Goal: Information Seeking & Learning: Find specific fact

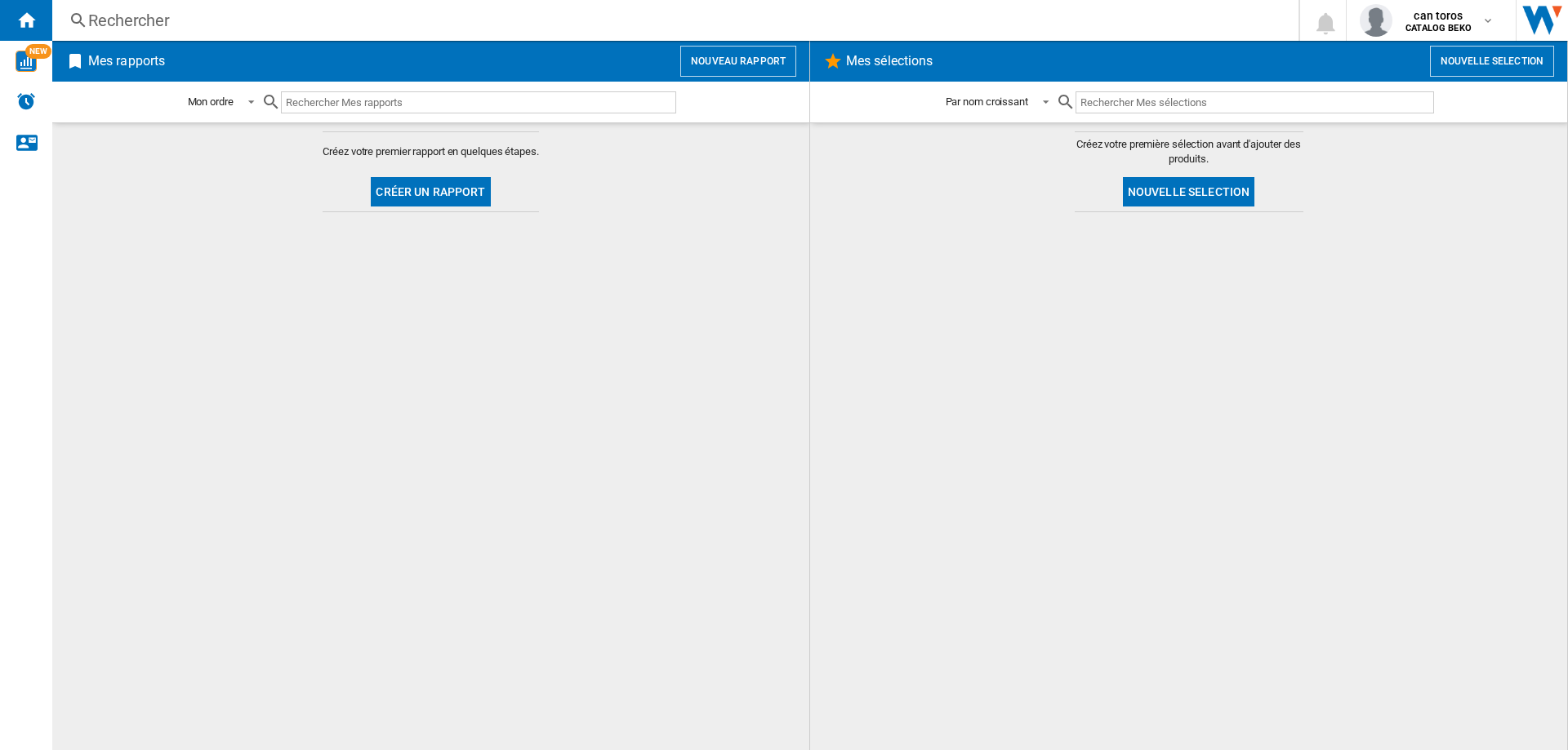
click at [392, 102] on input "text" at bounding box center [478, 102] width 395 height 22
click at [301, 19] on div "Rechercher" at bounding box center [672, 20] width 1168 height 23
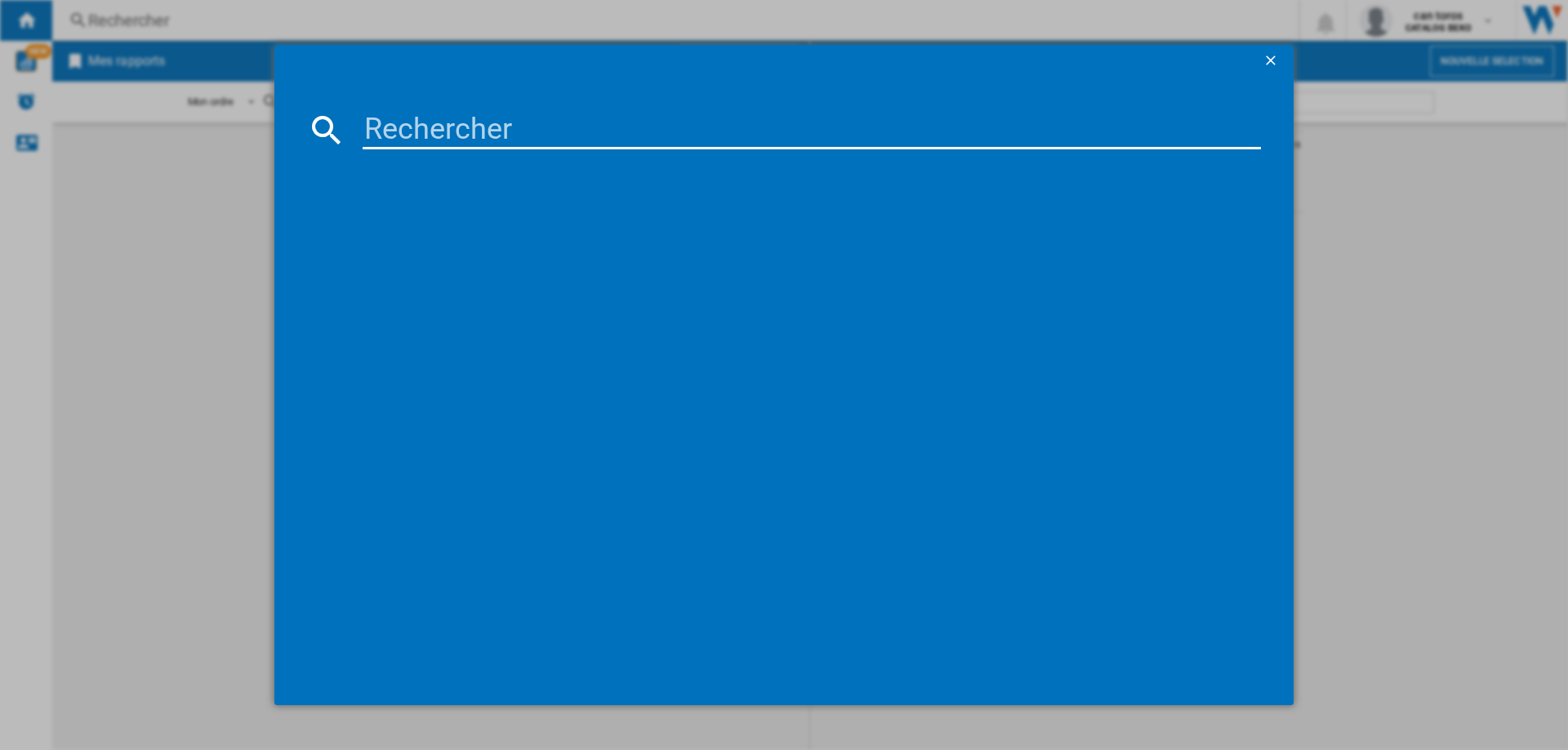
click at [427, 127] on input at bounding box center [811, 130] width 898 height 39
paste input "DWJ3137DS"
type input "DWJ3"
click at [1268, 59] on ng-md-icon "getI18NText('BUTTONS.CLOSE_DIALOG')" at bounding box center [1272, 62] width 19 height 19
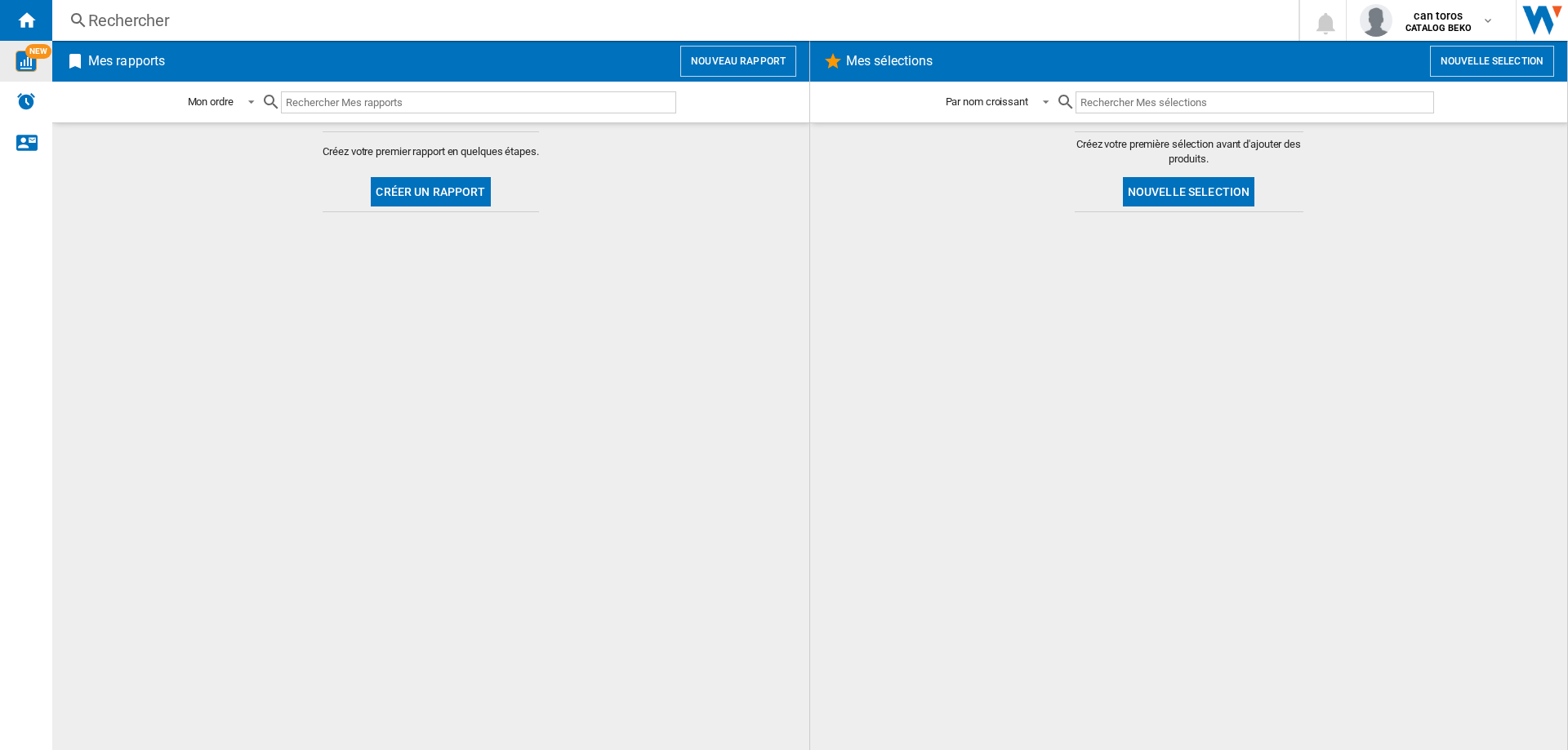
click at [29, 75] on div "NEW" at bounding box center [26, 61] width 52 height 41
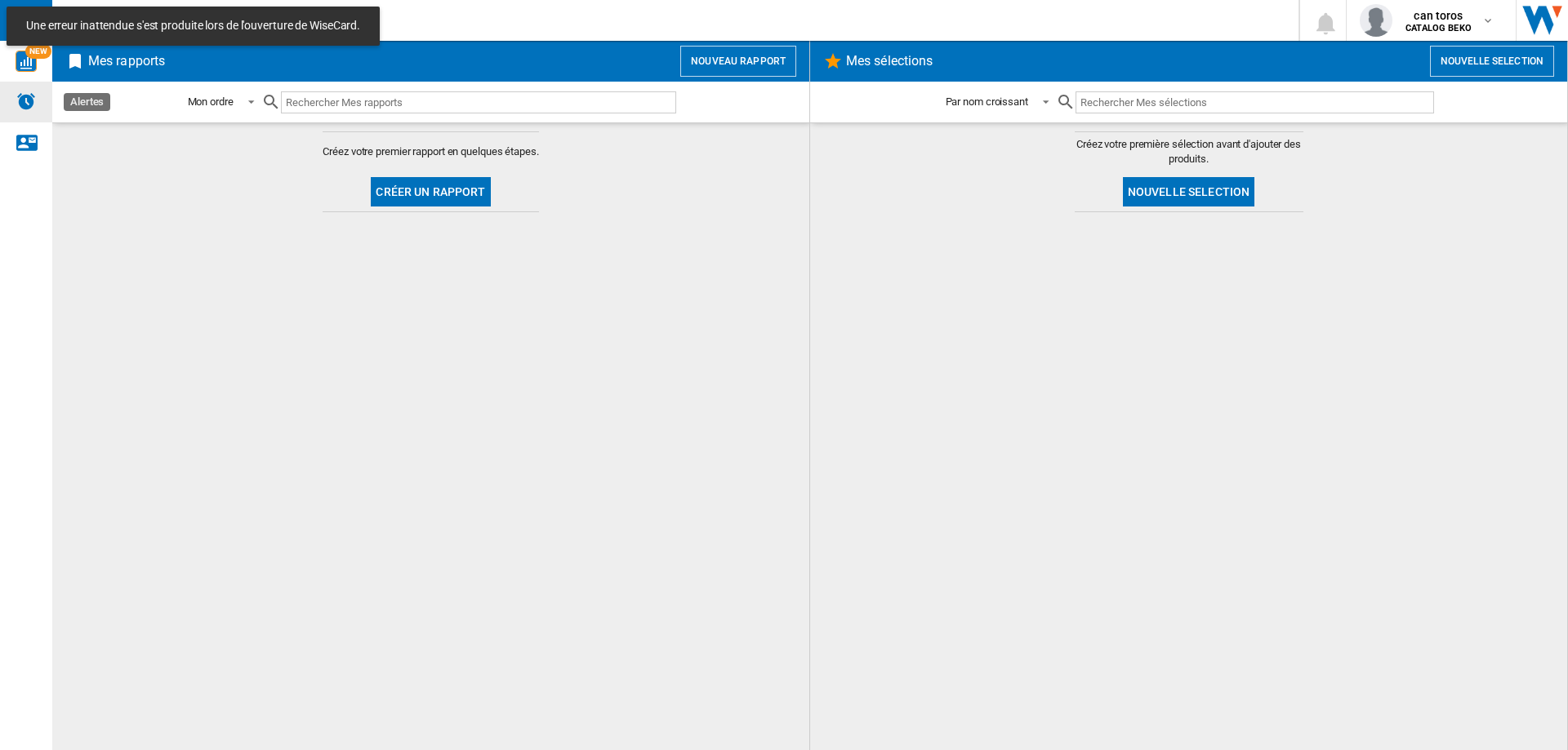
click at [24, 109] on img "Alertes" at bounding box center [26, 101] width 19 height 19
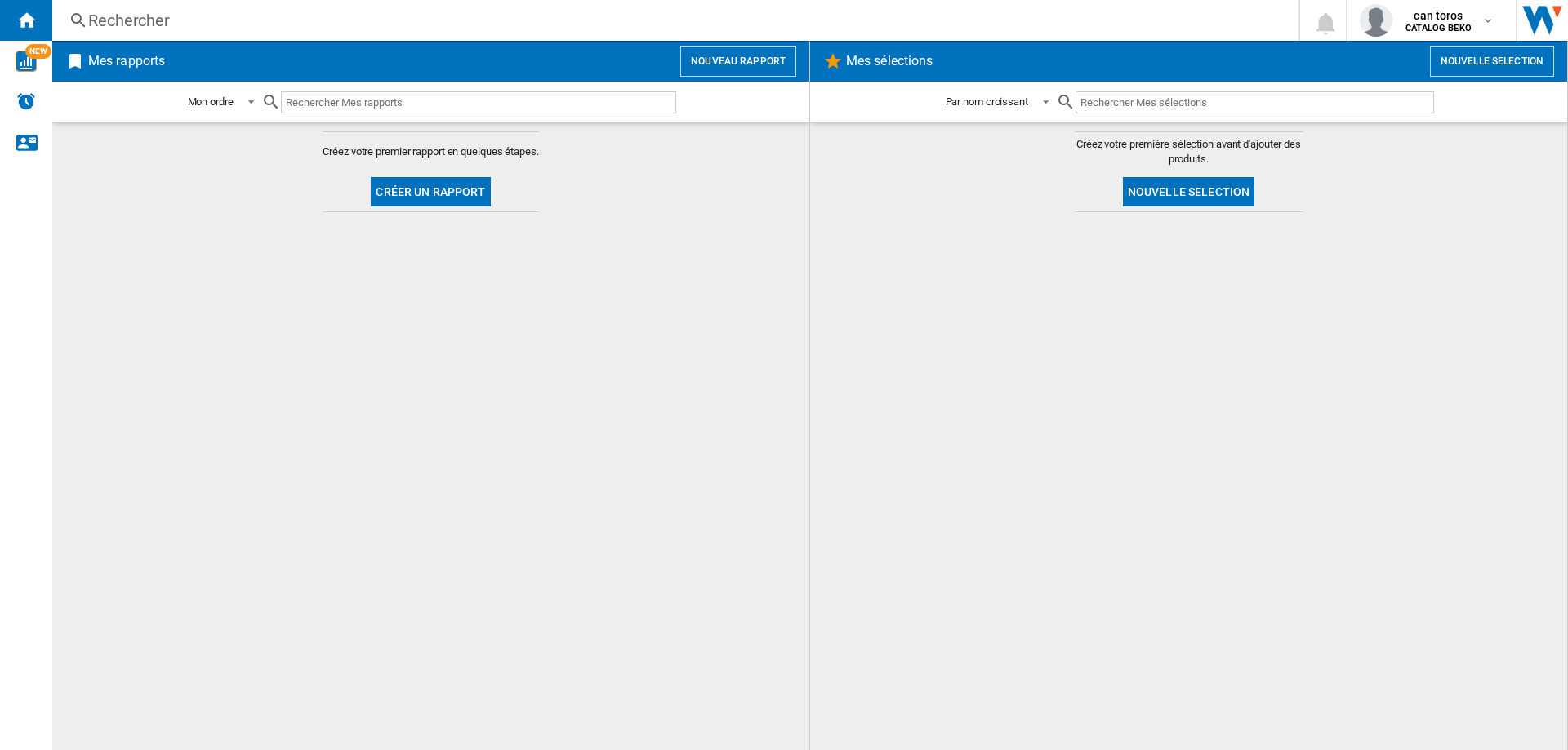
click at [452, 197] on button "Créer un rapport" at bounding box center [430, 191] width 119 height 29
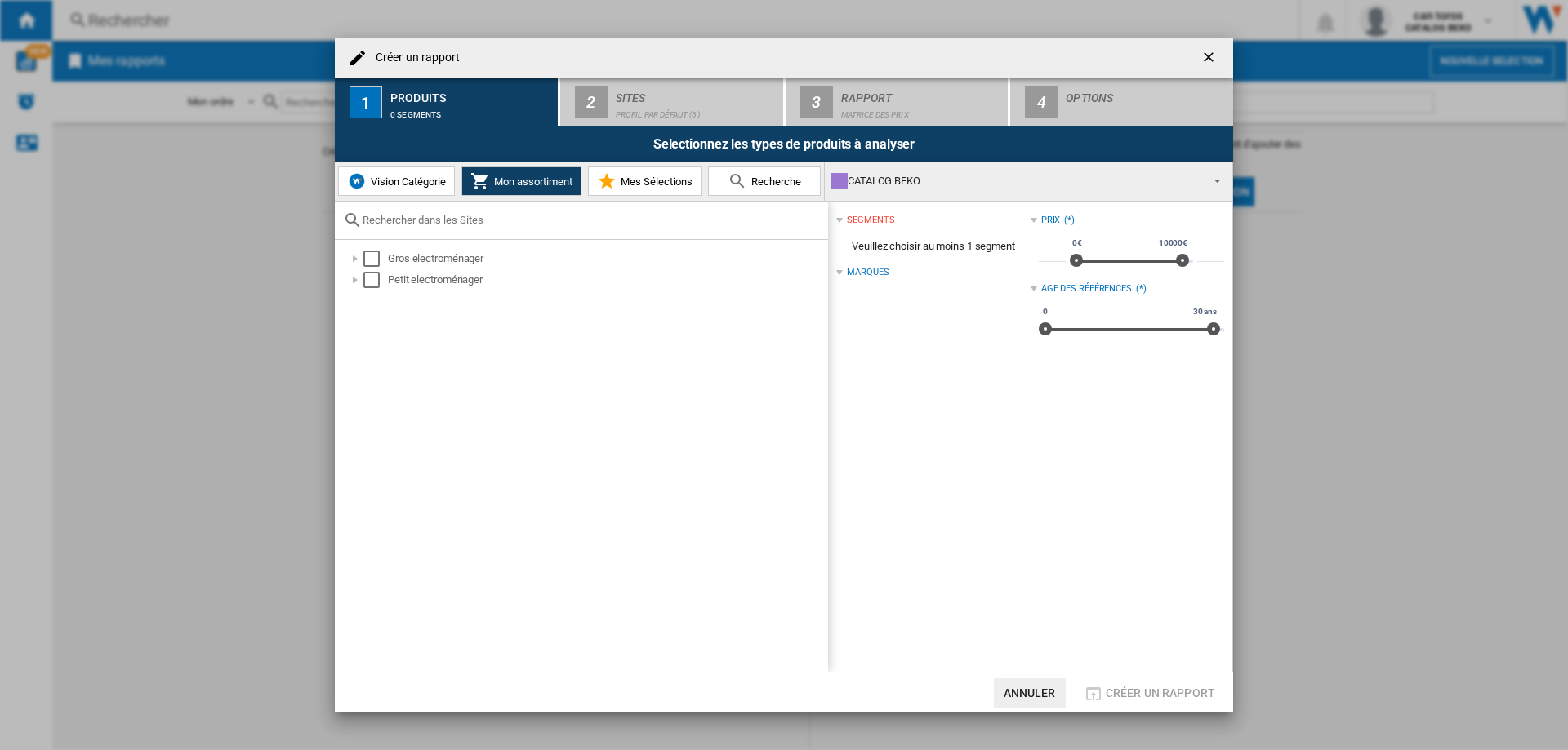
click at [1202, 50] on ng-md-icon "getI18NText('BUTTONS.CLOSE_DIALOG')" at bounding box center [1210, 58] width 19 height 19
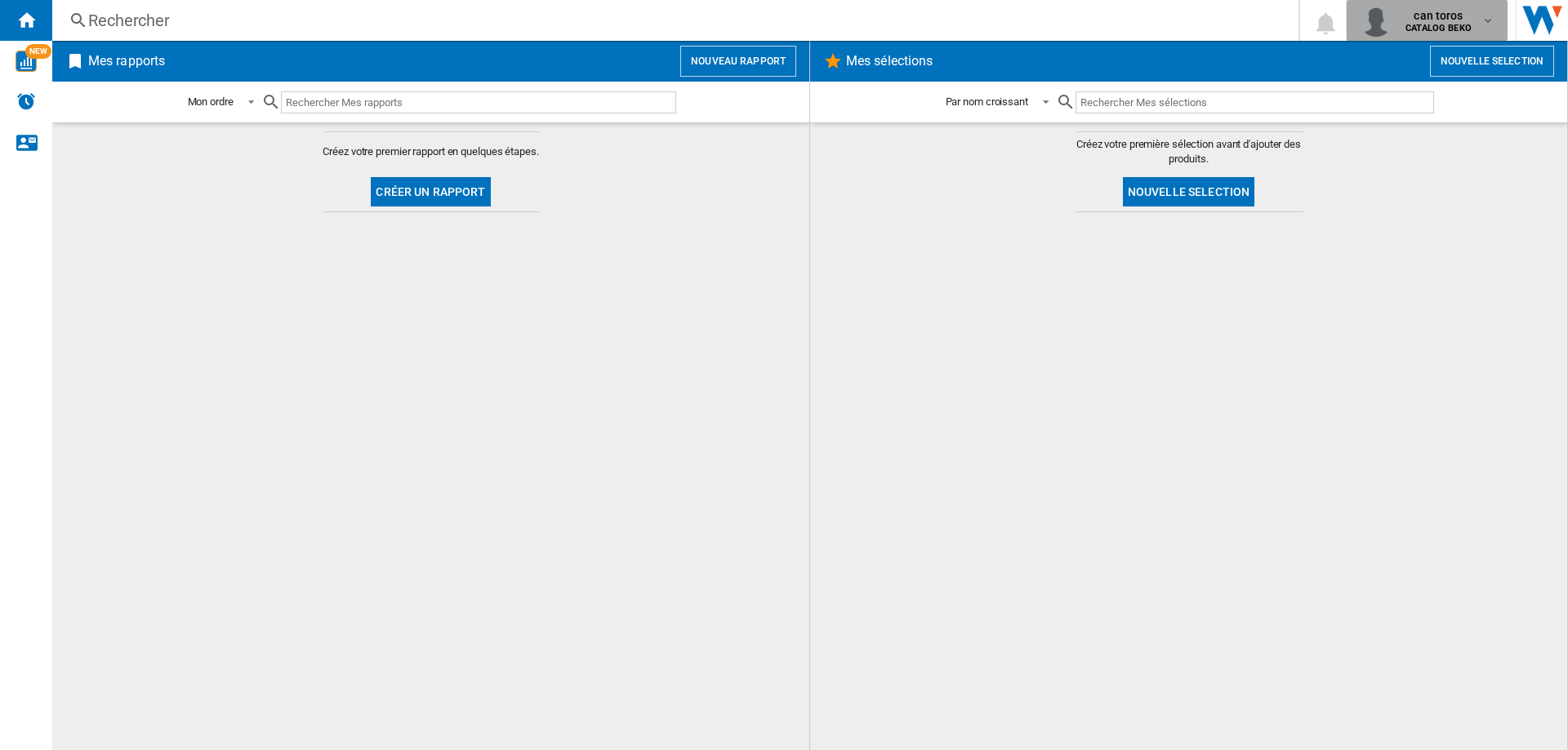
click at [1478, 17] on div "can toros CATALOG BEKO" at bounding box center [1439, 20] width 82 height 27
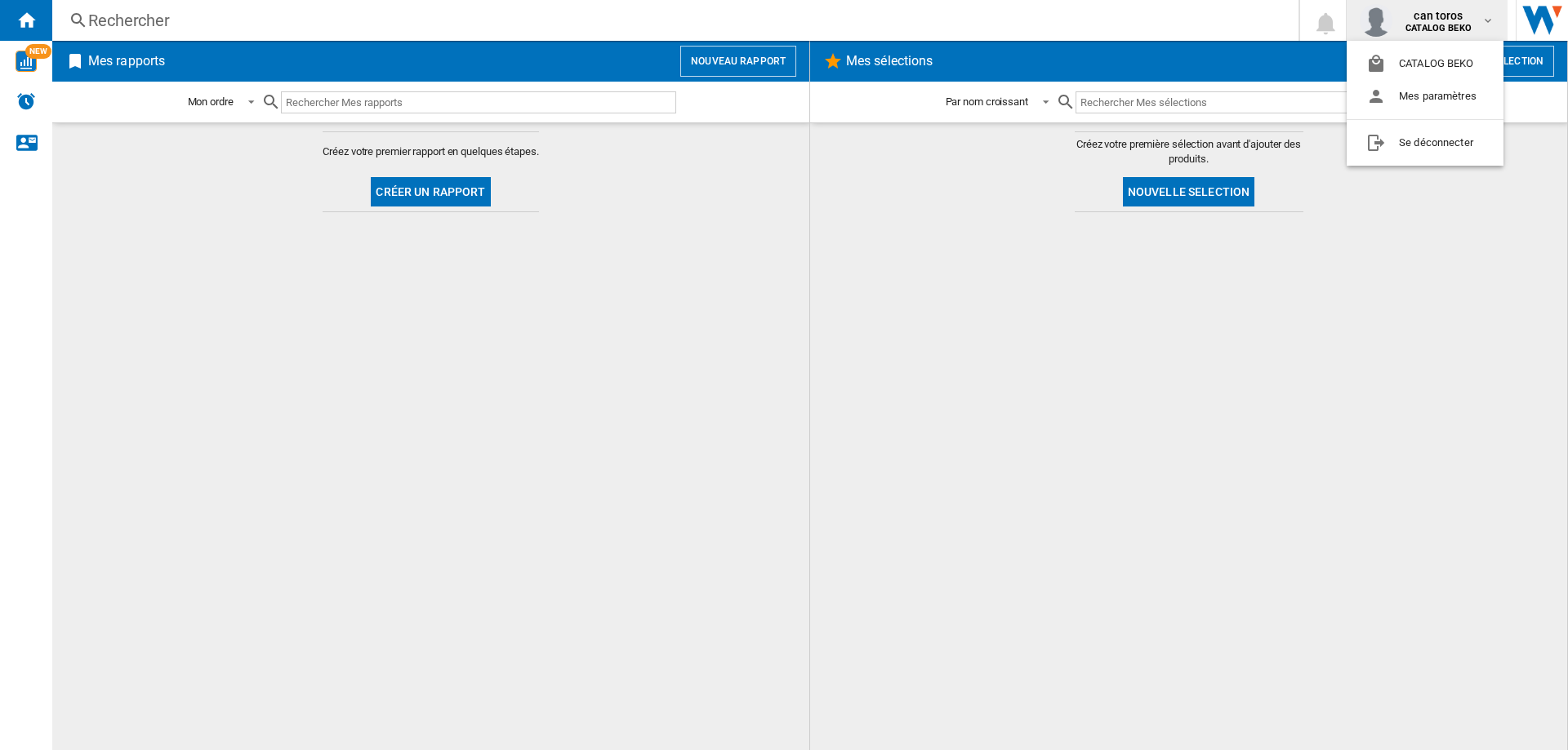
click at [1278, 282] on md-backdrop at bounding box center [784, 375] width 1568 height 750
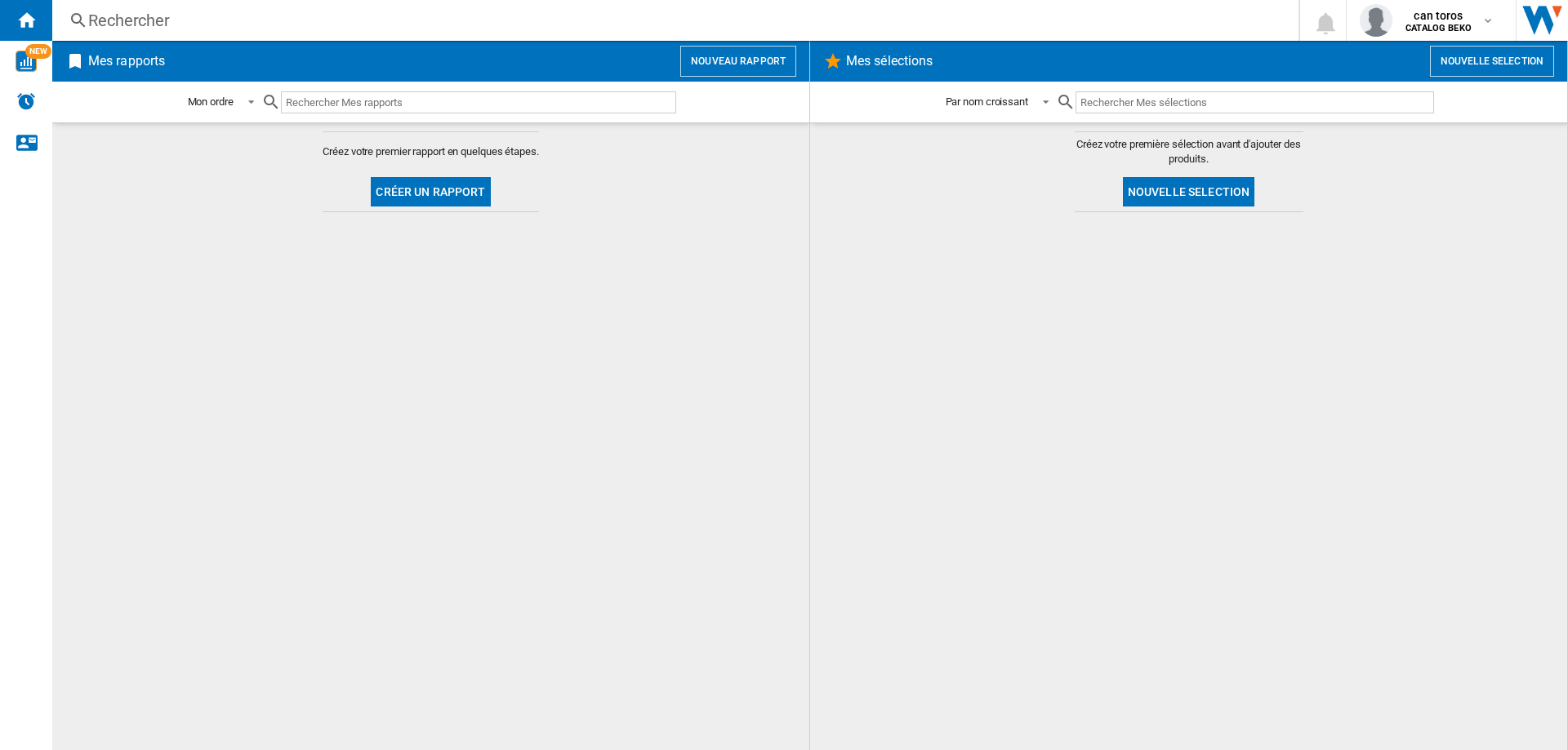
click at [1192, 194] on button "Nouvelle selection" at bounding box center [1189, 191] width 133 height 29
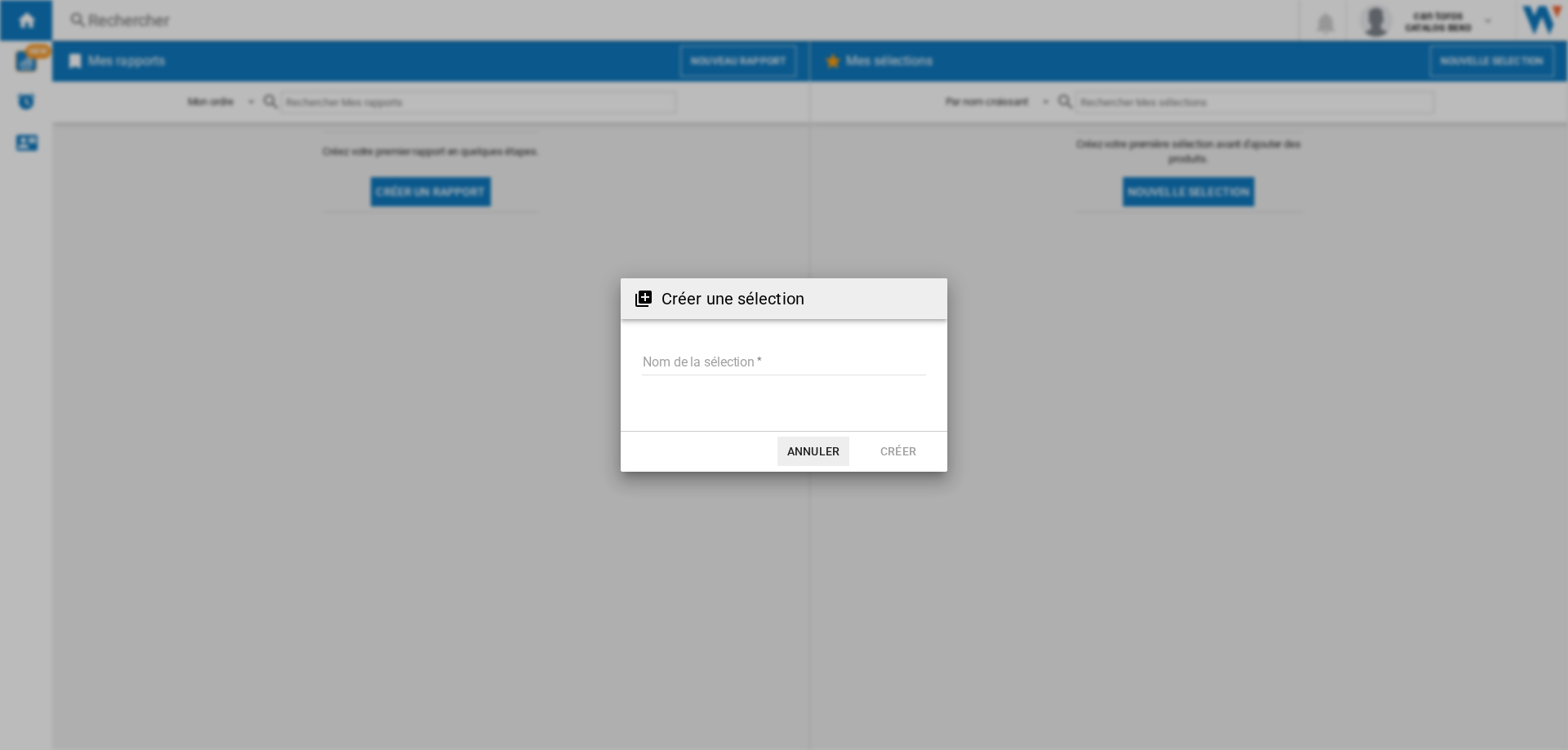
click at [809, 455] on button "Annuler" at bounding box center [812, 451] width 72 height 29
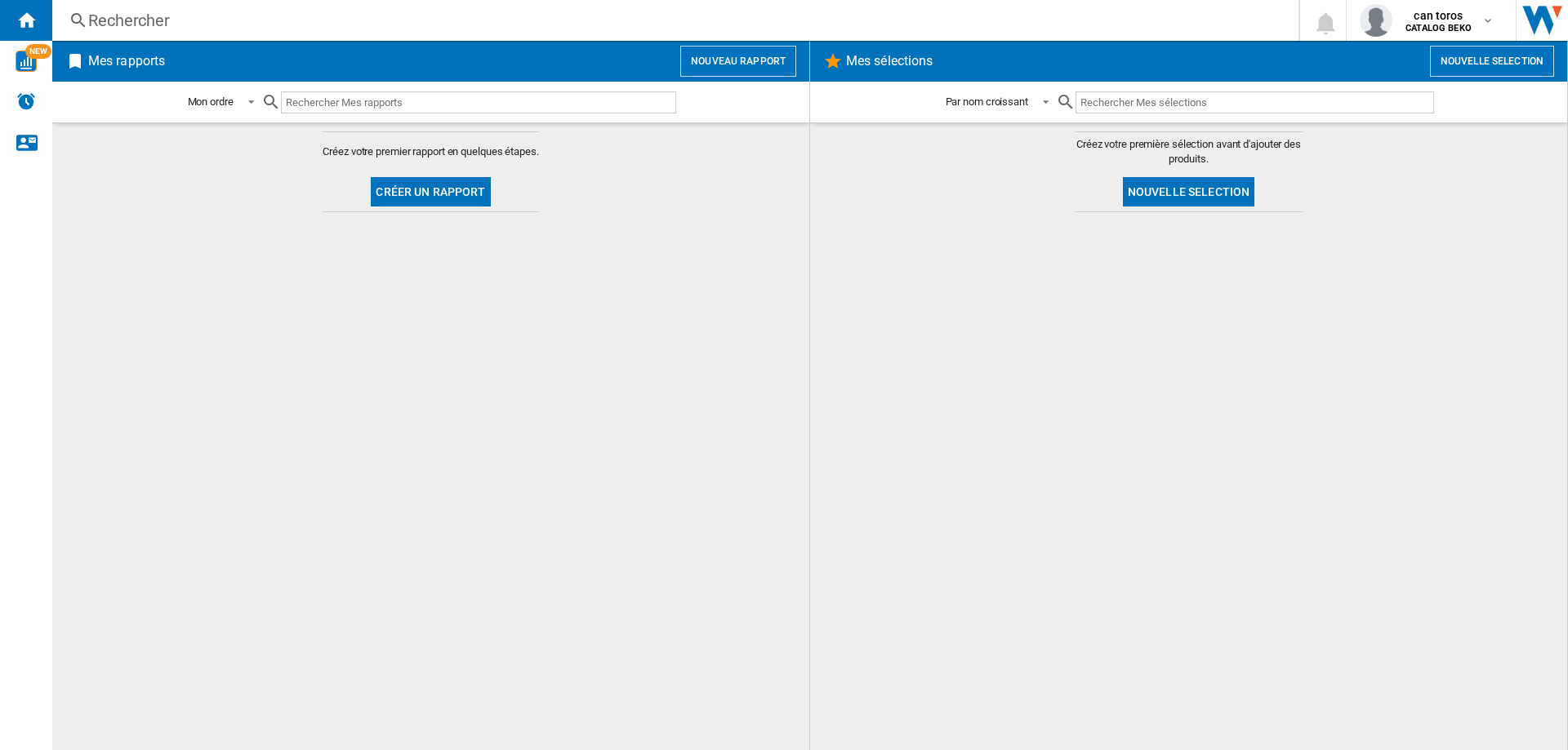
click at [339, 111] on input "text" at bounding box center [478, 102] width 395 height 22
click at [702, 72] on button "Nouveau rapport" at bounding box center [737, 61] width 116 height 31
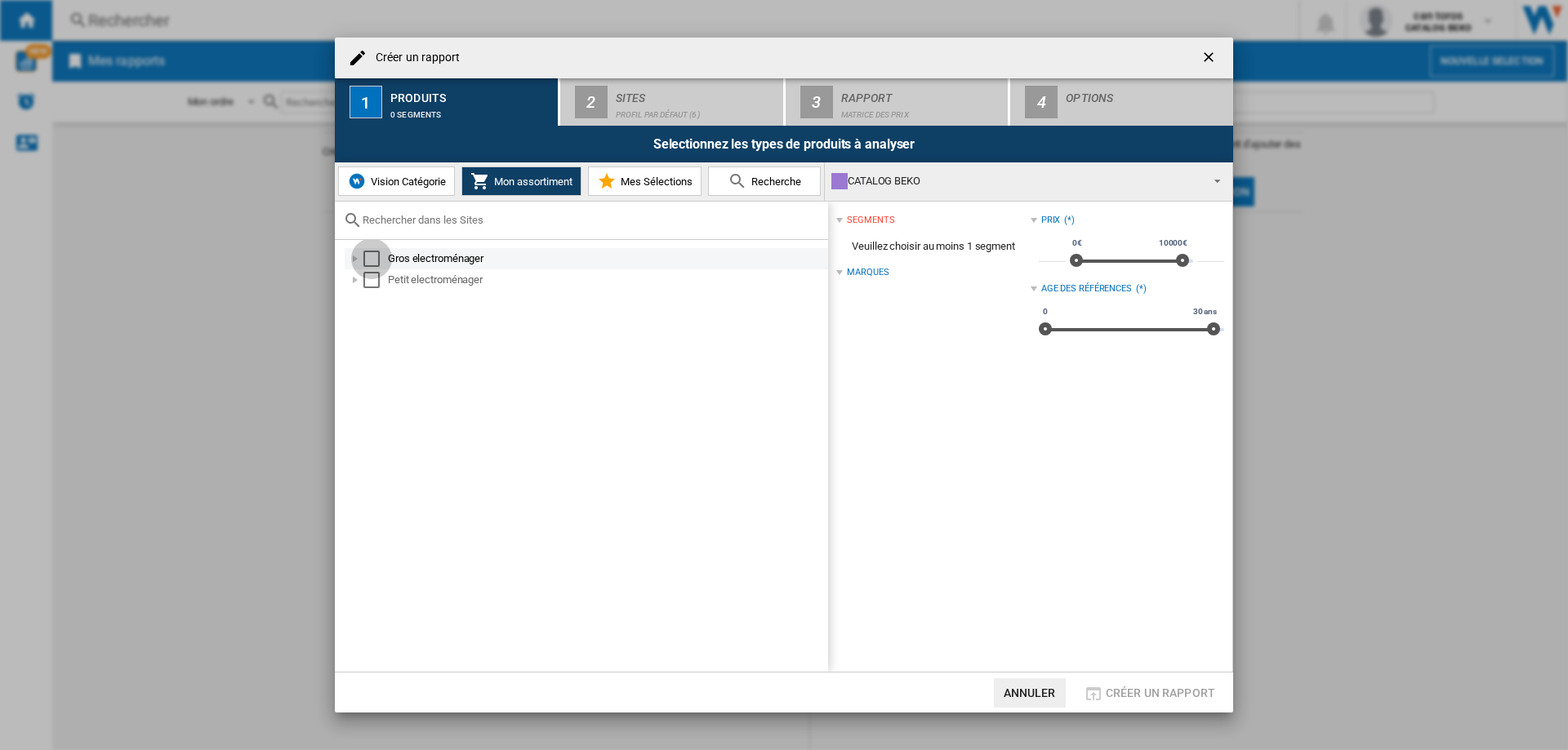
click at [375, 251] on div "Select" at bounding box center [371, 259] width 16 height 16
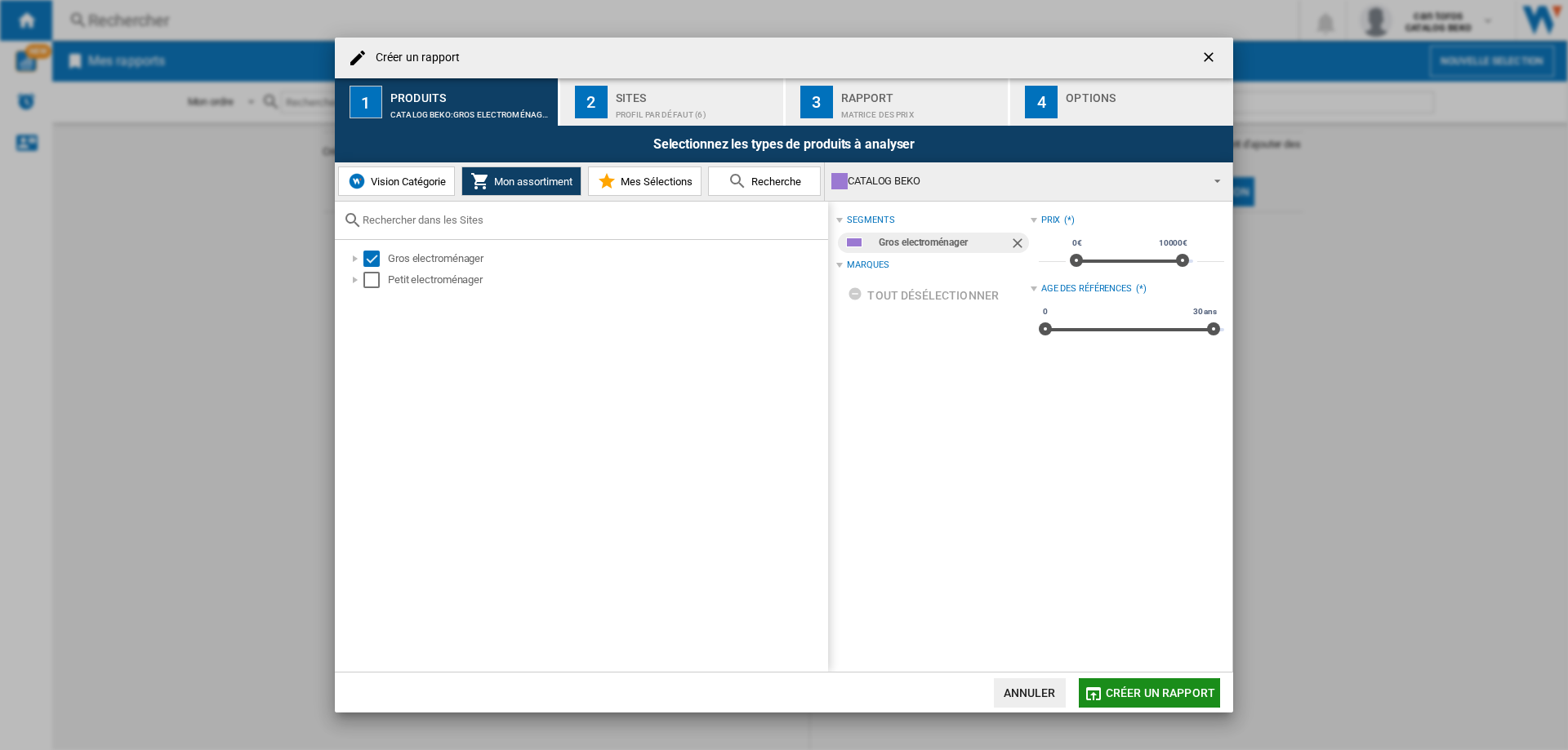
click at [1180, 685] on button "Créer un rapport" at bounding box center [1149, 693] width 141 height 29
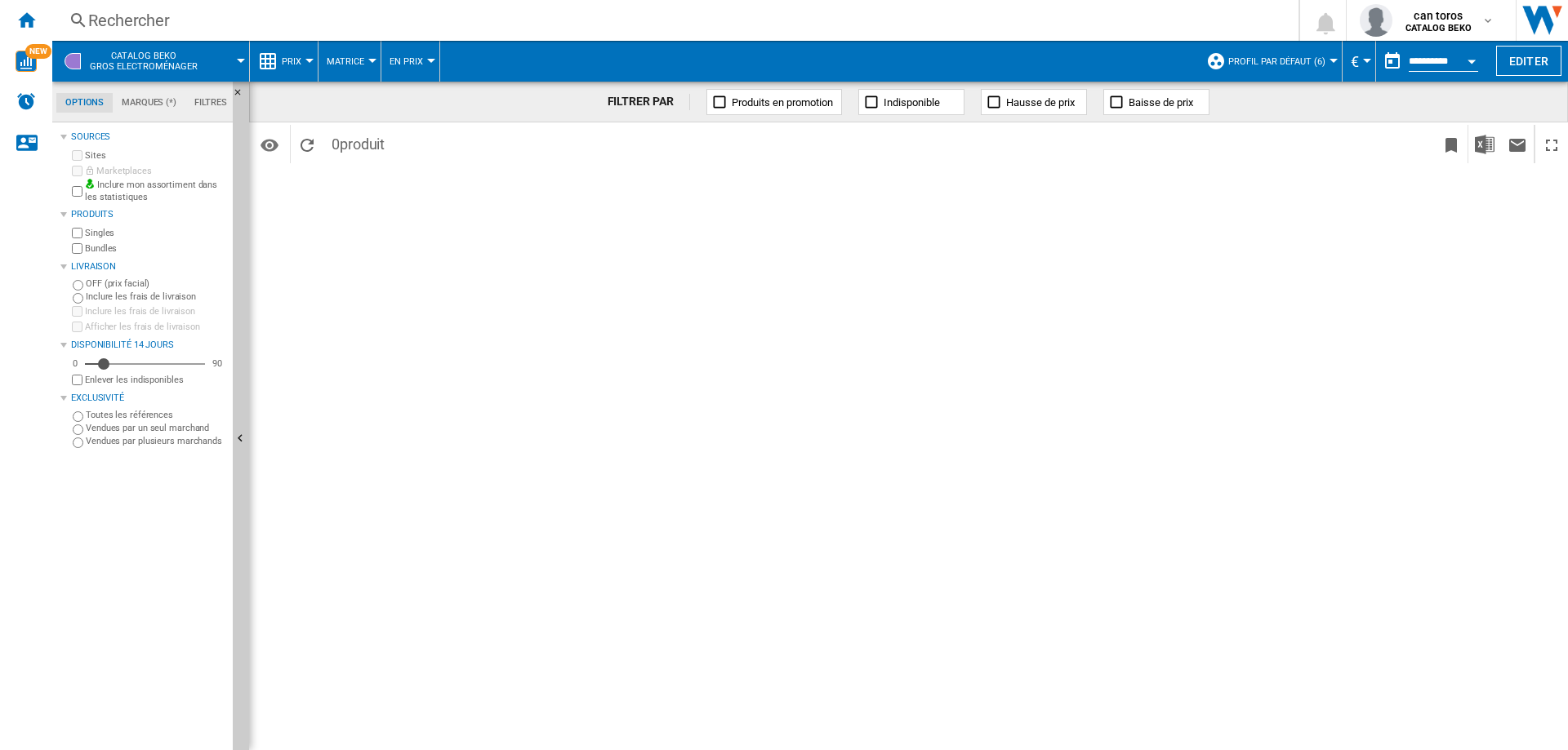
click at [192, 19] on div "Rechercher" at bounding box center [672, 20] width 1168 height 23
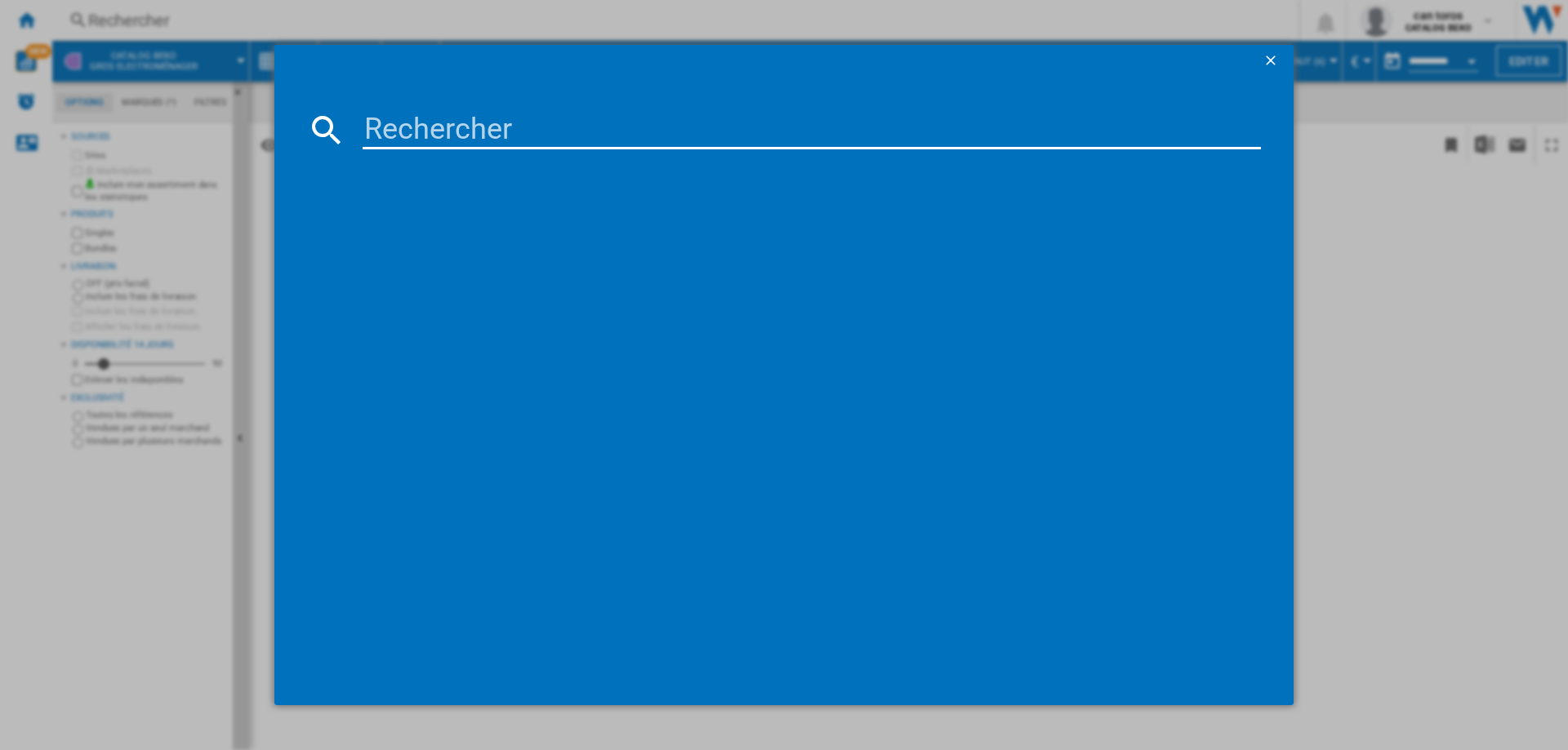
click at [446, 126] on input at bounding box center [811, 130] width 898 height 39
click at [1273, 65] on ng-md-icon "getI18NText('BUTTONS.CLOSE_DIALOG')" at bounding box center [1272, 62] width 19 height 19
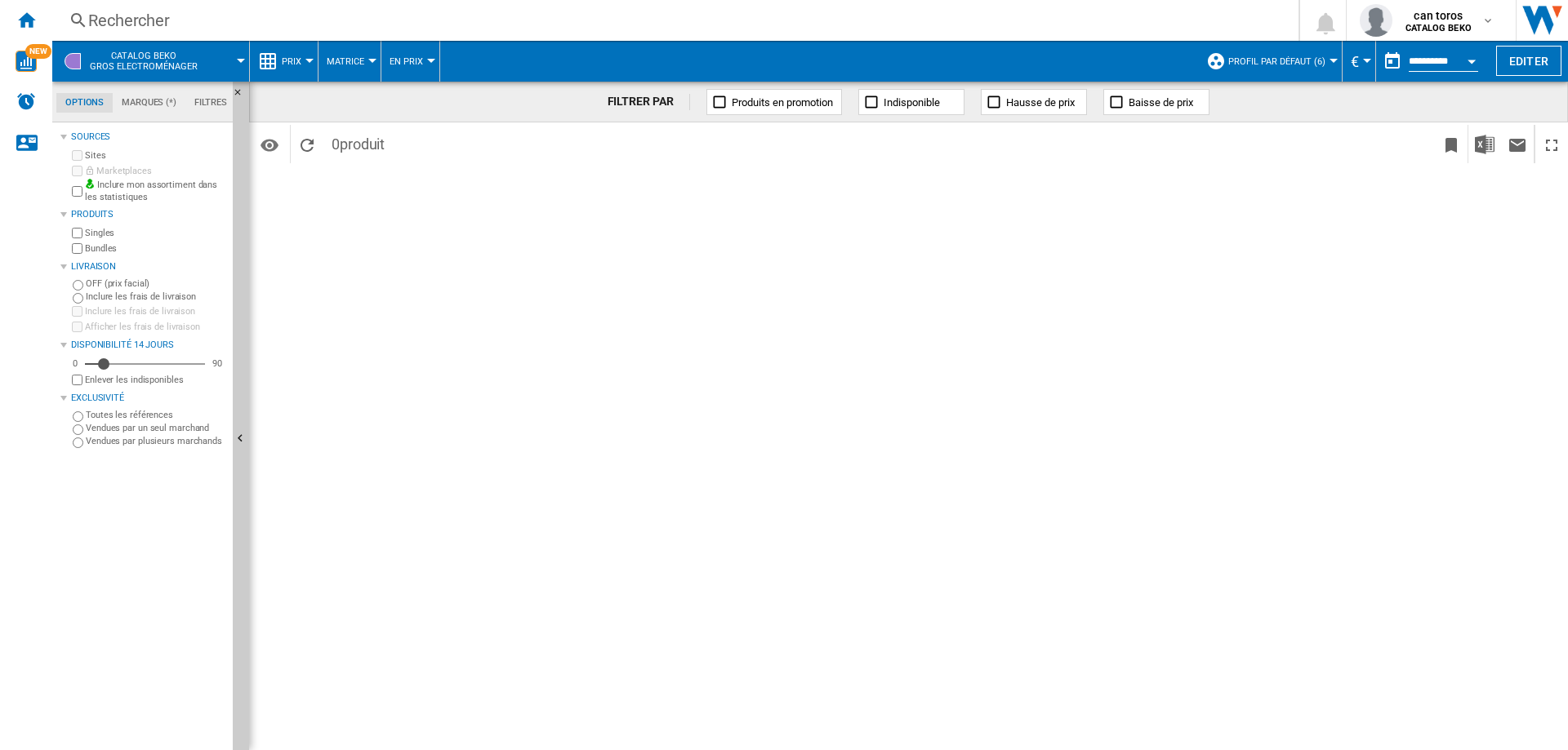
click at [355, 80] on button "Matrice" at bounding box center [349, 61] width 46 height 41
click at [425, 59] on md-backdrop at bounding box center [784, 375] width 1568 height 750
click at [424, 59] on button "En Prix" at bounding box center [410, 61] width 42 height 41
click at [298, 59] on md-backdrop at bounding box center [784, 375] width 1568 height 750
click at [298, 59] on span "Prix" at bounding box center [292, 62] width 19 height 11
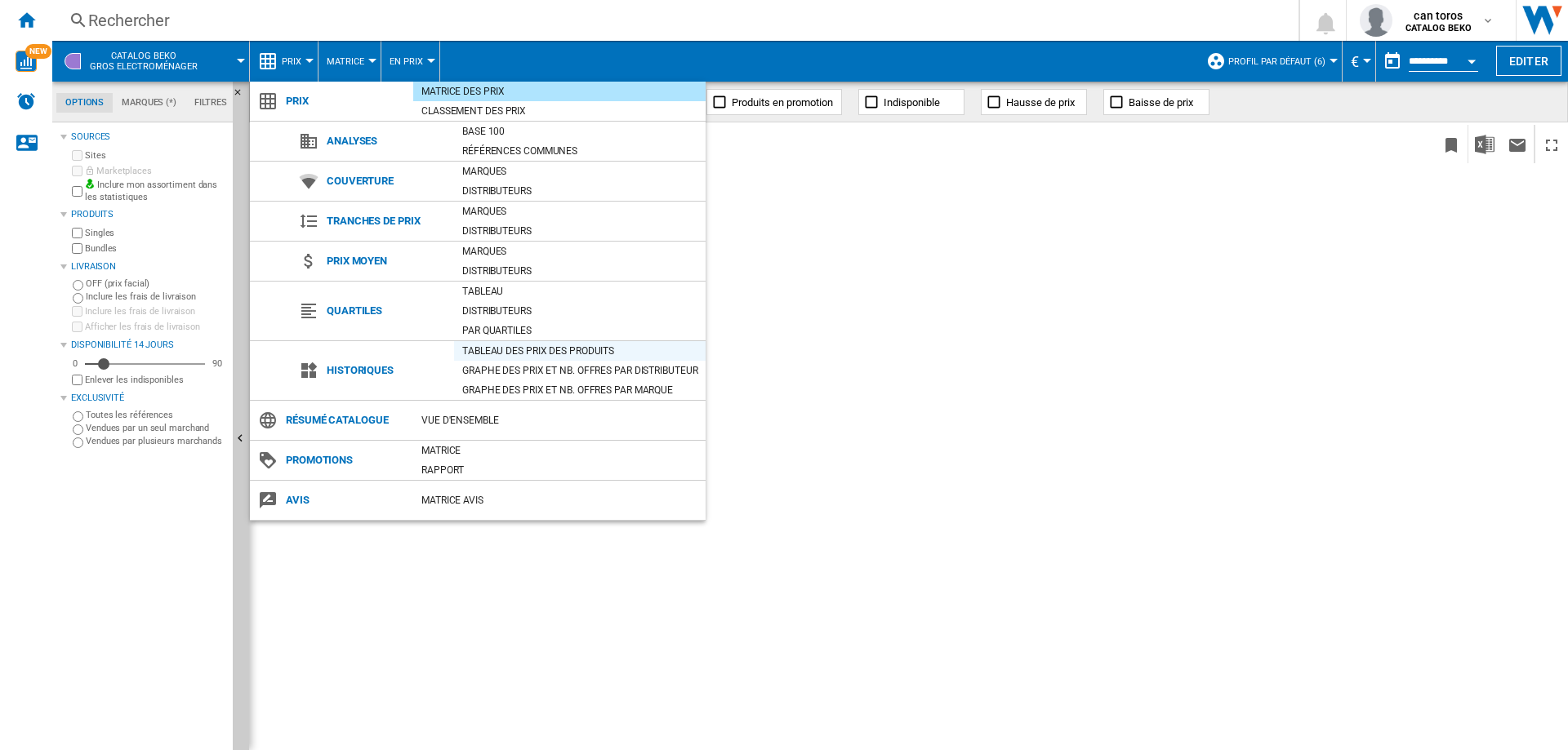
click at [535, 347] on div "Tableau des prix des produits" at bounding box center [580, 351] width 252 height 16
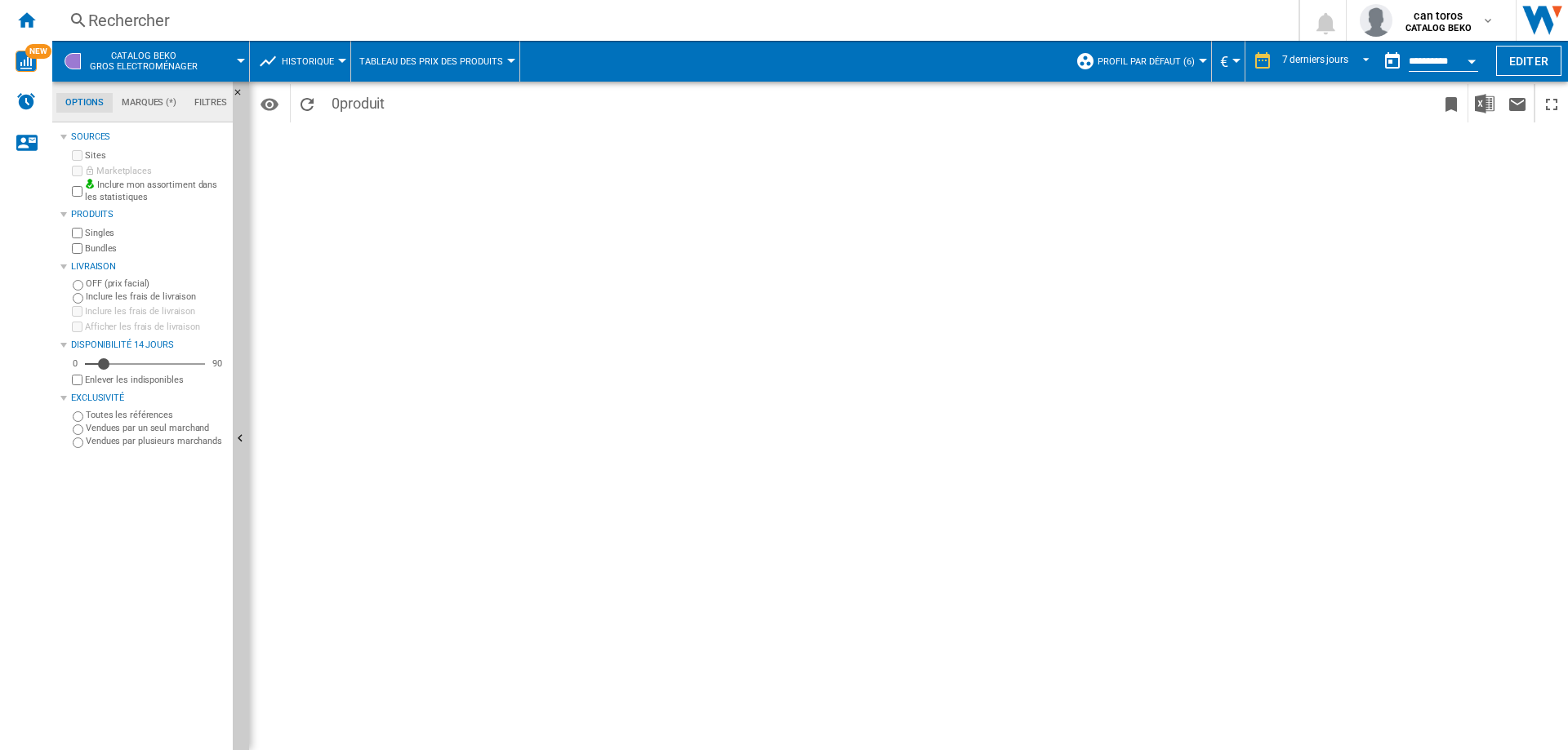
click at [305, 11] on div "Rechercher" at bounding box center [672, 20] width 1168 height 23
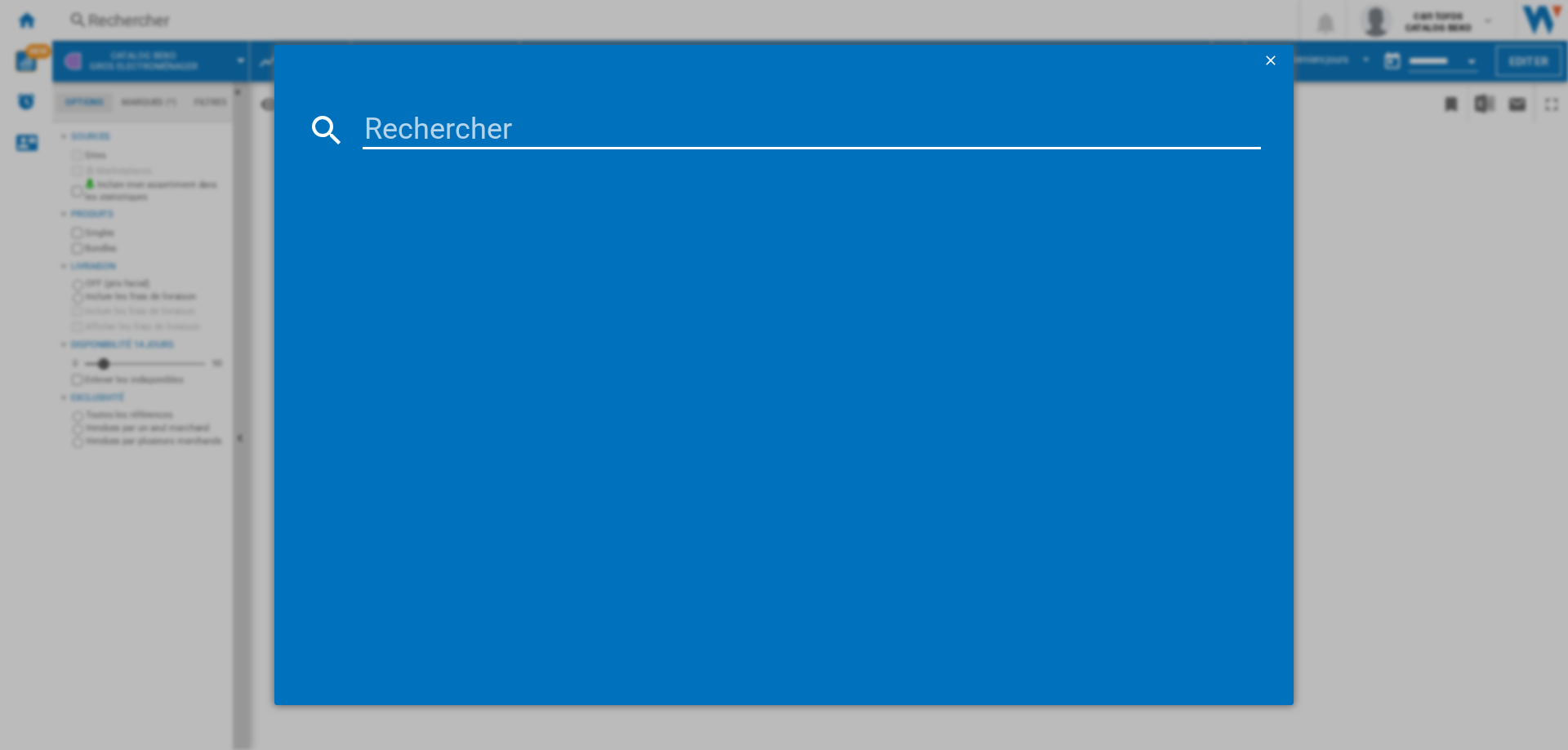
click at [422, 124] on input at bounding box center [811, 130] width 898 height 39
paste input "DWJ3137DS"
drag, startPoint x: 413, startPoint y: 129, endPoint x: 325, endPoint y: 127, distance: 88.0
click at [326, 128] on div "DWJ3137DS" at bounding box center [783, 130] width 954 height 39
click at [476, 122] on input "3137DS" at bounding box center [811, 130] width 898 height 39
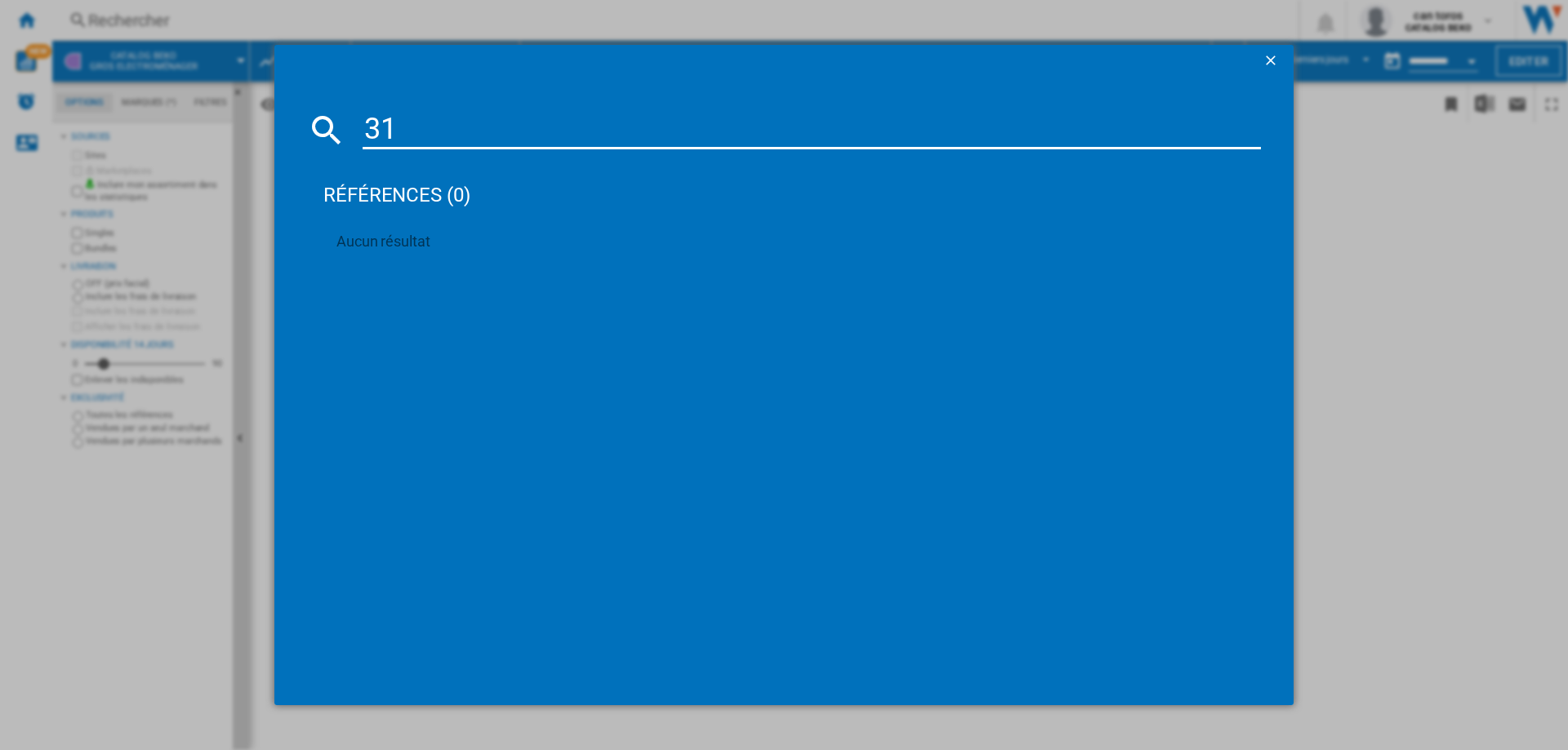
type input "3"
click at [245, 249] on div "références (0) Aucun résultat" at bounding box center [784, 375] width 1568 height 750
click at [1262, 61] on ng-md-icon "getI18NText('BUTTONS.CLOSE_DIALOG')" at bounding box center [1272, 62] width 19 height 19
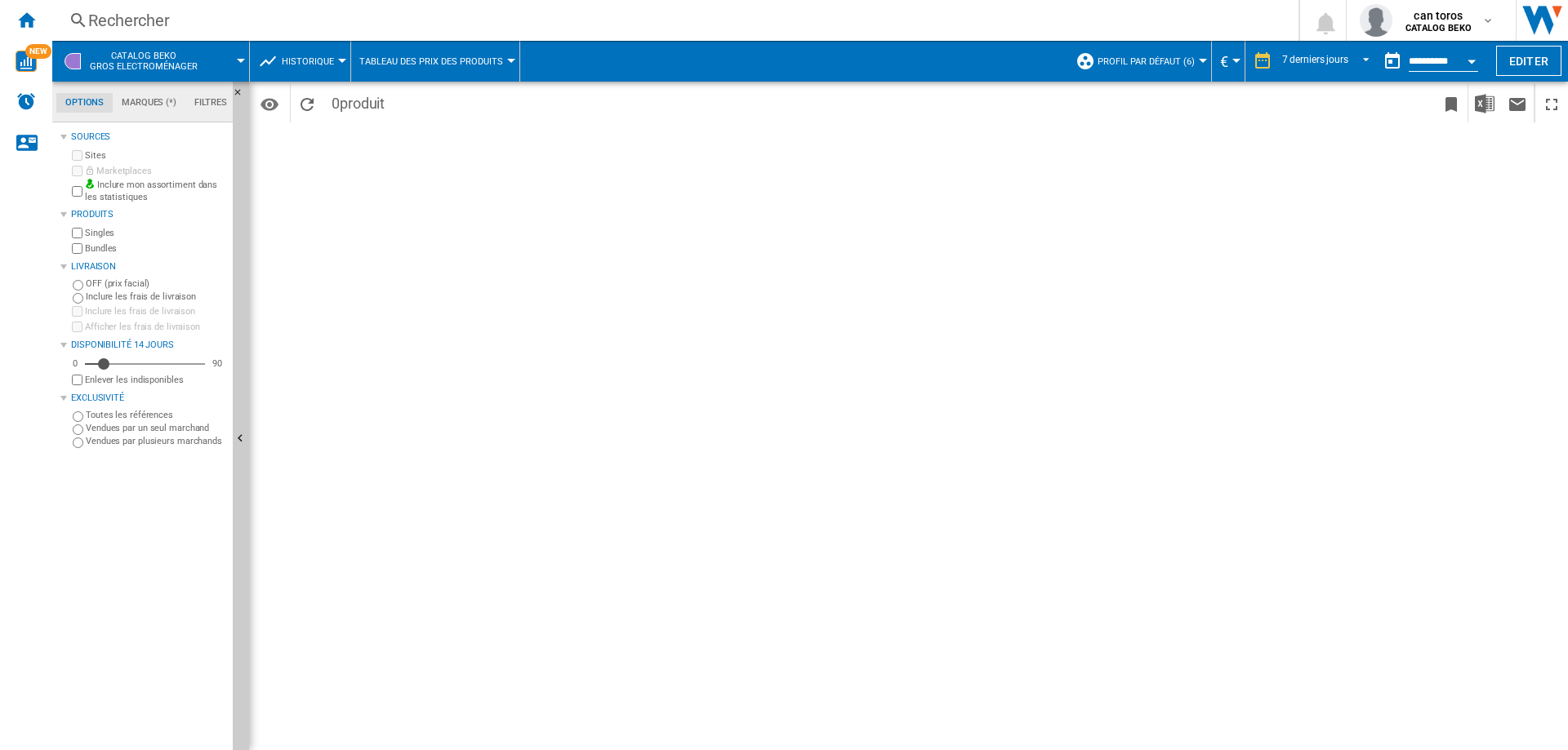
click at [385, 22] on div "Rechercher" at bounding box center [672, 20] width 1168 height 23
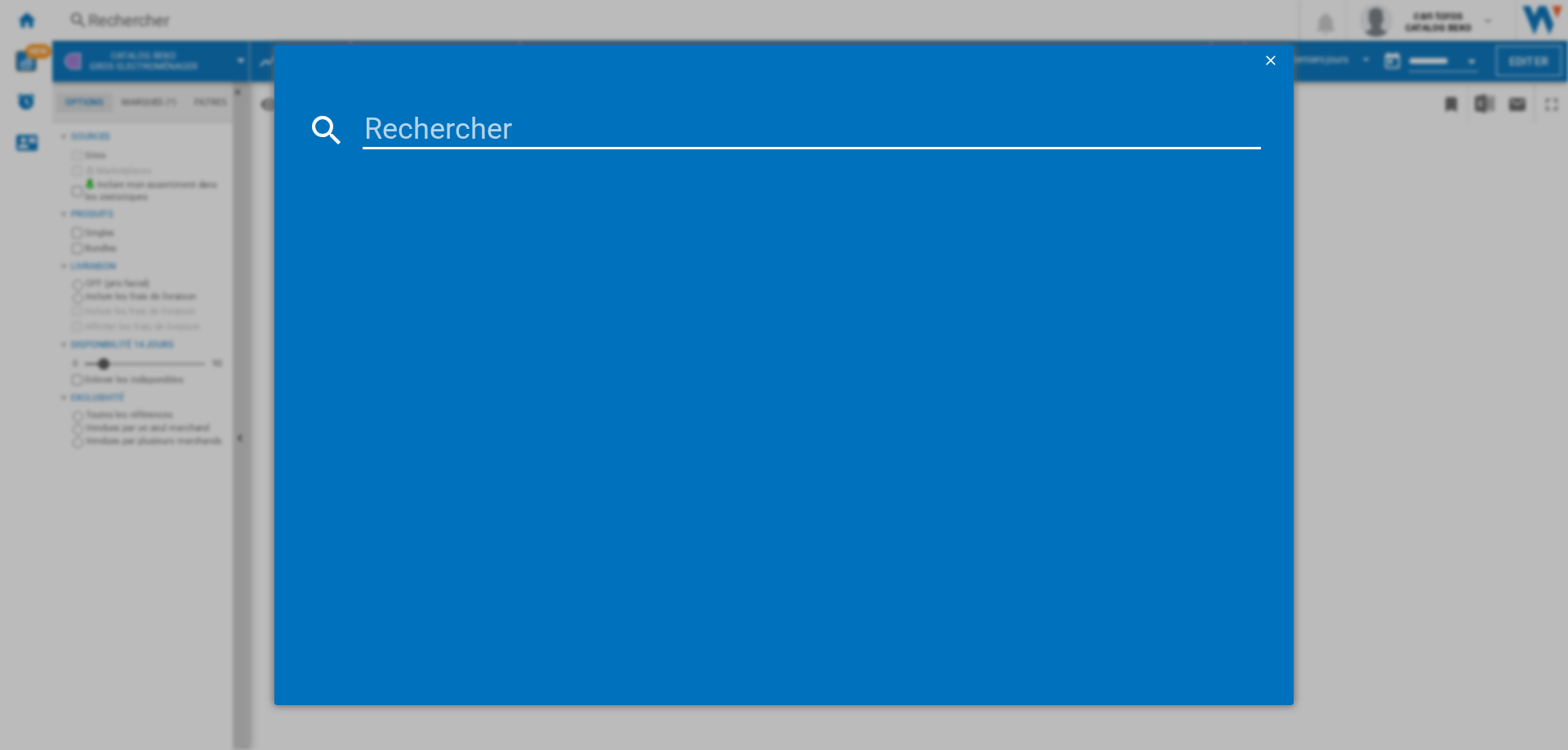
click at [412, 121] on input at bounding box center [811, 130] width 898 height 39
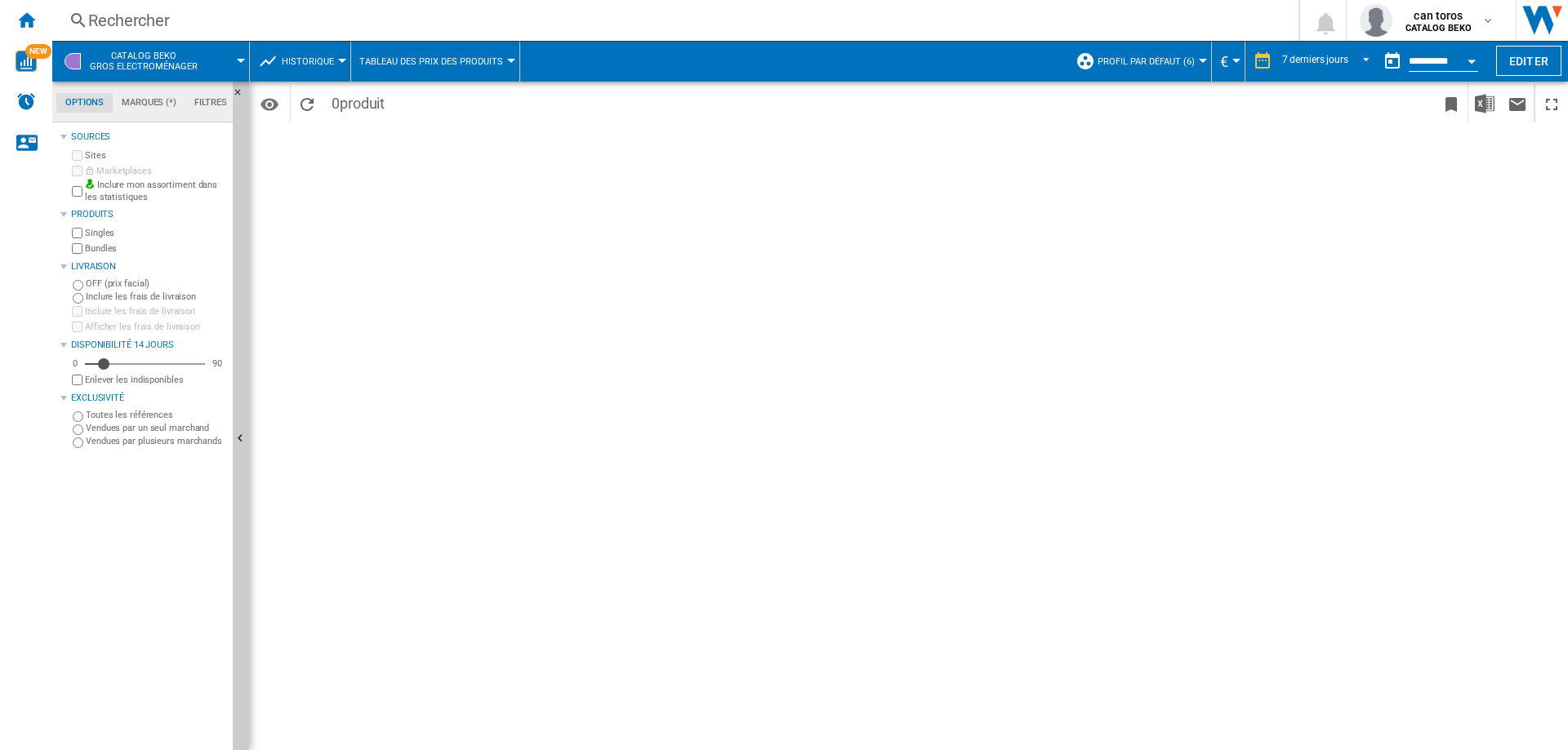
click at [255, 37] on div "Rechercher Rechercher 0 can toros CATALOG BEKO" at bounding box center [810, 20] width 1515 height 41
click at [230, 24] on div "Rechercher" at bounding box center [672, 20] width 1168 height 23
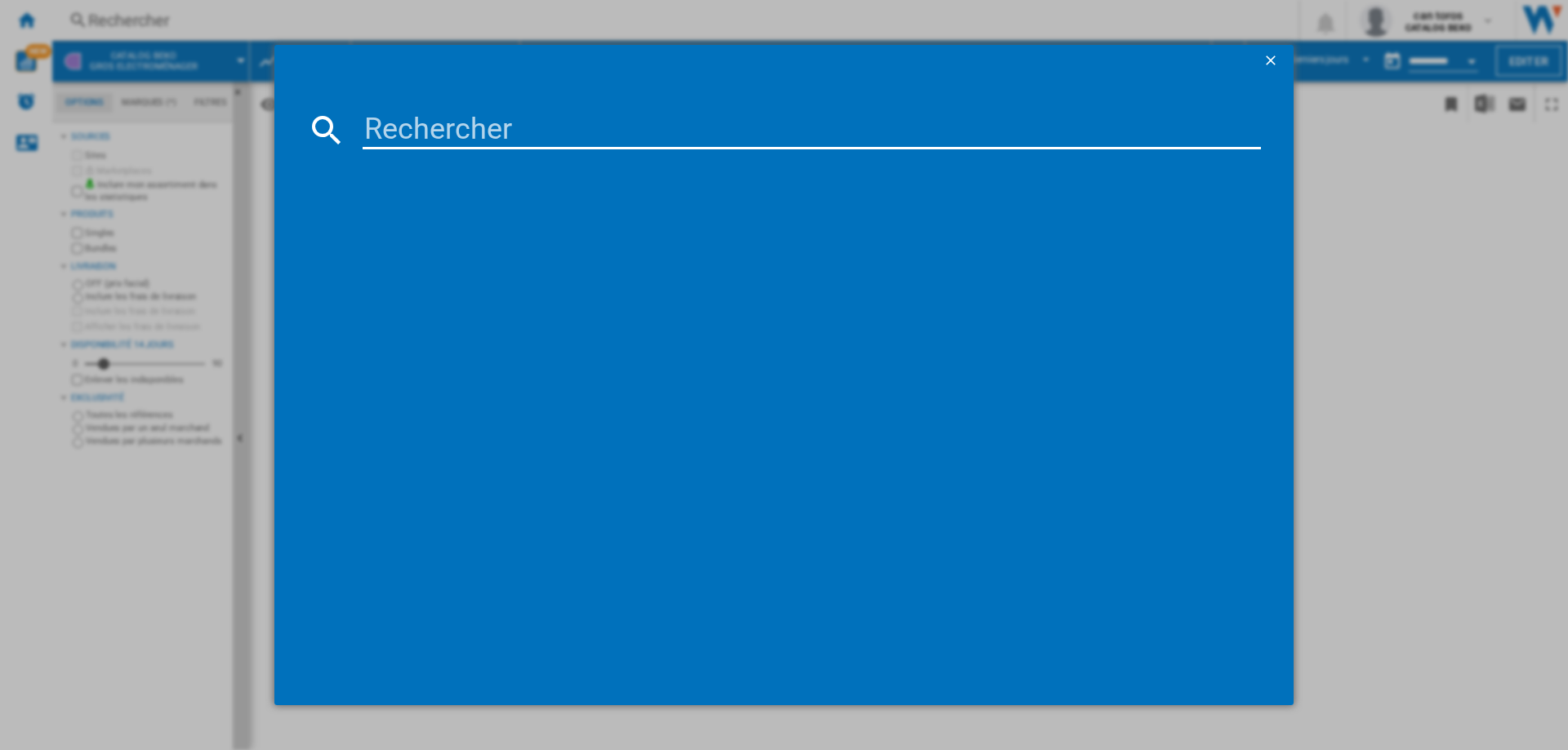
click at [369, 125] on input at bounding box center [811, 130] width 898 height 39
paste input "DWJ3137DS"
type input "DWJ3137DS"
click at [1275, 62] on ng-md-icon "getI18NText('BUTTONS.CLOSE_DIALOG')" at bounding box center [1272, 62] width 19 height 19
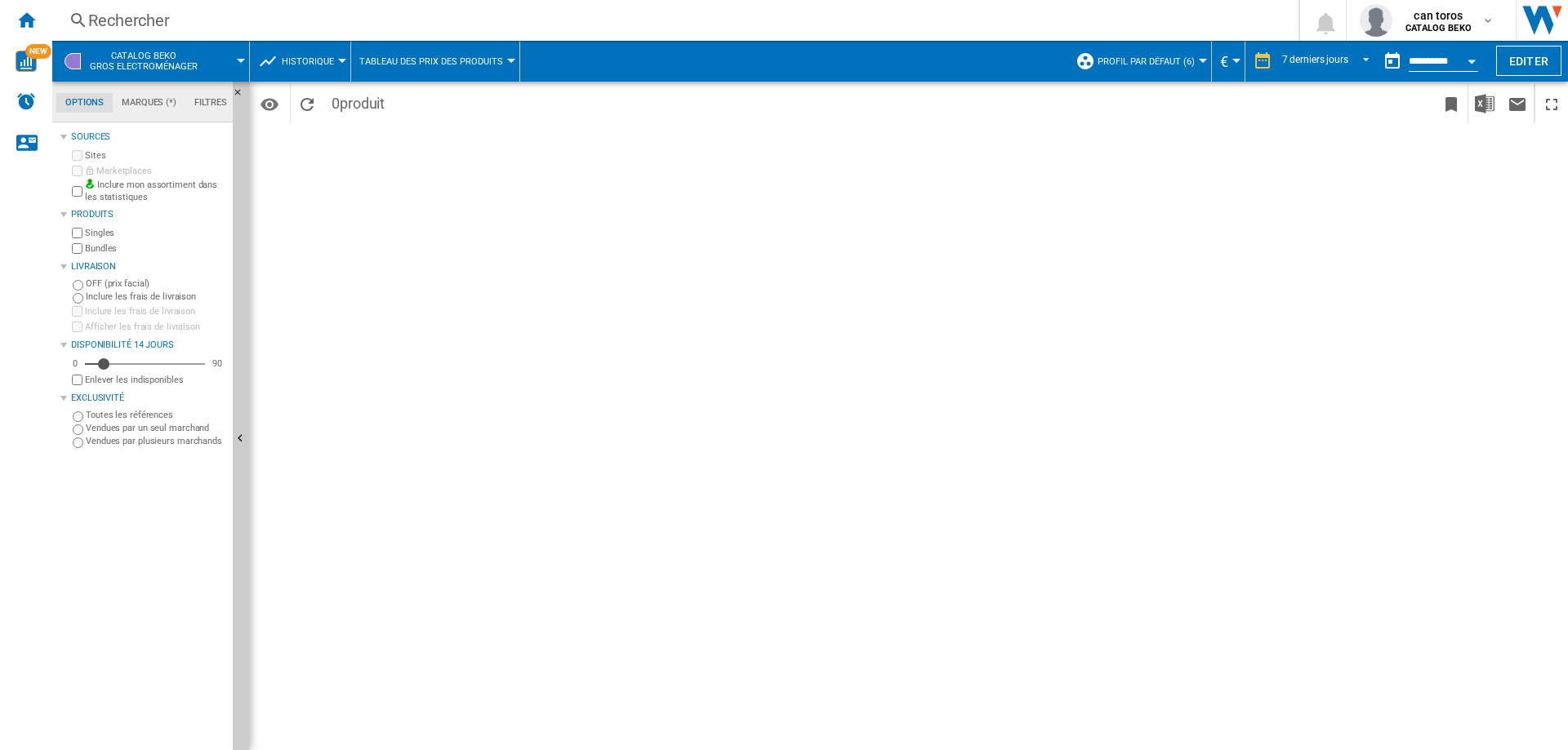
click at [298, 26] on div "Rechercher" at bounding box center [672, 20] width 1168 height 23
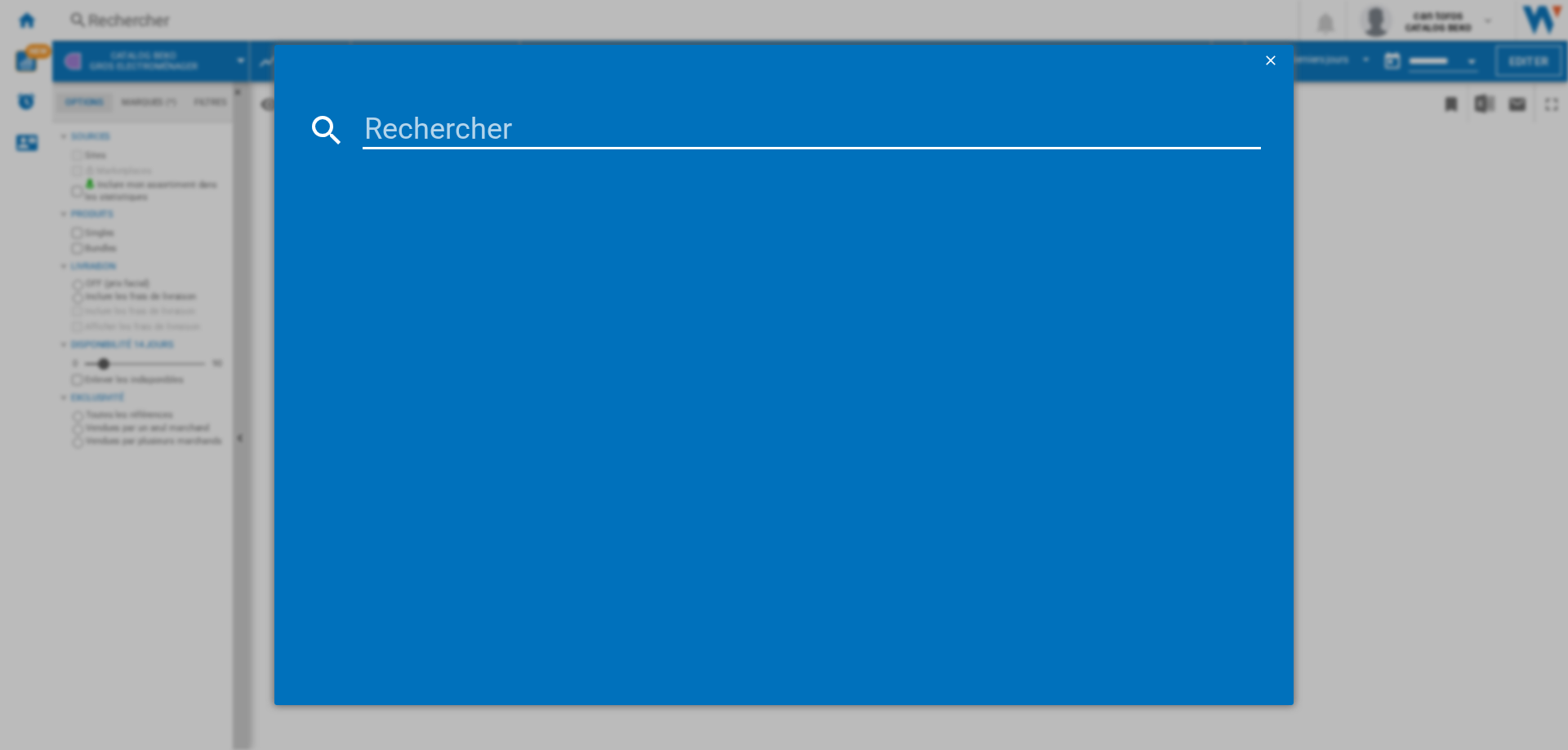
click at [457, 129] on input at bounding box center [811, 130] width 898 height 39
paste input "[PERSON_NAME] Lave-vaisselle intégrable DWJ3137DS"
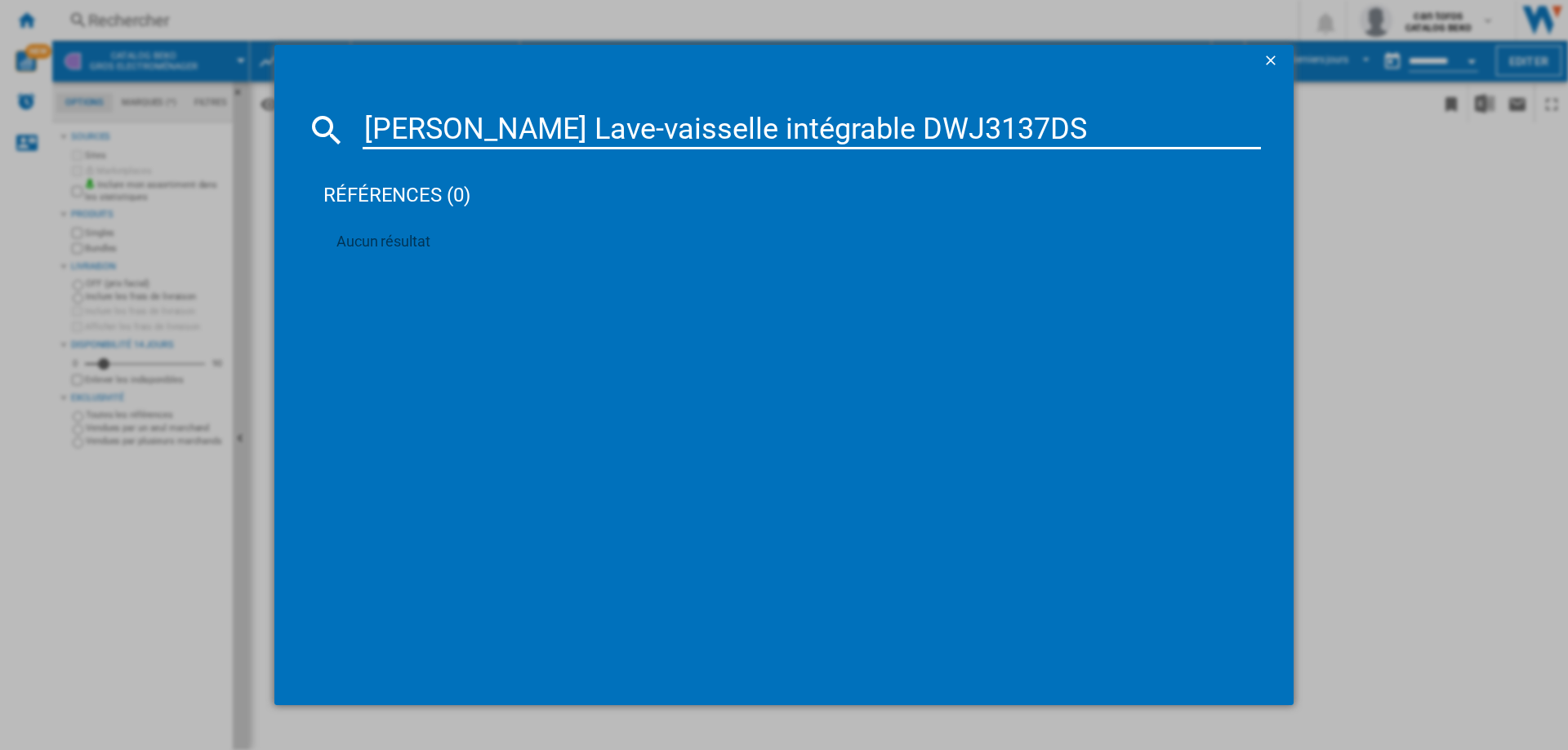
drag, startPoint x: 375, startPoint y: 117, endPoint x: 785, endPoint y: 127, distance: 410.1
click at [785, 127] on input "[PERSON_NAME] Lave-vaisselle intégrable DWJ3137DS" at bounding box center [811, 130] width 898 height 39
type input "R DWJ3137DS"
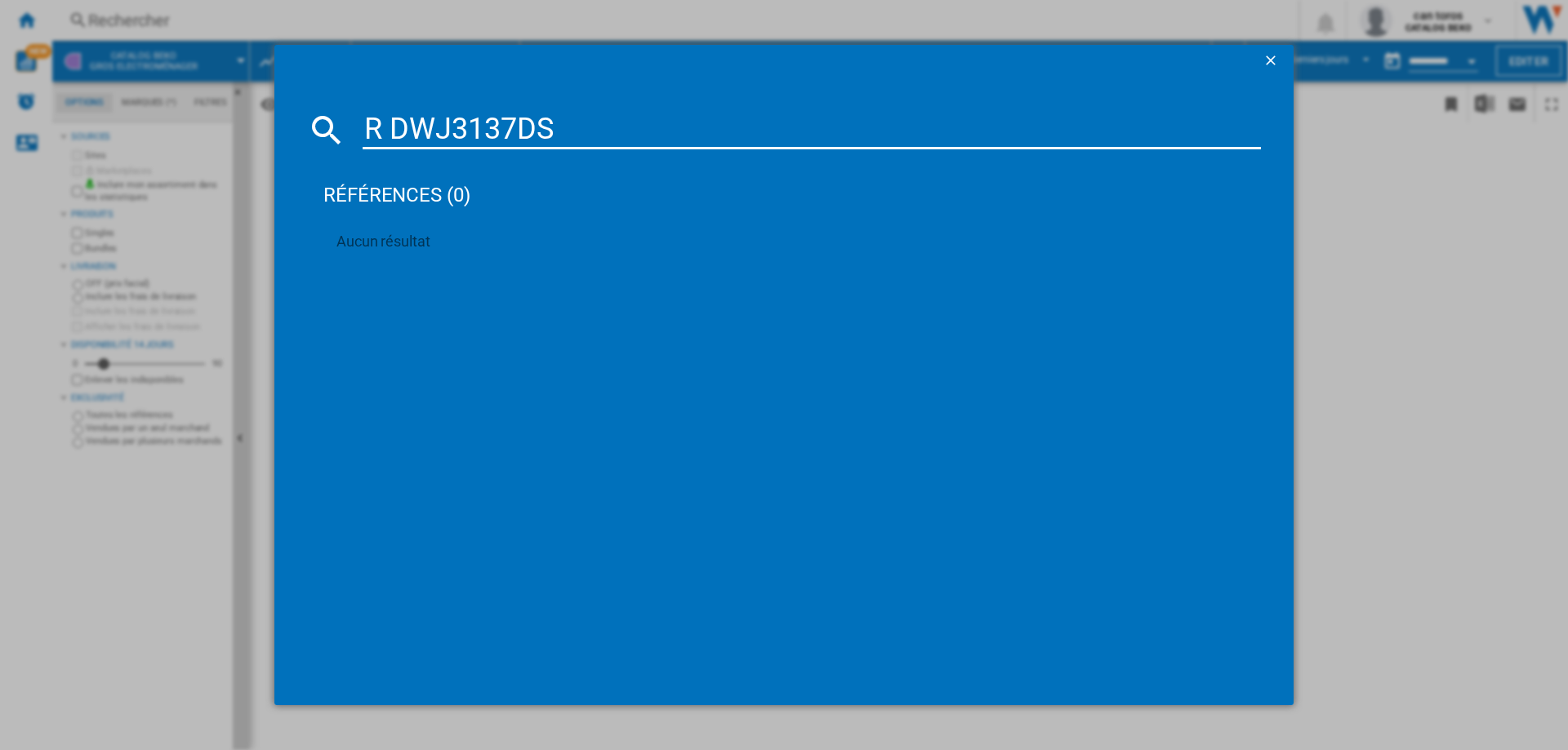
drag, startPoint x: 689, startPoint y: 133, endPoint x: 141, endPoint y: 127, distance: 548.0
click at [143, 127] on div "R DWJ3137DS références (0) Aucun résultat" at bounding box center [784, 375] width 1568 height 750
type input "dw313"
click at [1277, 58] on ng-md-icon "getI18NText('BUTTONS.CLOSE_DIALOG')" at bounding box center [1272, 62] width 19 height 19
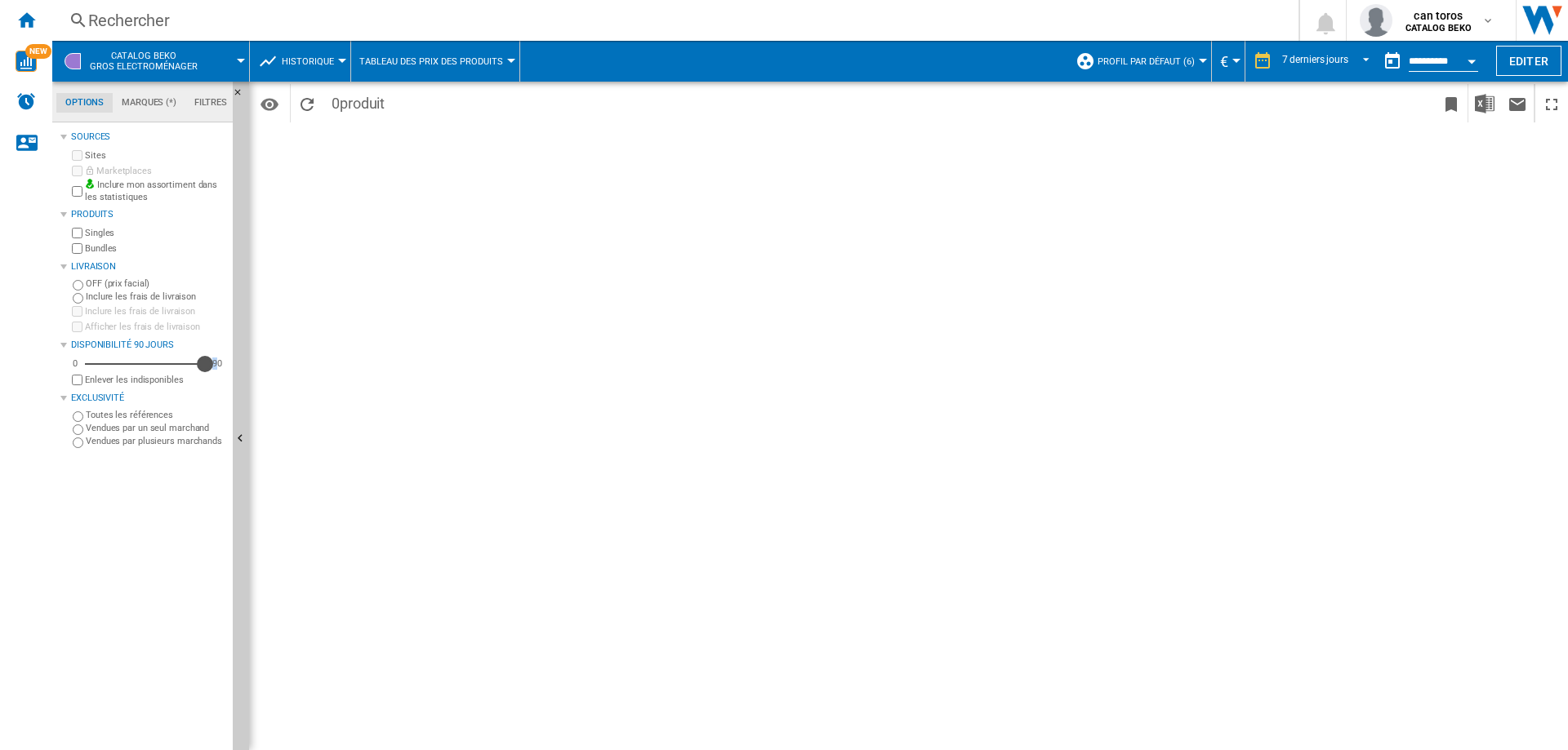
drag, startPoint x: 103, startPoint y: 367, endPoint x: 216, endPoint y: 363, distance: 113.1
click at [216, 363] on div "0 90 90" at bounding box center [148, 364] width 157 height 16
click at [163, 19] on div "Rechercher" at bounding box center [672, 20] width 1168 height 23
click at [148, 28] on div "Rechercher" at bounding box center [672, 20] width 1168 height 23
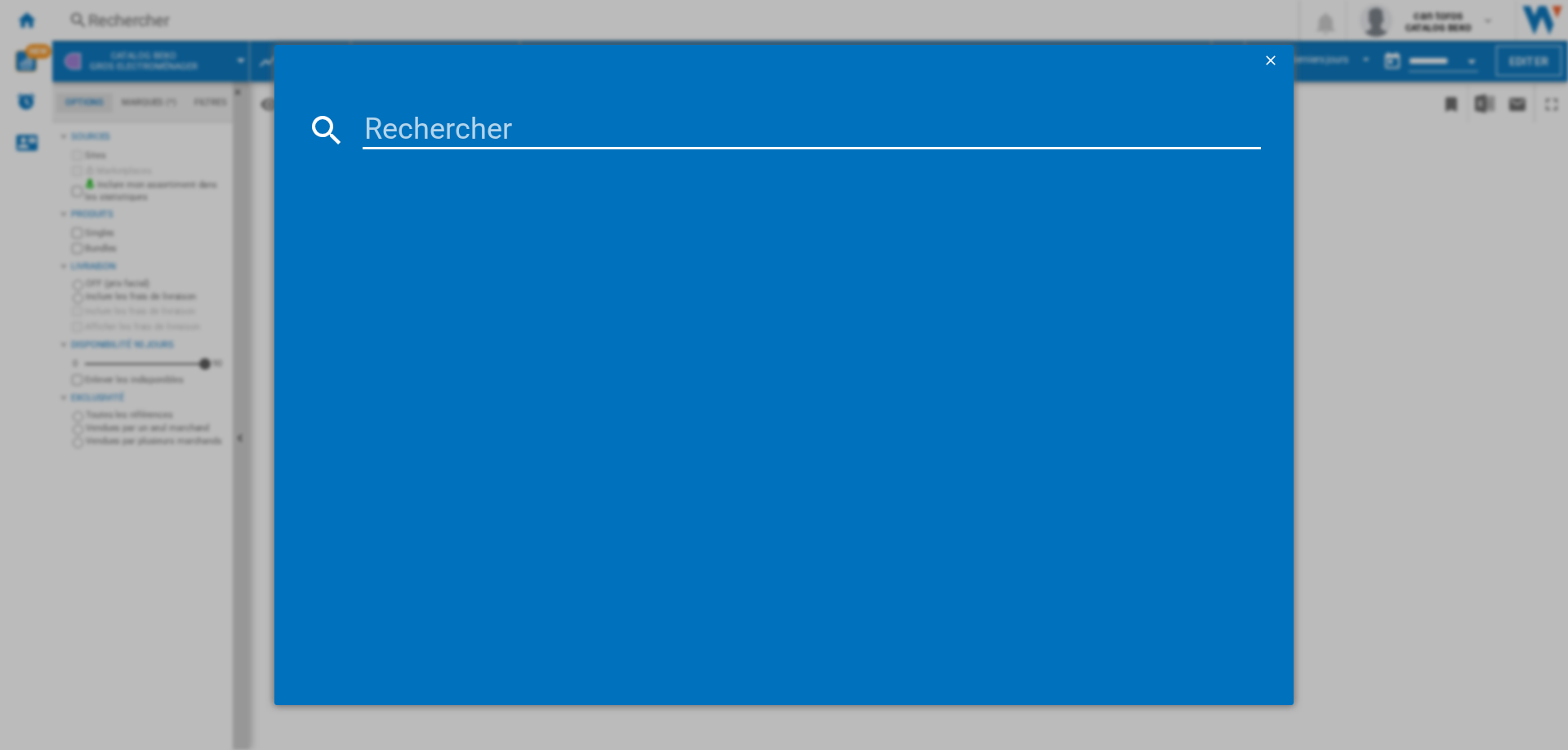
click at [440, 132] on input at bounding box center [811, 130] width 898 height 39
paste input "[PERSON_NAME] Lave-vaisselle intégrable DWJ3137DS"
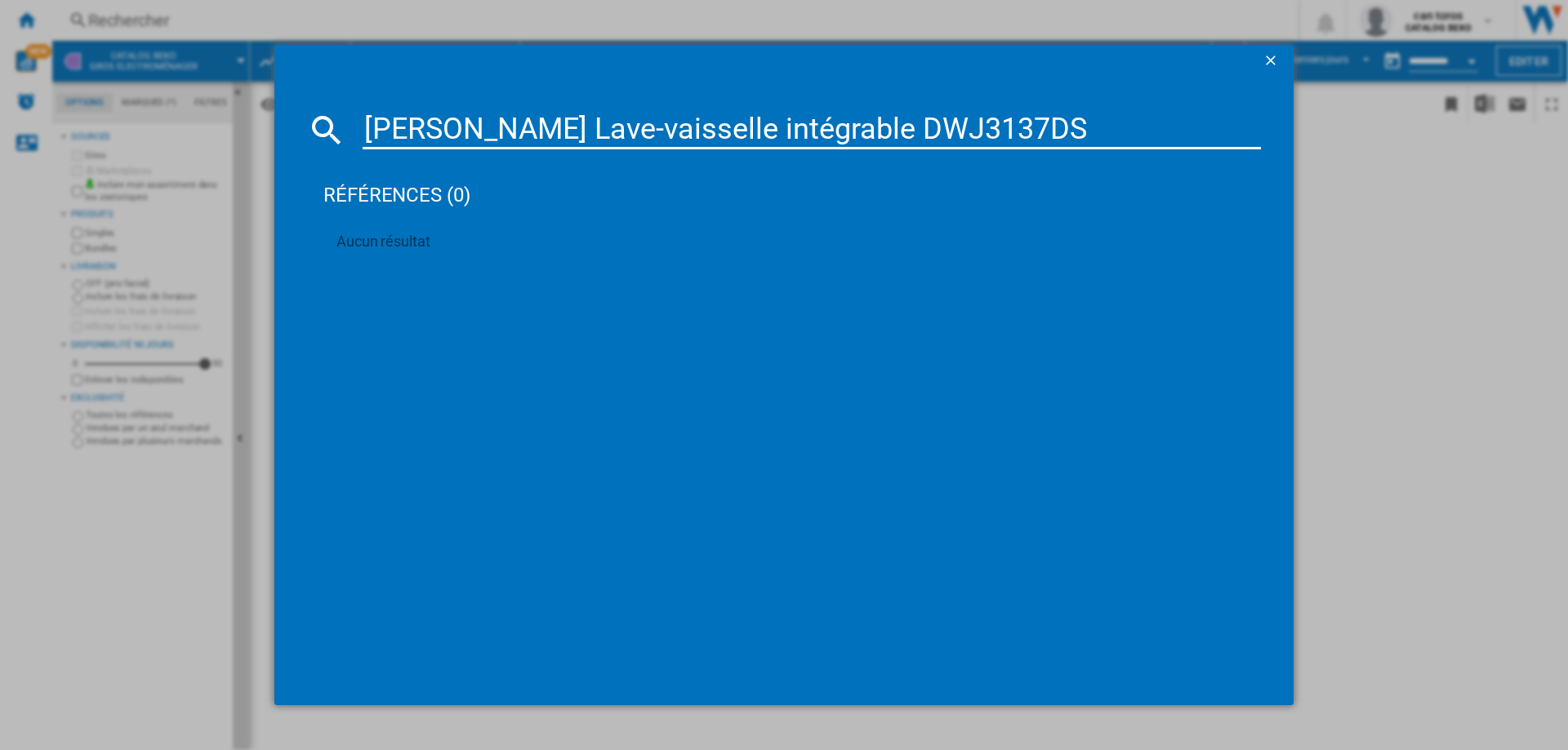
drag, startPoint x: 796, startPoint y: 117, endPoint x: 240, endPoint y: 139, distance: 556.4
click at [232, 145] on div "[PERSON_NAME] Lave-vaisselle intégrable DWJ3137DS références (0) Aucun résultat" at bounding box center [784, 375] width 1568 height 750
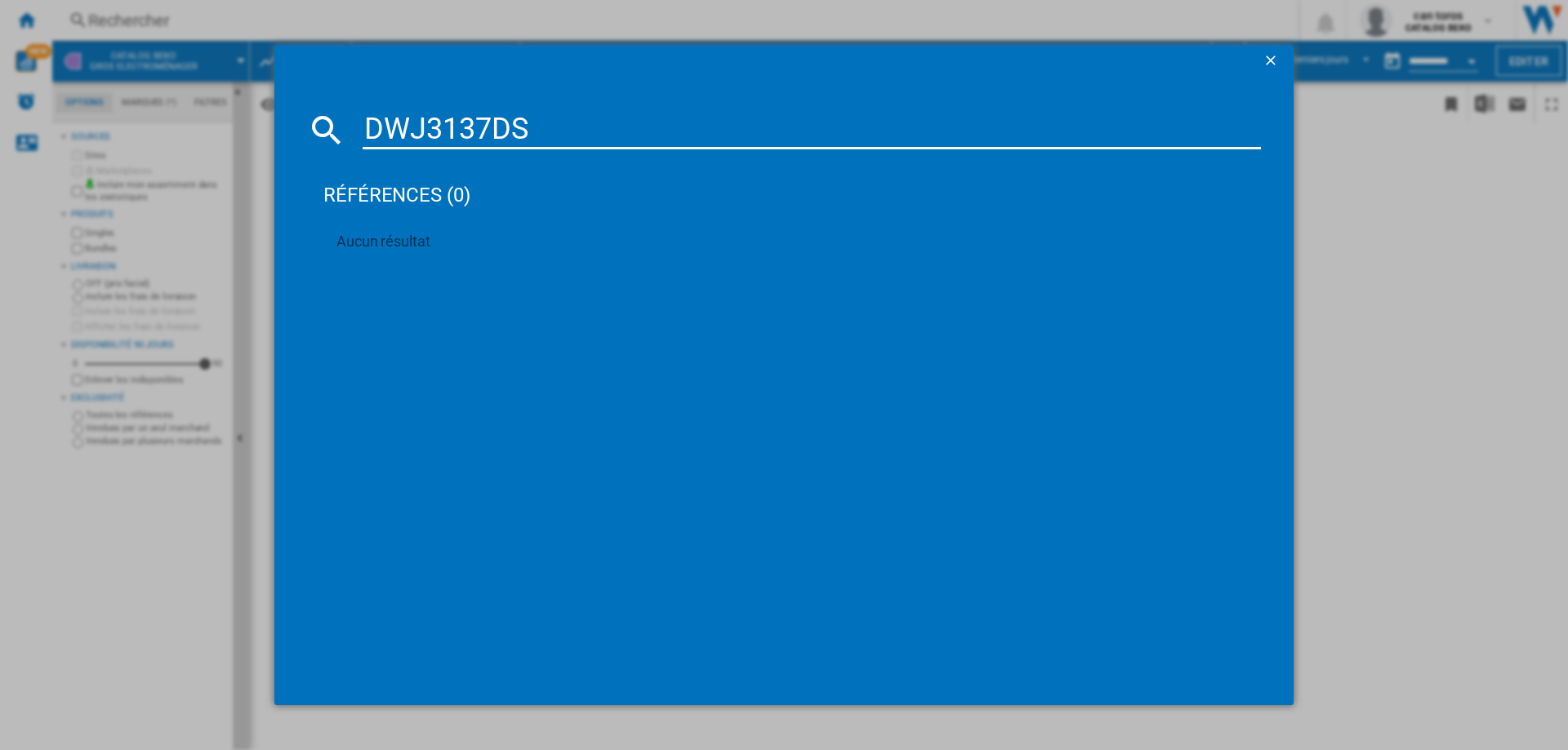
click at [685, 140] on input "DWJ3137DS" at bounding box center [811, 130] width 898 height 39
type input "DWJ31"
click at [1266, 57] on ng-md-icon "getI18NText('BUTTONS.CLOSE_DIALOG')" at bounding box center [1272, 62] width 19 height 19
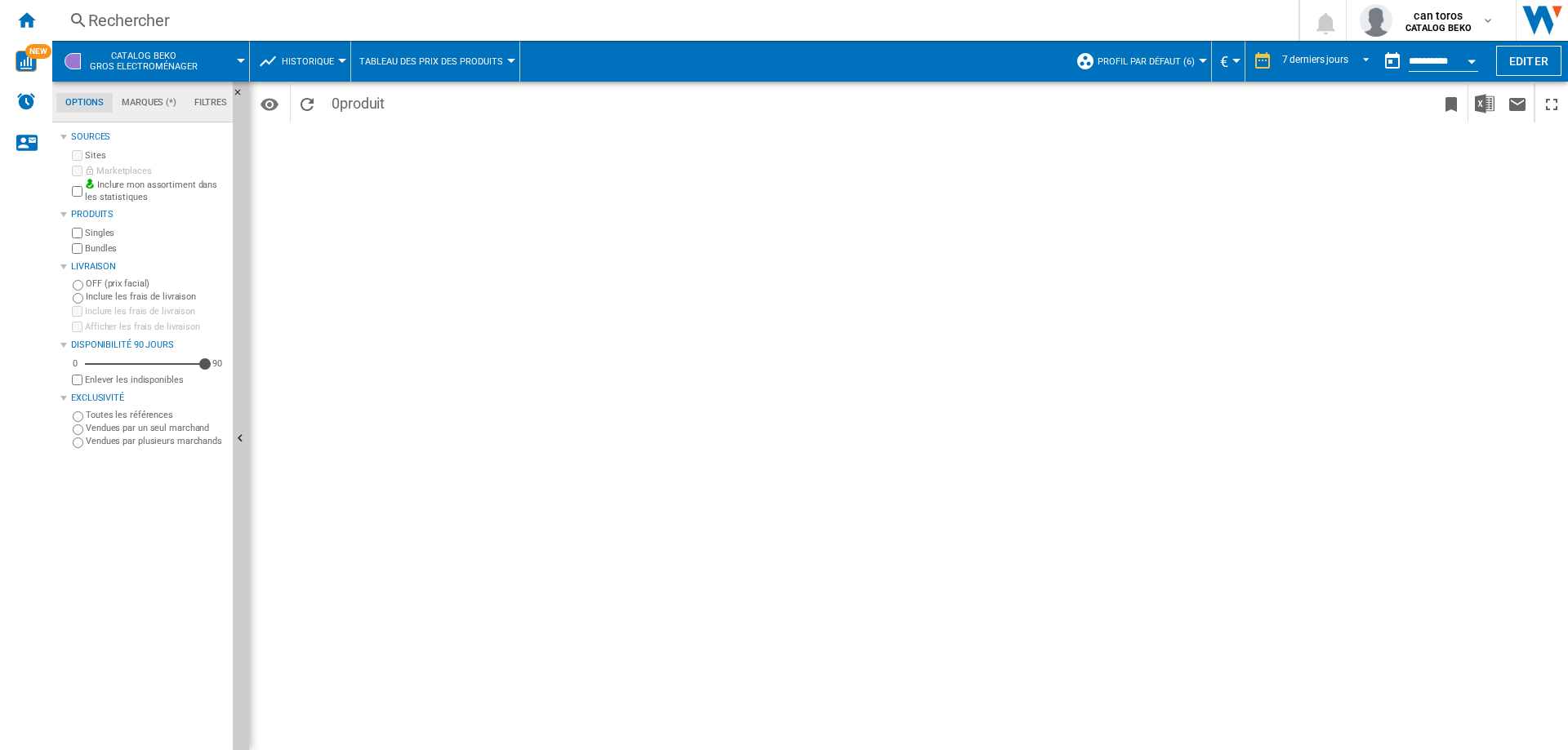
click at [1186, 64] on span "Profil par défaut (6)" at bounding box center [1146, 62] width 97 height 11
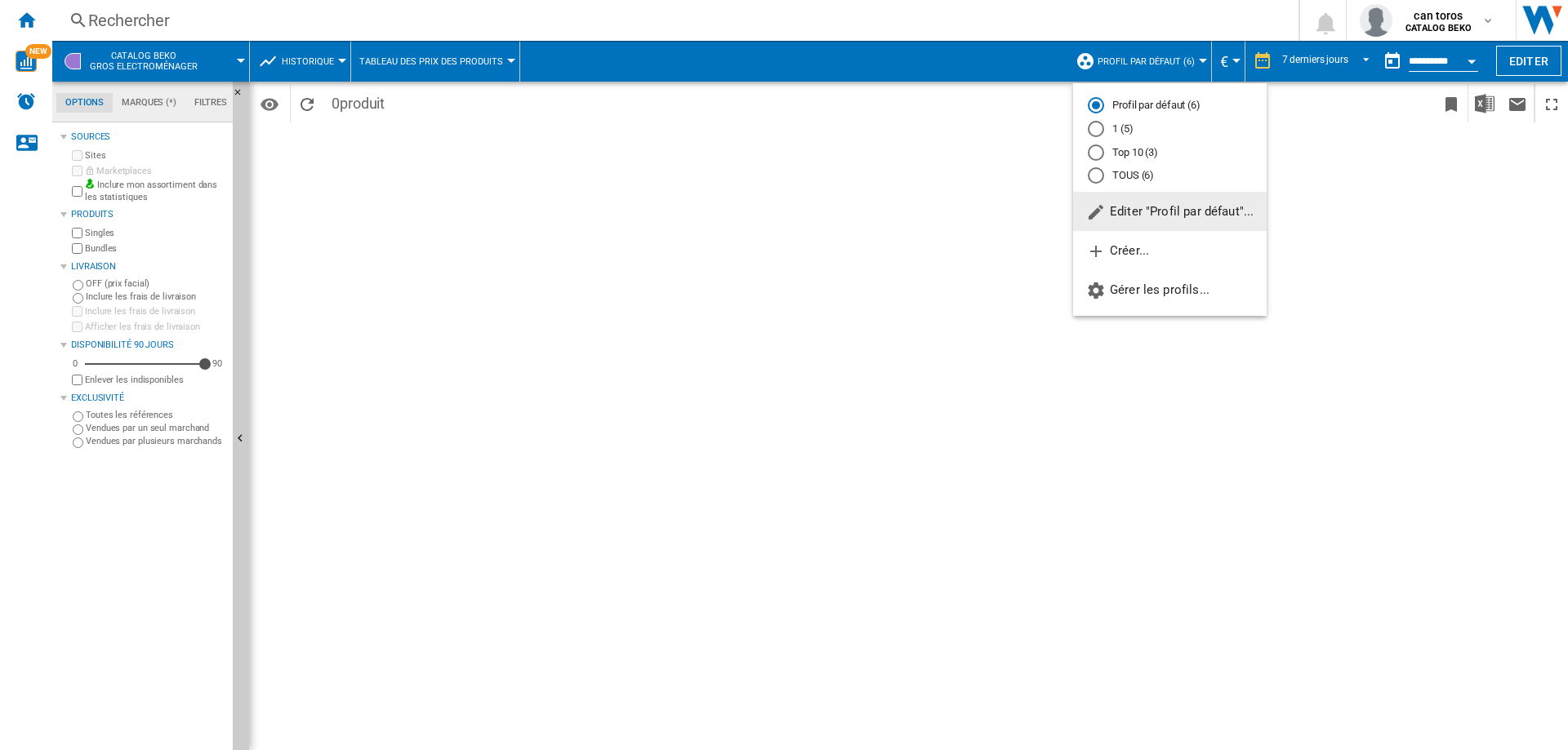
click at [1311, 53] on md-backdrop at bounding box center [784, 375] width 1568 height 750
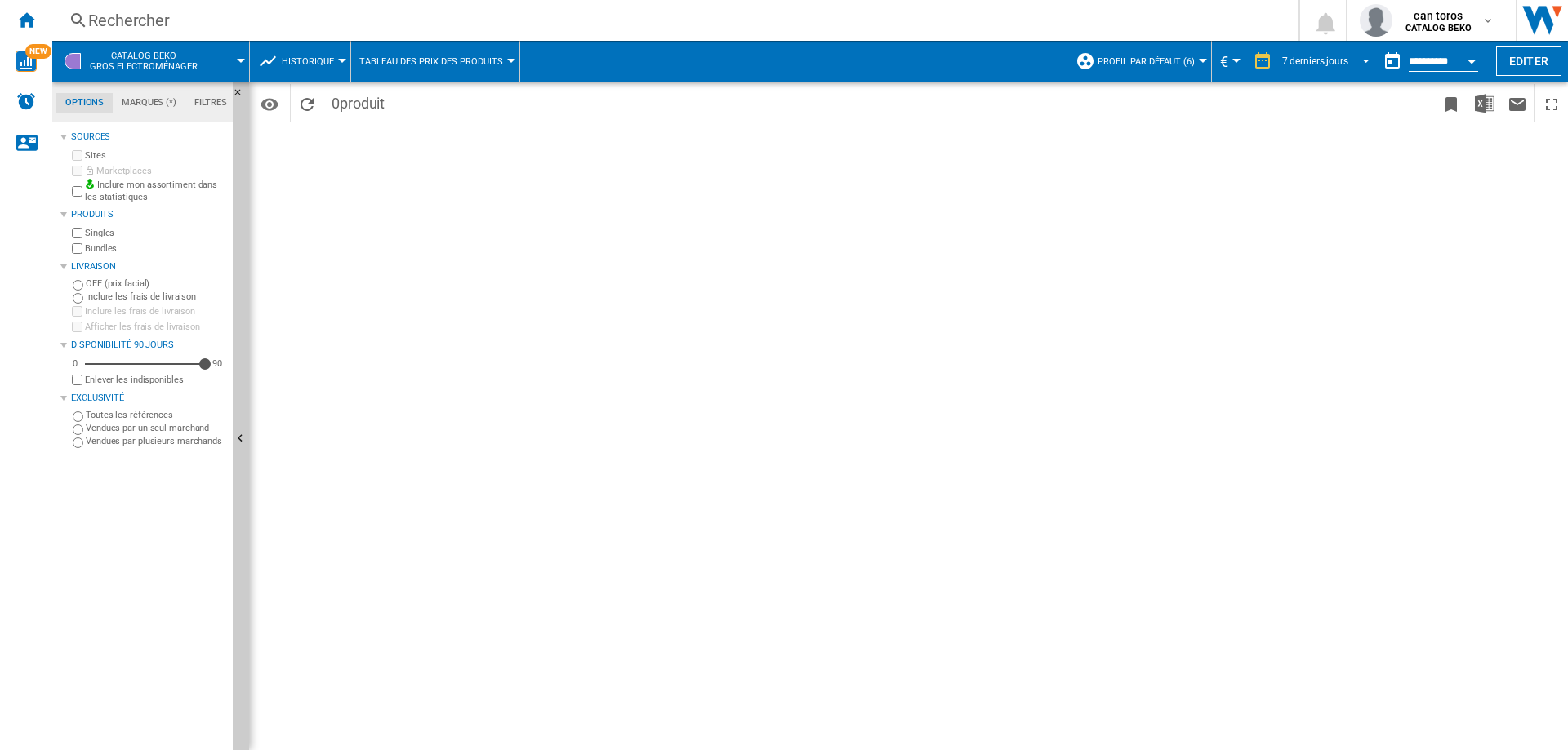
click at [1353, 50] on md-select-value "7 derniers jours" at bounding box center [1328, 61] width 95 height 25
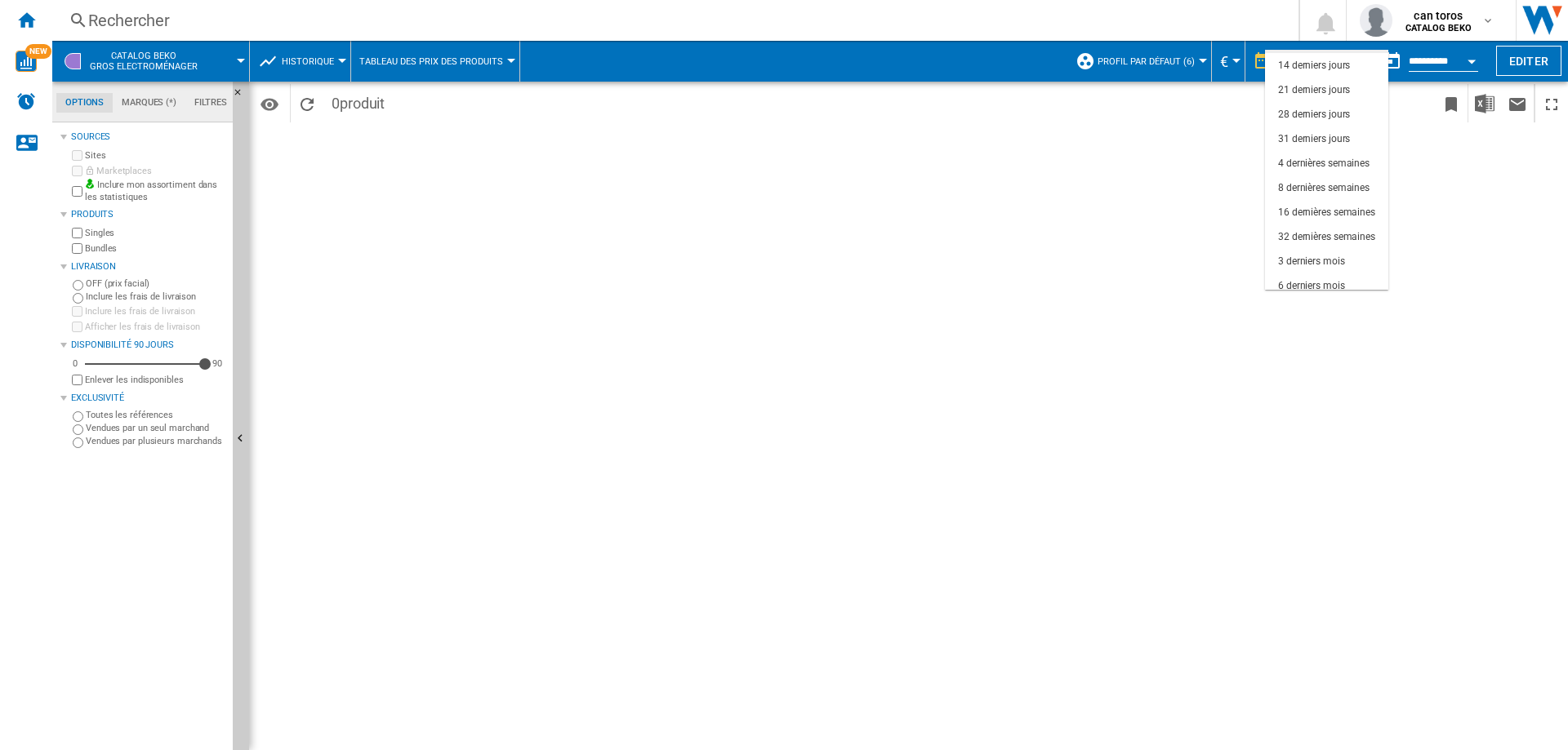
scroll to position [56, 0]
click at [1345, 268] on md-option "6 derniers mois" at bounding box center [1326, 276] width 123 height 25
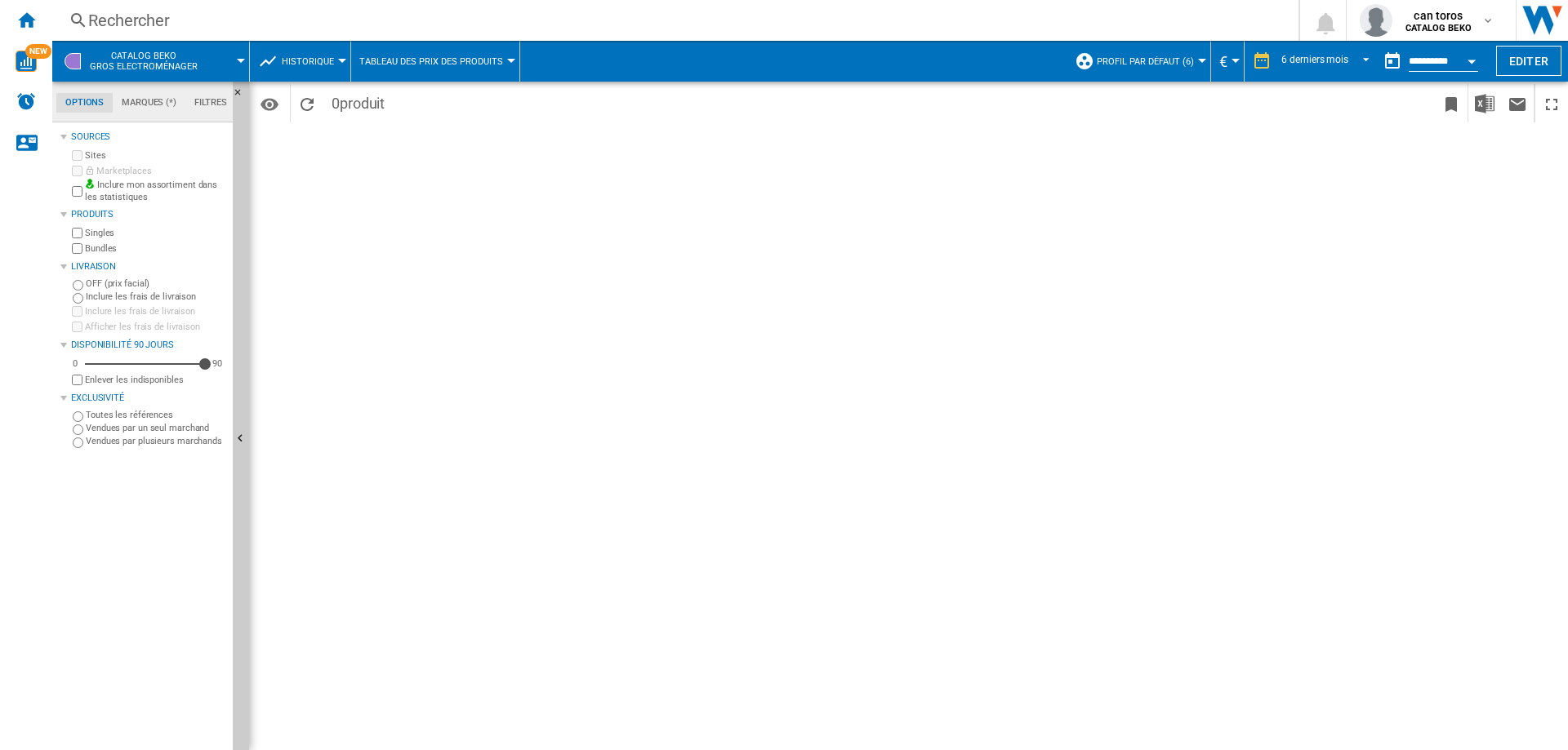
click at [278, 11] on div "Rechercher" at bounding box center [672, 20] width 1168 height 23
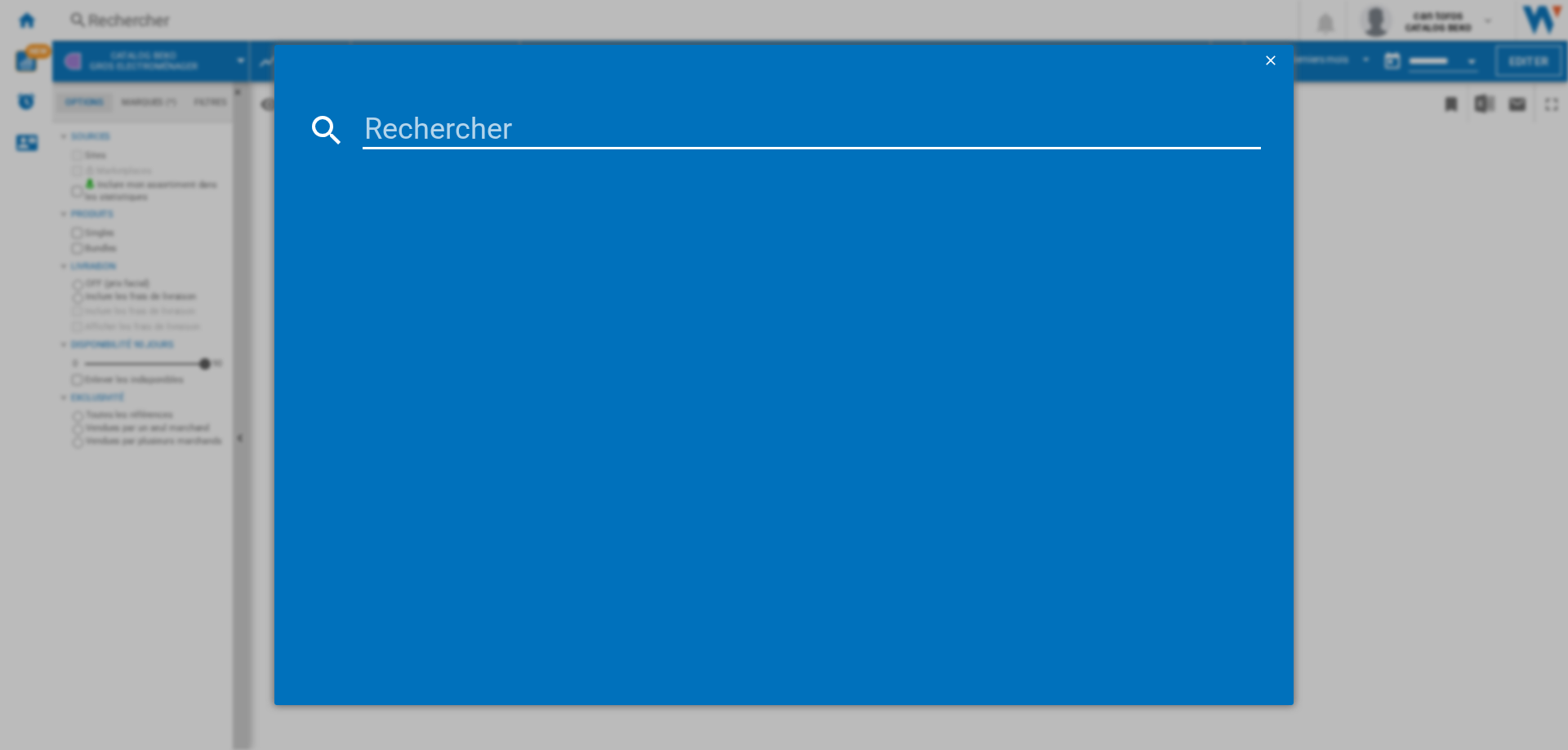
click at [459, 136] on input at bounding box center [811, 130] width 898 height 39
paste input "[PERSON_NAME] Lave-vaisselle intégrable DWJ3137DS"
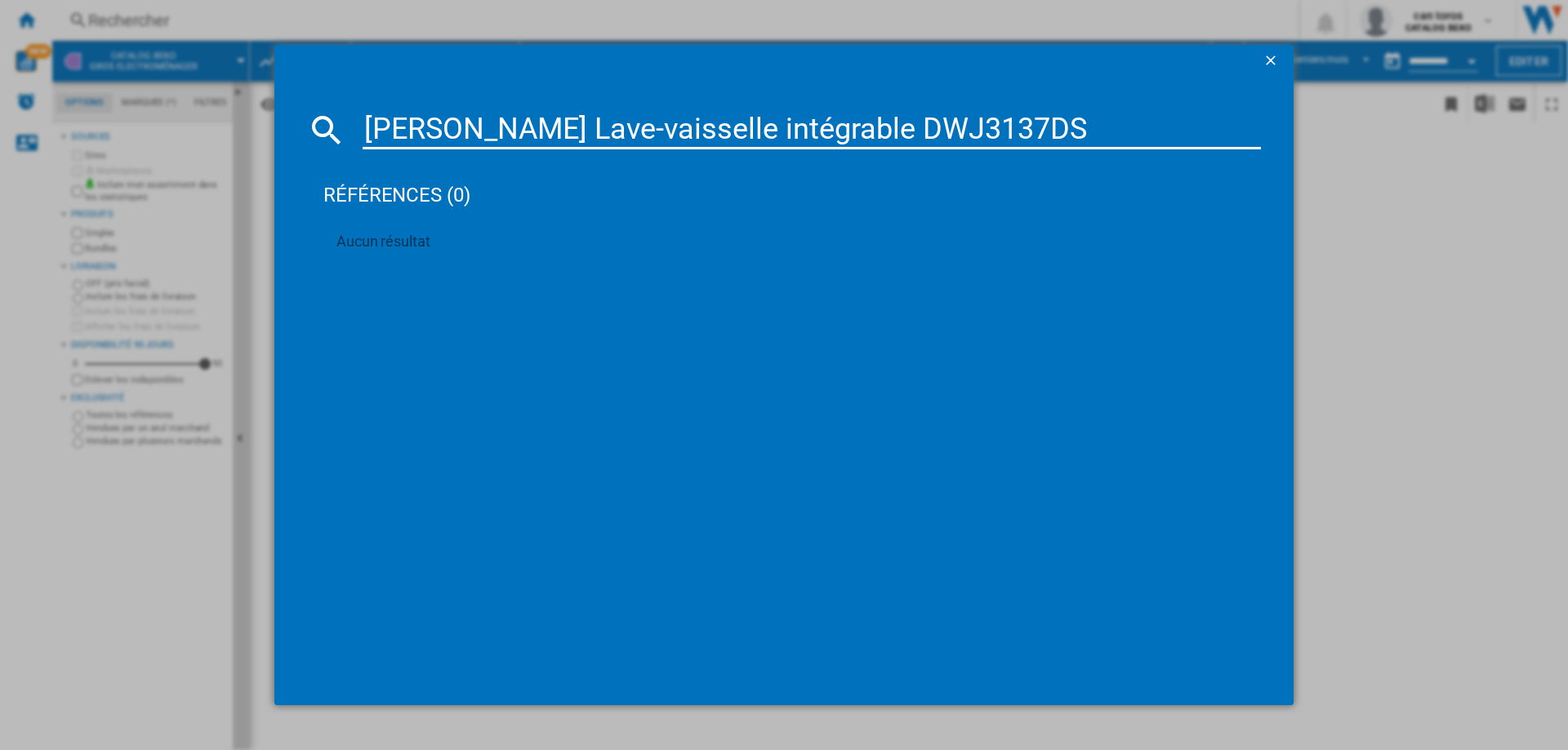
drag, startPoint x: 785, startPoint y: 132, endPoint x: 102, endPoint y: 95, distance: 684.0
click at [102, 95] on div "[PERSON_NAME] Lave-vaisselle intégrable DWJ3137DS références (0) Aucun résultat" at bounding box center [784, 375] width 1568 height 750
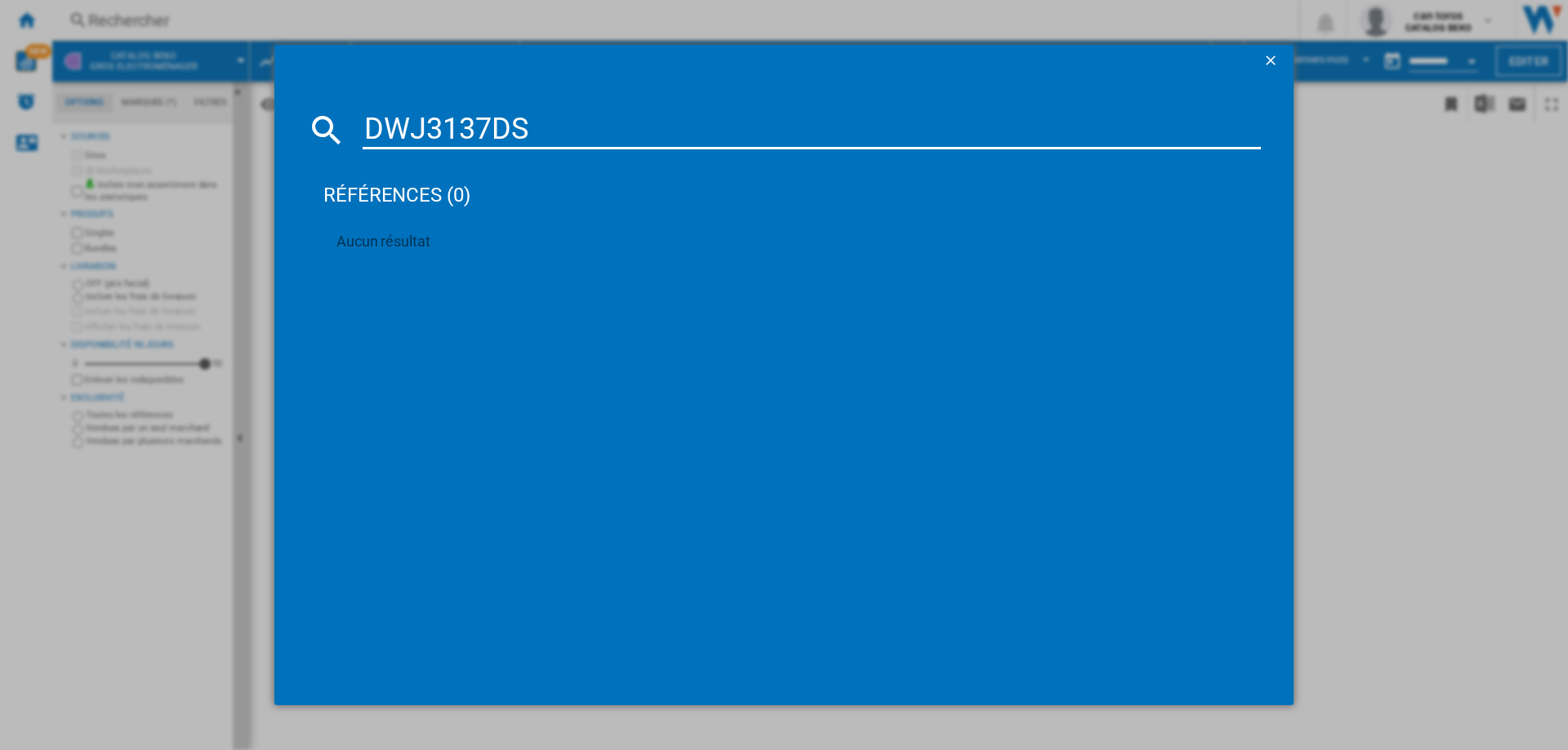
drag, startPoint x: 532, startPoint y: 122, endPoint x: 186, endPoint y: 105, distance: 346.4
click at [186, 105] on div "DWJ3137DS références (0) Aucun résultat" at bounding box center [784, 375] width 1568 height 750
click at [551, 111] on input "DWJ3137DS" at bounding box center [811, 130] width 898 height 39
type input "DWJ3137DS"
click at [1272, 60] on ng-md-icon "getI18NText('BUTTONS.CLOSE_DIALOG')" at bounding box center [1272, 62] width 19 height 19
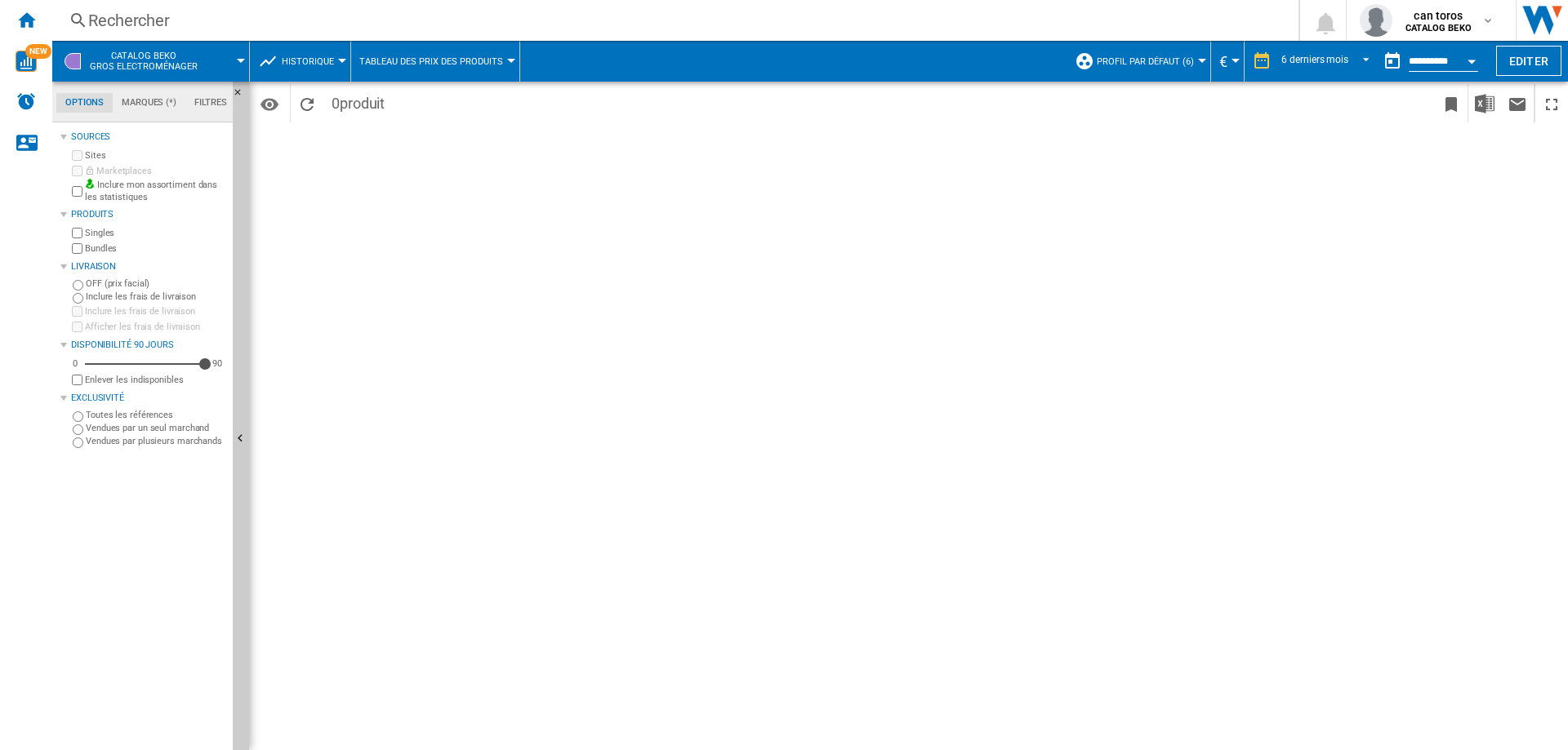
click at [1138, 55] on button "Profil par défaut (6)" at bounding box center [1149, 61] width 105 height 41
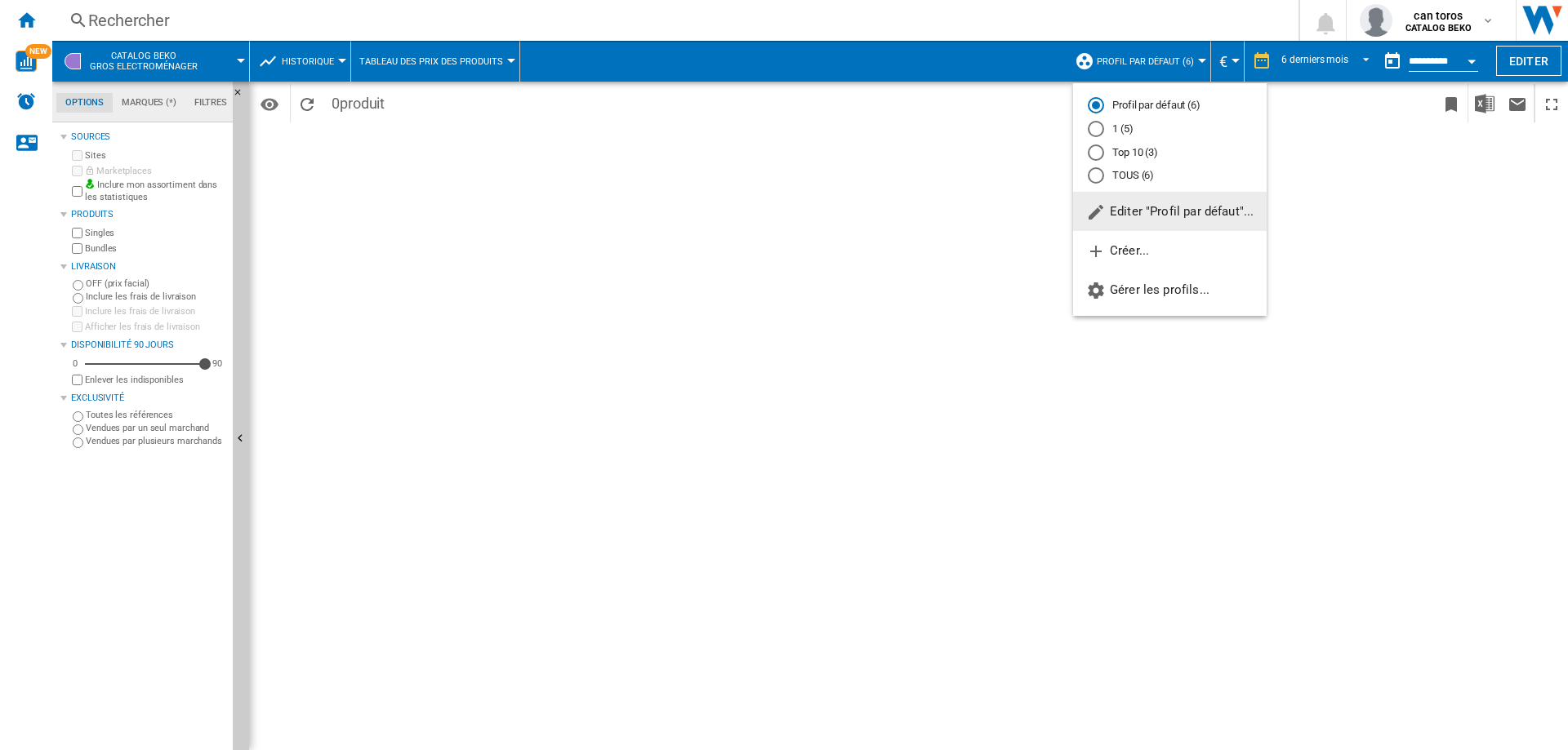
click at [647, 147] on md-backdrop at bounding box center [784, 375] width 1568 height 750
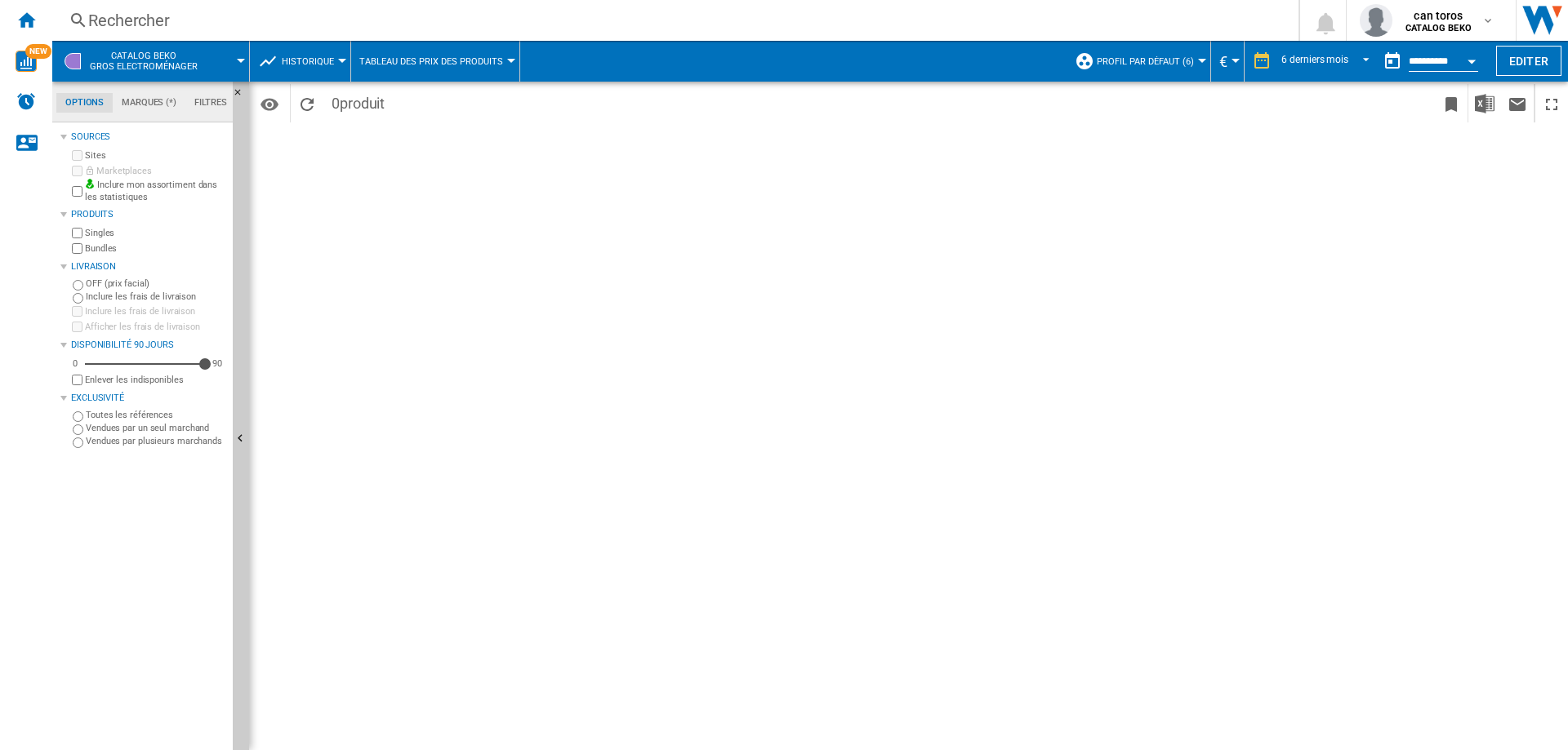
click at [483, 59] on span "Tableau des prix des produits" at bounding box center [430, 62] width 144 height 11
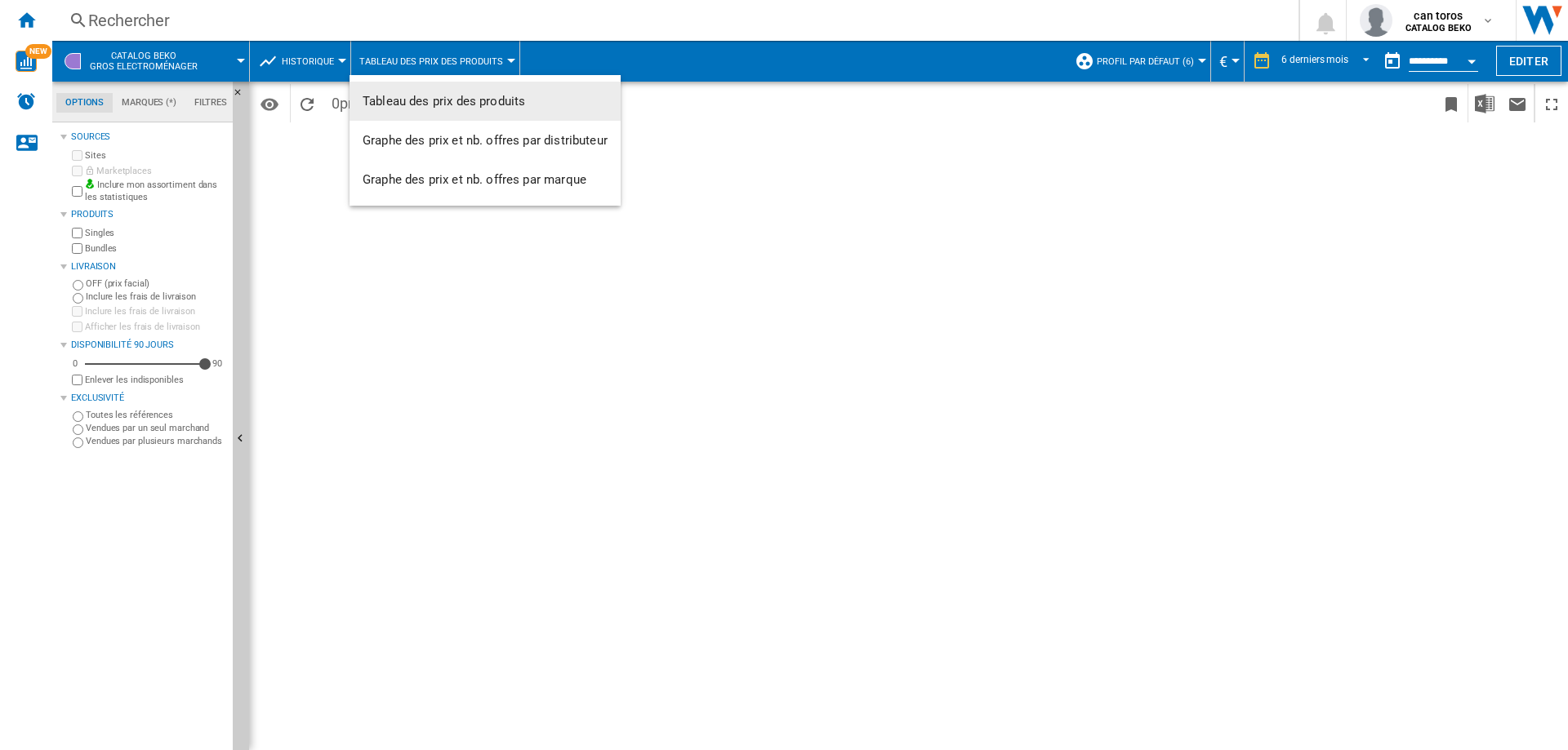
click at [336, 60] on md-backdrop at bounding box center [784, 375] width 1568 height 750
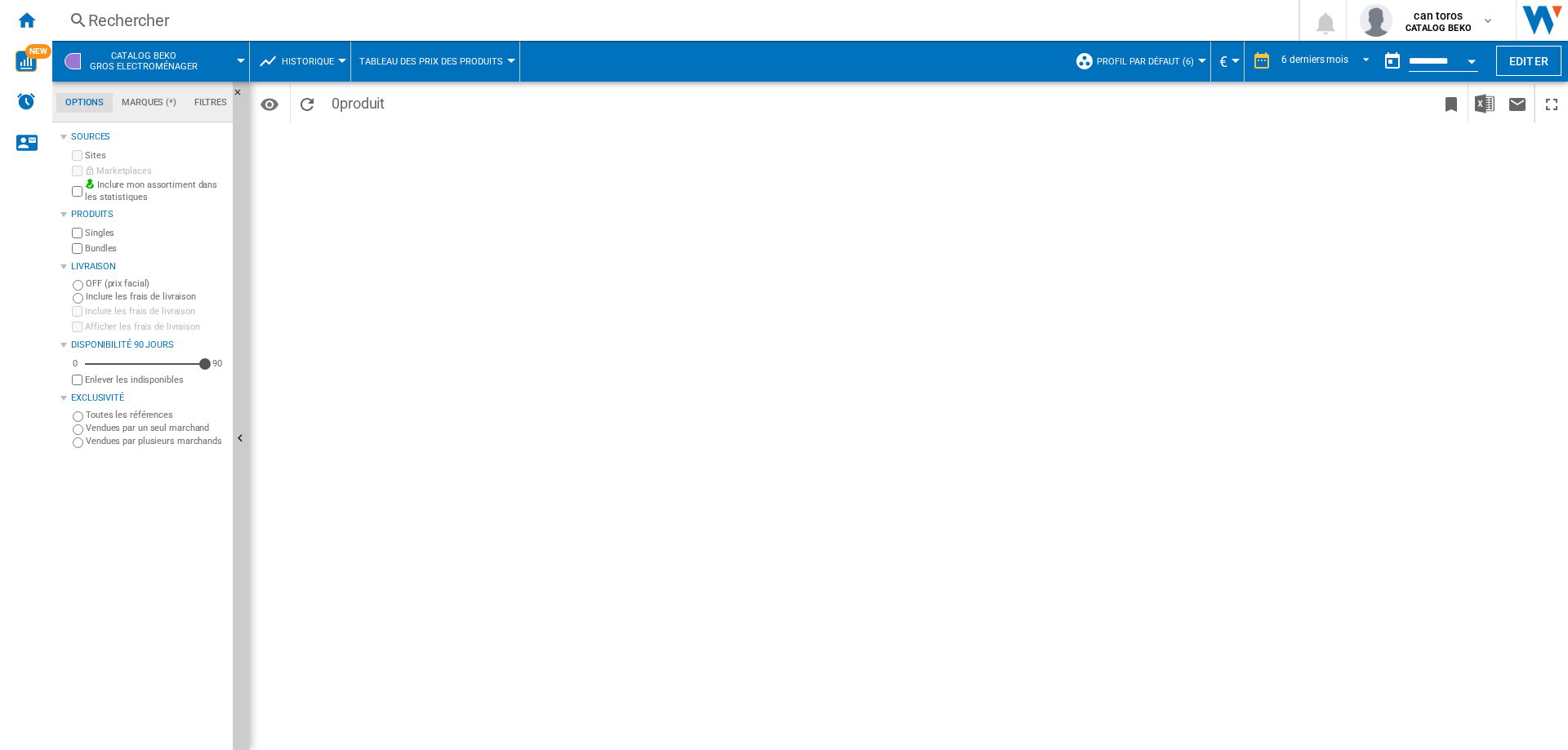
click at [336, 60] on button "Historique" at bounding box center [312, 61] width 60 height 41
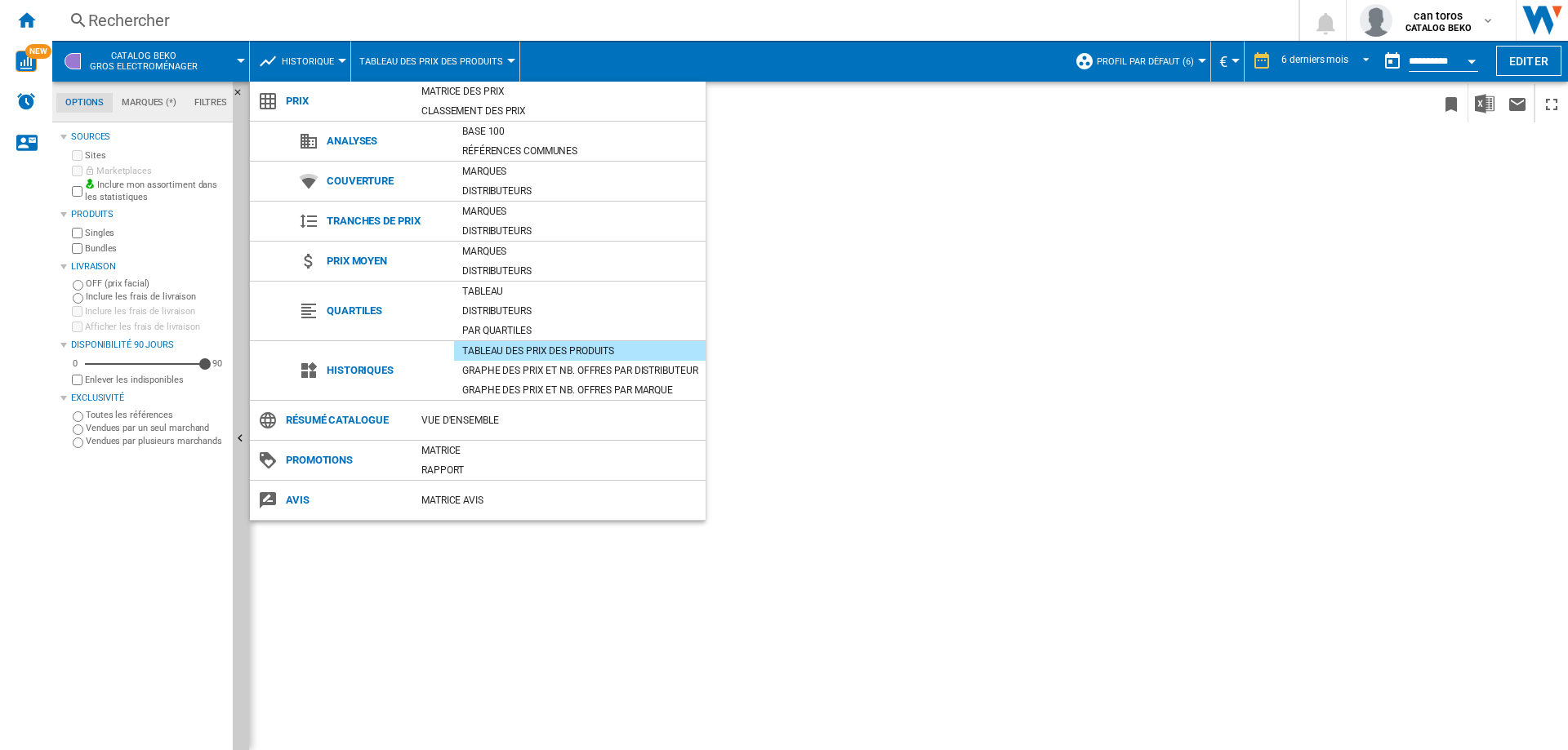
click at [849, 335] on md-backdrop at bounding box center [784, 375] width 1568 height 750
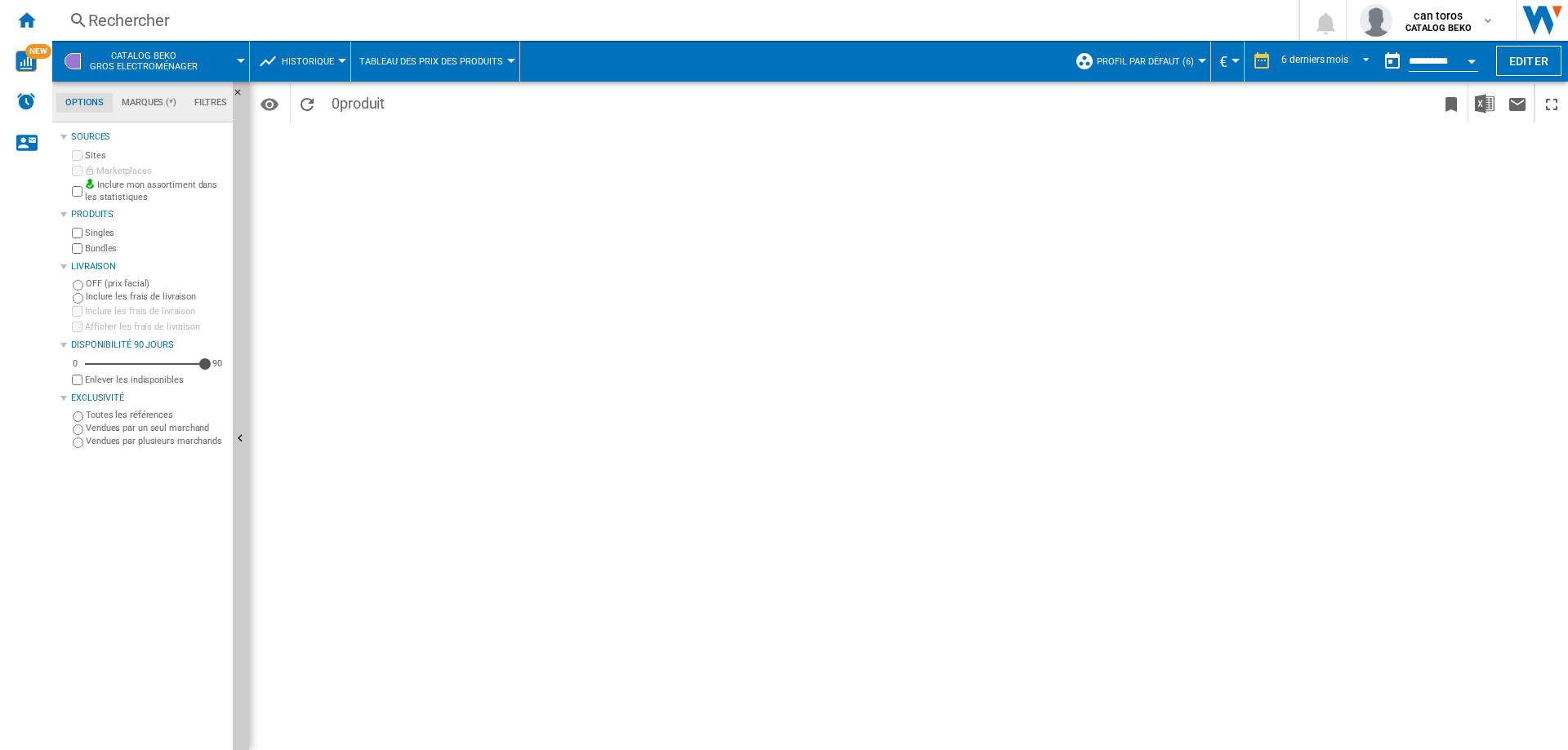
click at [146, 103] on md-tab-item "Marques (*)" at bounding box center [148, 102] width 72 height 19
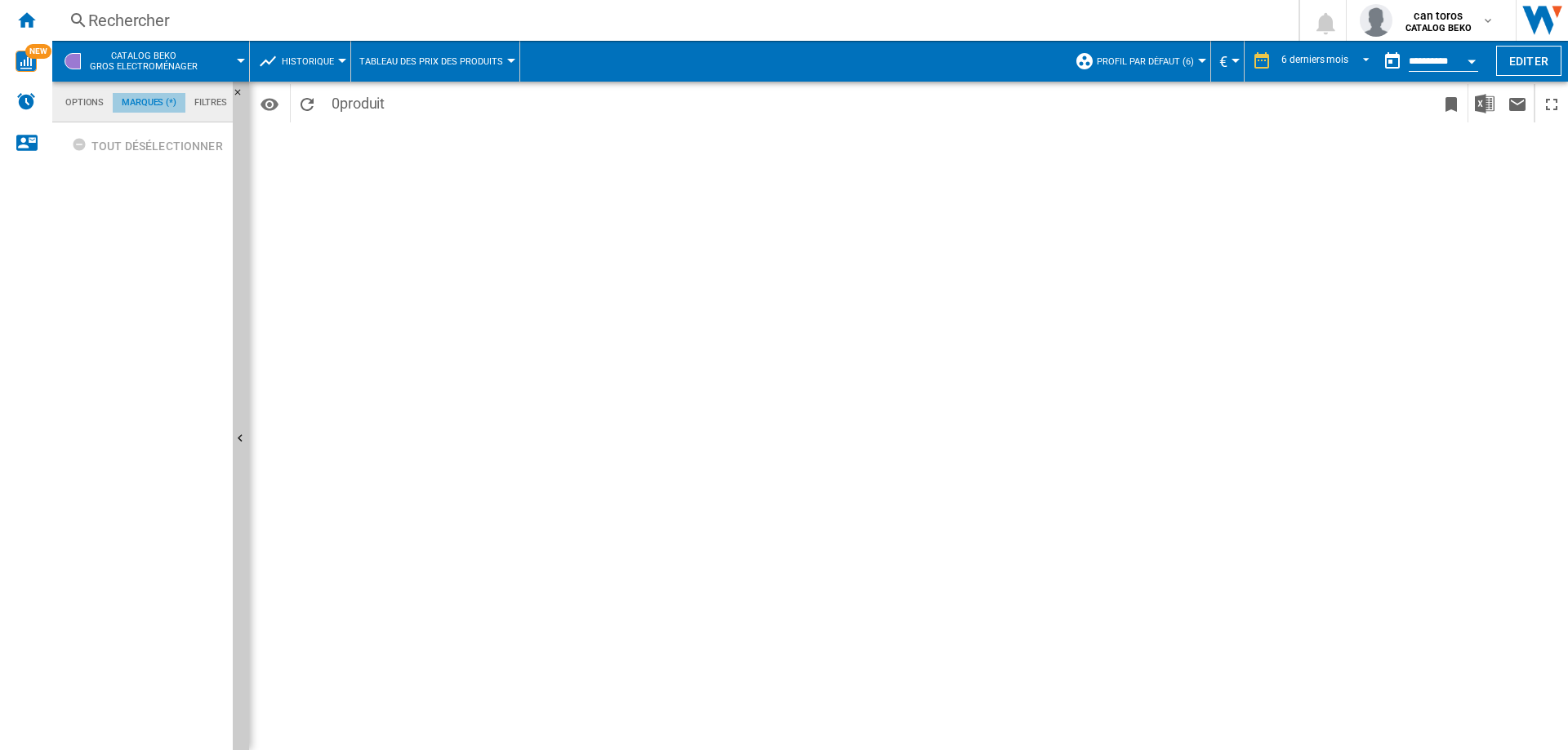
scroll to position [63, 0]
click at [203, 96] on md-tab-item "Filtres" at bounding box center [210, 102] width 50 height 19
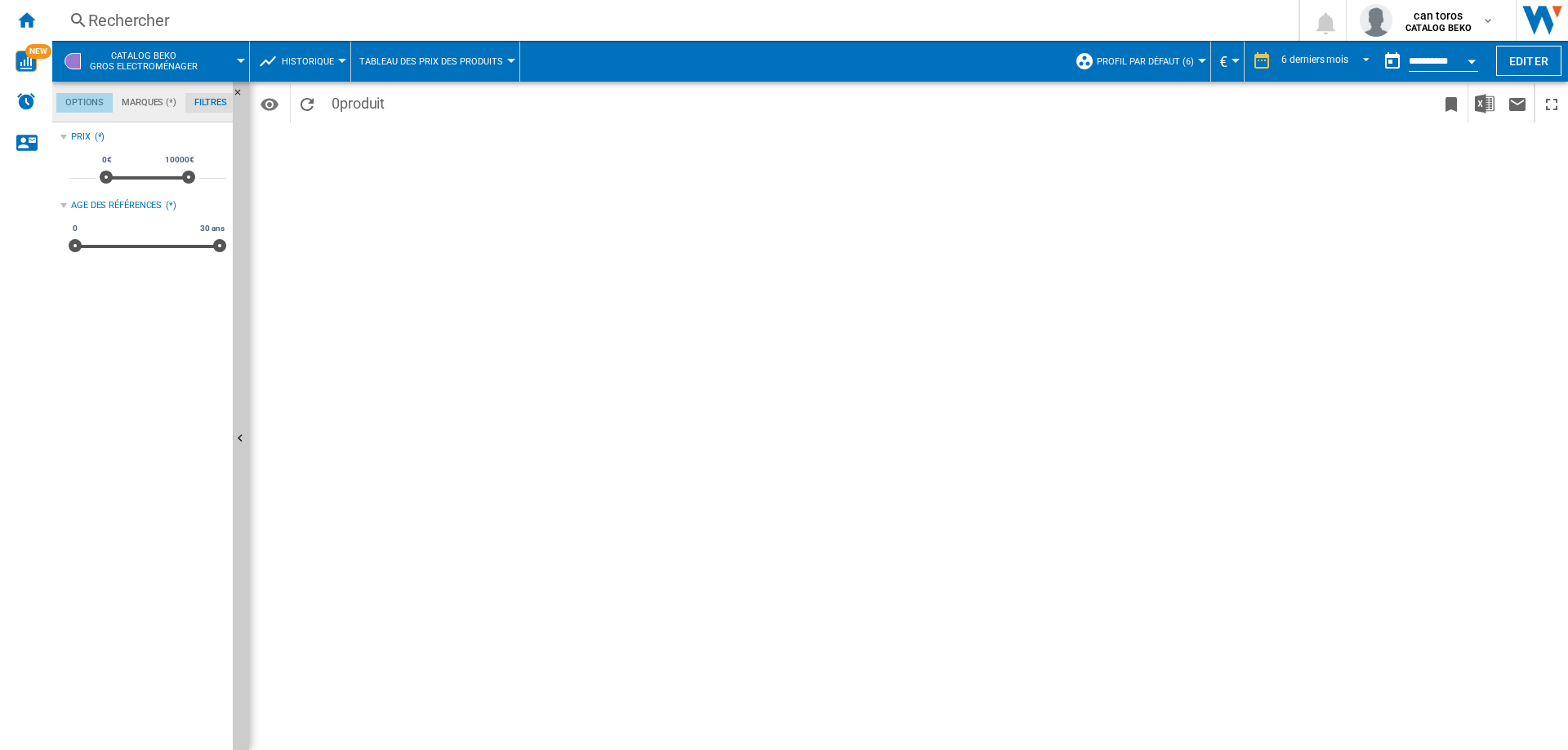
click at [81, 103] on md-tab-item "Options" at bounding box center [85, 102] width 57 height 19
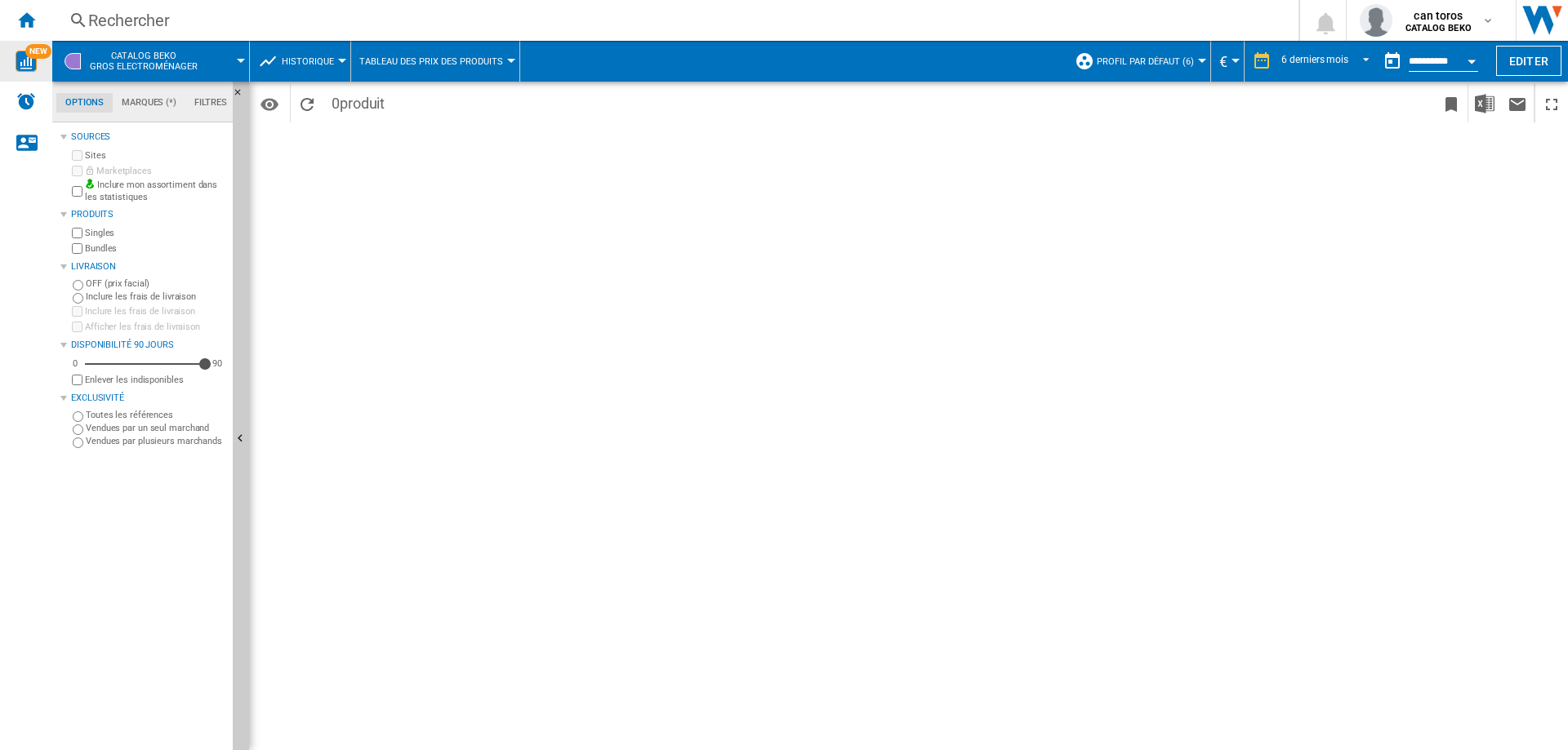
click at [27, 66] on img "WiseCard" at bounding box center [27, 61] width 21 height 21
click at [1448, 17] on span "can toros" at bounding box center [1438, 15] width 66 height 16
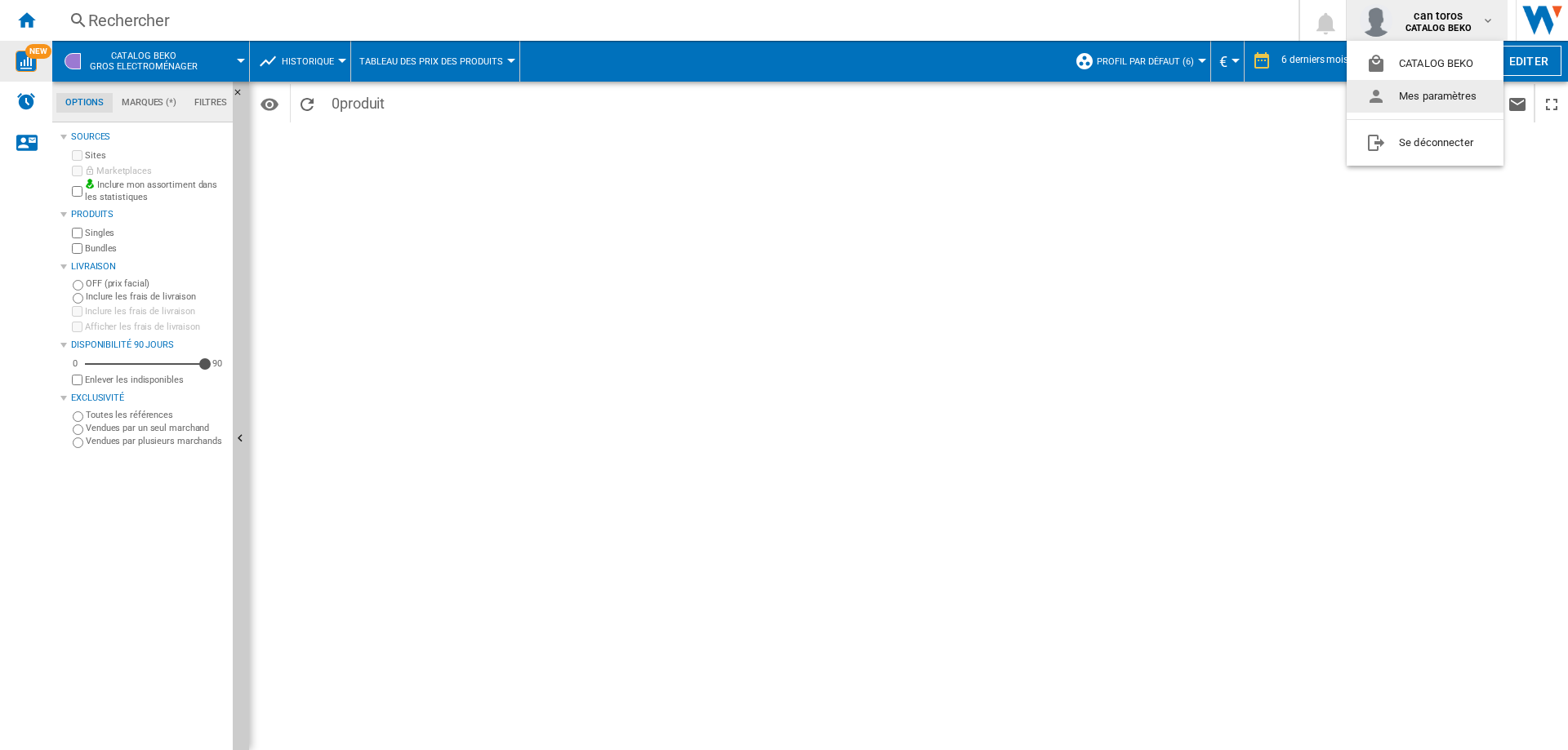
click at [1444, 96] on button "Mes paramètres" at bounding box center [1424, 96] width 156 height 33
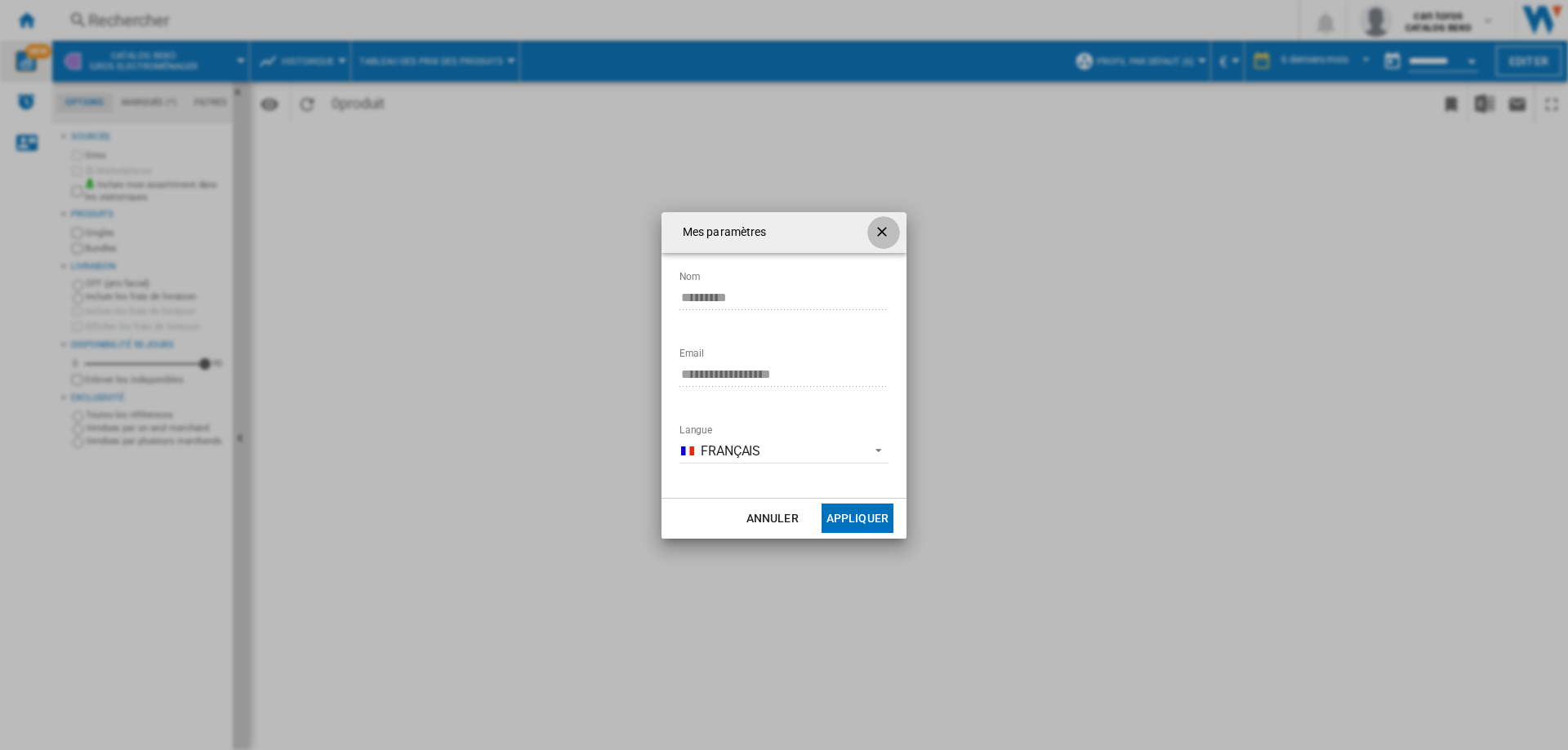
click at [895, 227] on button "button" at bounding box center [883, 232] width 33 height 33
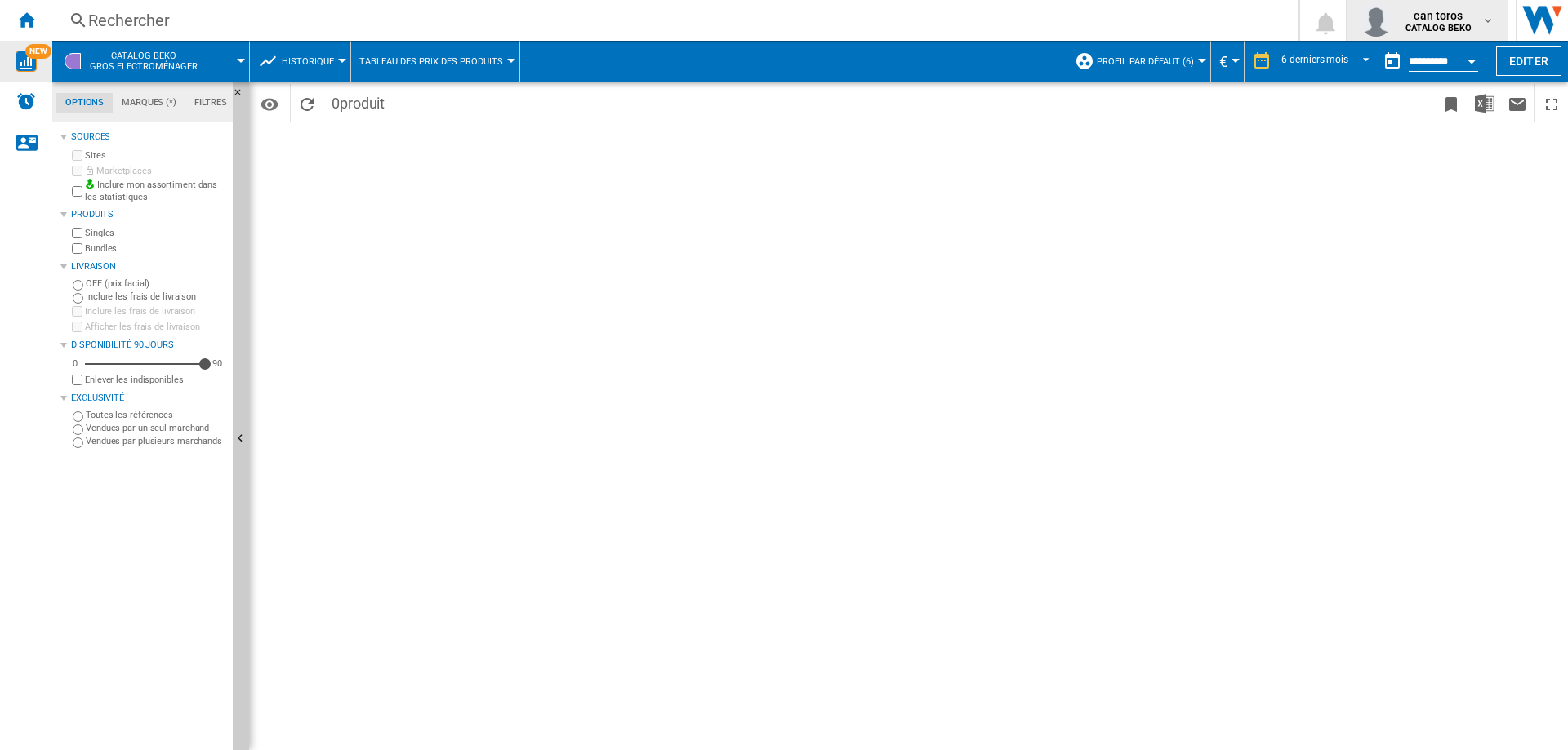
click at [1443, 27] on b "CATALOG BEKO" at bounding box center [1438, 28] width 66 height 11
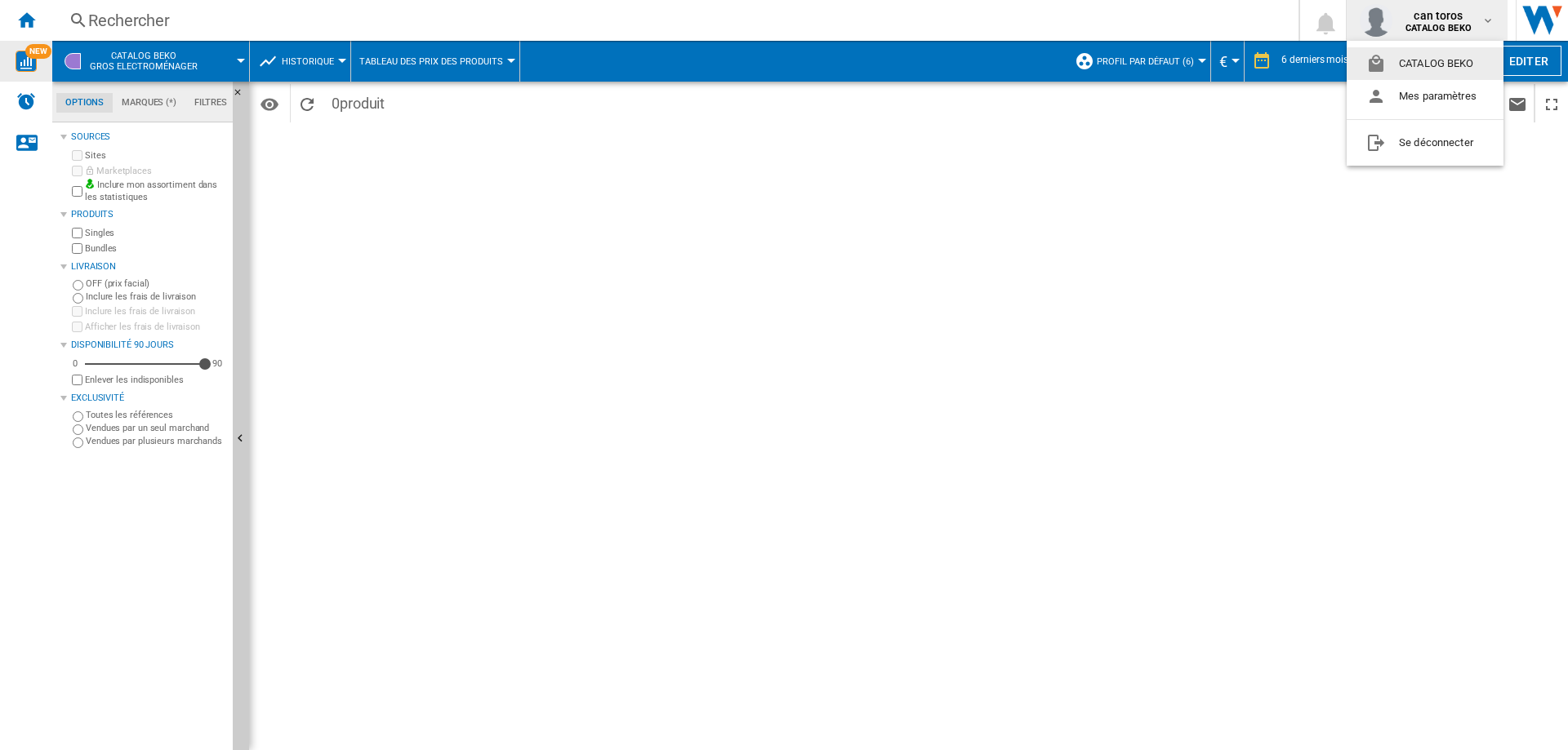
click at [1432, 60] on button "CATALOG BEKO" at bounding box center [1424, 64] width 156 height 33
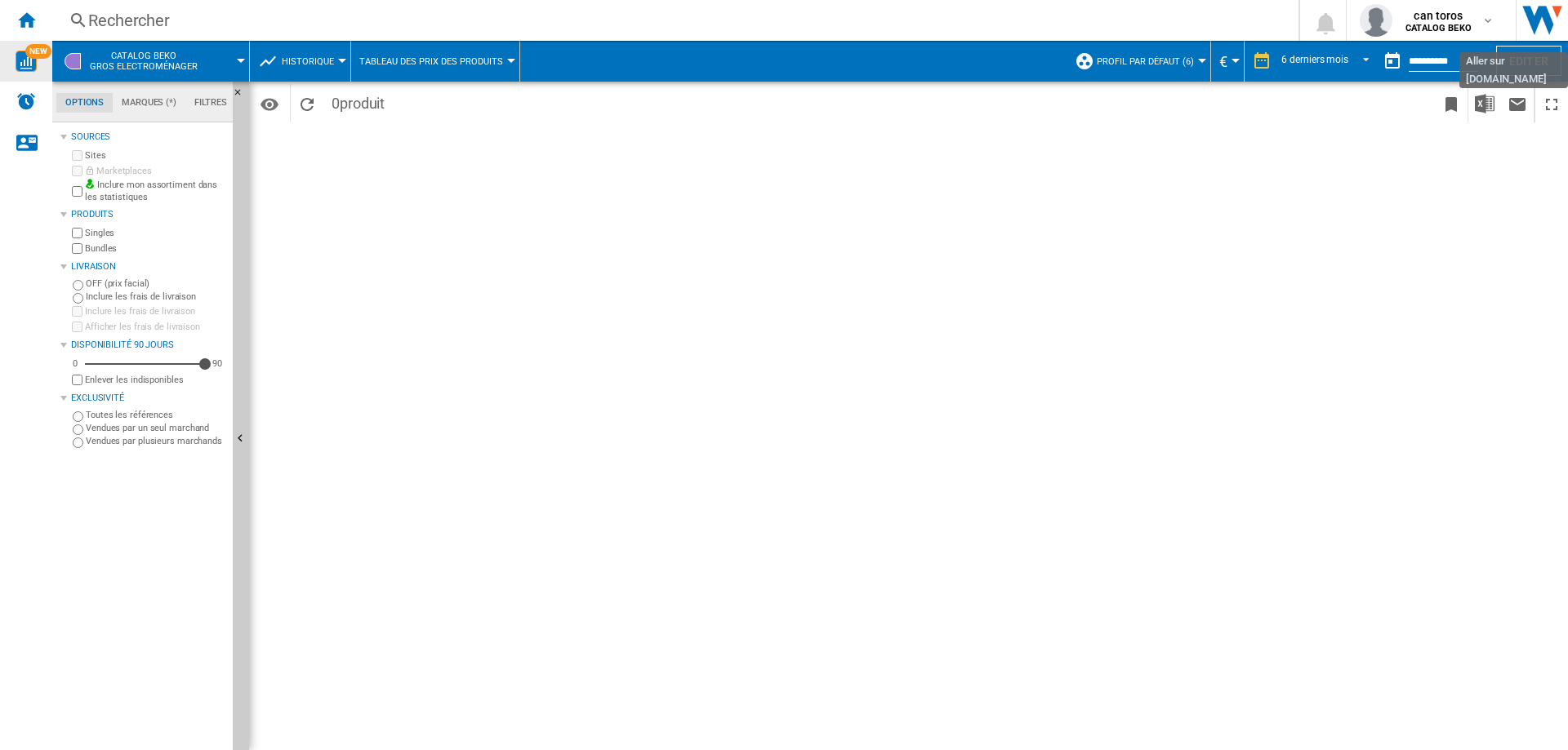
click at [1541, 16] on img "Aller sur wiser.com" at bounding box center [1541, 20] width 51 height 41
click at [168, 19] on div "Rechercher" at bounding box center [672, 20] width 1168 height 23
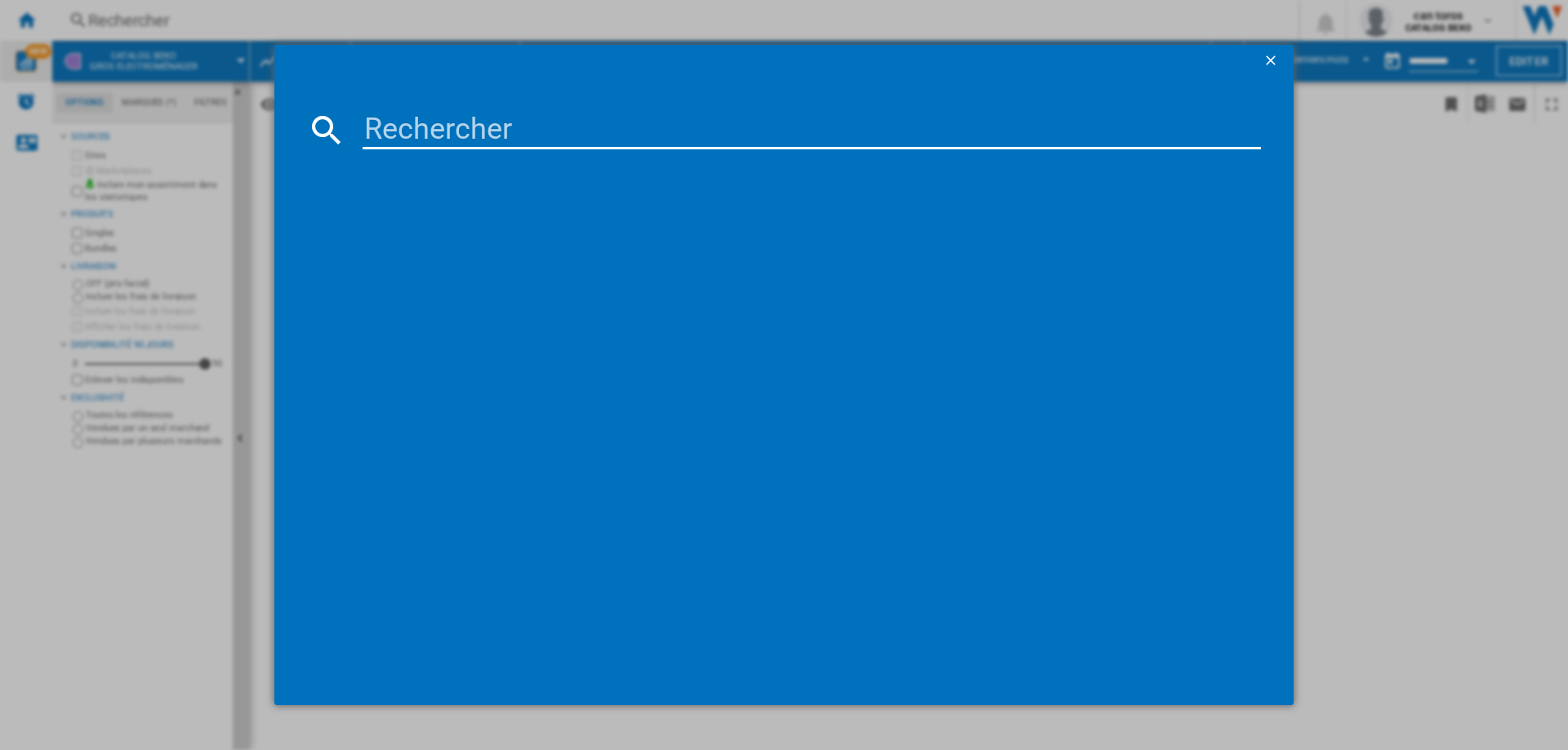
click at [455, 131] on input at bounding box center [811, 130] width 898 height 39
paste input "BDJ3424DB"
type input "BDJ3424DB"
click at [1269, 53] on ng-md-icon "getI18NText('BUTTONS.CLOSE_DIALOG')" at bounding box center [1272, 62] width 19 height 19
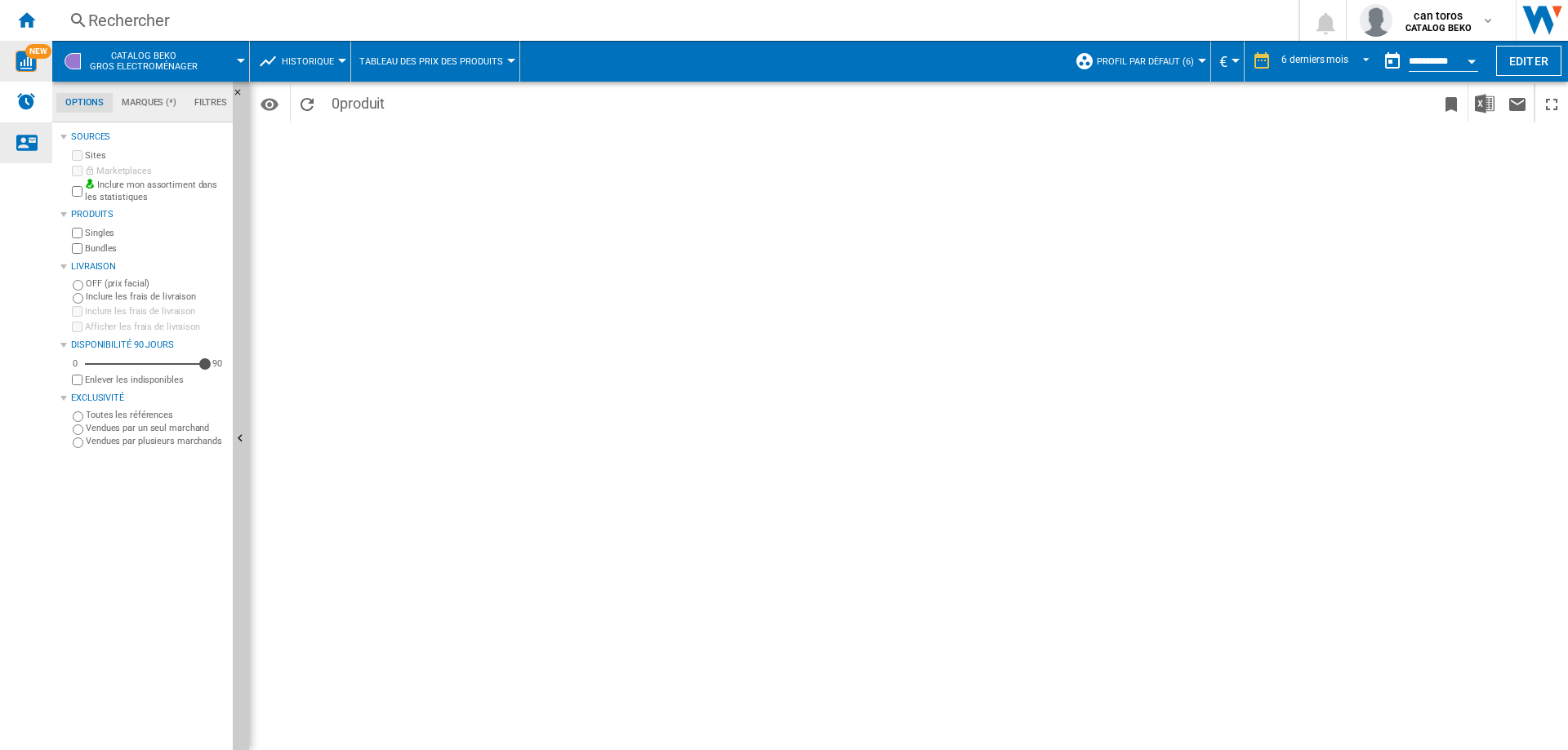
click at [38, 139] on div "Nous contacter" at bounding box center [26, 143] width 52 height 41
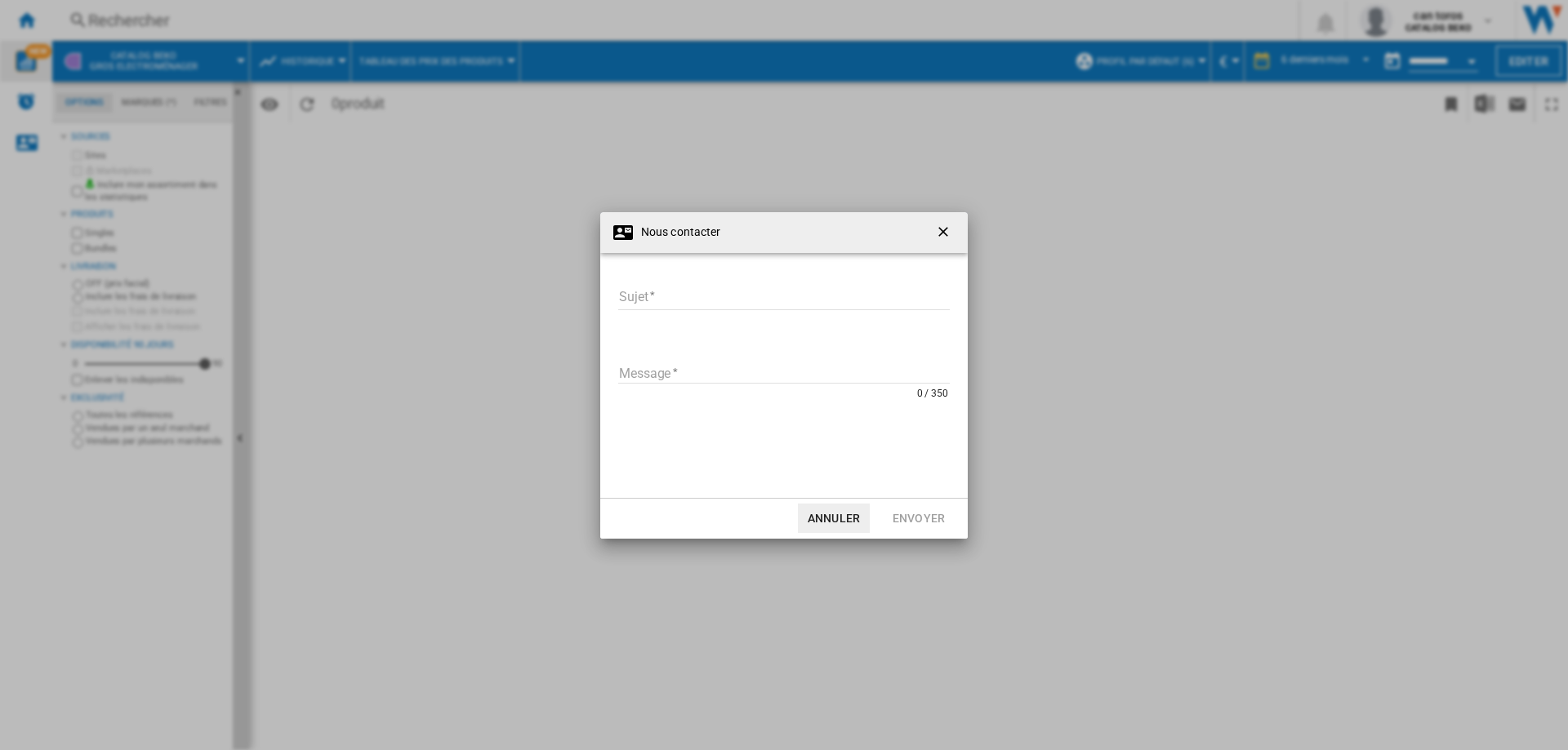
click at [945, 229] on ng-md-icon "getI18NText('BUTTONS.CLOSE_DIALOG')" at bounding box center [945, 233] width 19 height 19
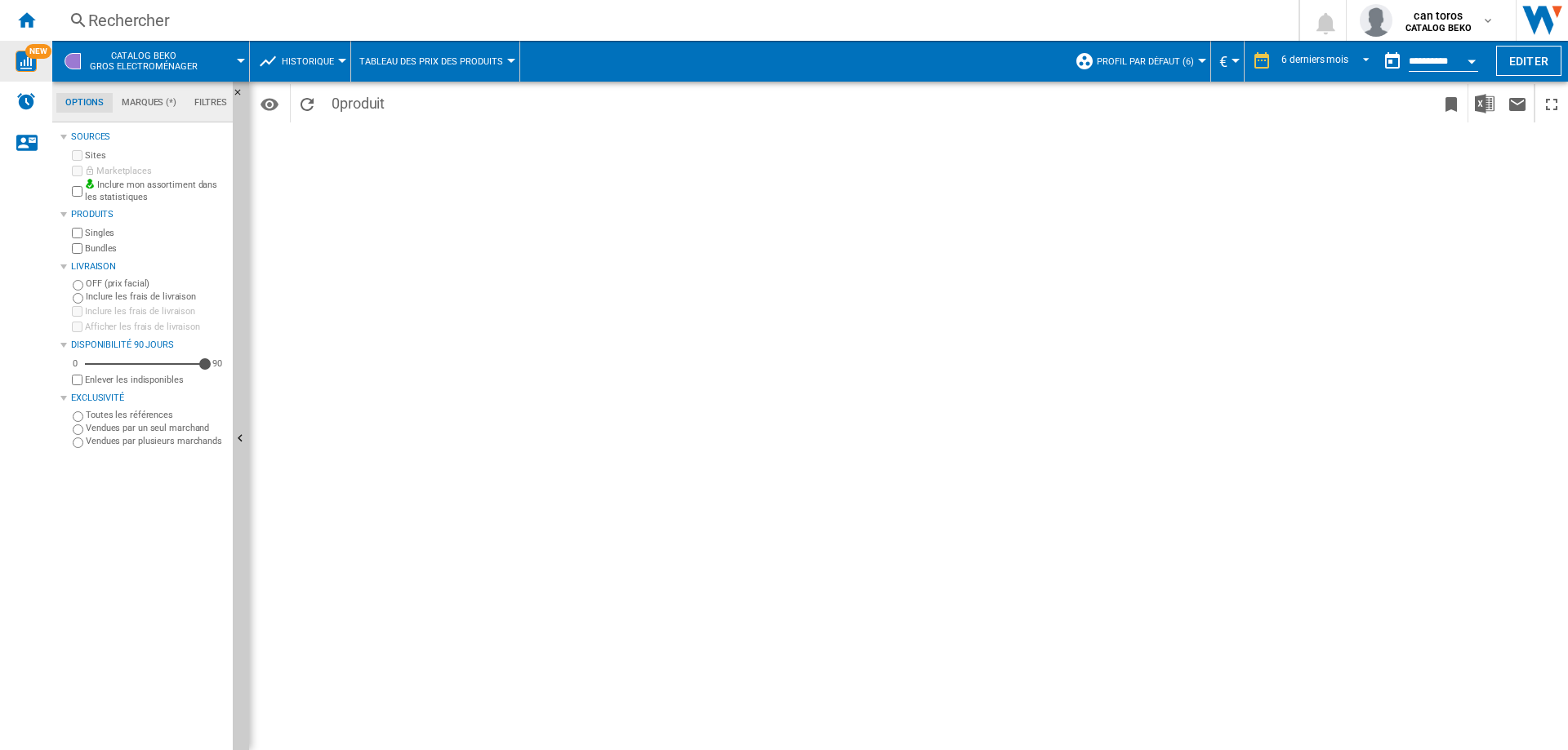
click at [34, 65] on img "WiseCard" at bounding box center [27, 61] width 21 height 21
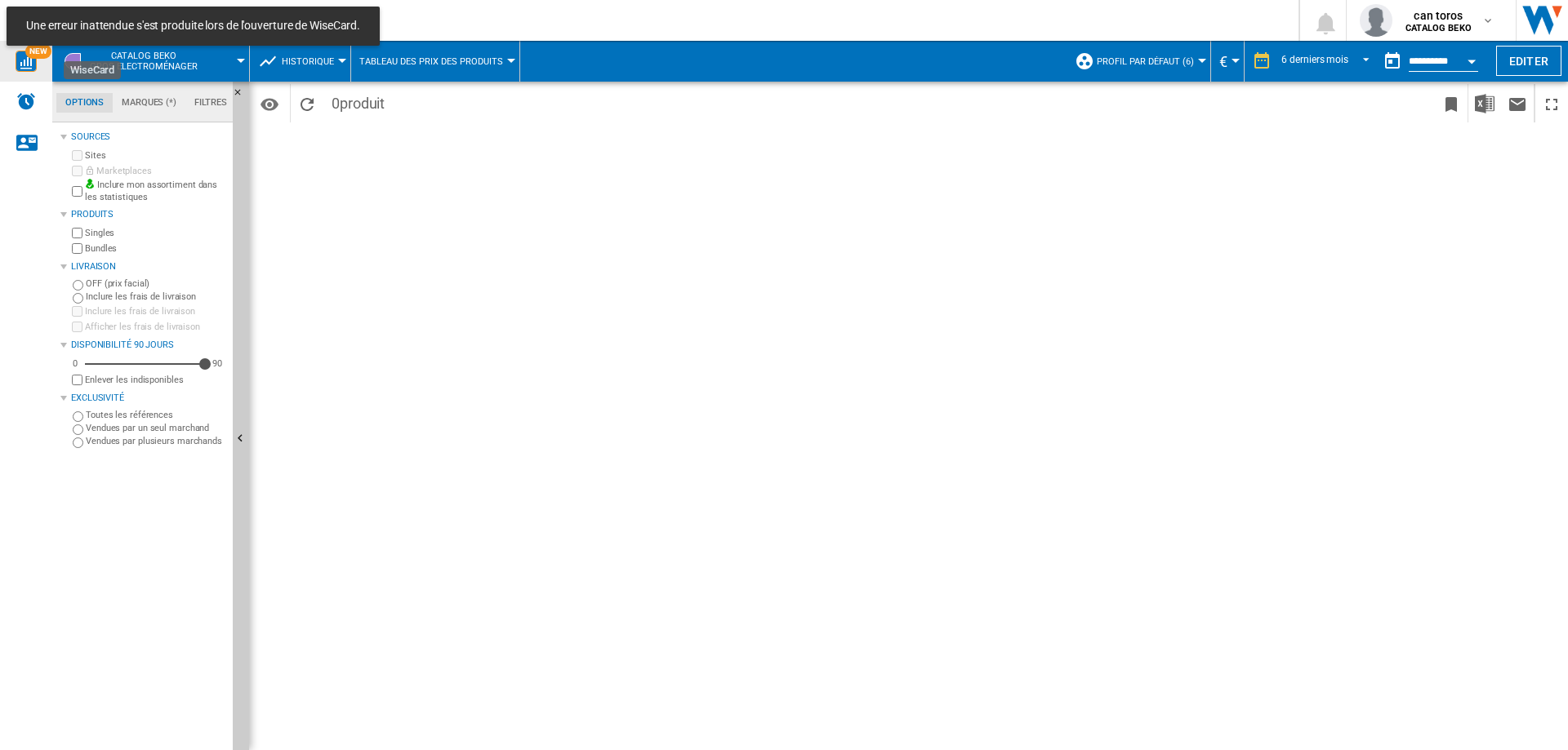
click at [34, 65] on img "WiseCard" at bounding box center [27, 61] width 21 height 21
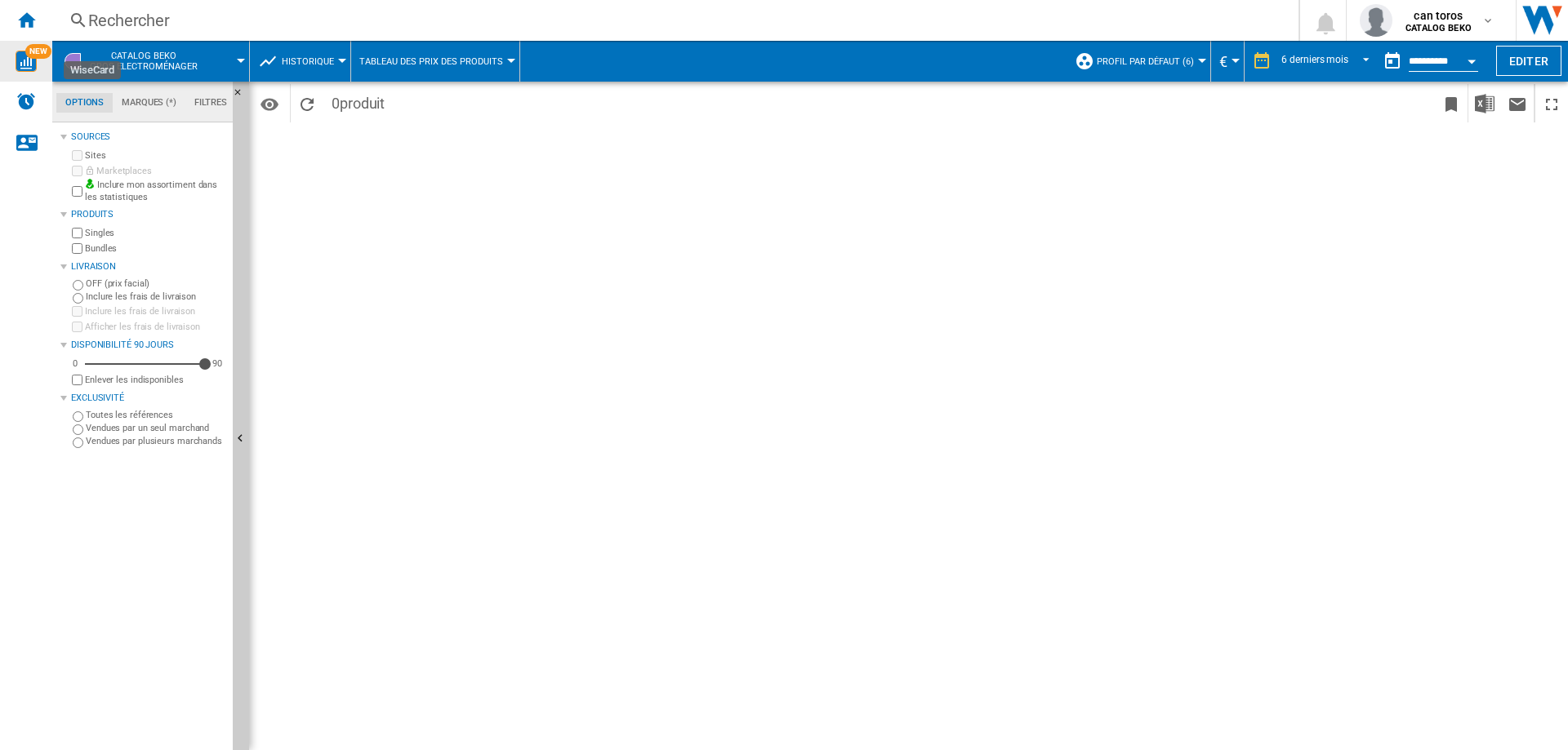
click at [34, 65] on img "WiseCard" at bounding box center [27, 61] width 21 height 21
click at [161, 102] on md-tab-item "Marques (*)" at bounding box center [148, 102] width 72 height 19
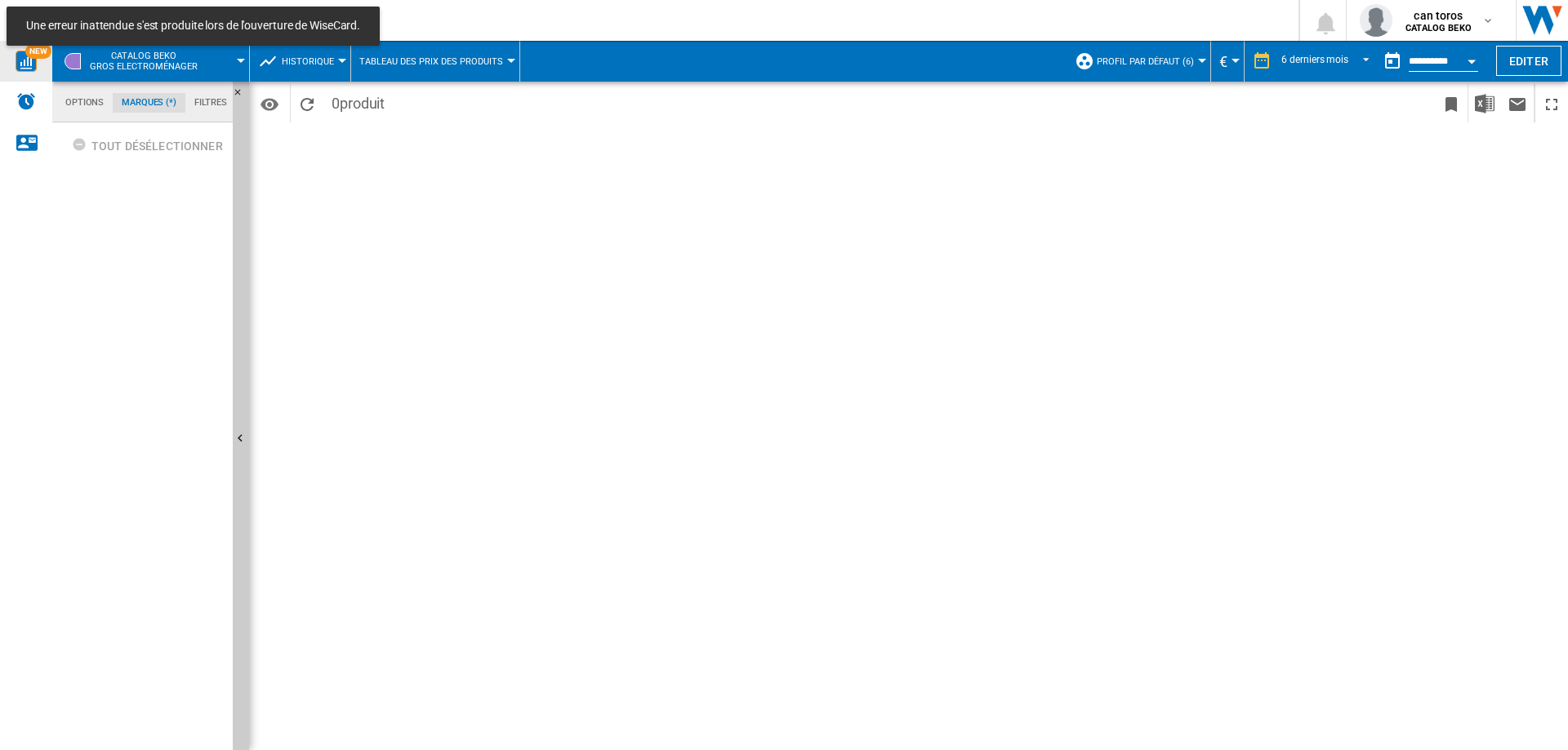
click at [214, 102] on md-tab-item "Filtres" at bounding box center [210, 102] width 50 height 19
click at [66, 108] on md-tab-item "Options" at bounding box center [85, 102] width 57 height 19
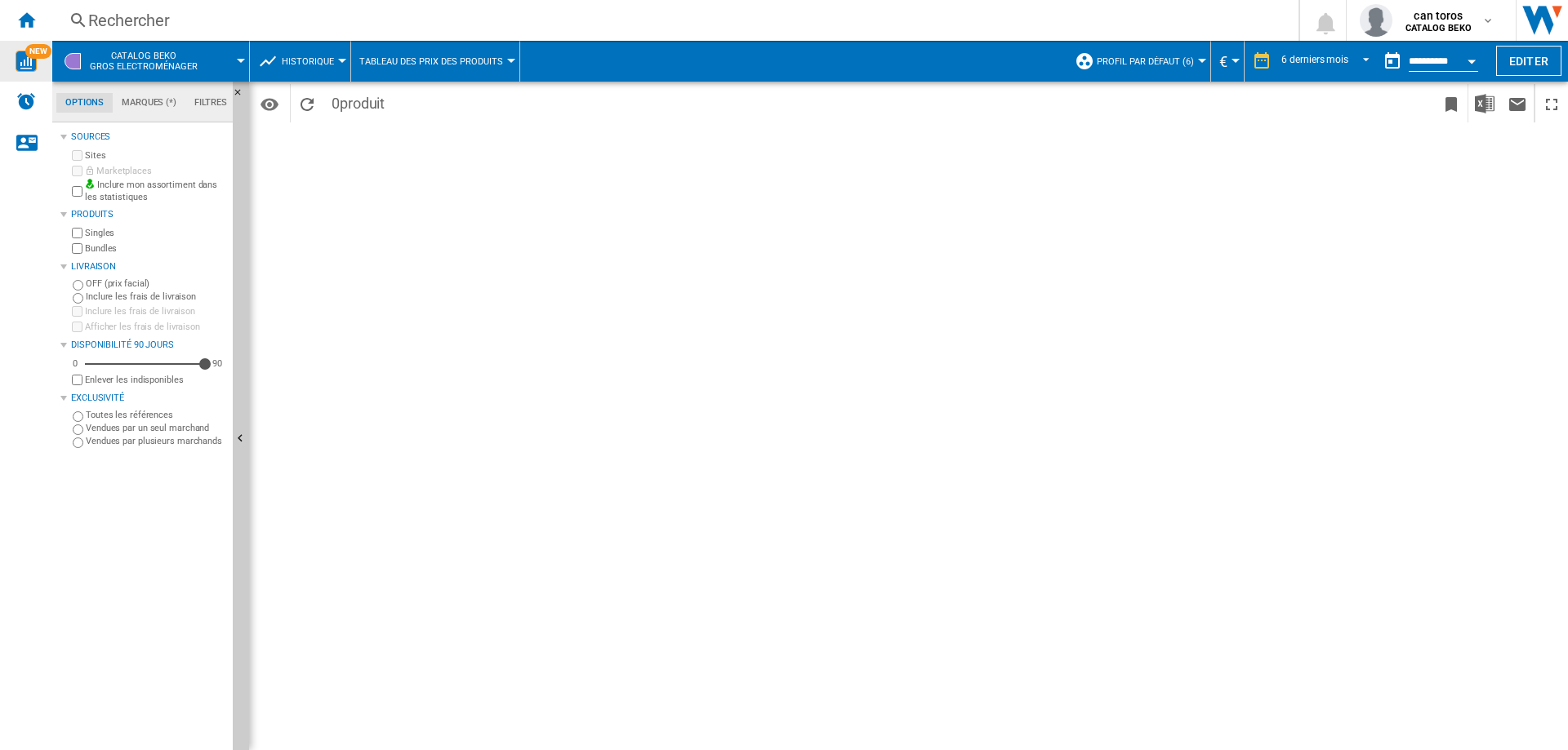
click at [132, 58] on span "CATALOG [PERSON_NAME] electroménager" at bounding box center [144, 61] width 108 height 21
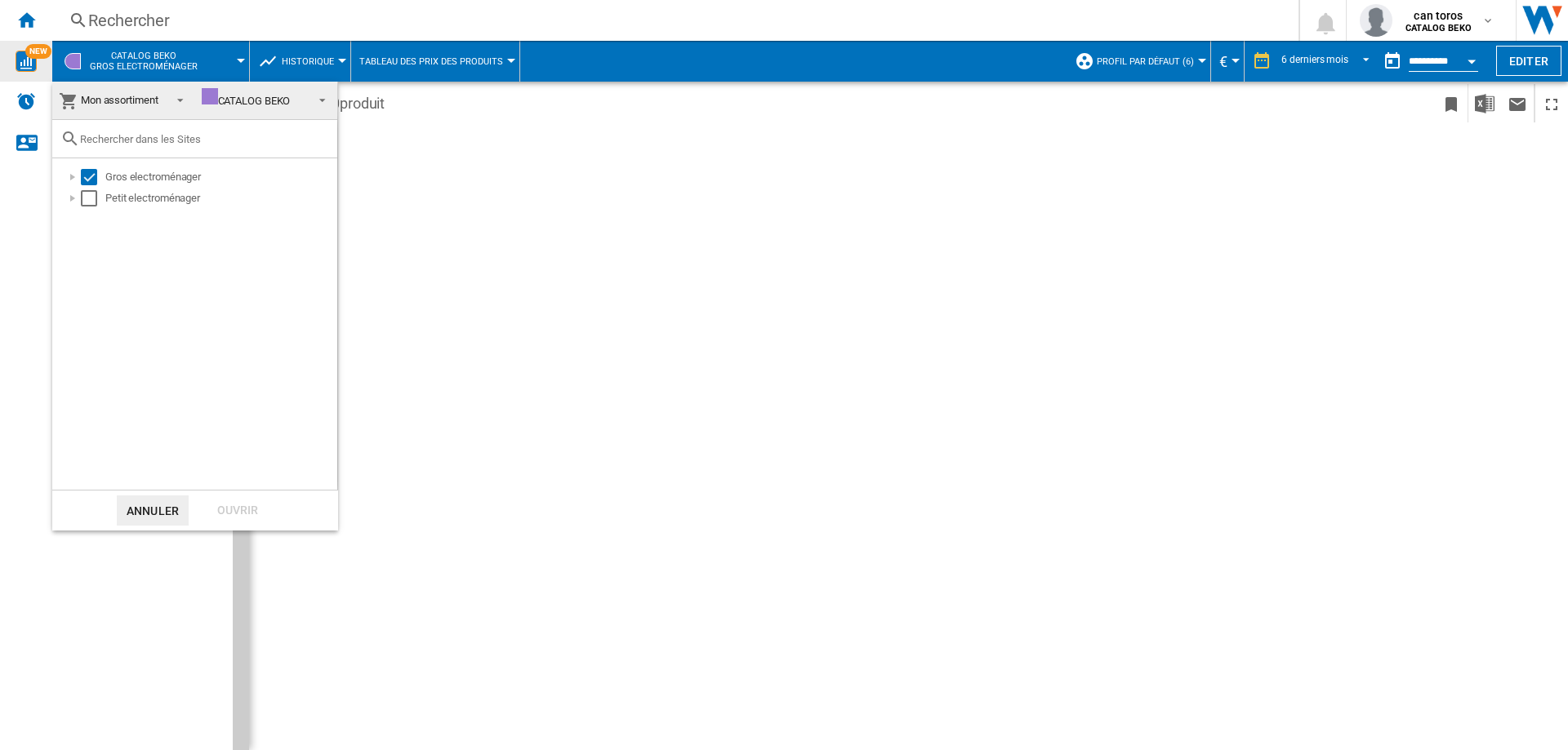
click at [154, 105] on span "Mon assortiment" at bounding box center [119, 100] width 78 height 12
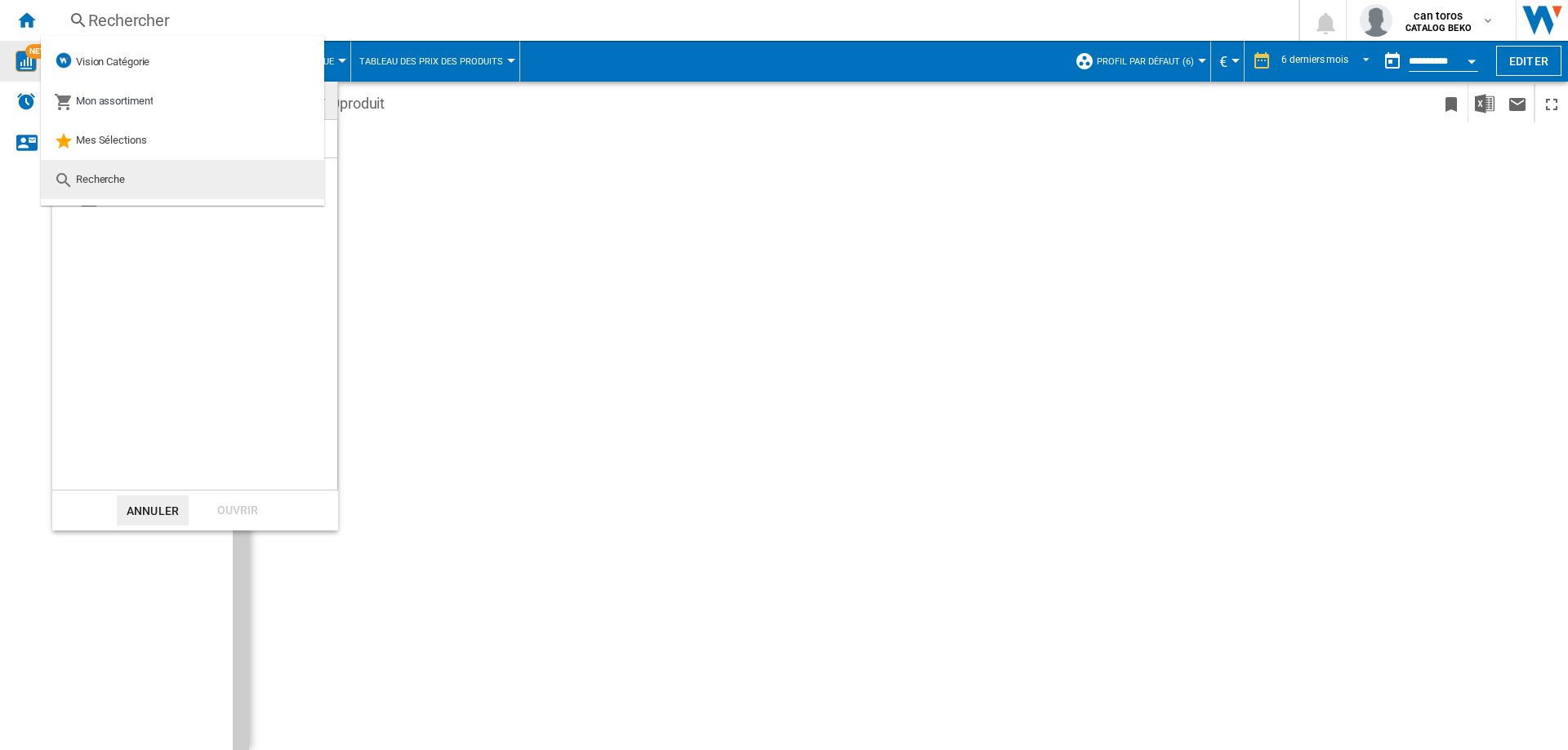
click at [113, 177] on span "Recherche" at bounding box center [100, 179] width 49 height 12
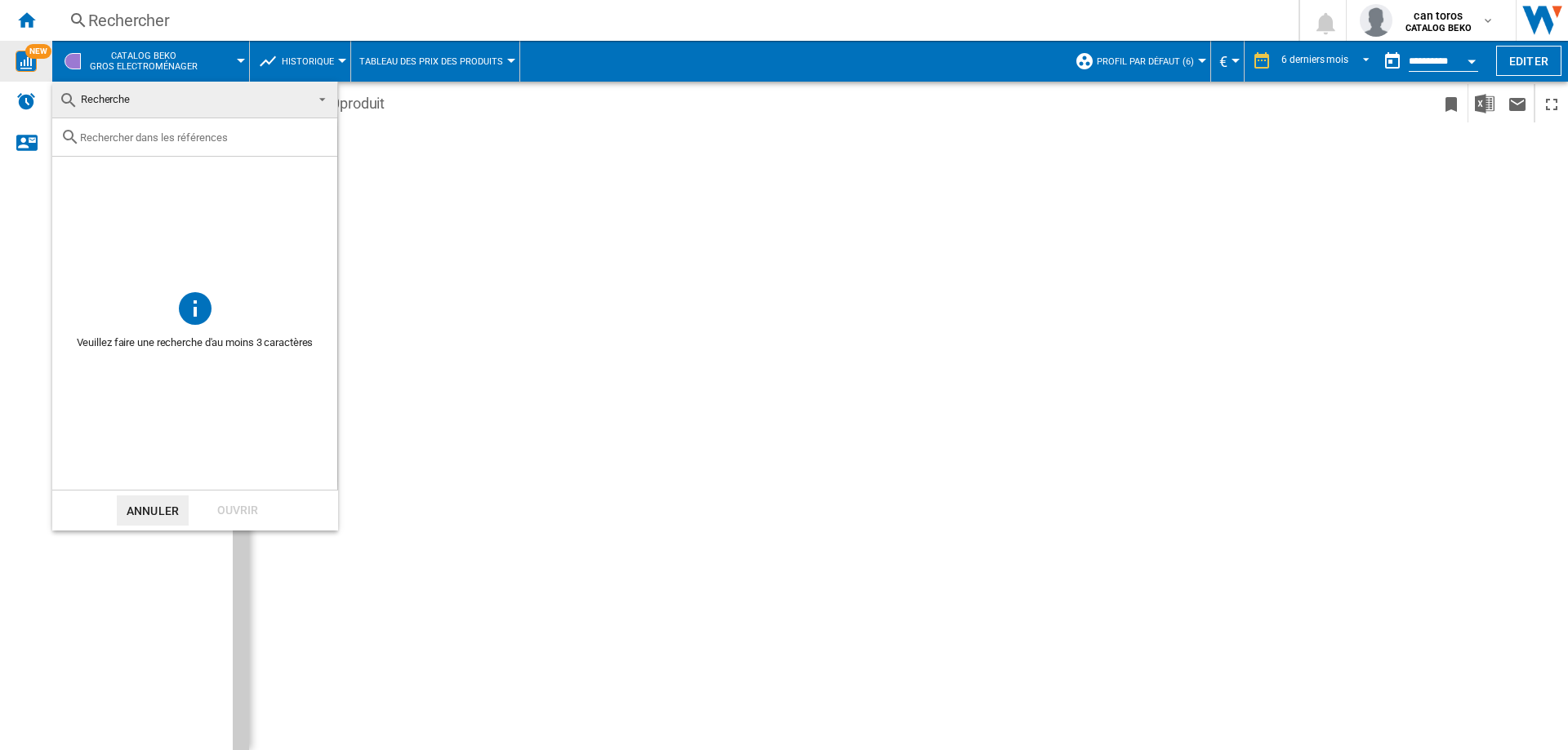
click at [109, 124] on div at bounding box center [194, 137] width 285 height 38
click at [107, 138] on input "text" at bounding box center [205, 138] width 249 height 12
paste input "BDJ3424DB"
type input "BDJ3424DB"
click at [177, 508] on button "Annuler" at bounding box center [152, 511] width 72 height 30
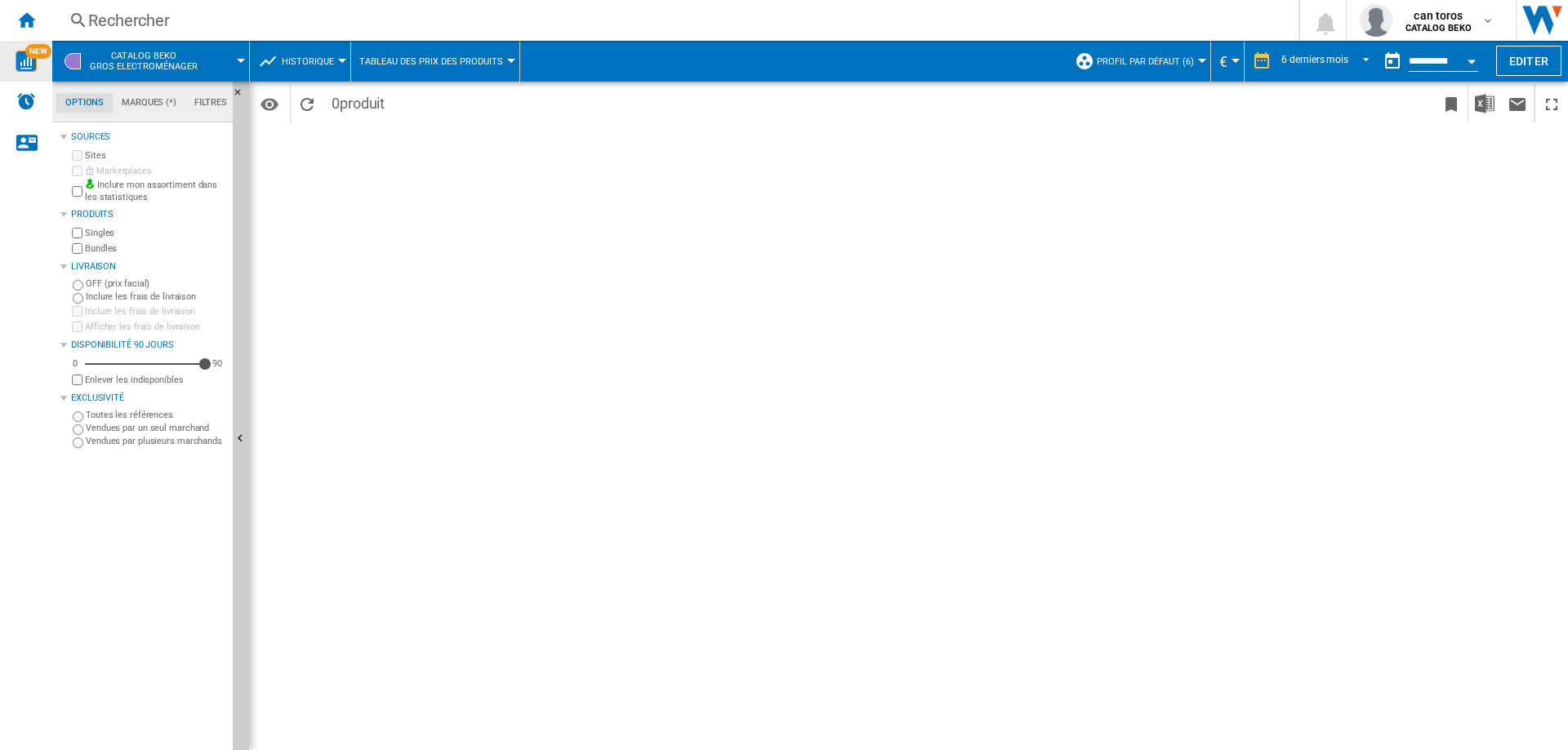
click at [128, 56] on span "CATALOG [PERSON_NAME] electroménager" at bounding box center [144, 61] width 108 height 21
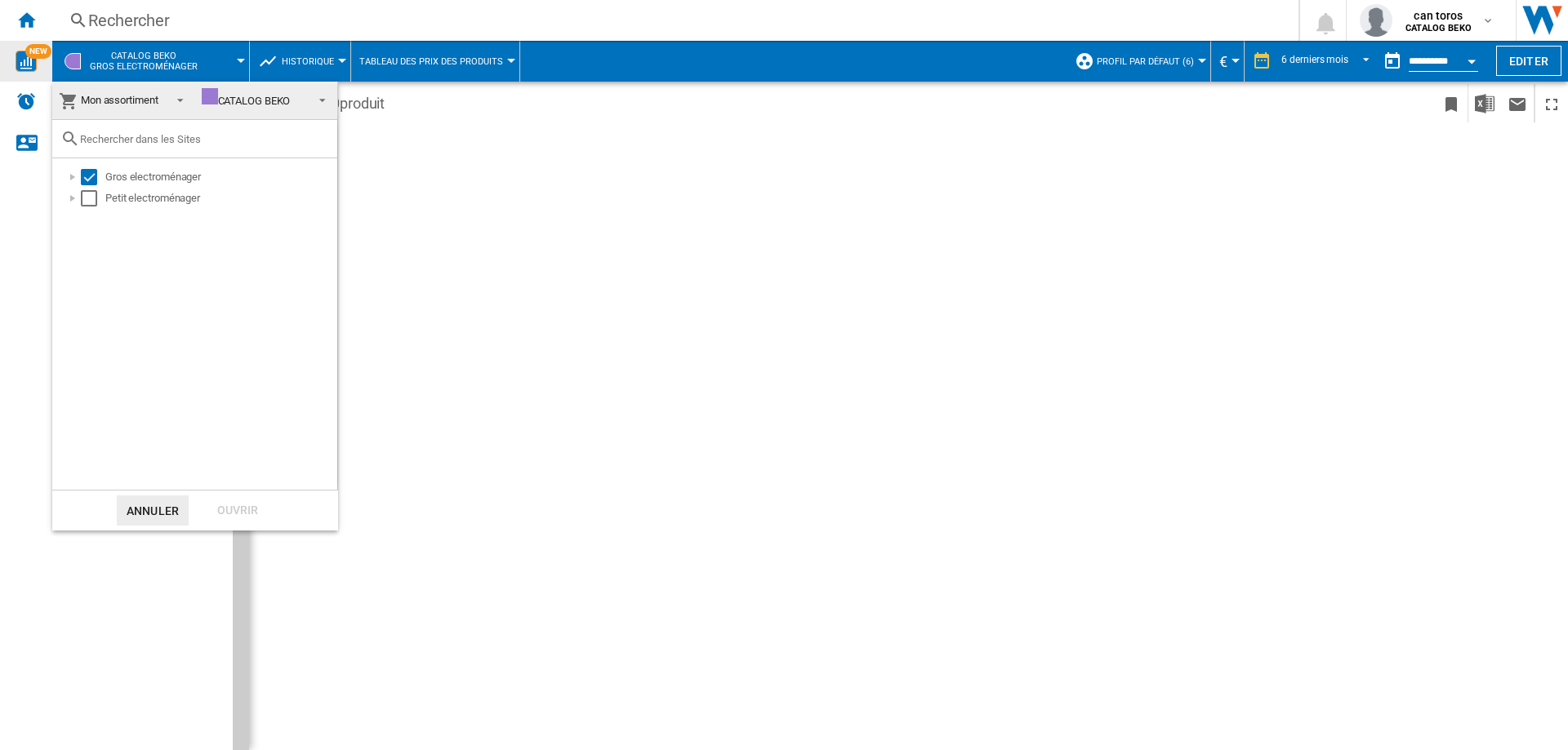
click at [296, 99] on span "CATALOG BEKO" at bounding box center [253, 101] width 103 height 25
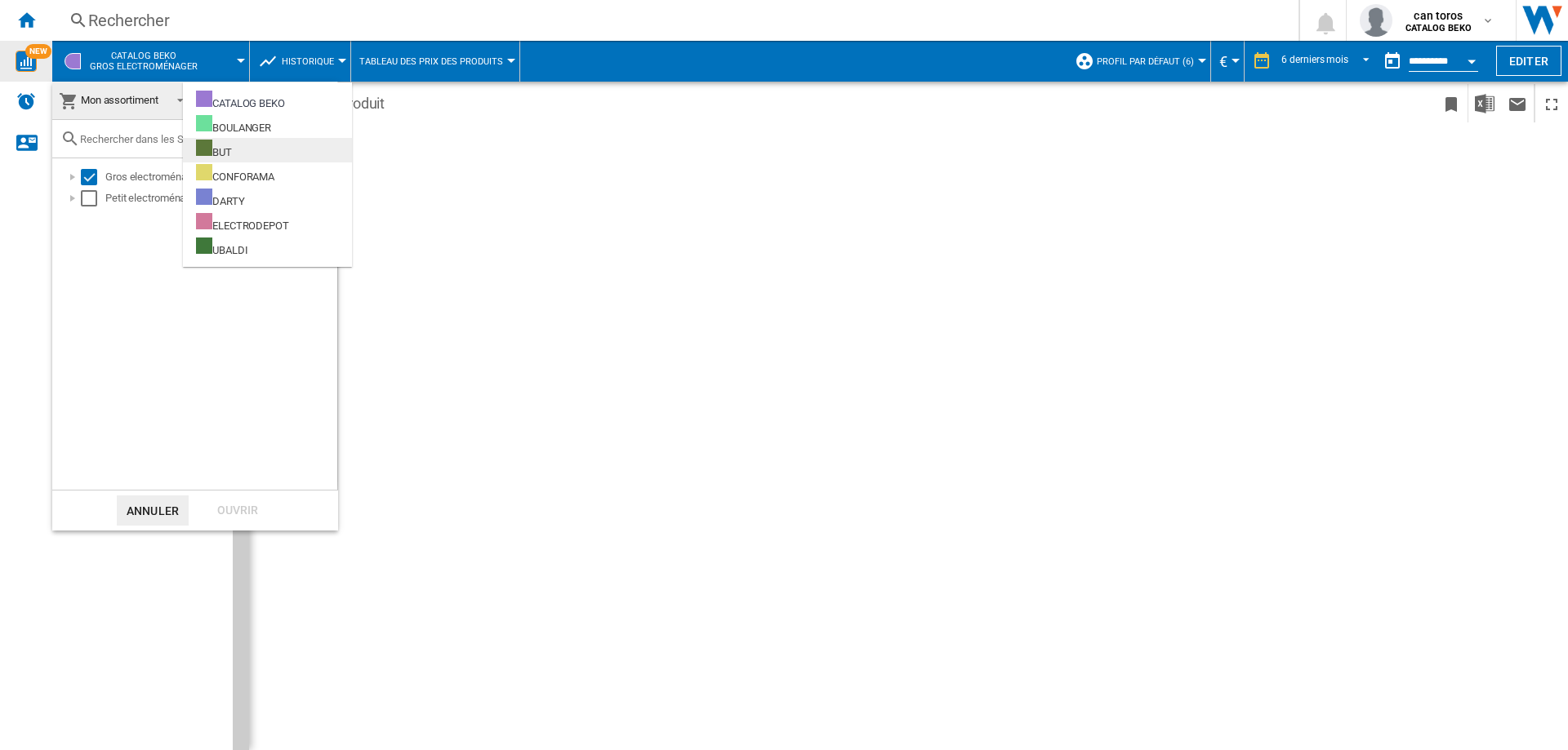
click at [226, 148] on div "BUT" at bounding box center [214, 149] width 36 height 20
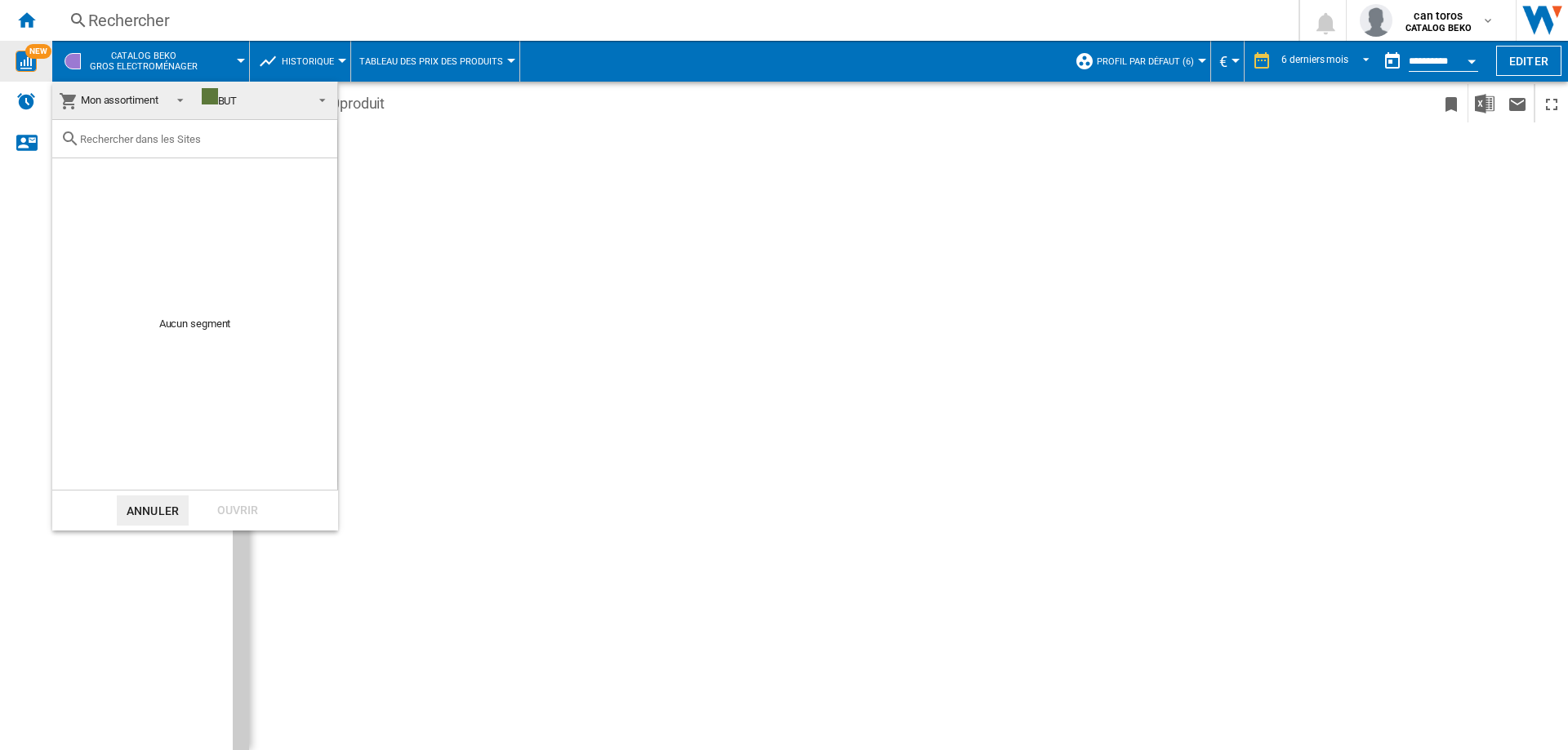
click at [191, 142] on input "text" at bounding box center [205, 140] width 249 height 12
click at [518, 154] on md-backdrop at bounding box center [784, 375] width 1568 height 750
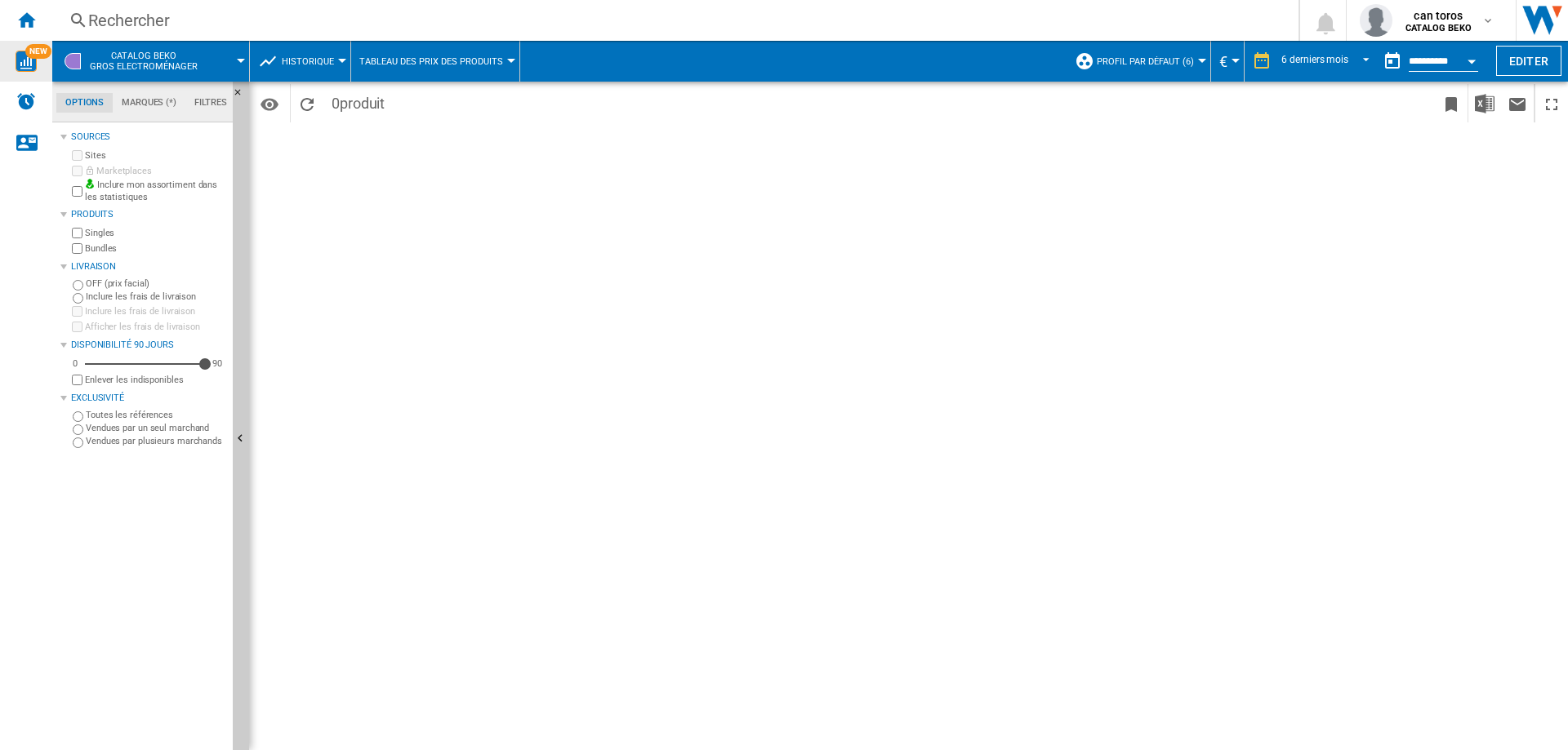
click at [167, 27] on div "Rechercher" at bounding box center [672, 20] width 1168 height 23
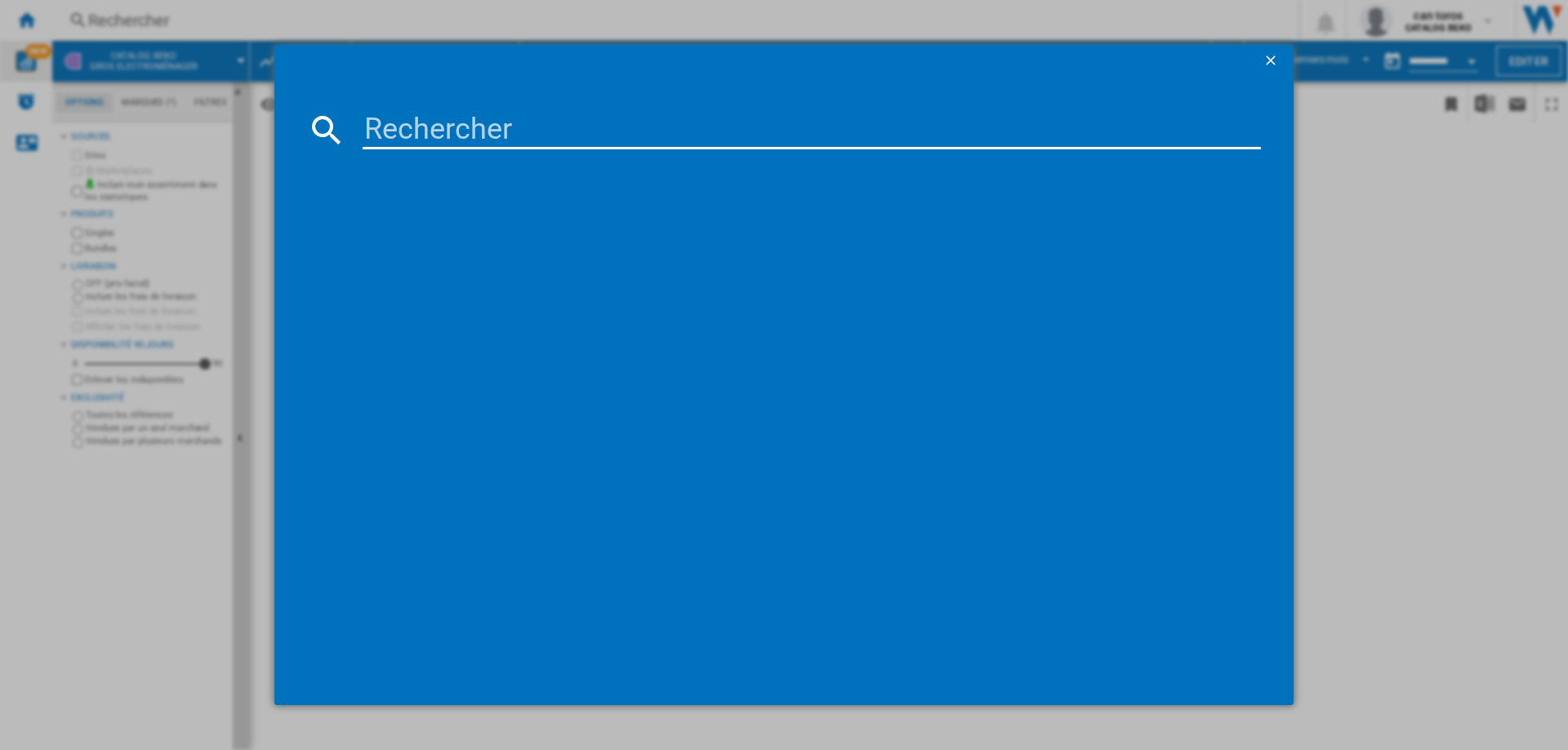
click at [484, 119] on input at bounding box center [811, 130] width 898 height 39
paste input "BDJ3424DB"
type input "BDJ3424DB"
click at [1274, 64] on ng-md-icon "getI18NText('BUTTONS.CLOSE_DIALOG')" at bounding box center [1272, 62] width 19 height 19
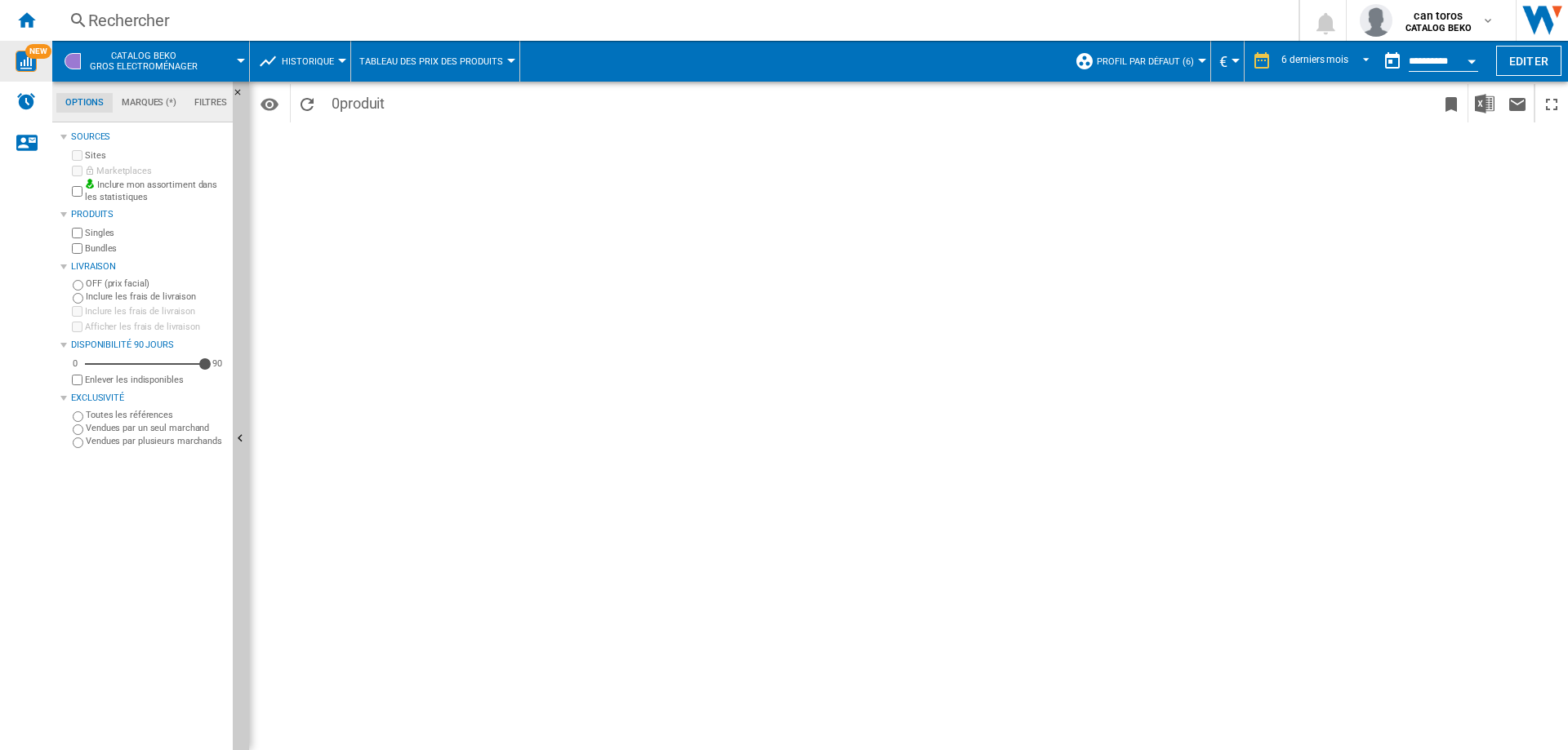
click at [176, 57] on span "CATALOG [PERSON_NAME] electroménager" at bounding box center [144, 61] width 108 height 21
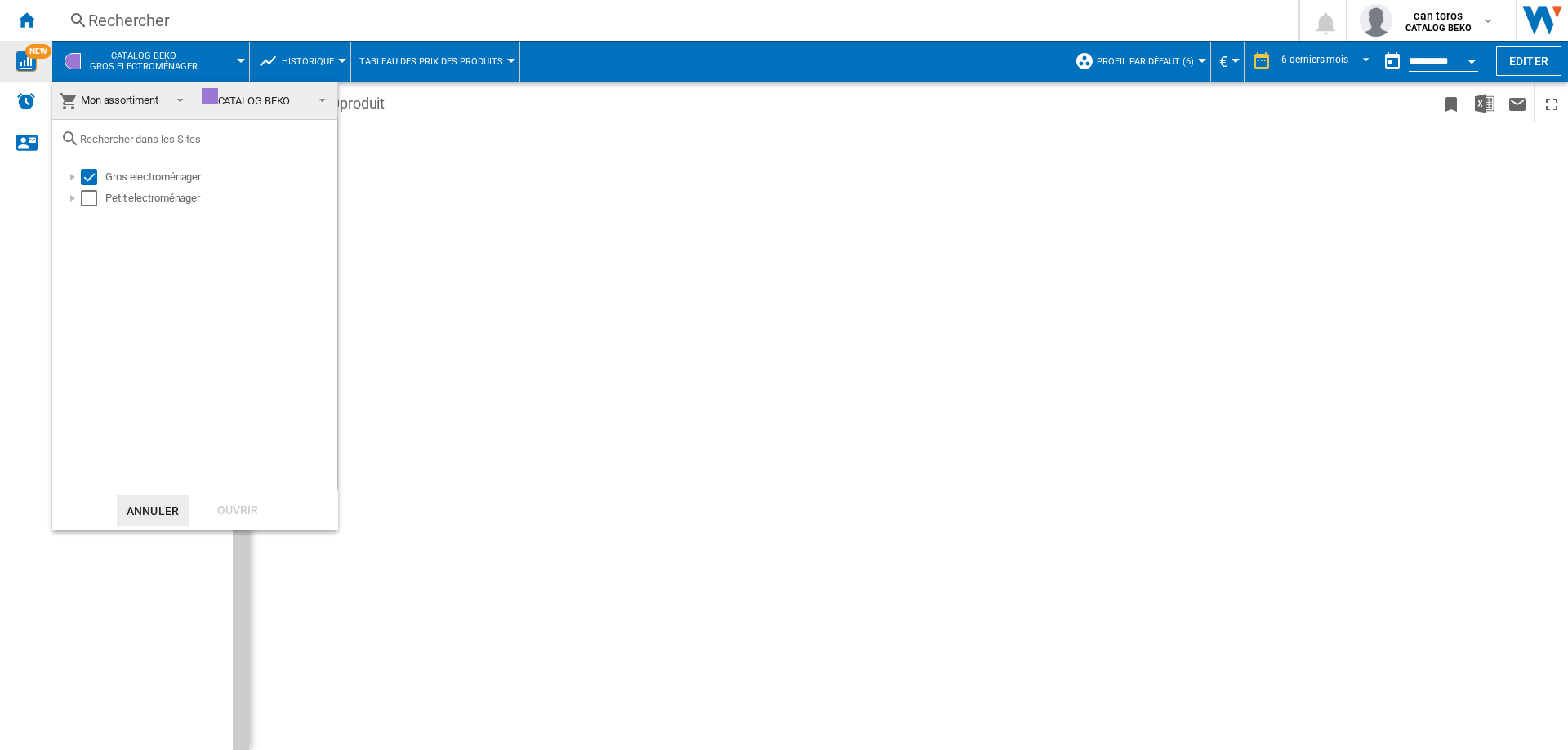
click at [246, 102] on div "CATALOG BEKO" at bounding box center [246, 101] width 89 height 12
click at [390, 228] on md-backdrop at bounding box center [784, 375] width 1568 height 750
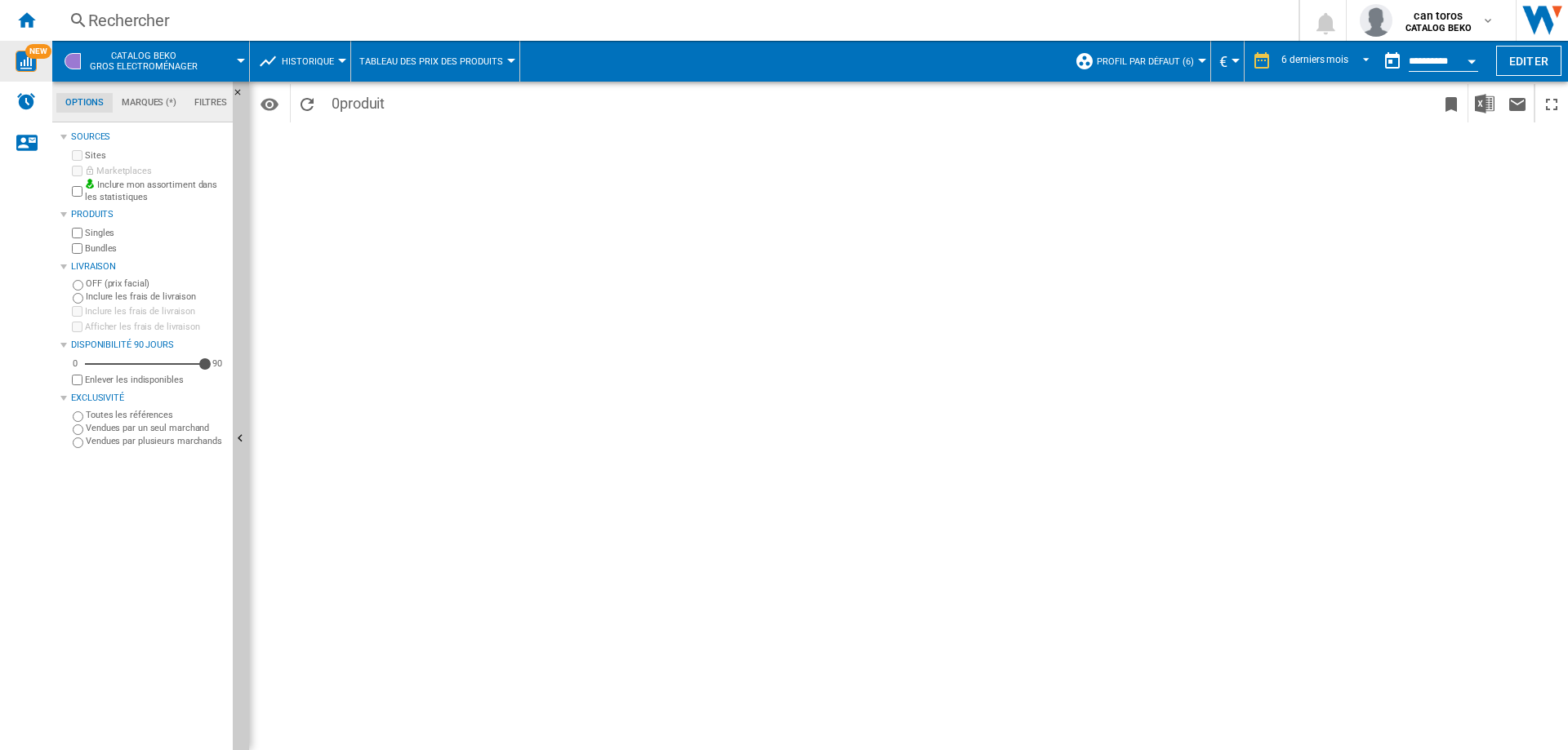
click at [141, 64] on span "CATALOG [PERSON_NAME] electroménager" at bounding box center [144, 61] width 108 height 21
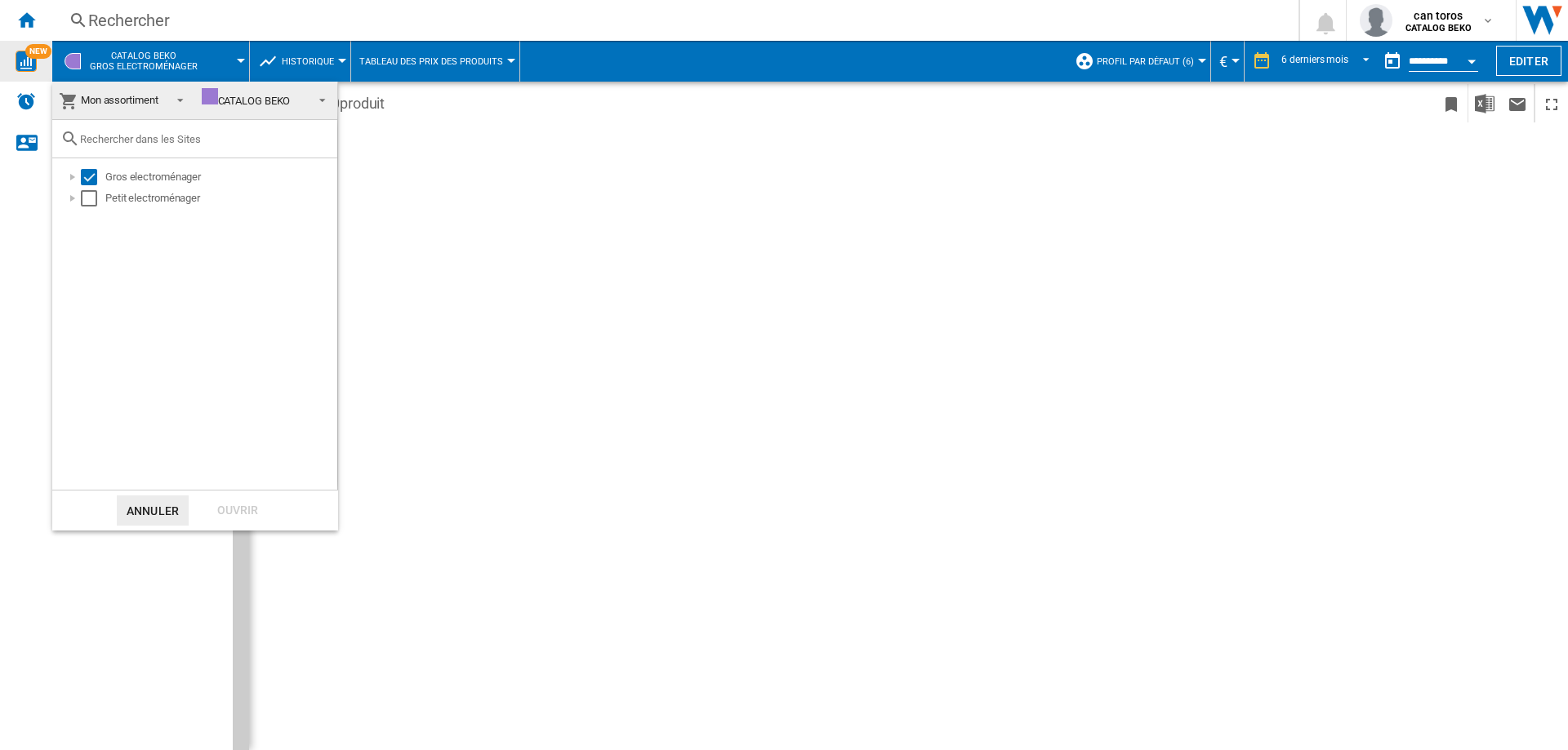
click at [139, 99] on span "Mon assortiment" at bounding box center [119, 100] width 78 height 12
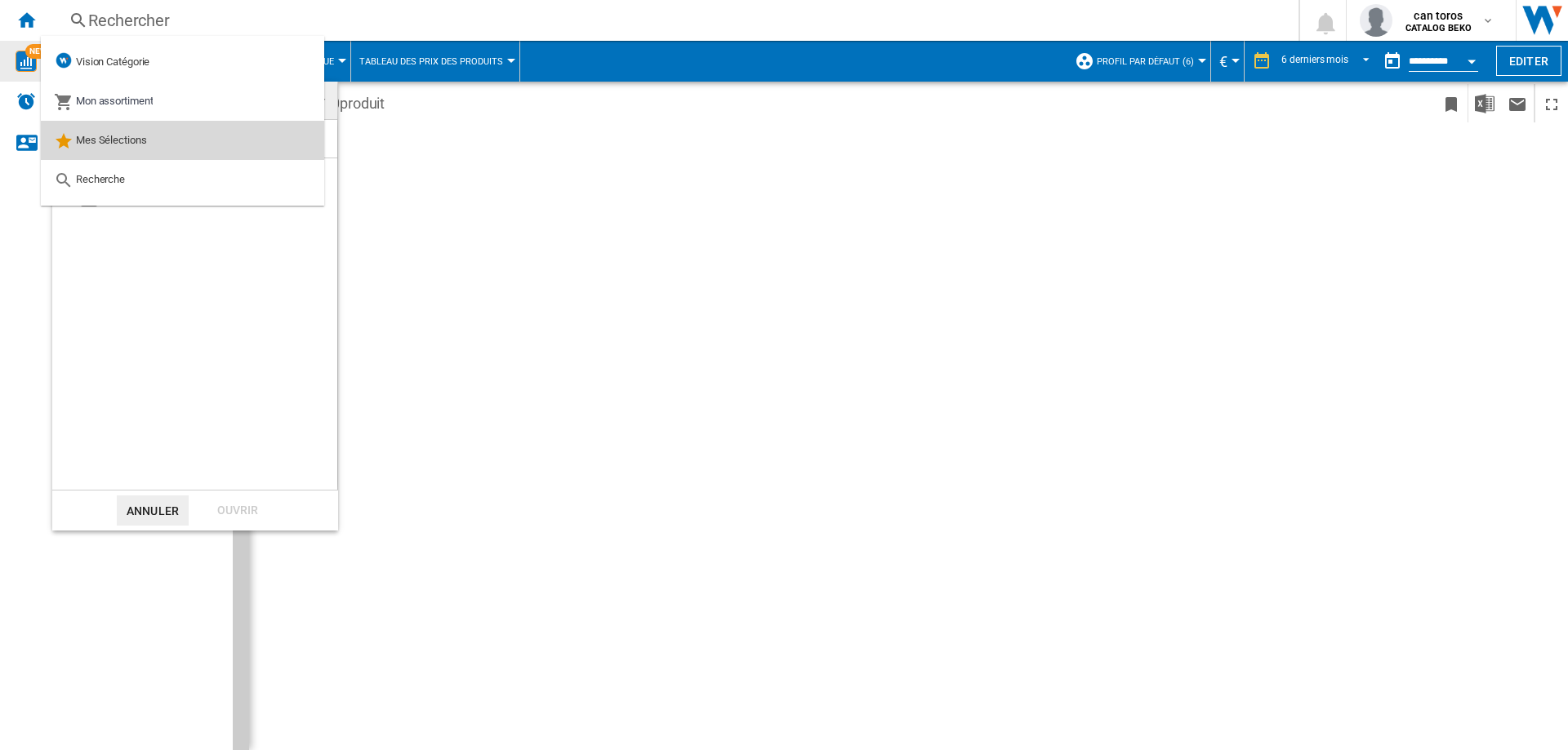
click at [113, 136] on span "Mes Sélections" at bounding box center [111, 140] width 71 height 12
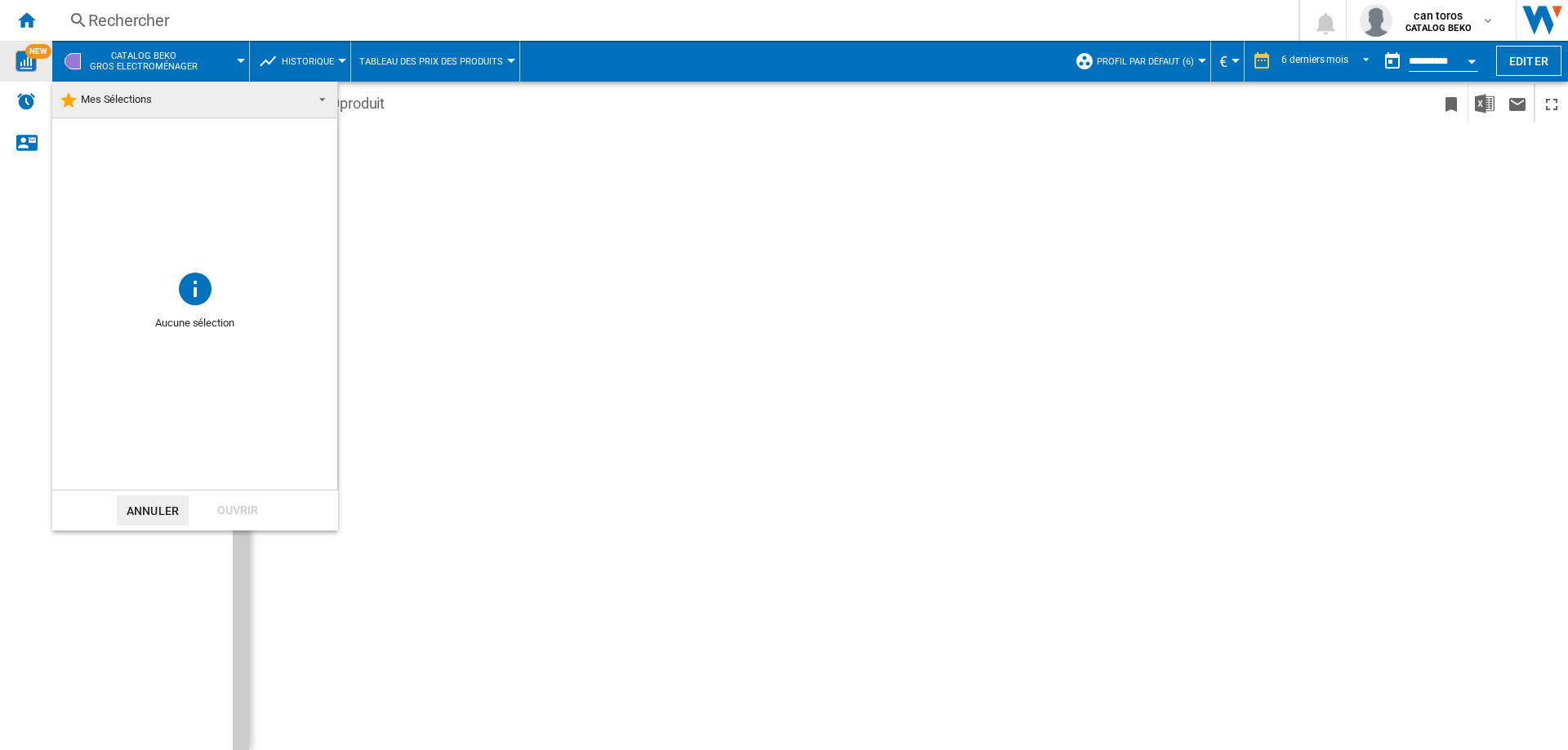
click at [303, 102] on span "Mes Sélections" at bounding box center [182, 100] width 246 height 23
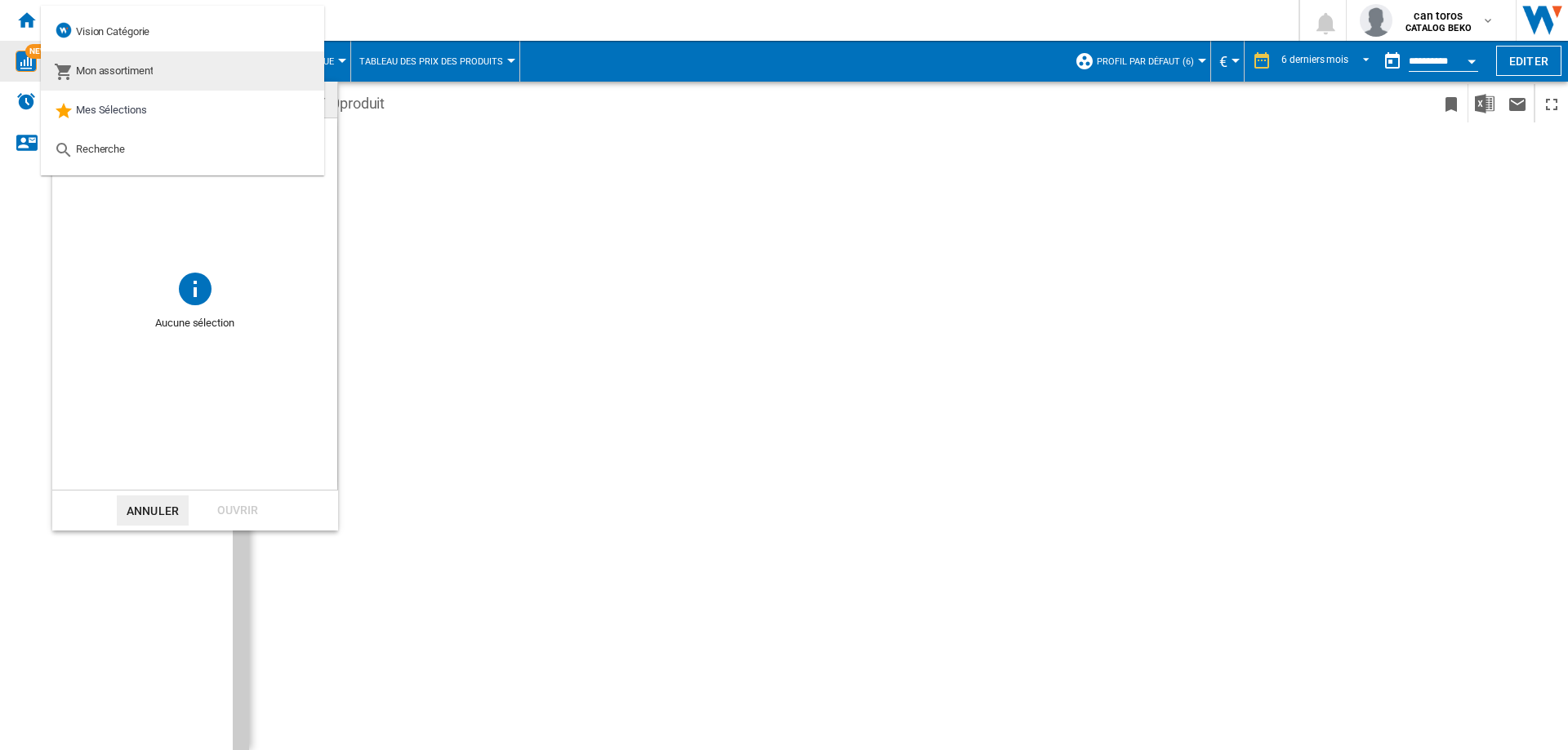
click at [154, 67] on span "Mon assortiment" at bounding box center [115, 71] width 78 height 12
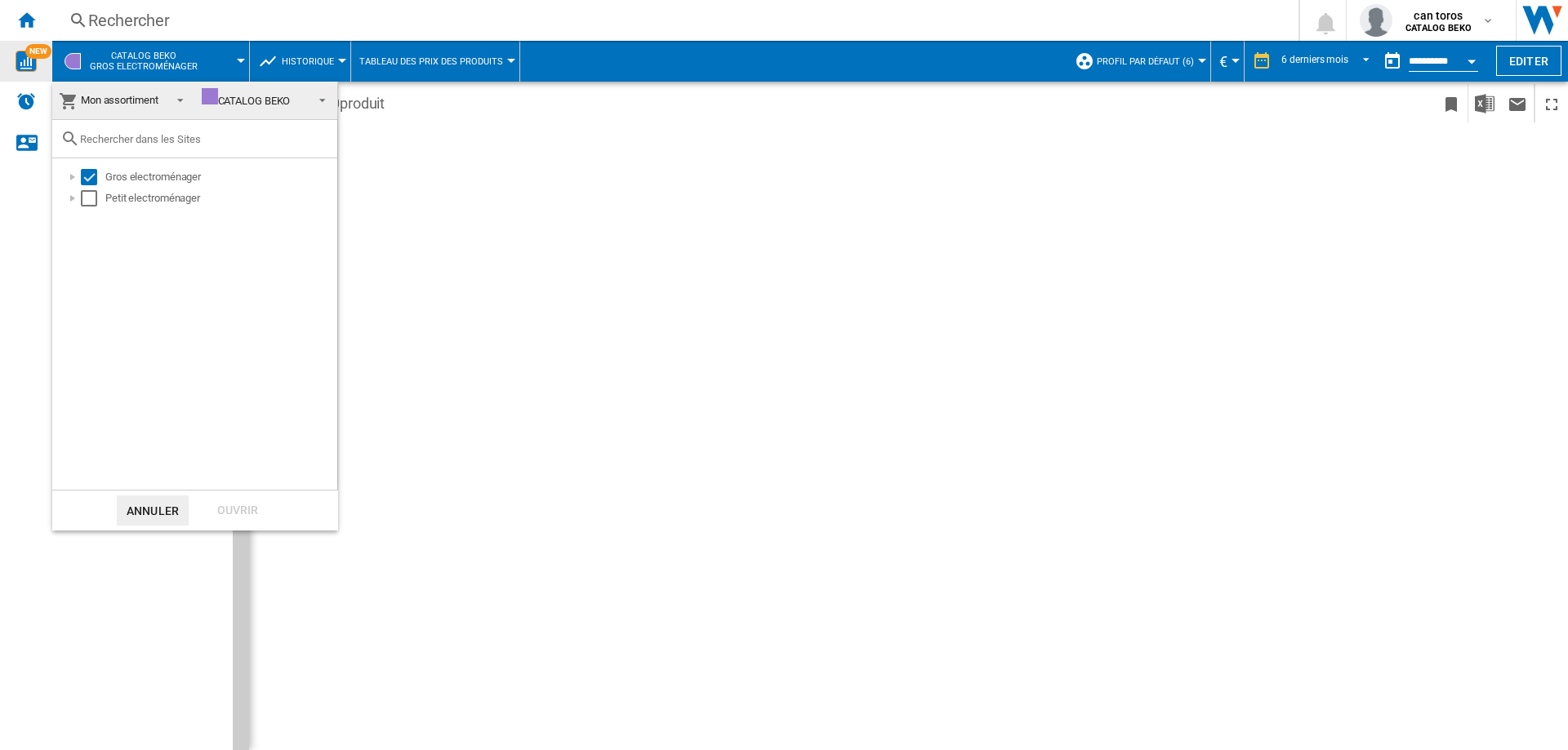
click at [269, 95] on div "CATALOG BEKO" at bounding box center [246, 101] width 89 height 12
click at [149, 269] on div "Gros electroménager Petit electroménager" at bounding box center [194, 323] width 285 height 331
click at [103, 140] on input "text" at bounding box center [205, 140] width 249 height 12
click at [141, 140] on input "text" at bounding box center [205, 140] width 249 height 12
drag, startPoint x: 716, startPoint y: 275, endPoint x: 681, endPoint y: 275, distance: 35.0
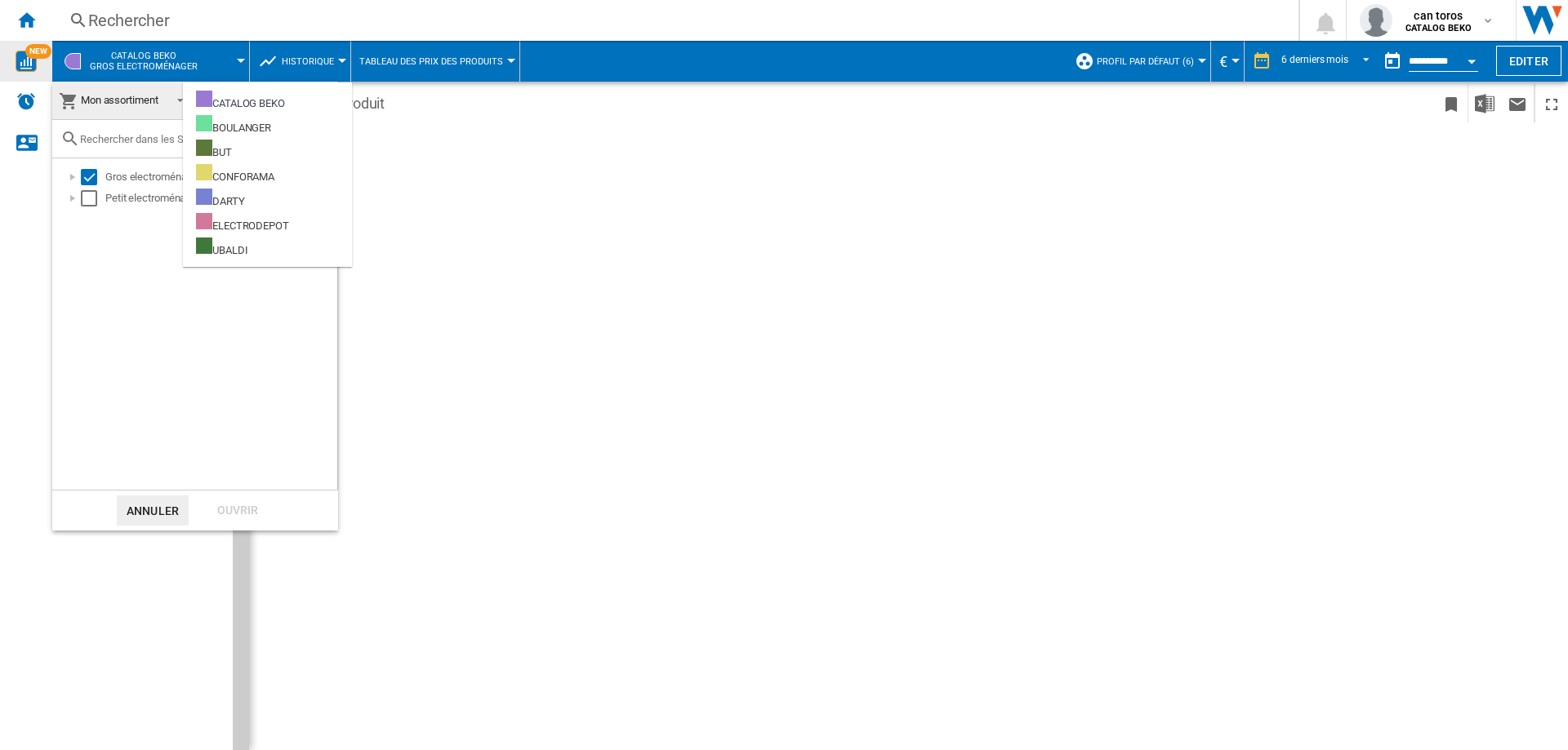
click at [715, 275] on md-backdrop at bounding box center [784, 375] width 1568 height 750
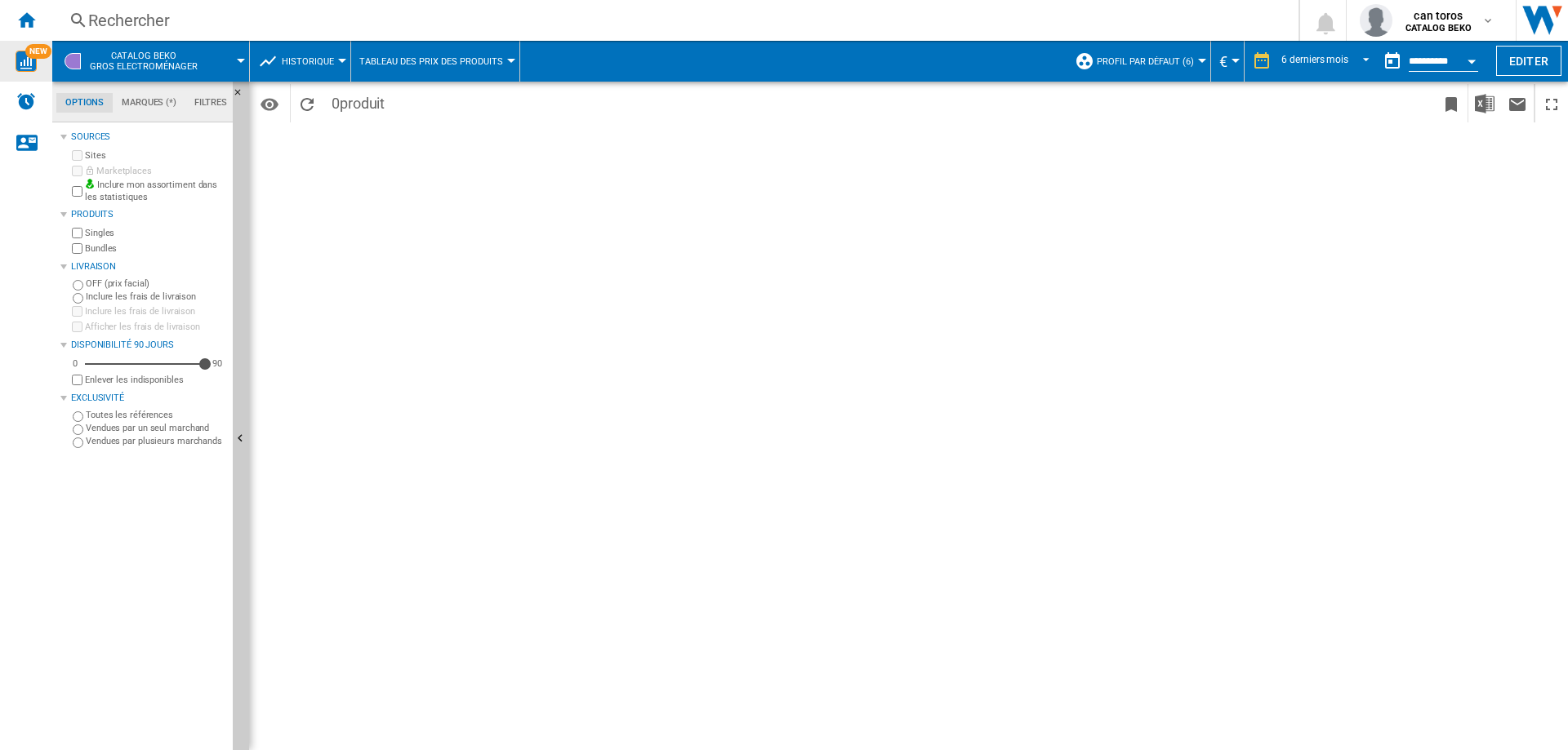
click at [165, 64] on span "CATALOG [PERSON_NAME] electroménager" at bounding box center [144, 61] width 108 height 21
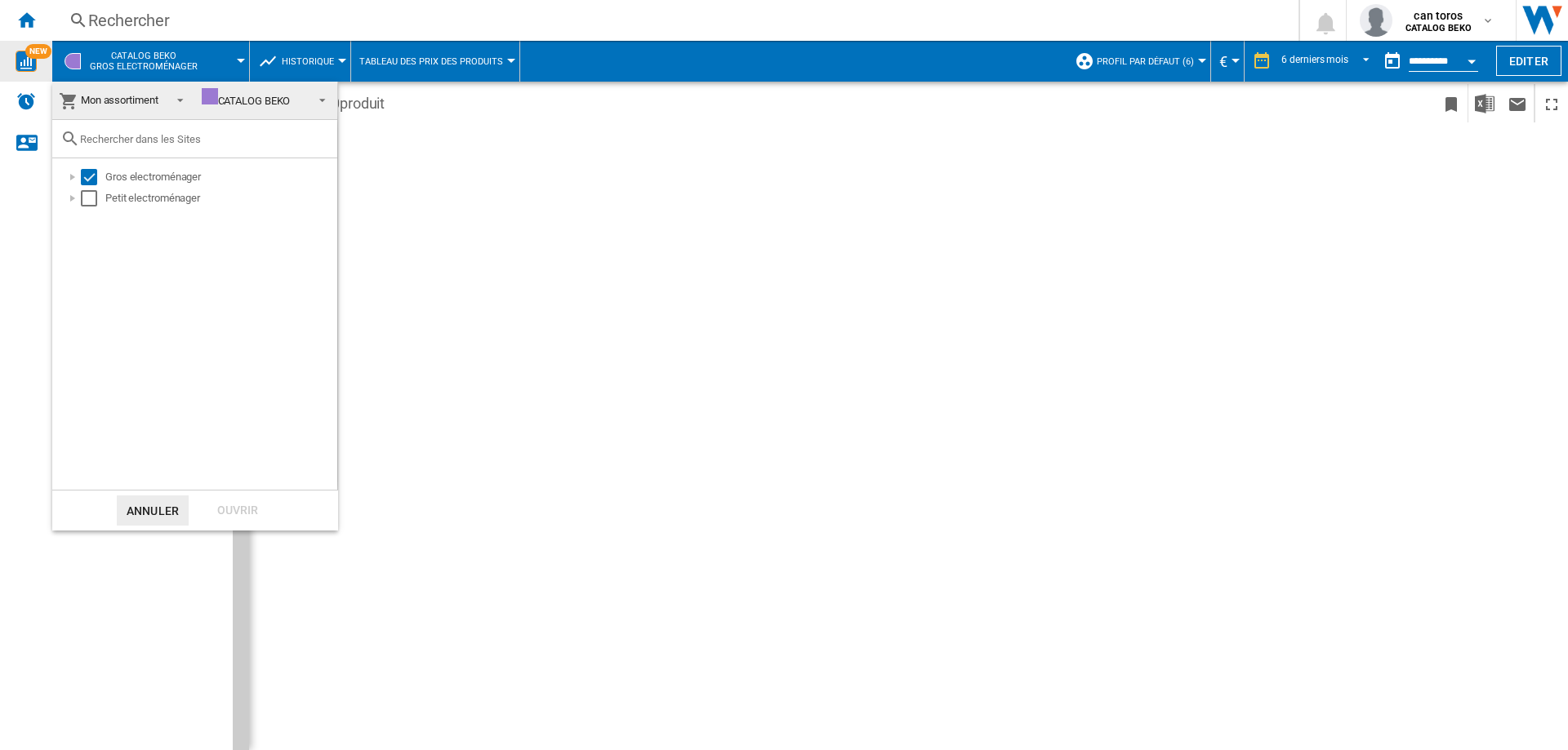
click at [107, 137] on input "text" at bounding box center [205, 140] width 249 height 12
paste input "BDJ3424DB"
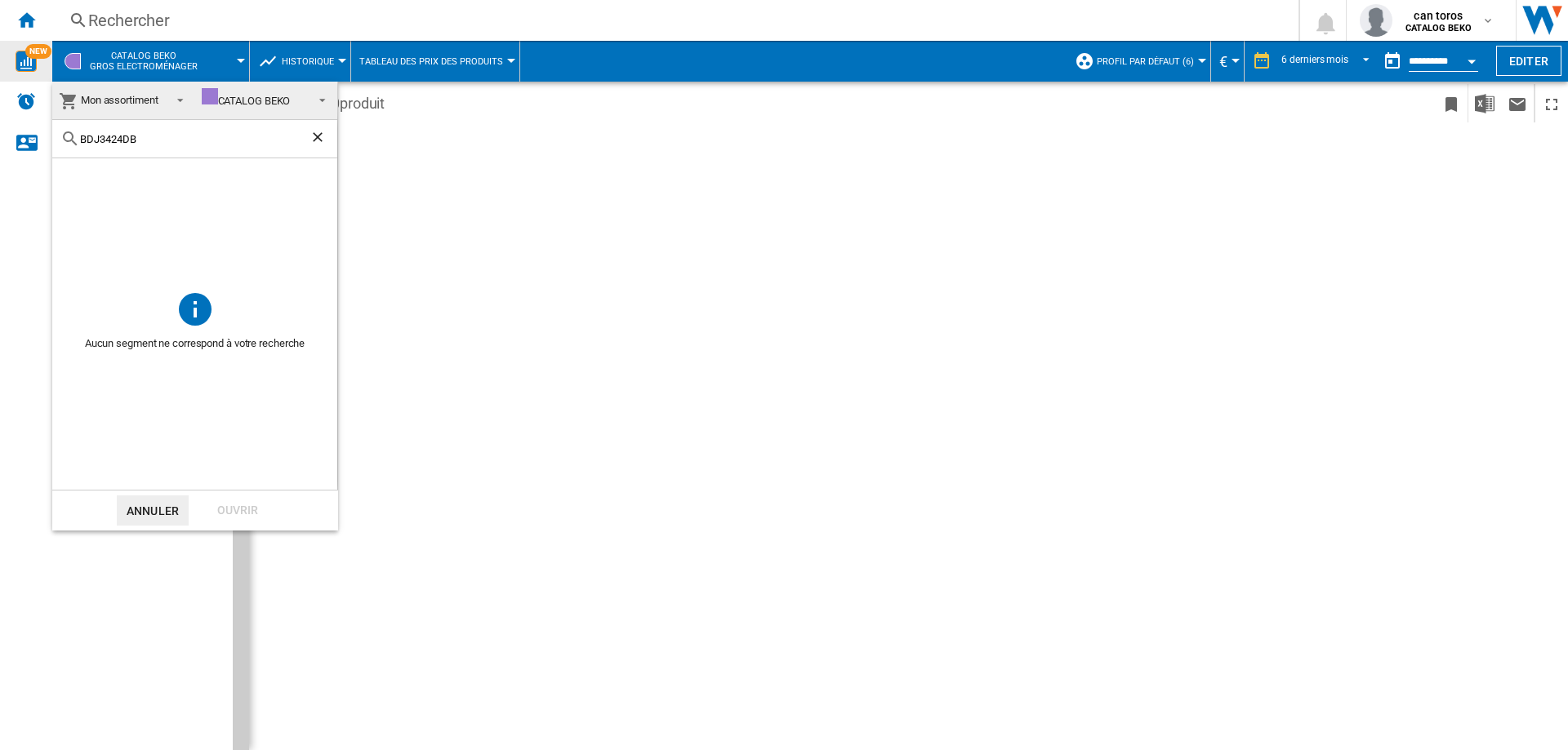
drag, startPoint x: 141, startPoint y: 138, endPoint x: 69, endPoint y: 138, distance: 72.0
click at [69, 138] on div "BDJ3424DB" at bounding box center [194, 139] width 285 height 38
type input "lvv"
click at [343, 11] on md-backdrop at bounding box center [784, 375] width 1568 height 750
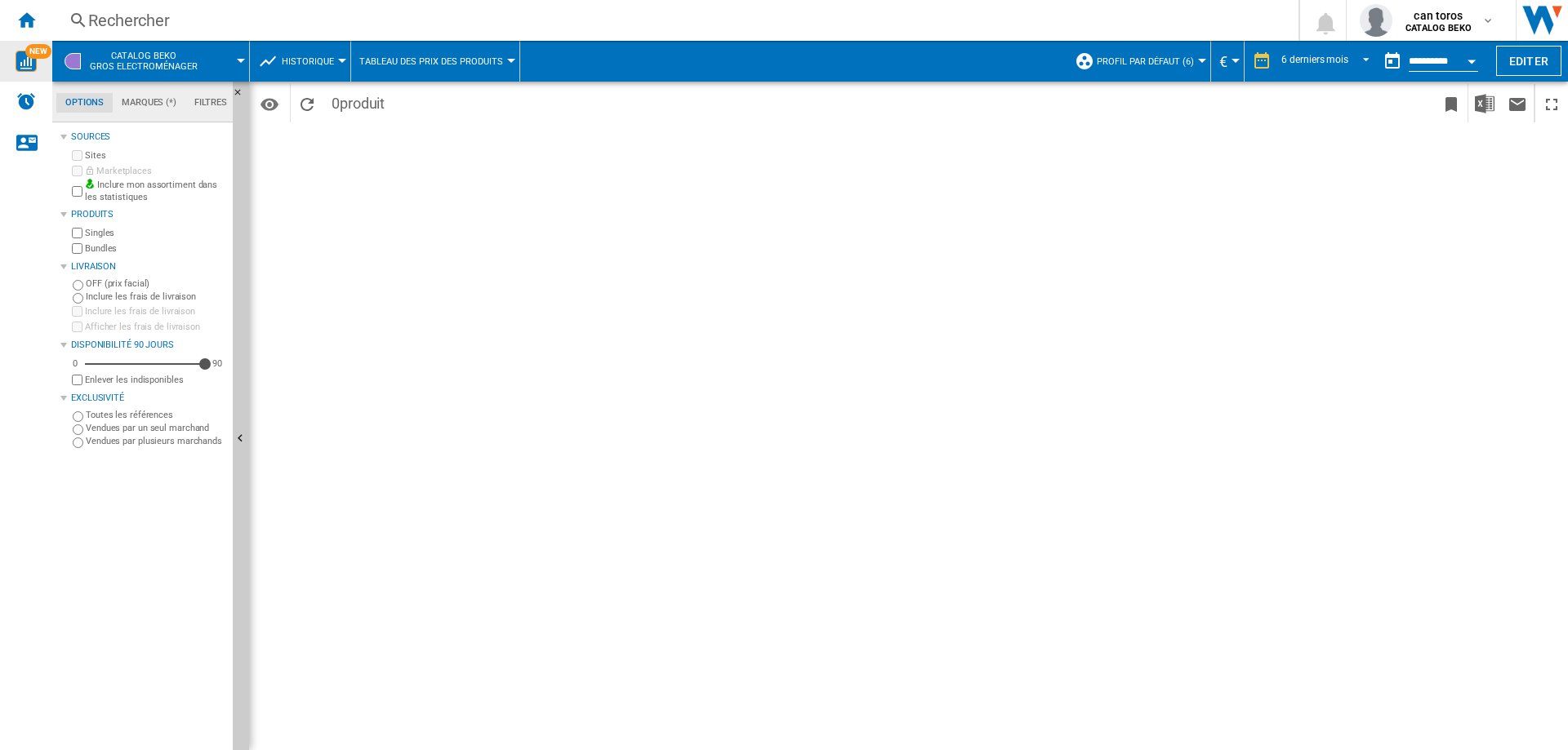
click at [334, 27] on div "Rechercher" at bounding box center [672, 20] width 1168 height 23
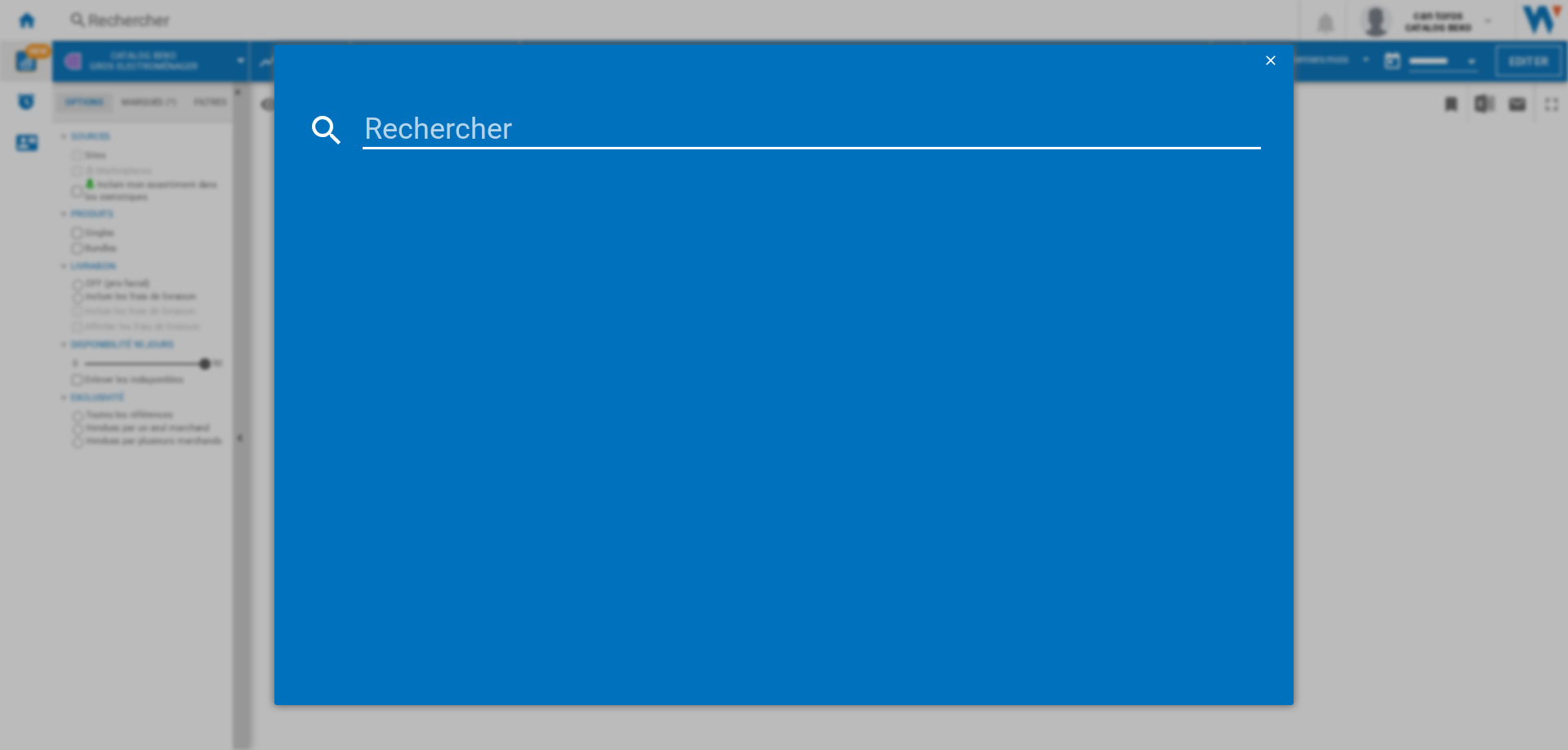
click at [424, 117] on input at bounding box center [811, 130] width 898 height 39
type input "lvv1347"
click at [1269, 58] on ng-md-icon "getI18NText('BUTTONS.CLOSE_DIALOG')" at bounding box center [1272, 62] width 19 height 19
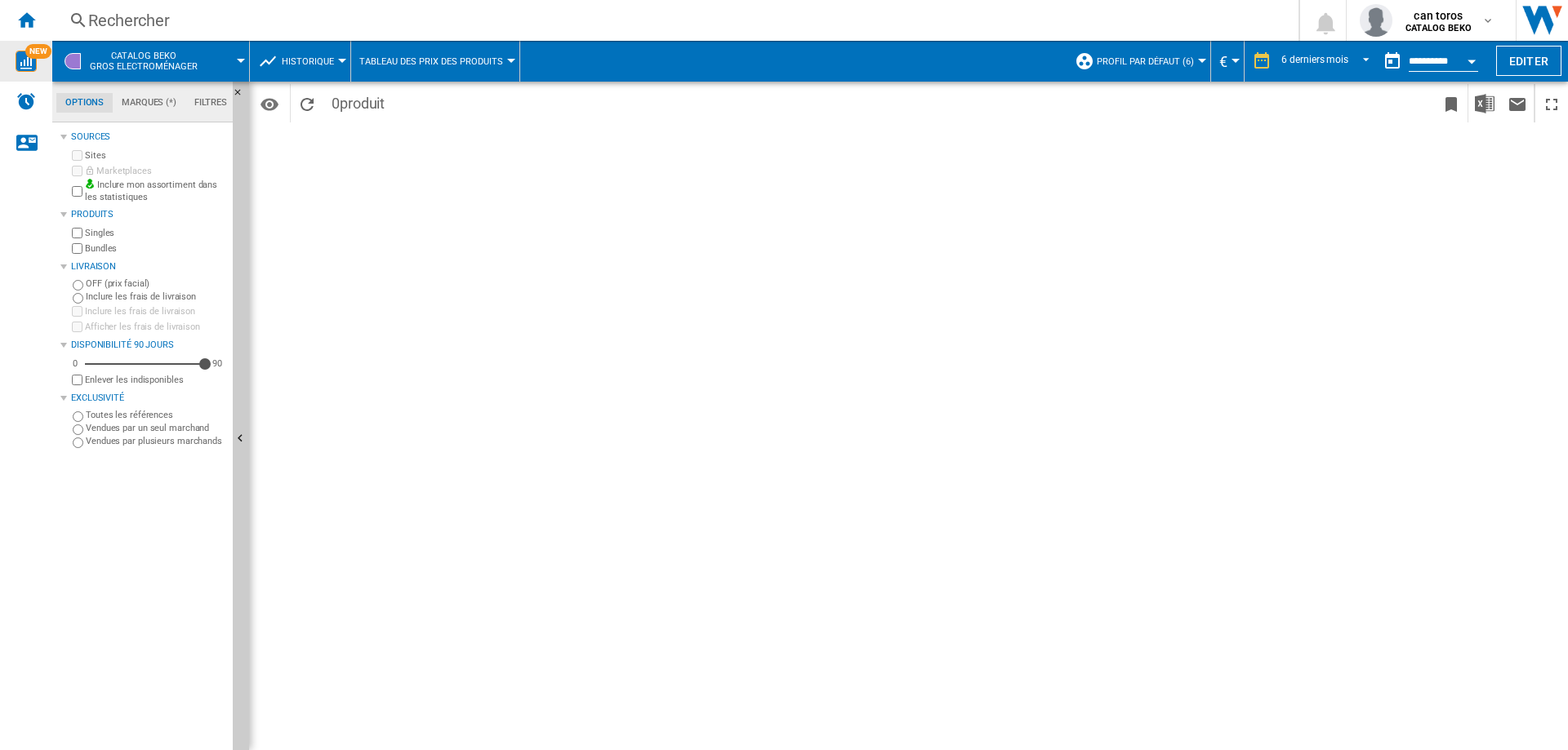
click at [583, 155] on div "Période 6 derniers mois 1 jour 7 derniers jours 14 derniers jours 21 derniers j…" at bounding box center [909, 415] width 1319 height 669
click at [361, 66] on span "Tableau des prix des produits" at bounding box center [430, 62] width 144 height 11
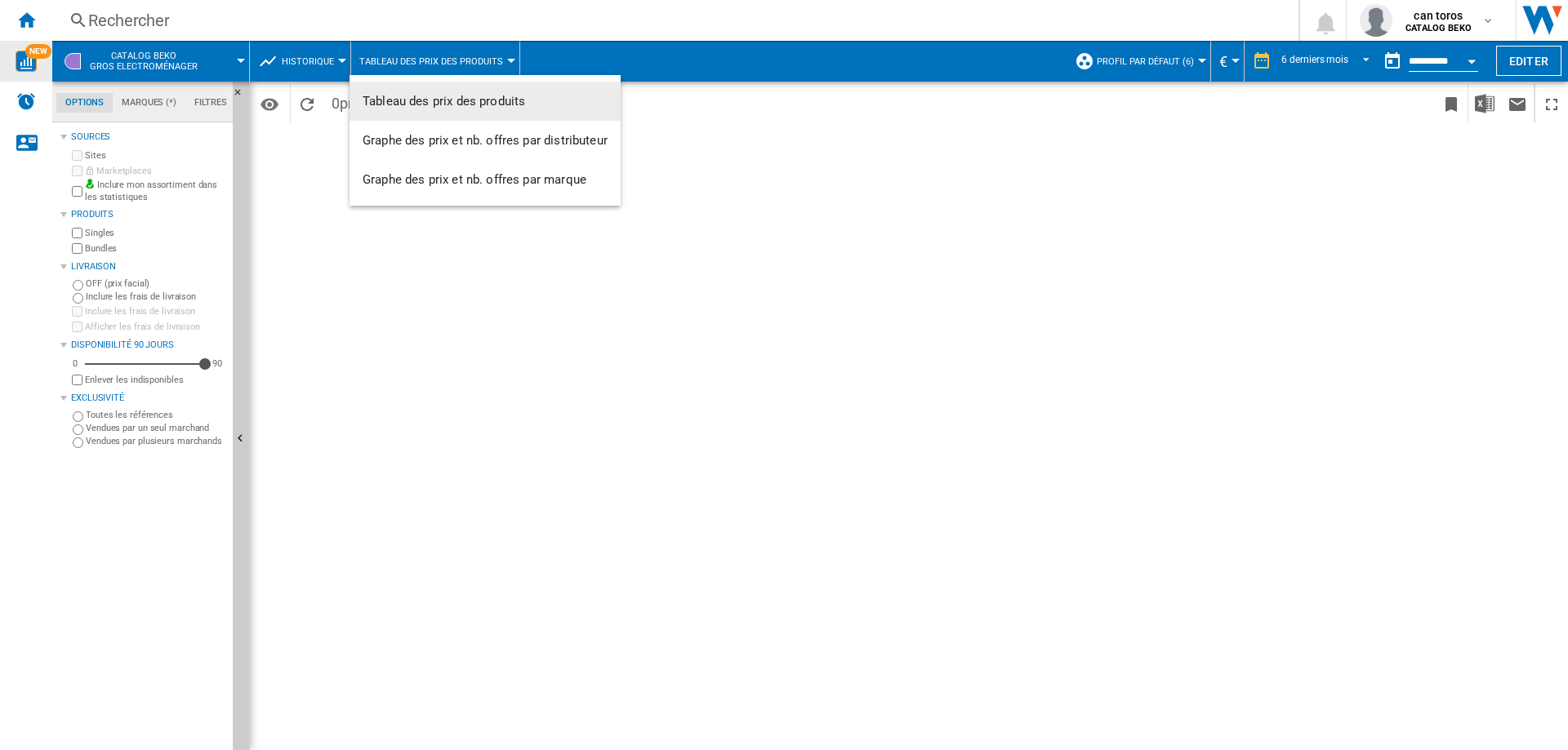
click at [291, 166] on md-backdrop at bounding box center [784, 375] width 1568 height 750
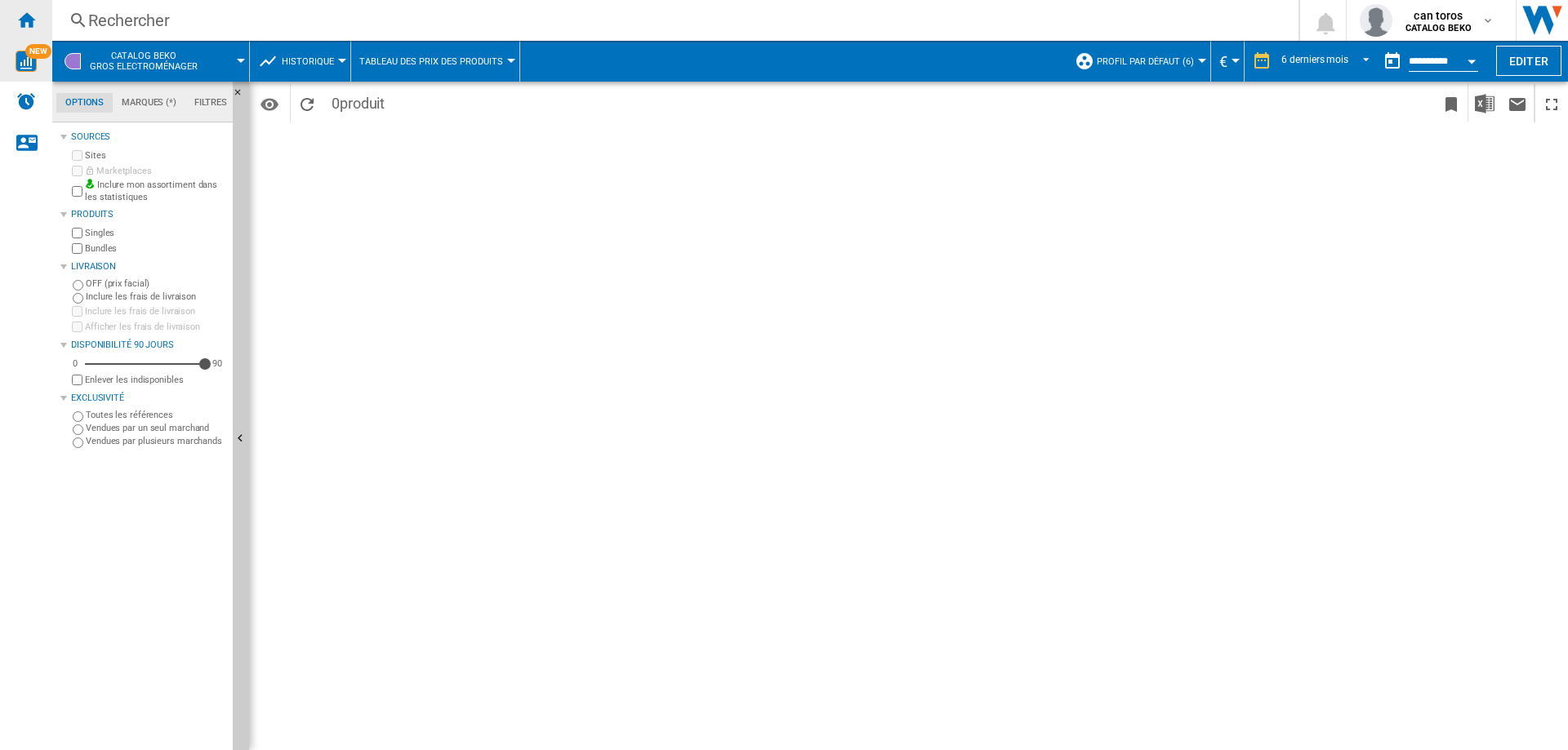
click at [35, 21] on ng-md-icon "Accueil" at bounding box center [26, 19] width 19 height 19
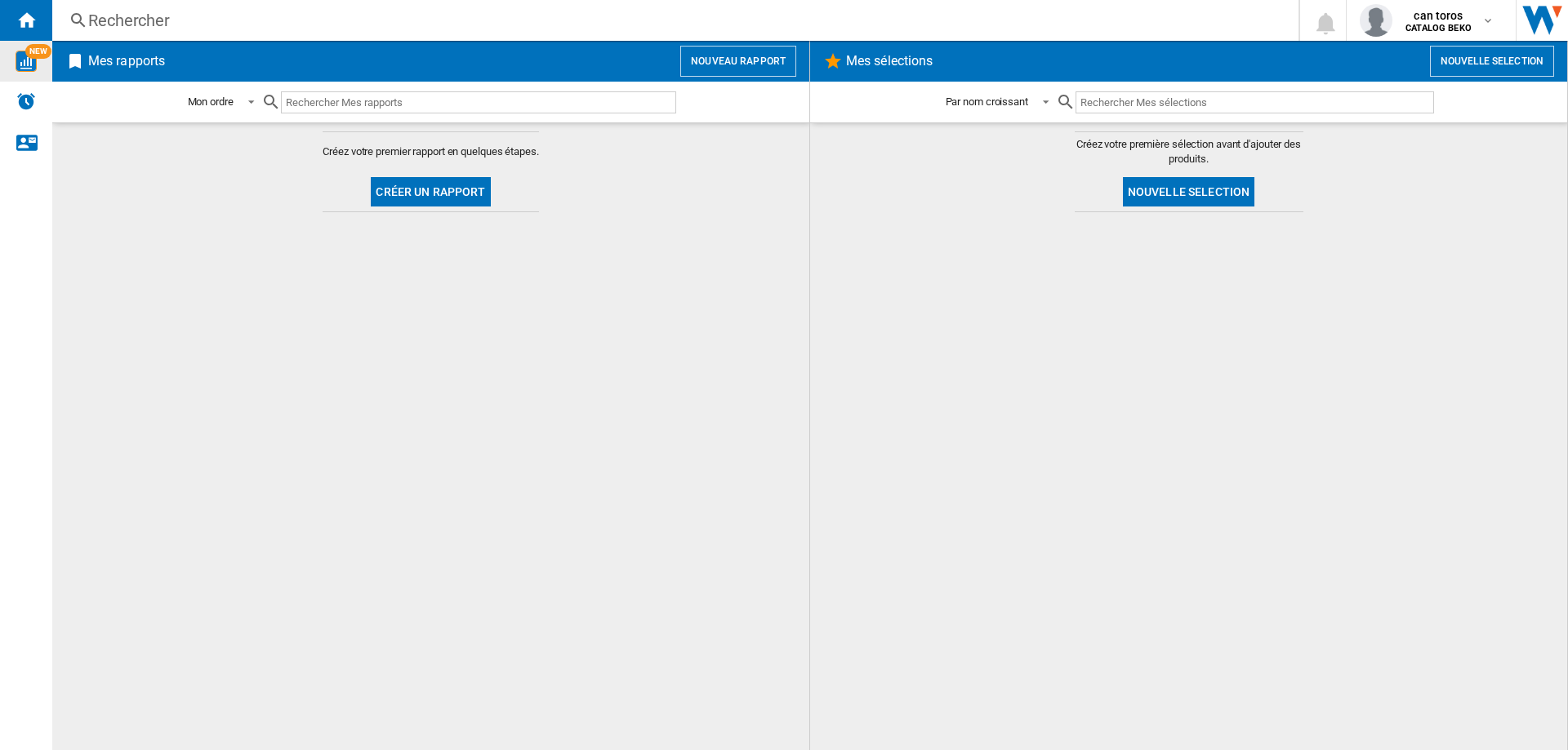
click at [171, 18] on div "Rechercher" at bounding box center [672, 20] width 1168 height 23
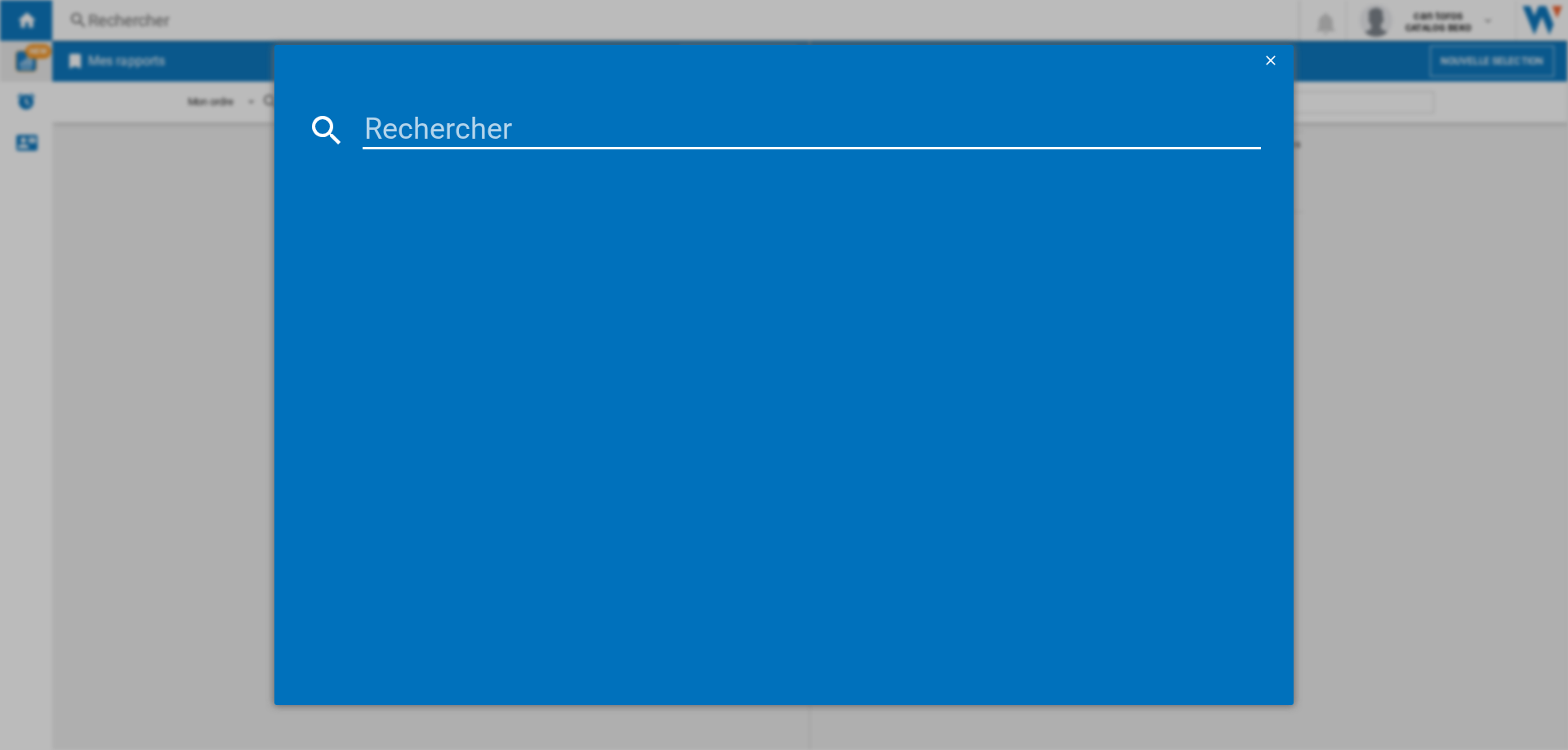
click at [415, 127] on input at bounding box center [811, 130] width 898 height 39
paste input "BDJ3424DB"
type input "BDJ3424DB"
click at [1275, 64] on ng-md-icon "getI18NText('BUTTONS.CLOSE_DIALOG')" at bounding box center [1272, 62] width 19 height 19
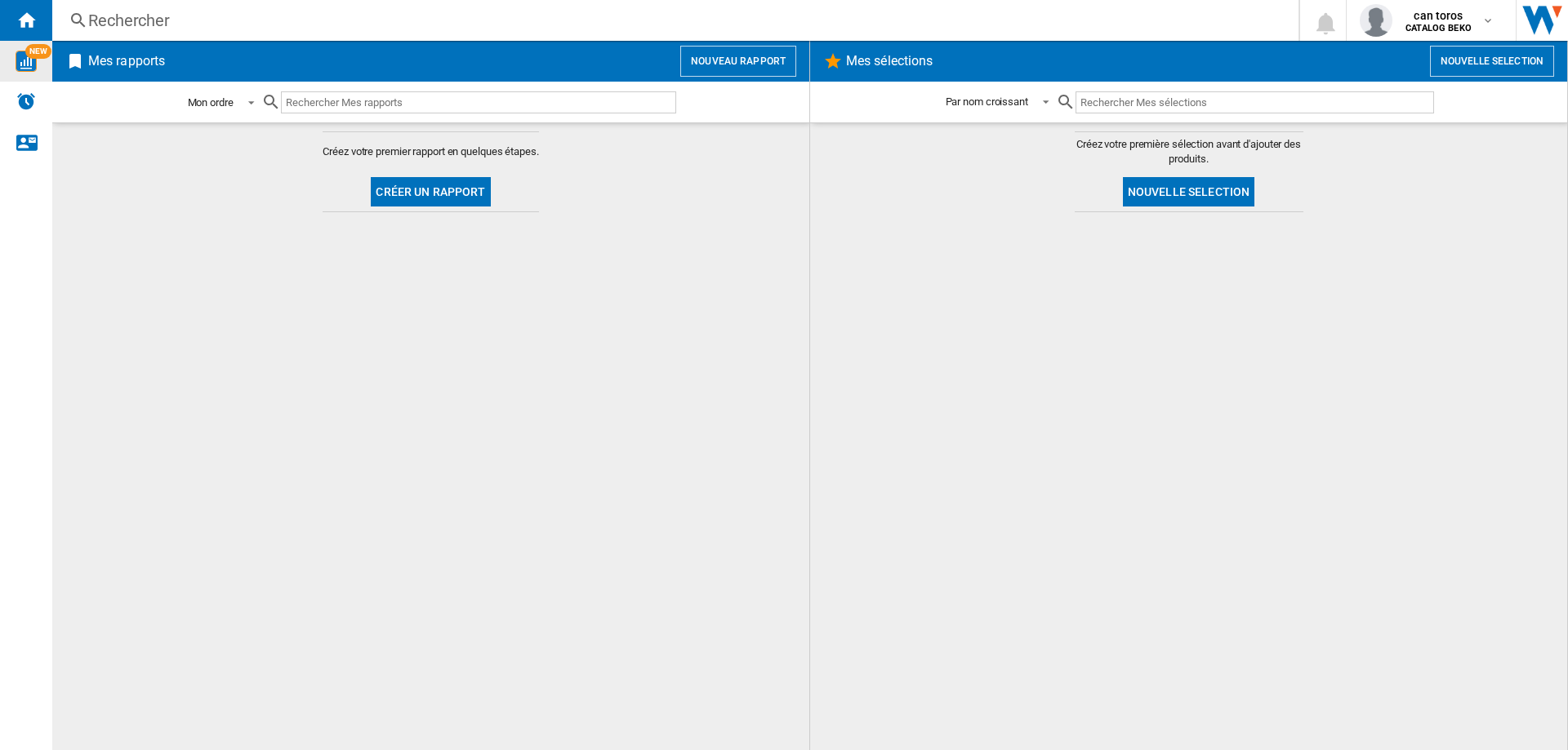
click at [231, 96] on div "Mon ordre" at bounding box center [210, 102] width 46 height 12
click at [241, 148] on div "Par type de rapport" at bounding box center [230, 141] width 85 height 15
click at [372, 101] on input "text" at bounding box center [498, 102] width 356 height 22
click at [773, 73] on button "Nouveau rapport" at bounding box center [737, 61] width 116 height 31
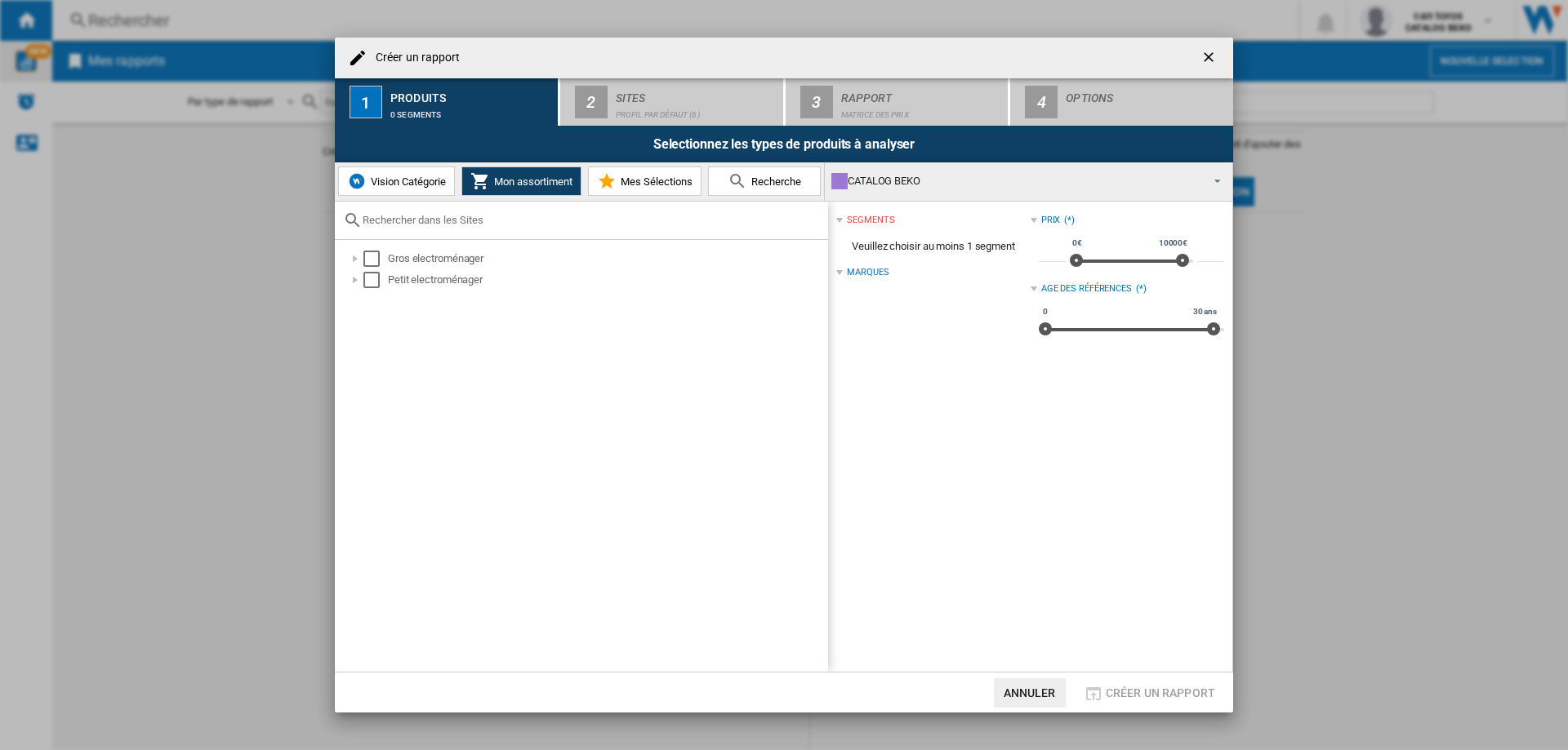
click at [1229, 189] on md-select-value "CATALOG BEKO" at bounding box center [1028, 181] width 407 height 38
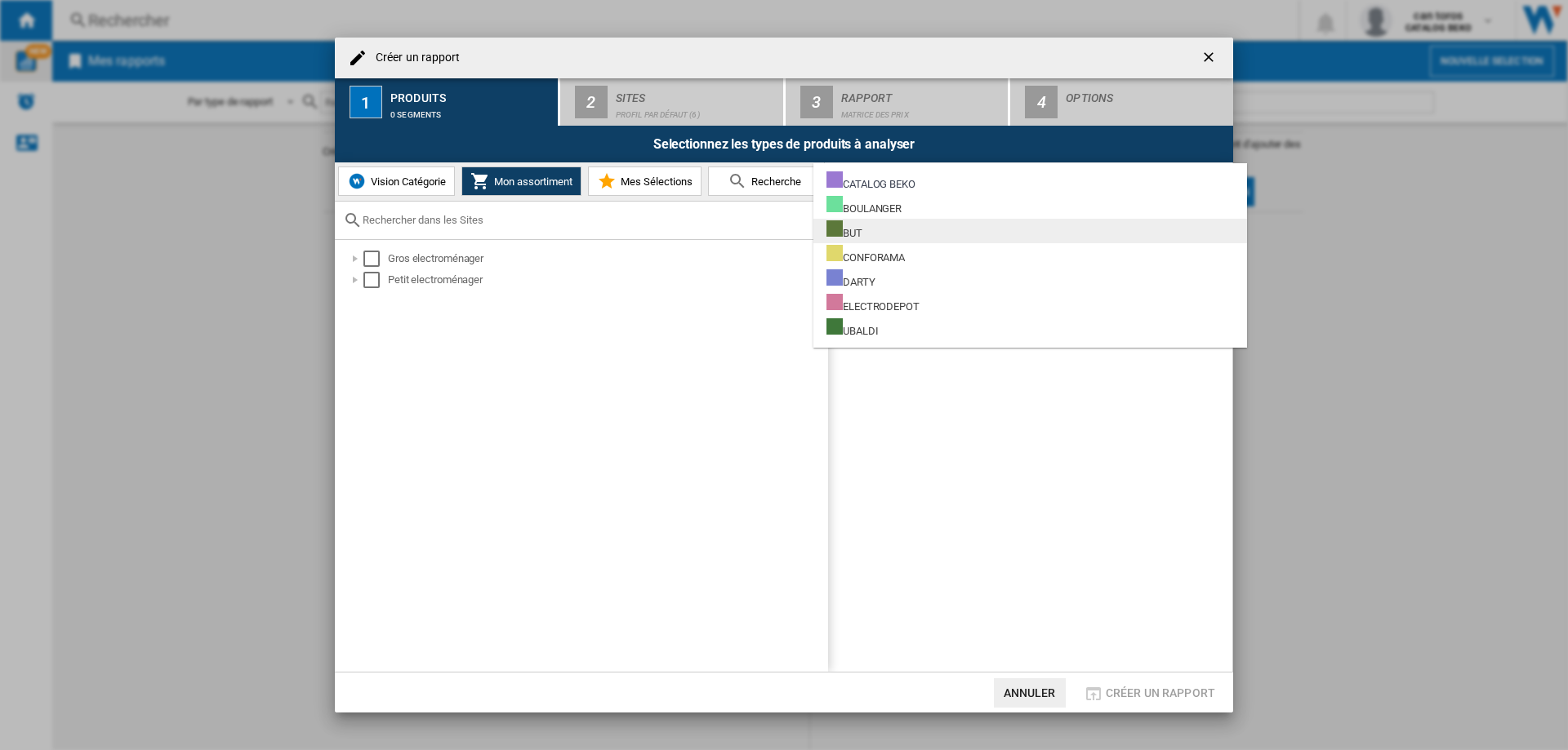
click at [855, 236] on div "BUT" at bounding box center [844, 230] width 36 height 20
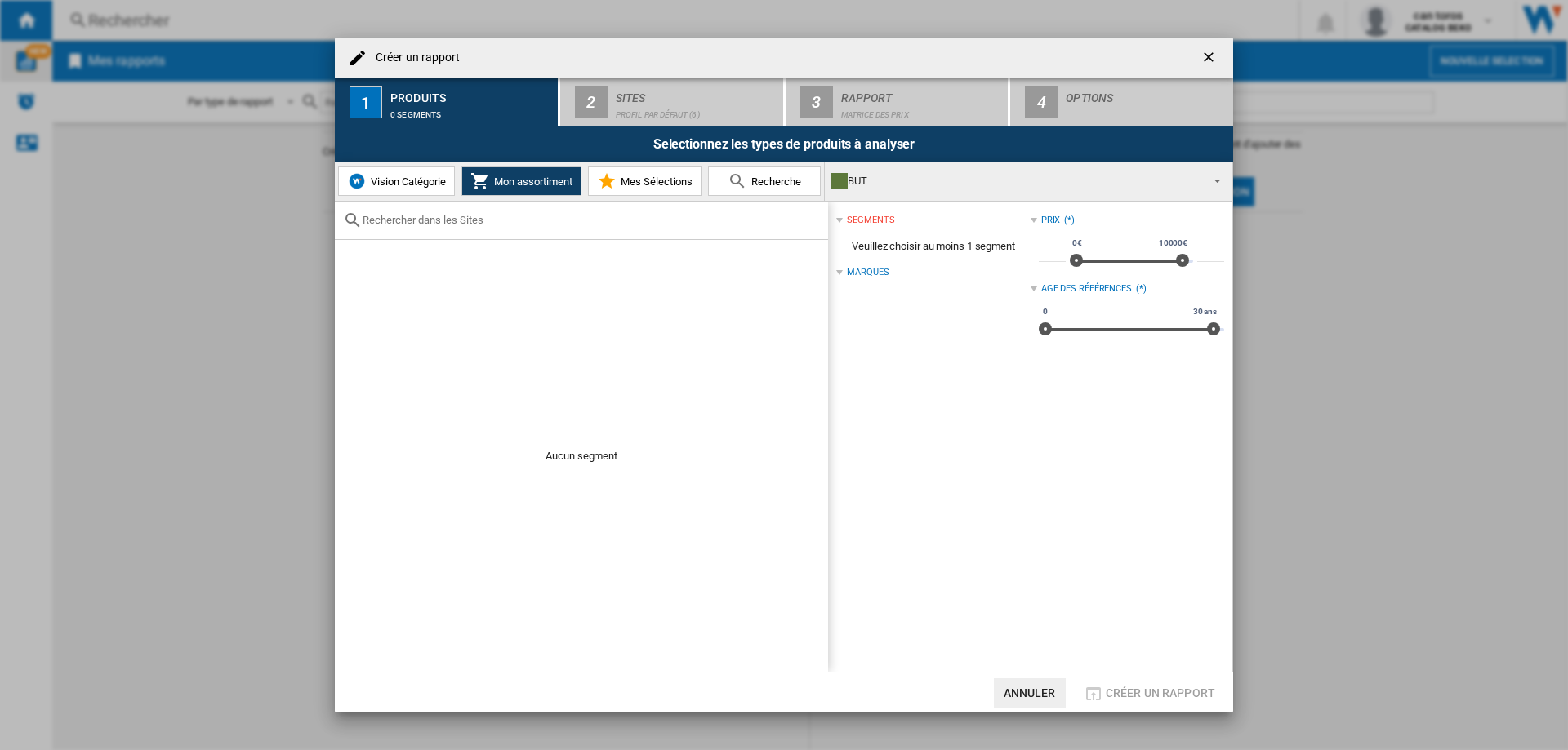
click at [446, 231] on div at bounding box center [582, 220] width 493 height 38
click at [864, 189] on div "BUT" at bounding box center [1015, 181] width 369 height 23
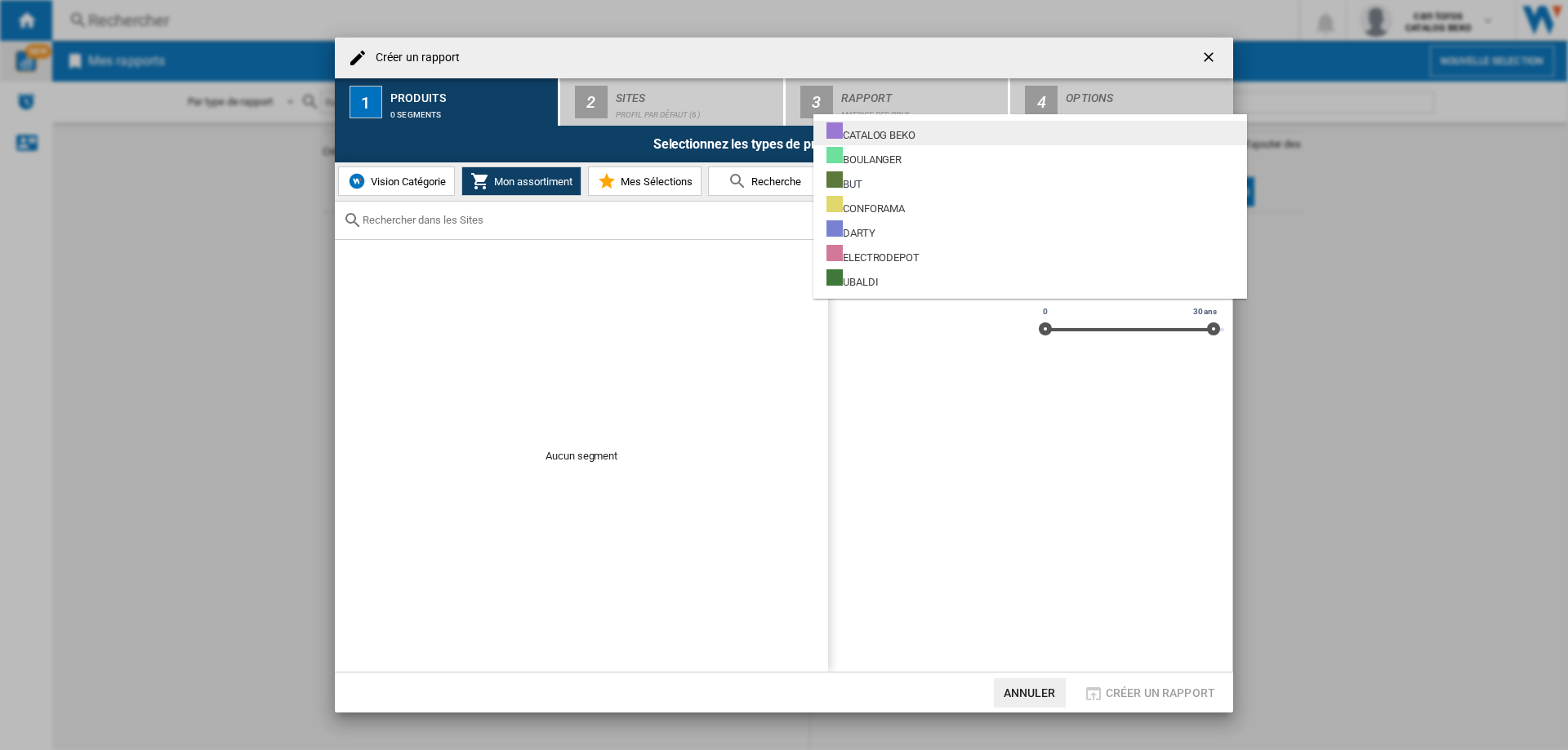
click at [873, 137] on div "CATALOG BEKO" at bounding box center [871, 133] width 89 height 20
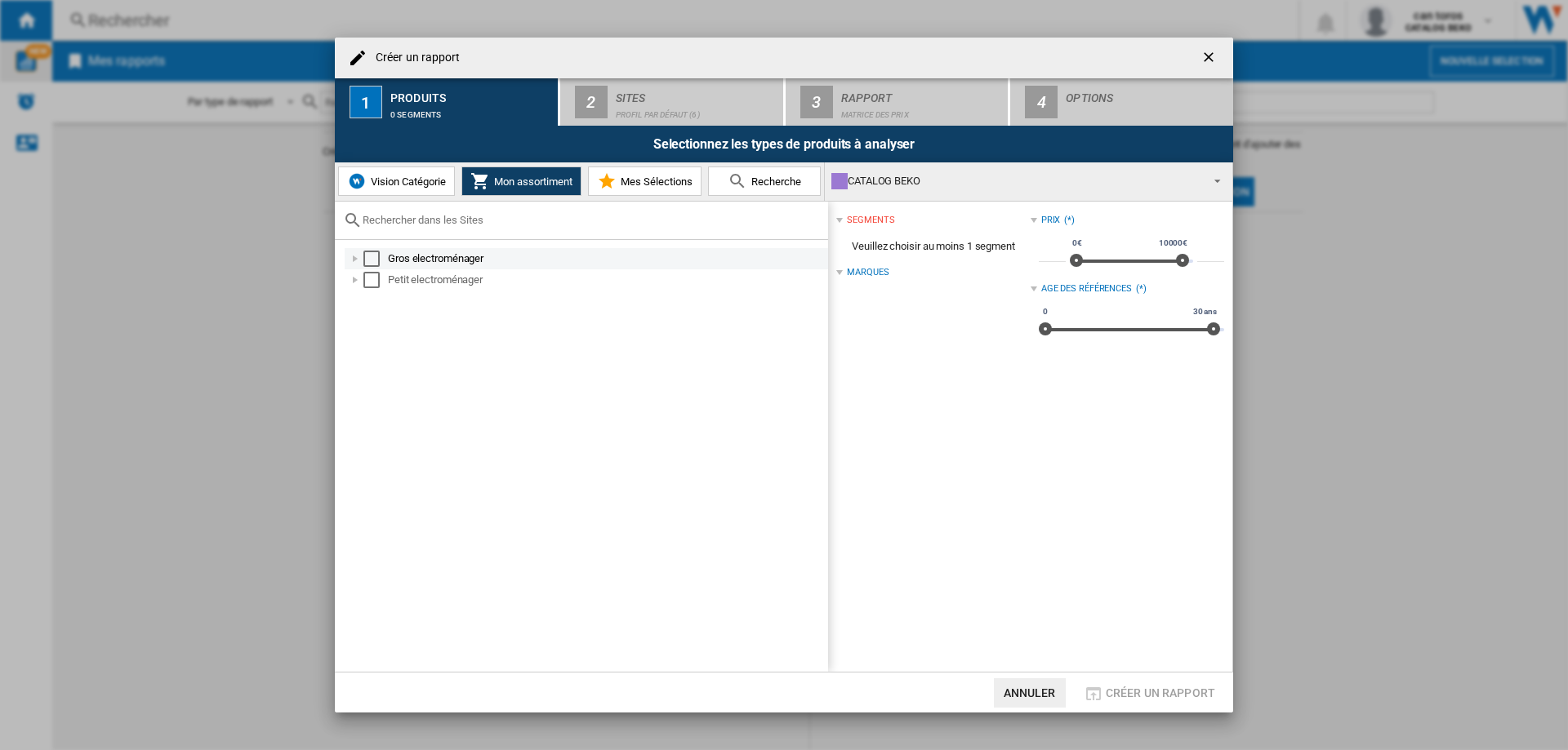
click at [378, 258] on div "Select" at bounding box center [371, 259] width 16 height 16
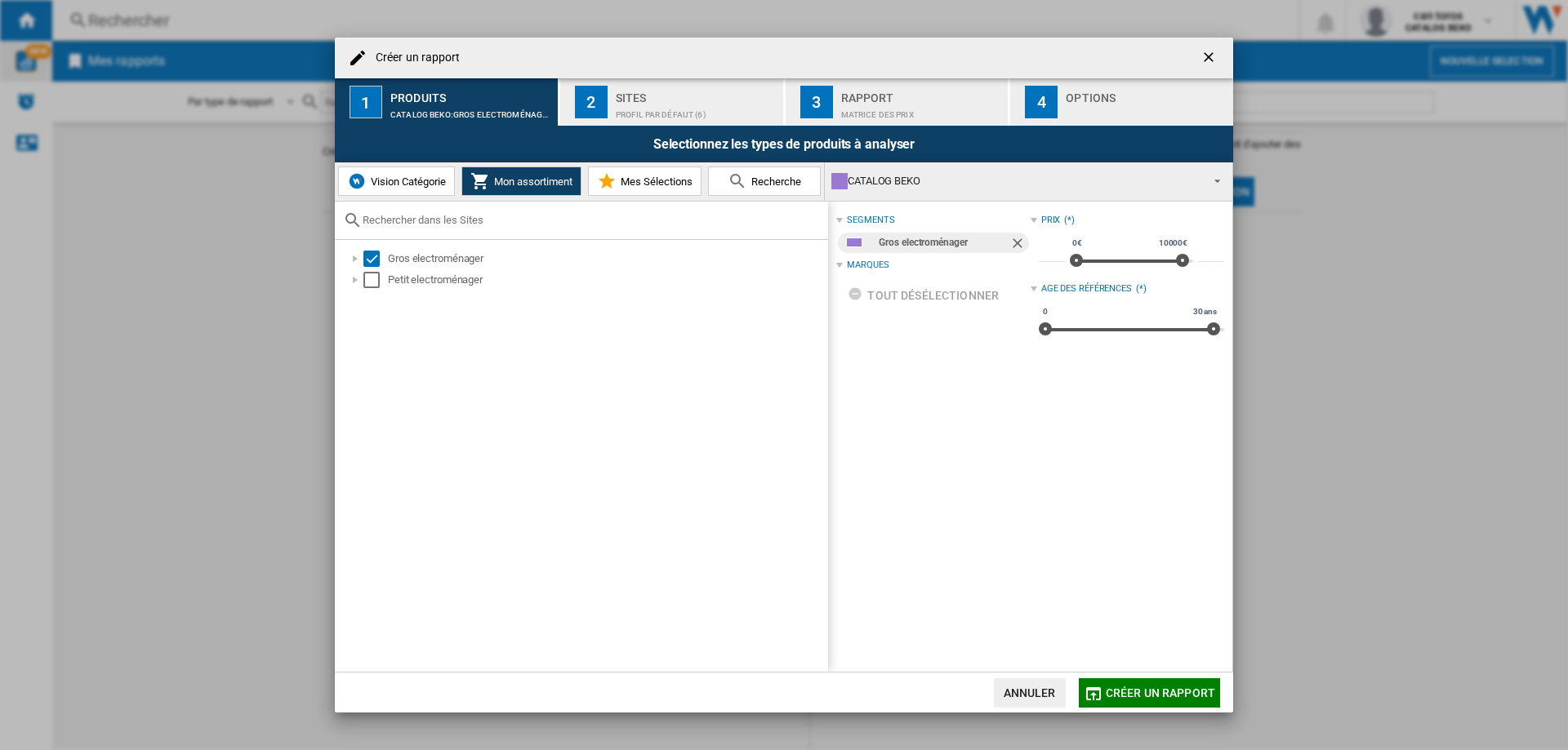
click at [645, 118] on div "Profil par défaut (6)" at bounding box center [696, 110] width 161 height 17
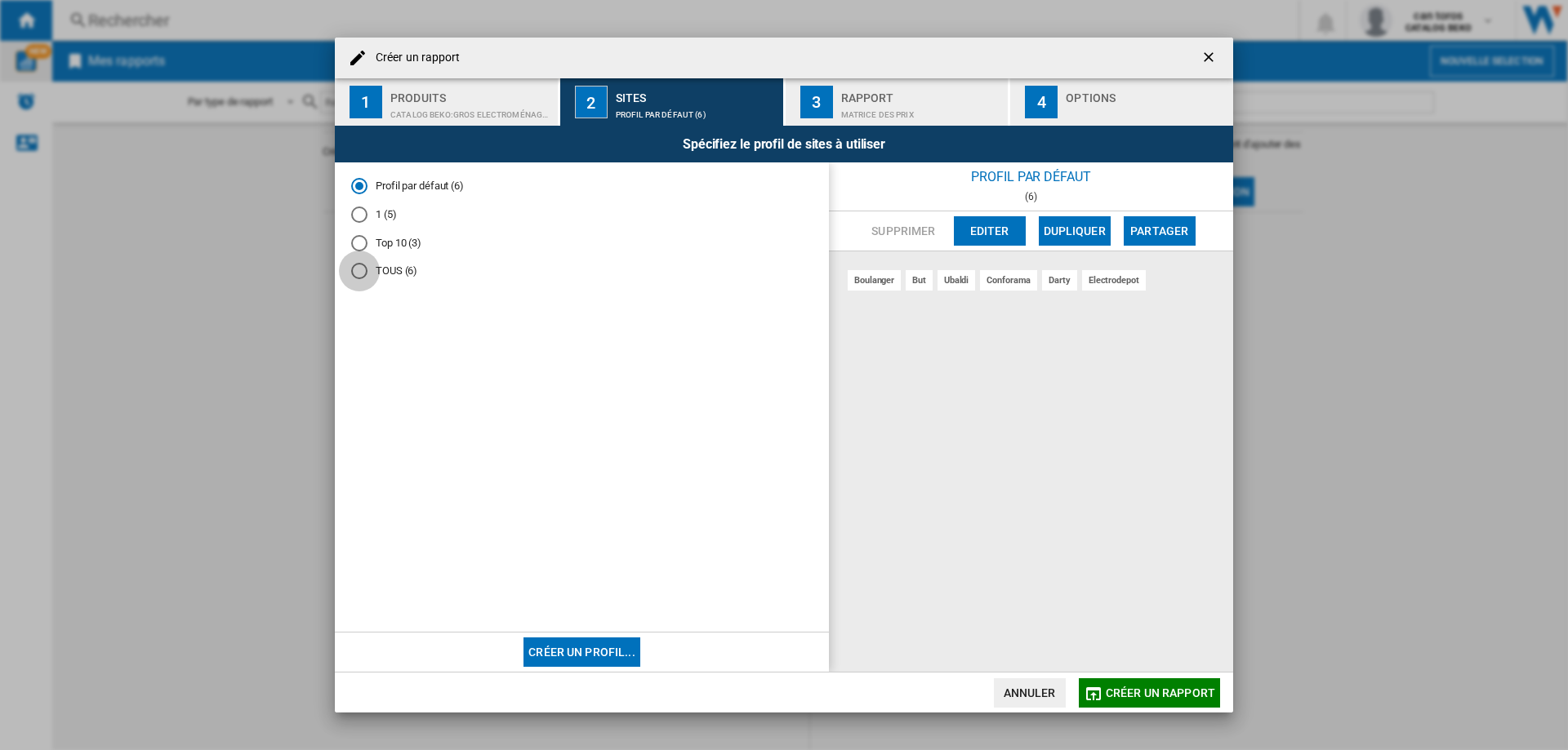
click at [355, 268] on div "TOUS (6)" at bounding box center [359, 270] width 16 height 16
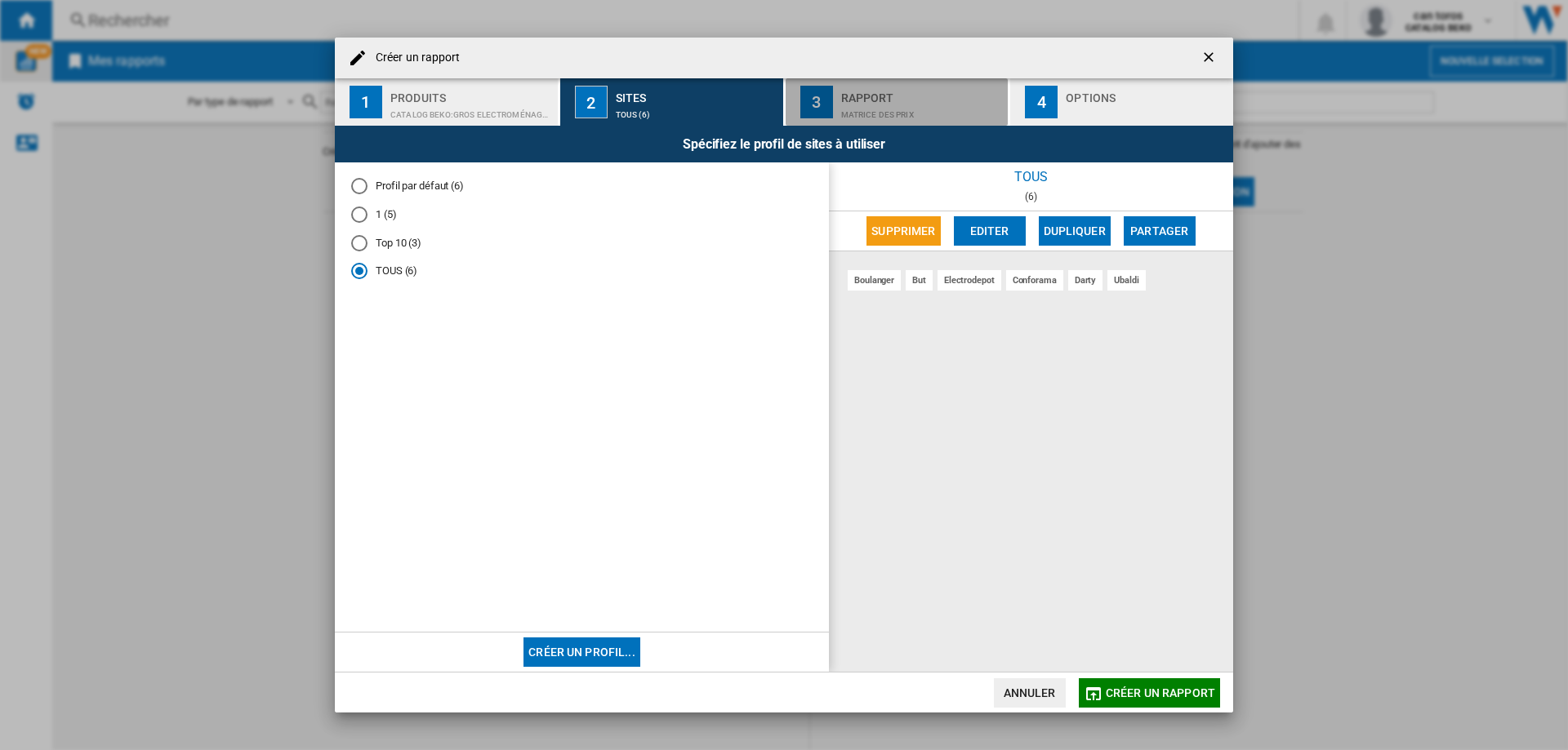
click at [904, 110] on div "Matrice des prix" at bounding box center [921, 110] width 161 height 17
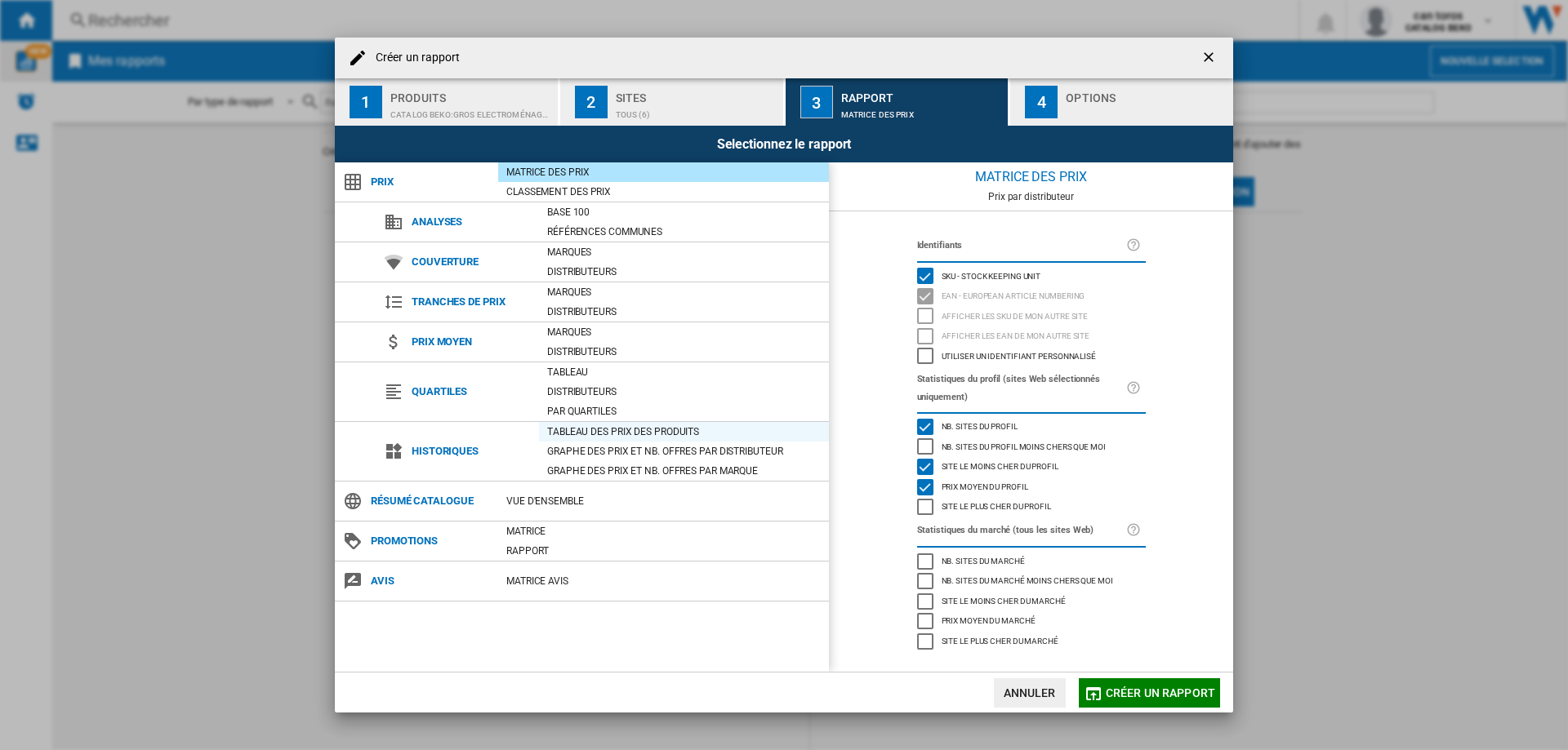
click at [629, 427] on div "Tableau des prix des produits" at bounding box center [684, 431] width 290 height 16
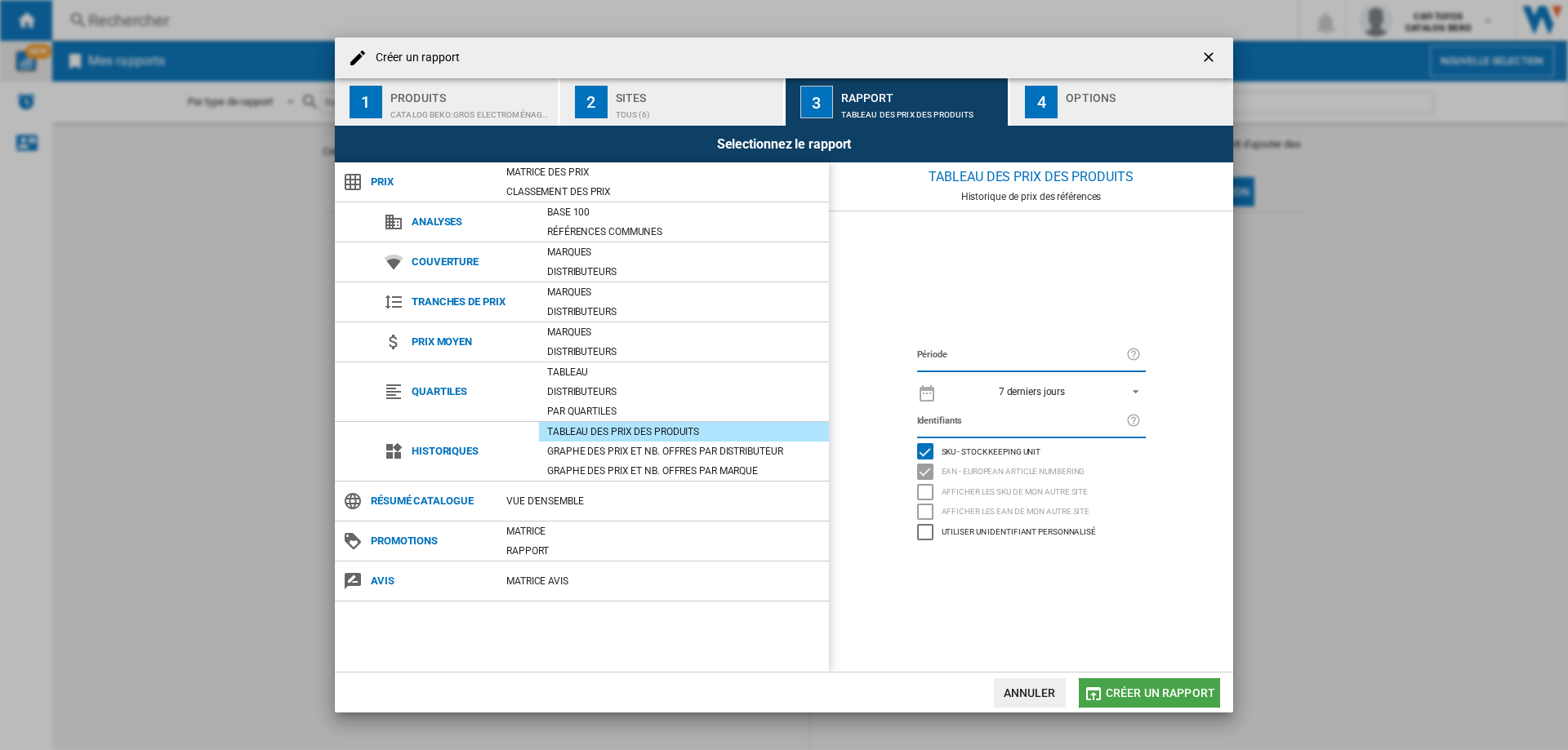
click at [1127, 687] on span "Créer un rapport" at bounding box center [1161, 693] width 110 height 13
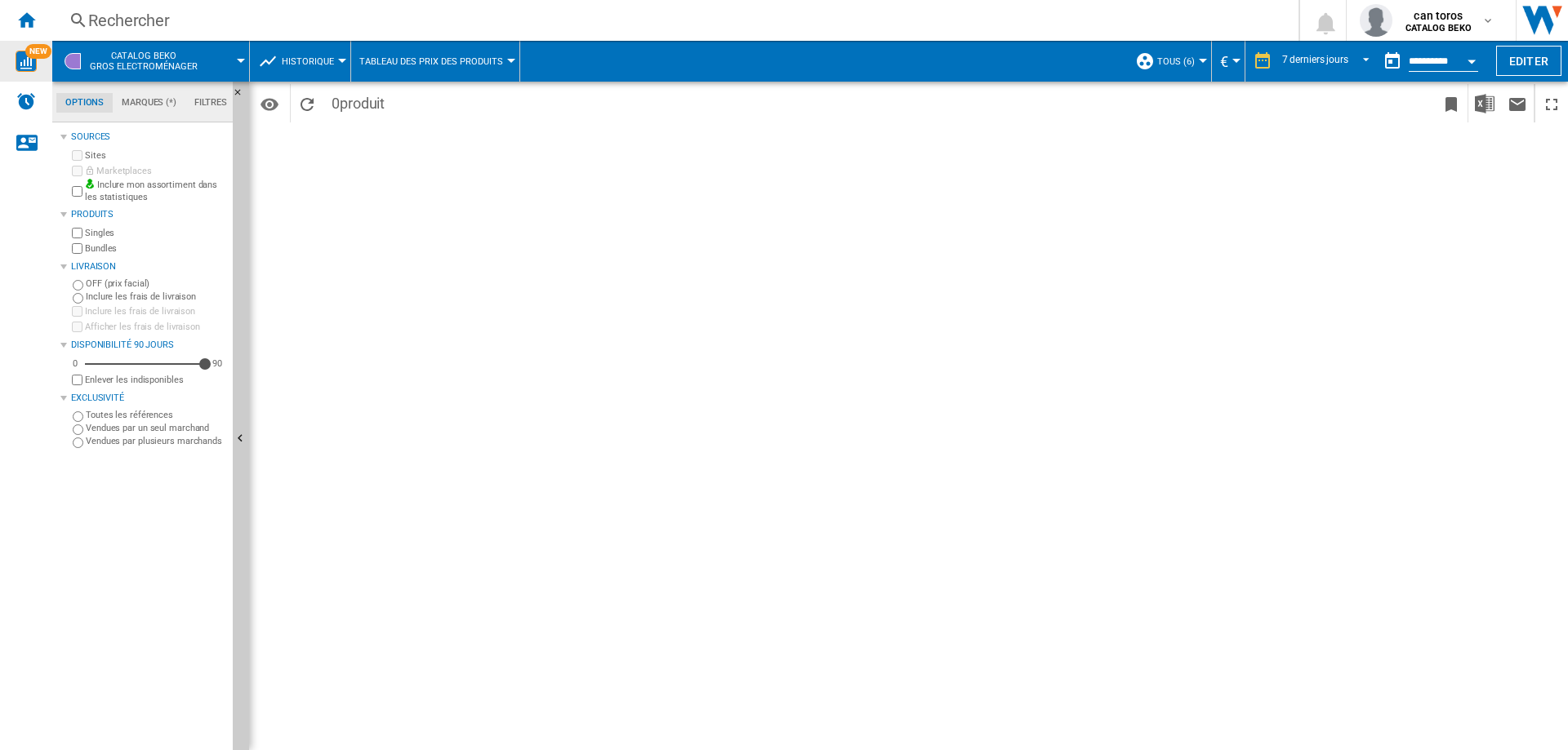
click at [260, 17] on div "Rechercher" at bounding box center [672, 20] width 1168 height 23
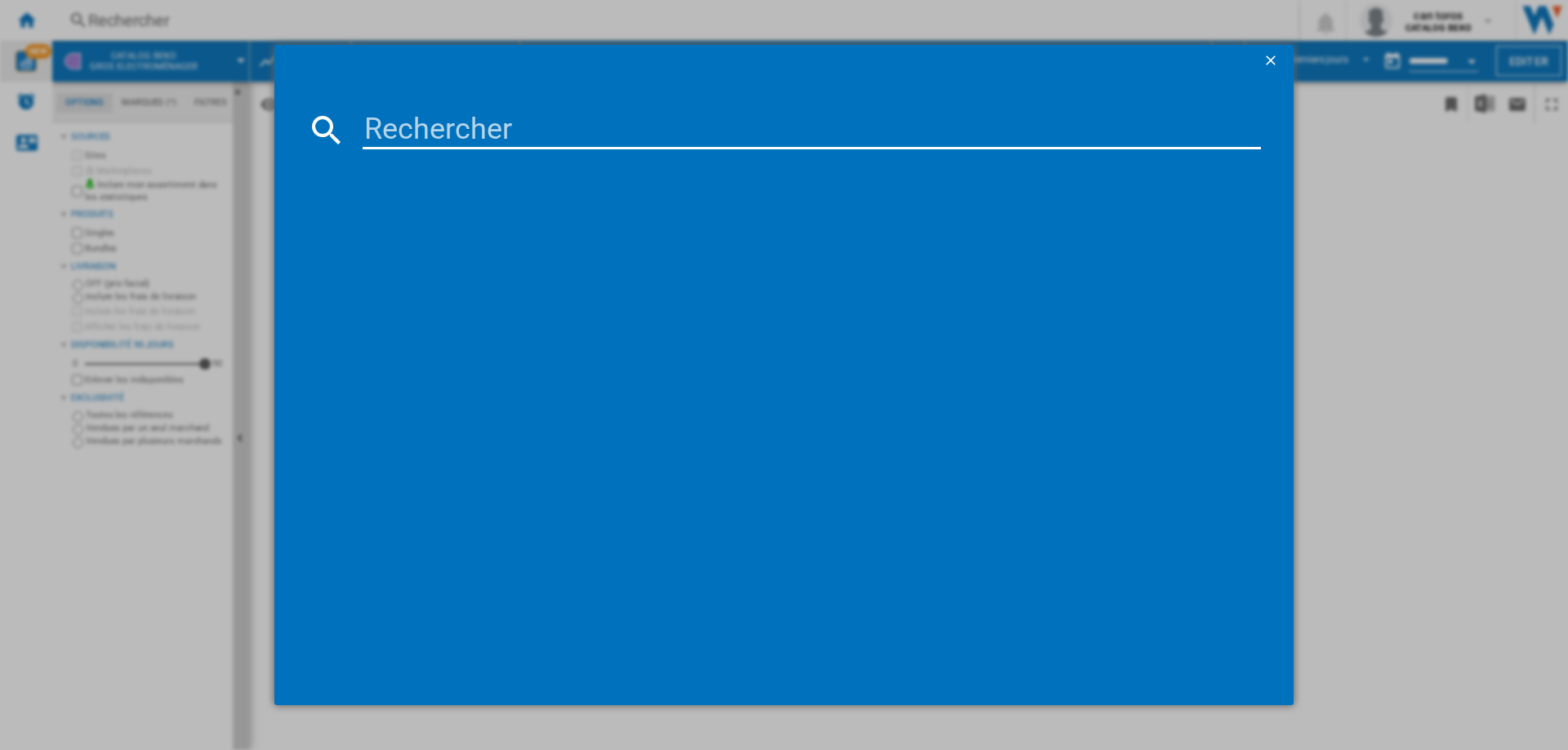
click at [419, 131] on input at bounding box center [811, 130] width 898 height 39
paste input "BDJ3424DB"
type input "BDJ3424DB"
click at [1277, 57] on ng-md-icon "getI18NText('BUTTONS.CLOSE_DIALOG')" at bounding box center [1272, 62] width 19 height 19
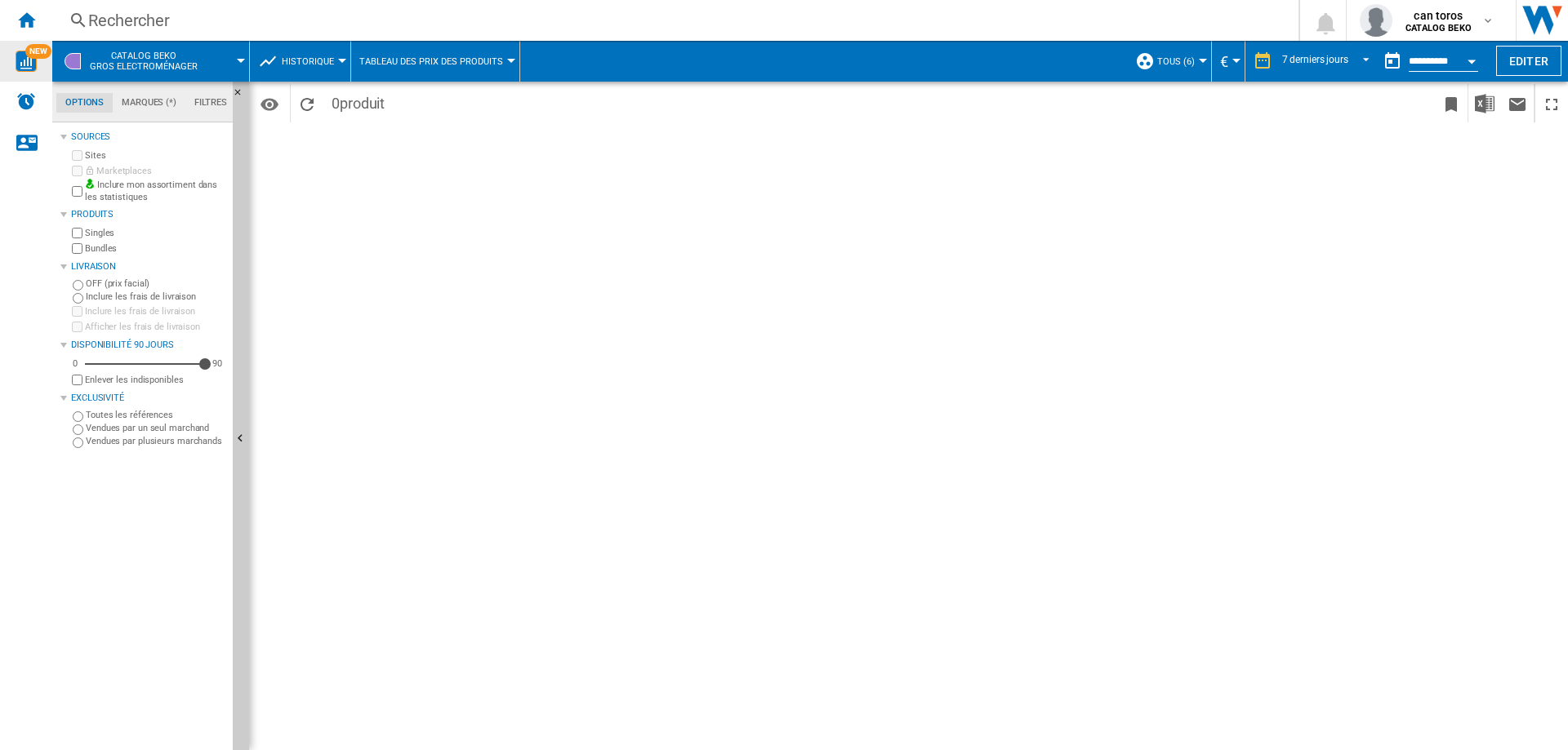
click at [410, 187] on div "Période 7 derniers jours 1 jour 7 derniers jours 14 derniers jours 21 derniers …" at bounding box center [909, 415] width 1319 height 669
click at [343, 198] on div "Période 7 derniers jours 1 jour 7 derniers jours 14 derniers jours 21 derniers …" at bounding box center [909, 415] width 1319 height 669
click at [161, 16] on div "Rechercher" at bounding box center [672, 20] width 1168 height 23
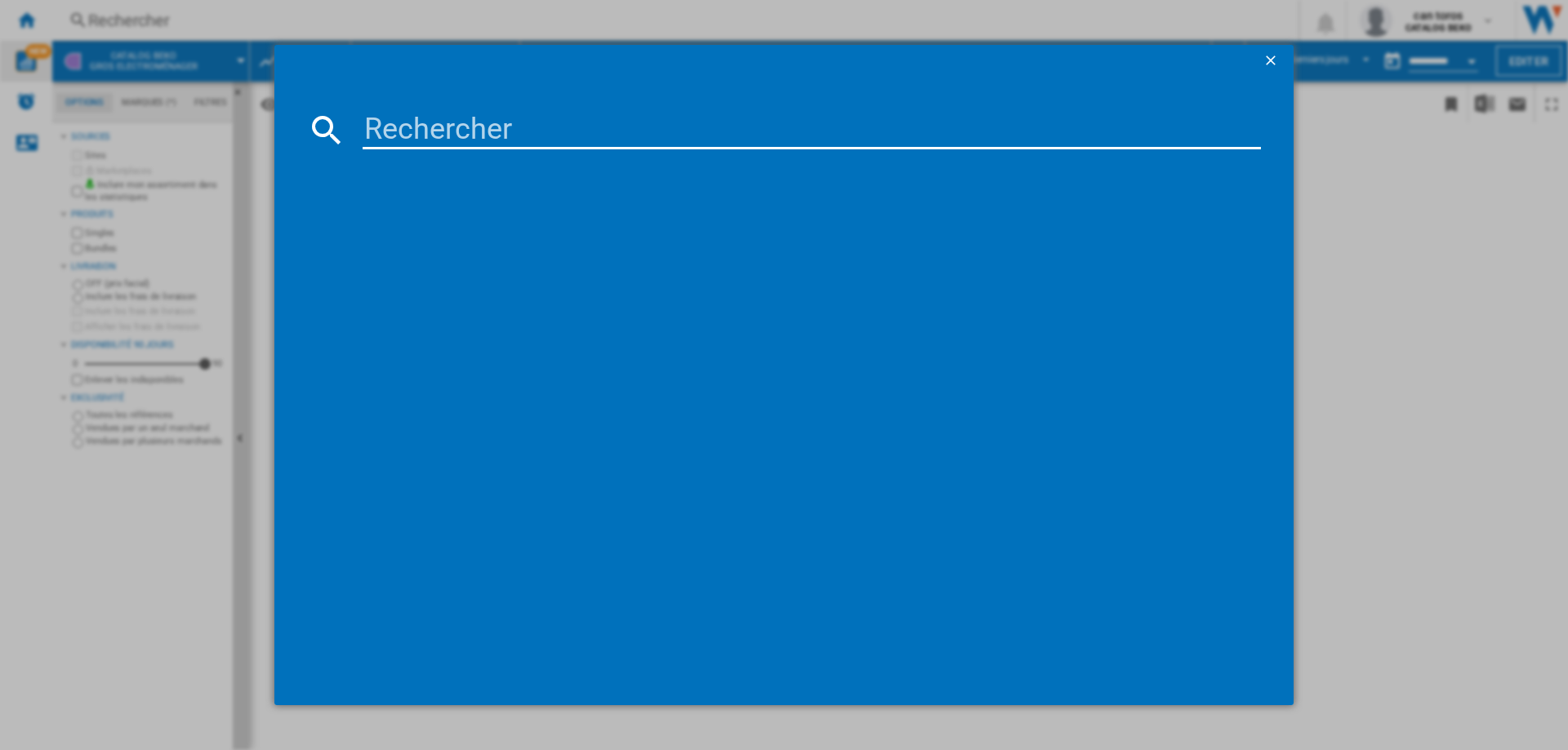
click at [476, 134] on input at bounding box center [811, 130] width 898 height 39
paste input "BDJ3424DB"
type input "BDJ3424DB"
click at [1395, 208] on div "BDJ3424DB références (0) Aucun résultat" at bounding box center [784, 375] width 1568 height 750
click at [263, 215] on div "BDJ3424DB références (0) Aucun résultat" at bounding box center [784, 375] width 1568 height 750
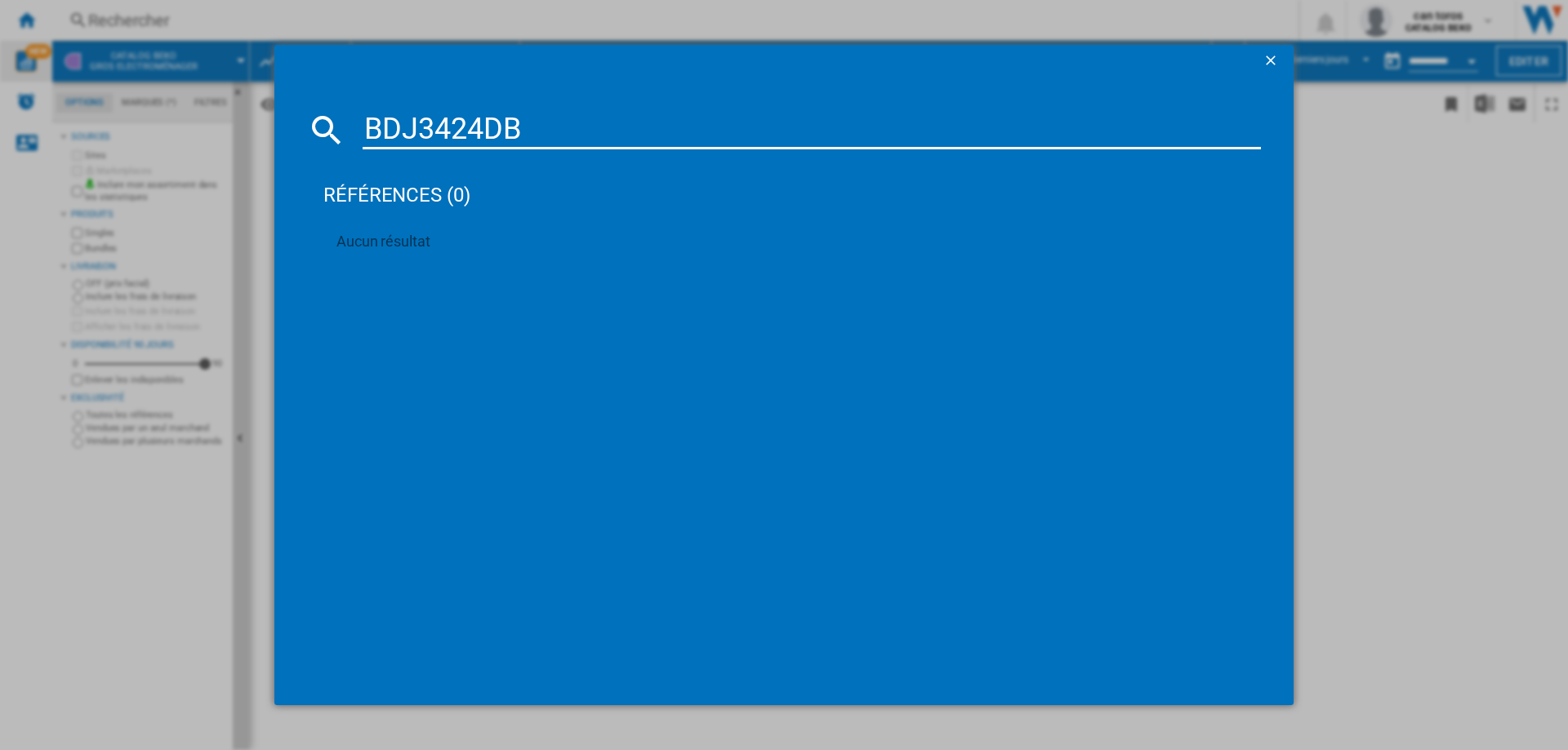
click at [1272, 63] on ng-md-icon "getI18NText('BUTTONS.CLOSE_DIALOG')" at bounding box center [1272, 62] width 19 height 19
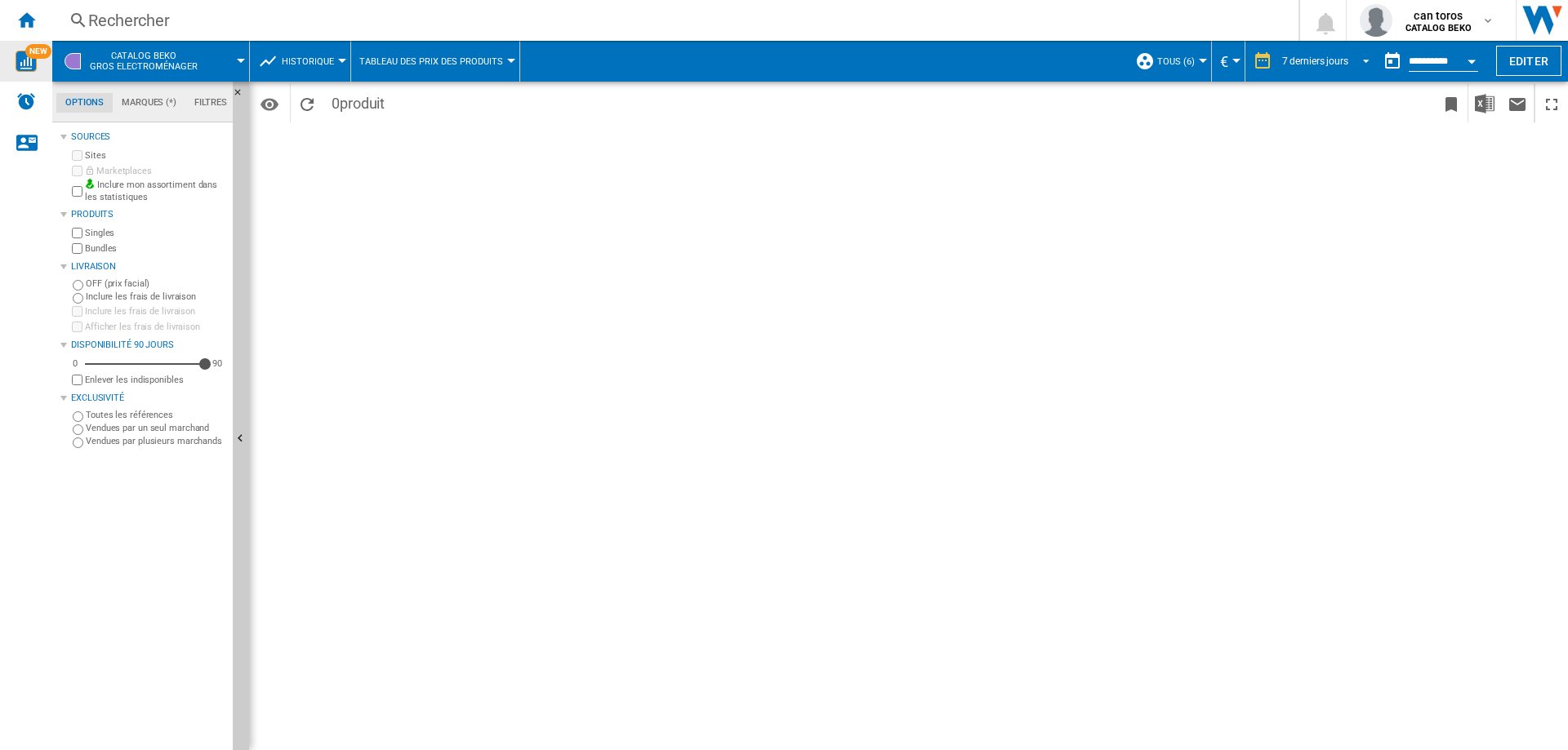
click at [1356, 60] on span "REPORTS.WIZARD.STEPS.REPORT.STEPS.REPORT_OPTIONS.PERIOD: 7 derniers jours" at bounding box center [1361, 59] width 19 height 15
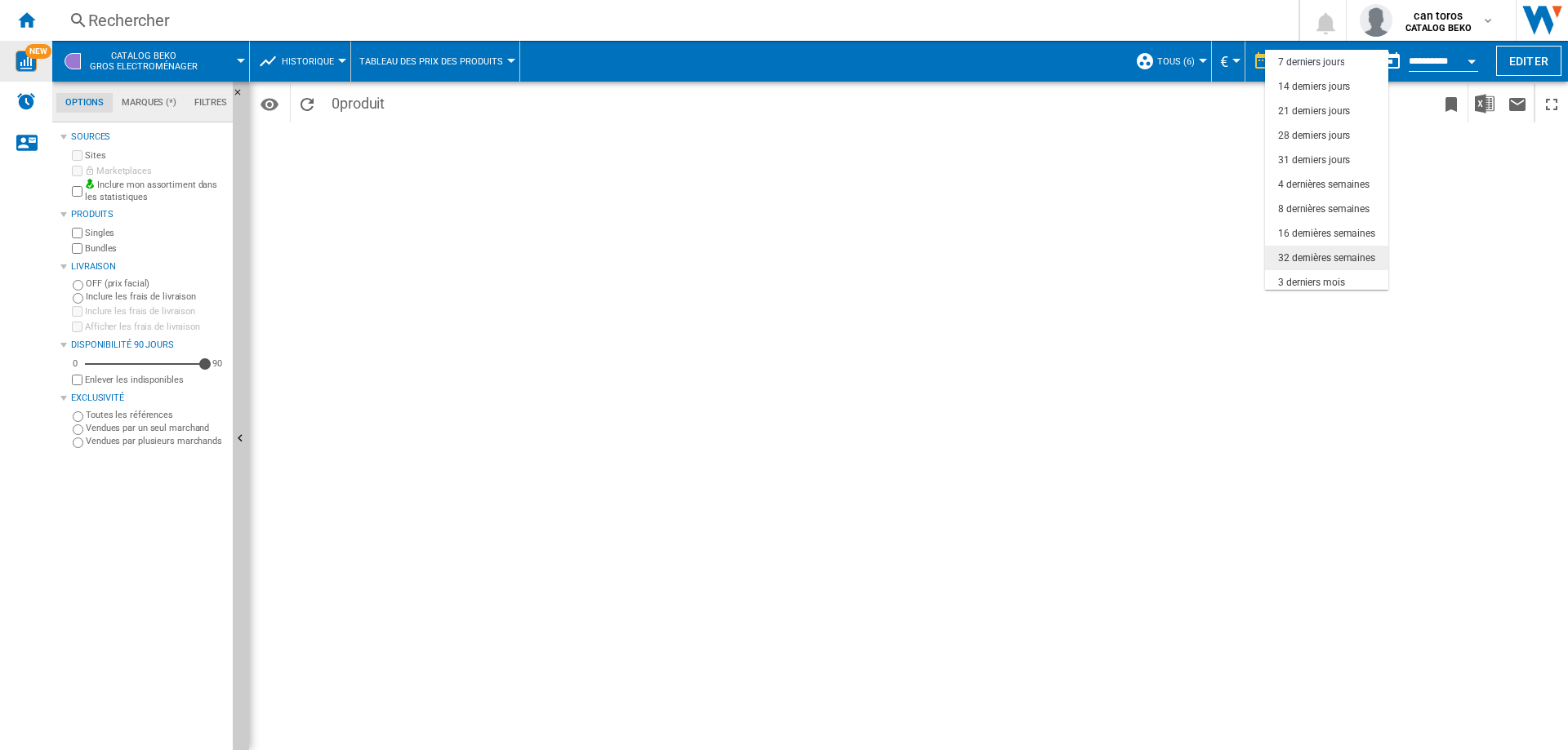
scroll to position [102, 0]
click at [1312, 230] on div "6 derniers mois" at bounding box center [1312, 229] width 67 height 14
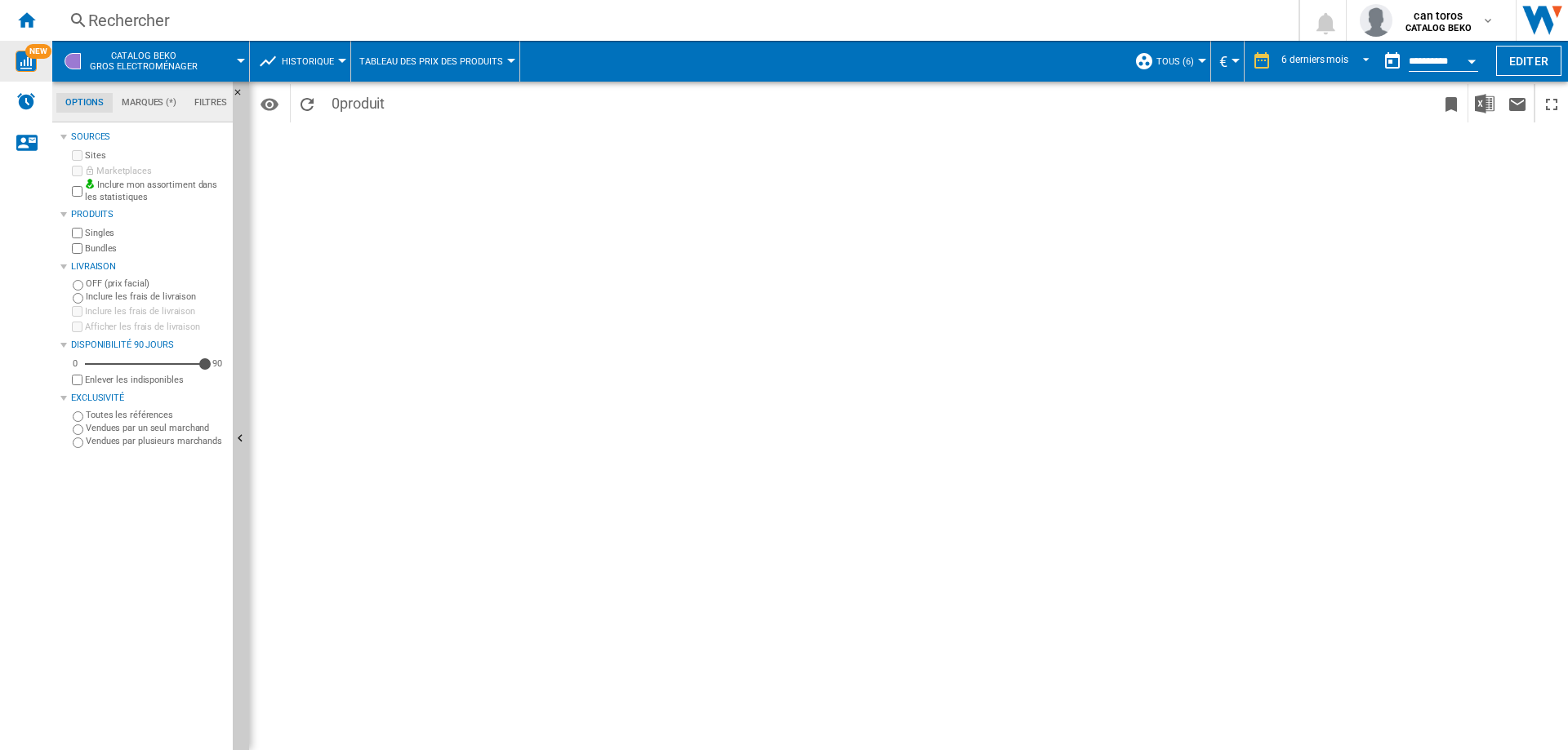
click at [264, 29] on div "Rechercher" at bounding box center [672, 20] width 1168 height 23
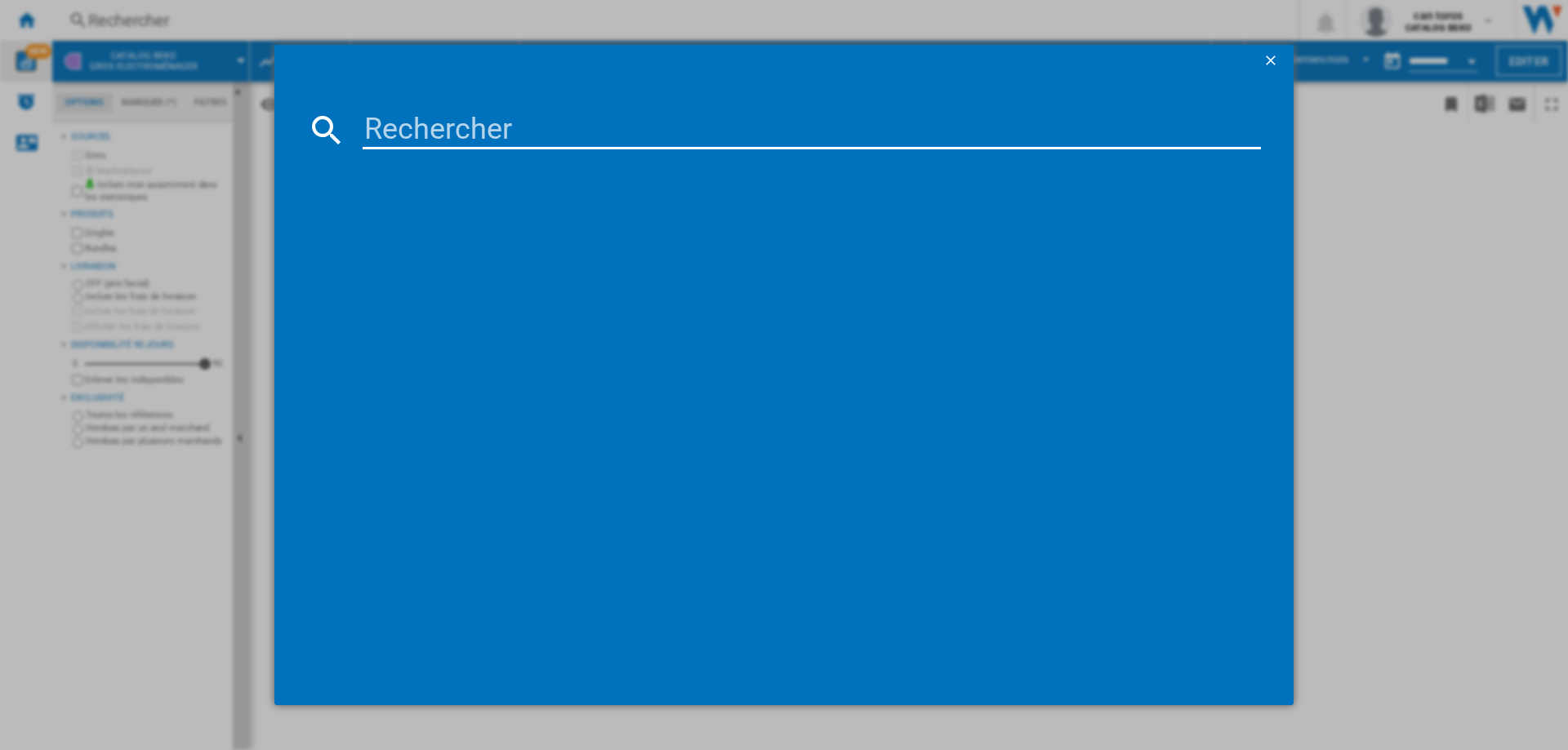
click at [400, 123] on input at bounding box center [811, 130] width 898 height 39
paste input "BDJ3424DB"
type input "BDJ3424DB"
click at [1261, 65] on button "button" at bounding box center [1272, 61] width 33 height 33
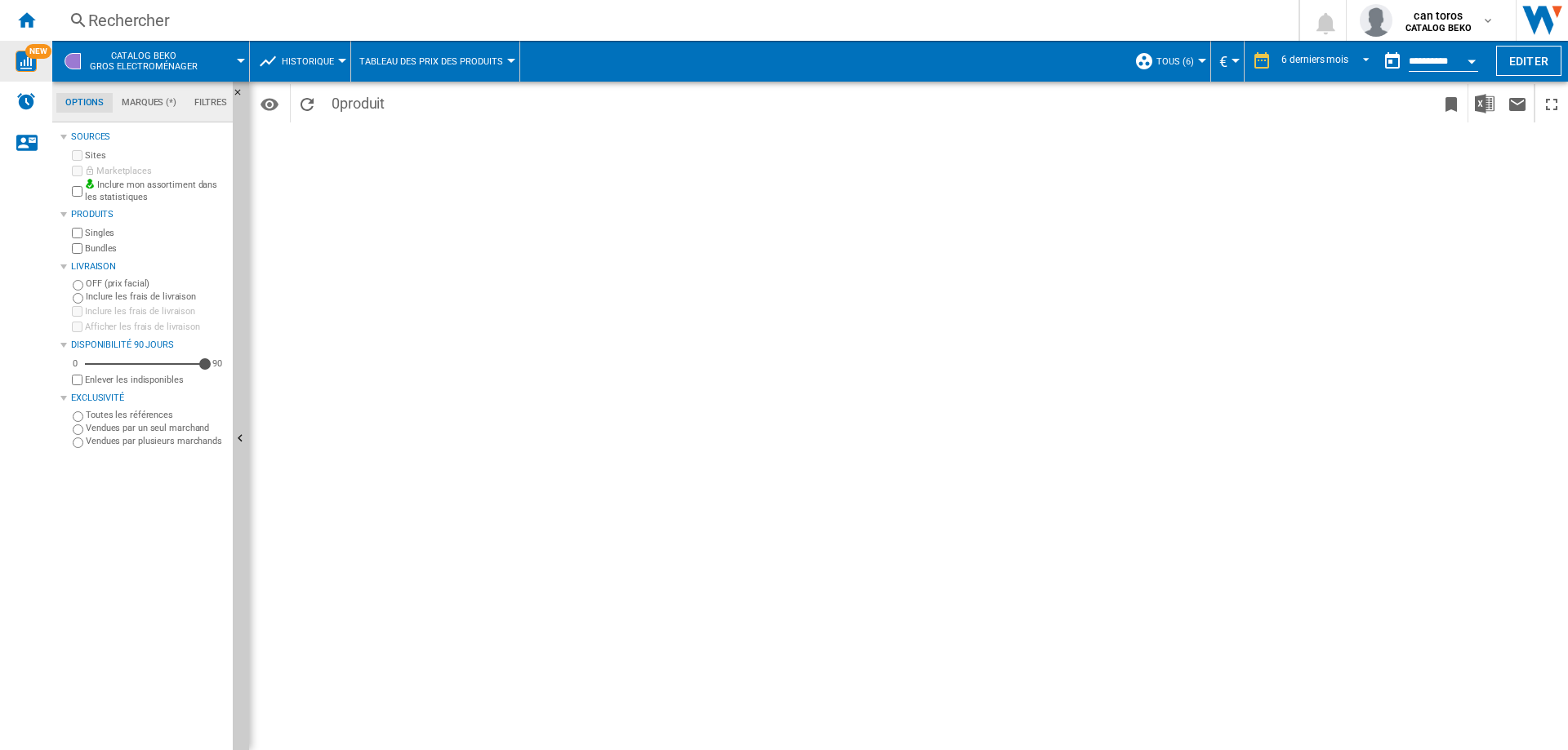
click at [318, 60] on span "Historique" at bounding box center [308, 62] width 52 height 11
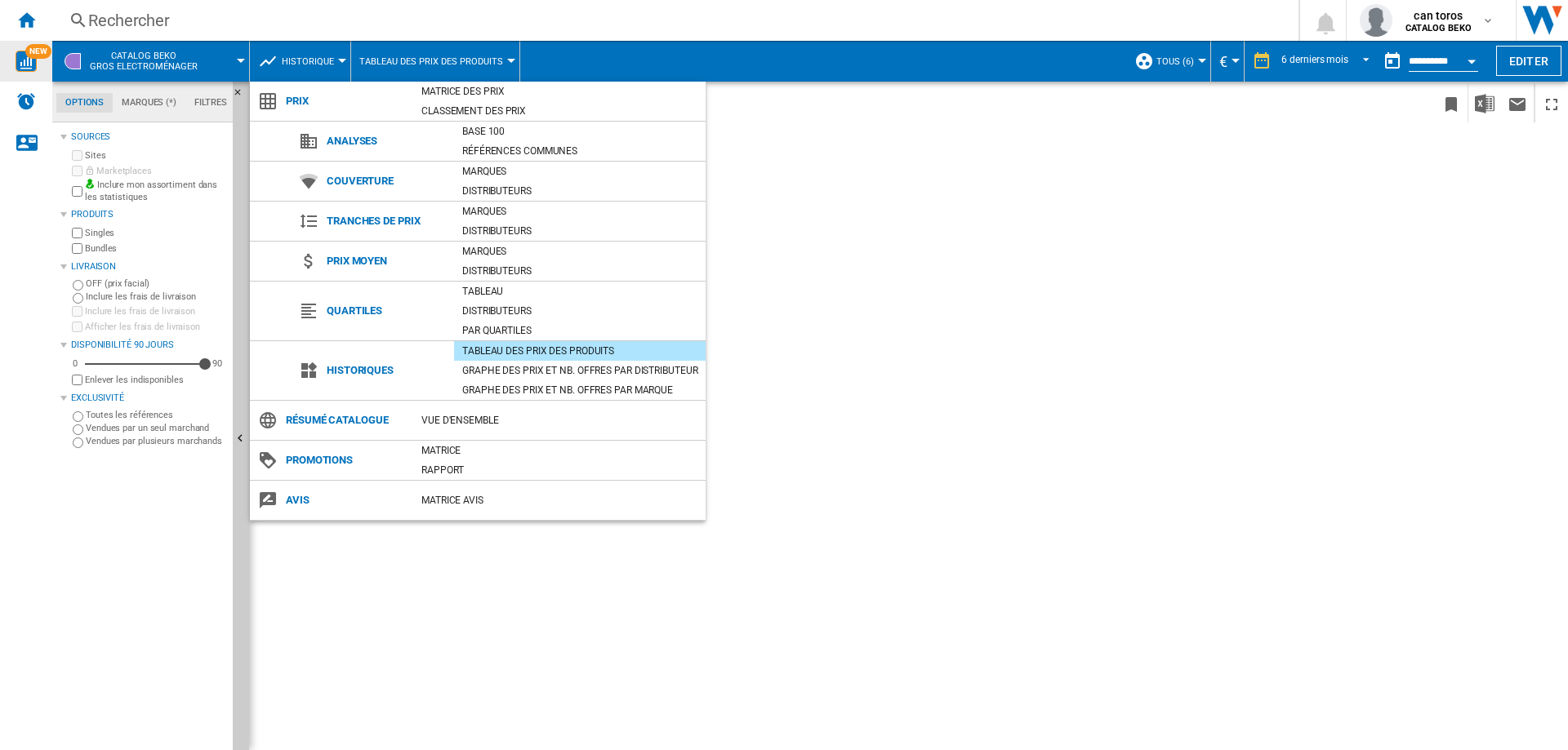
click at [506, 346] on div "Tableau des prix des produits" at bounding box center [580, 351] width 252 height 16
click at [783, 326] on md-backdrop at bounding box center [784, 375] width 1568 height 750
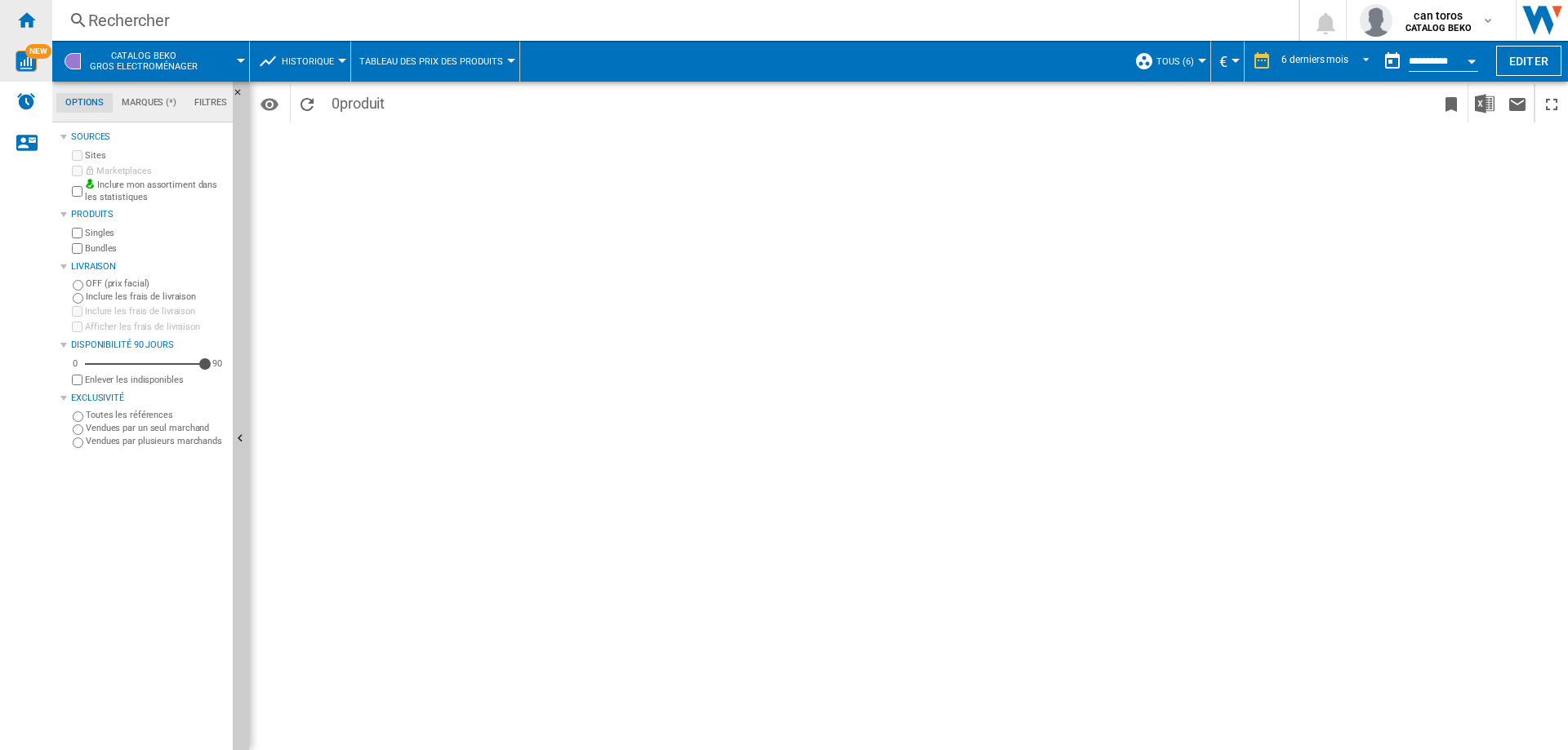
click at [27, 27] on ng-md-icon "Accueil" at bounding box center [26, 19] width 19 height 19
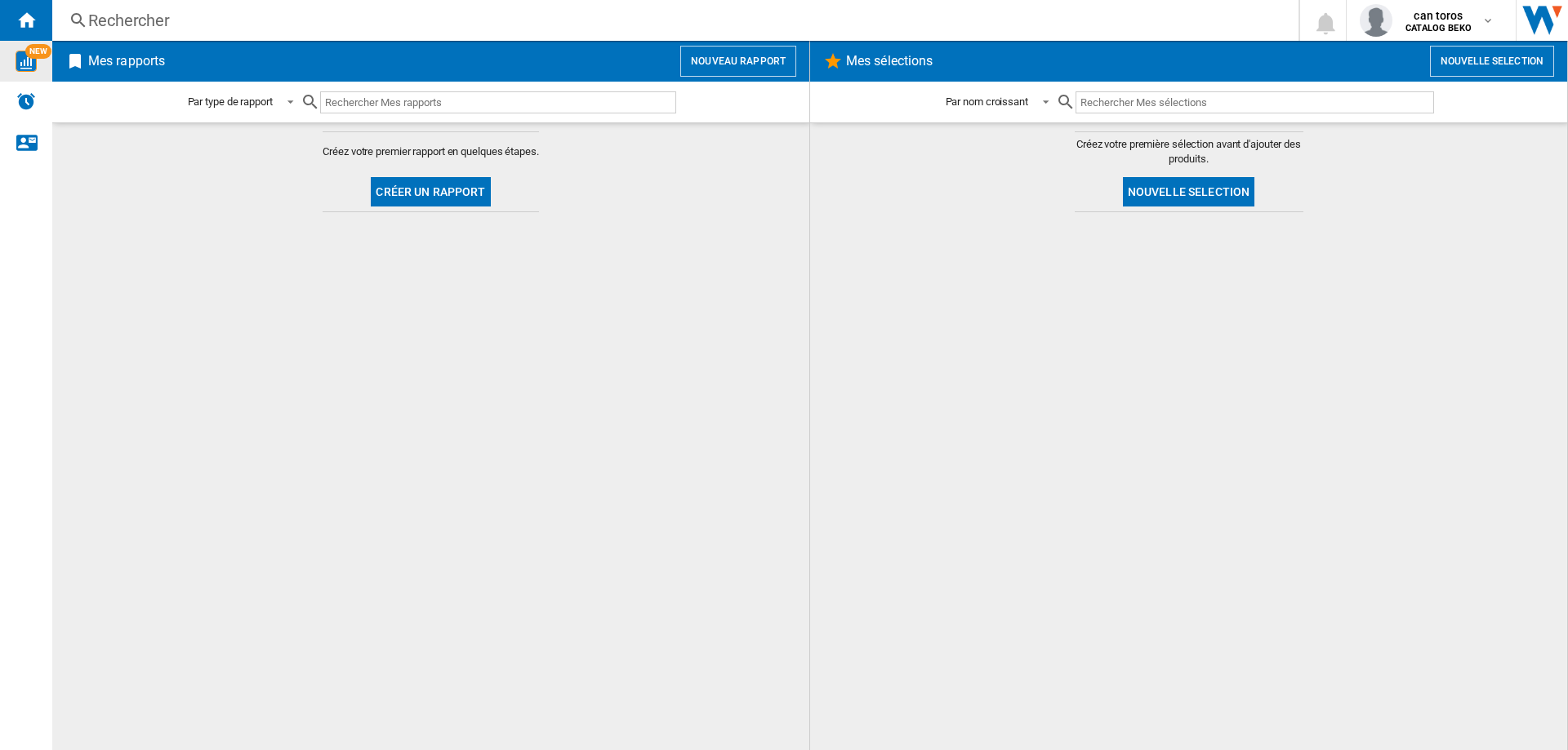
click at [166, 21] on div "Rechercher" at bounding box center [672, 20] width 1168 height 23
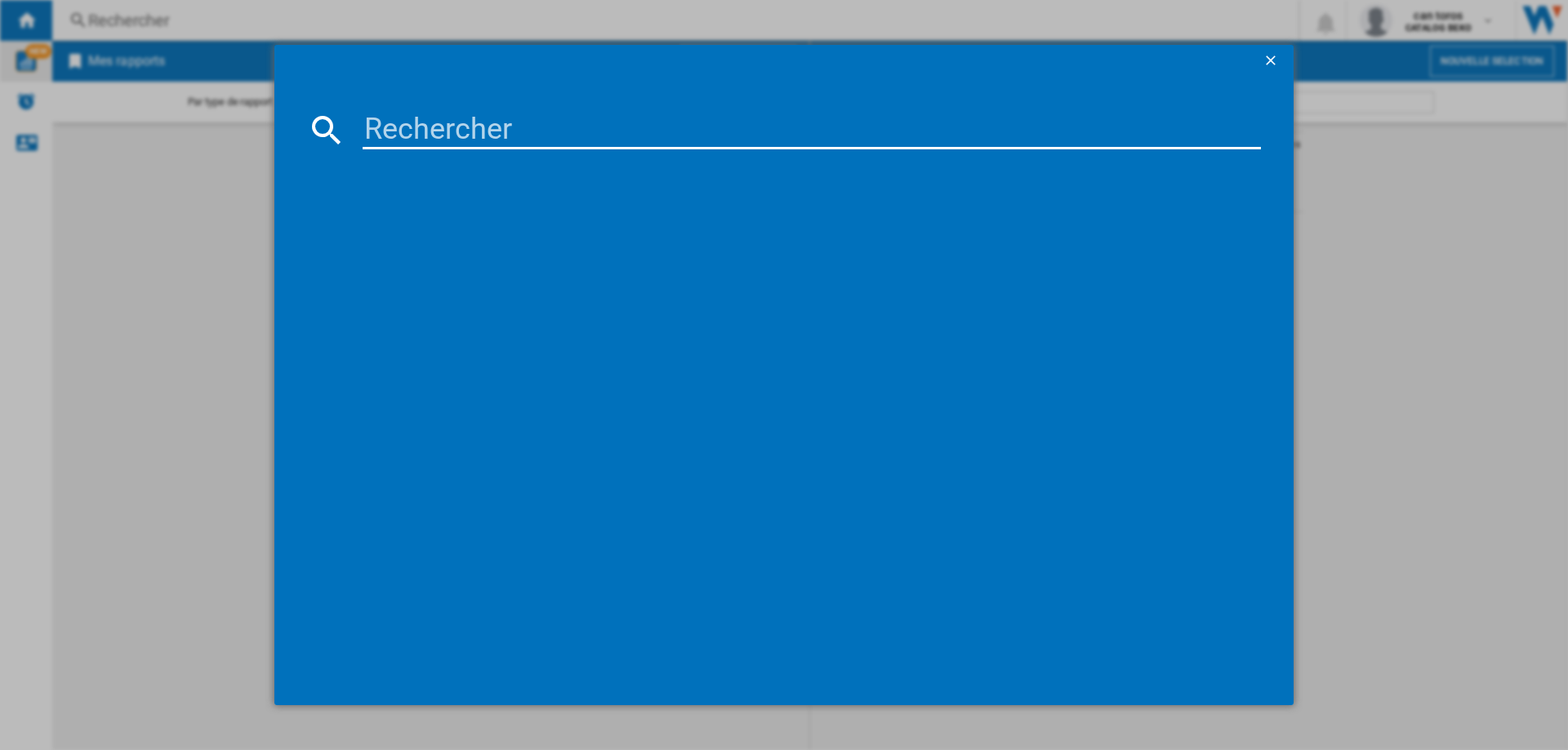
click at [395, 134] on input at bounding box center [811, 130] width 898 height 39
type input "lvv"
click at [256, 305] on div "lvv références (0) Aucun résultat" at bounding box center [784, 375] width 1568 height 750
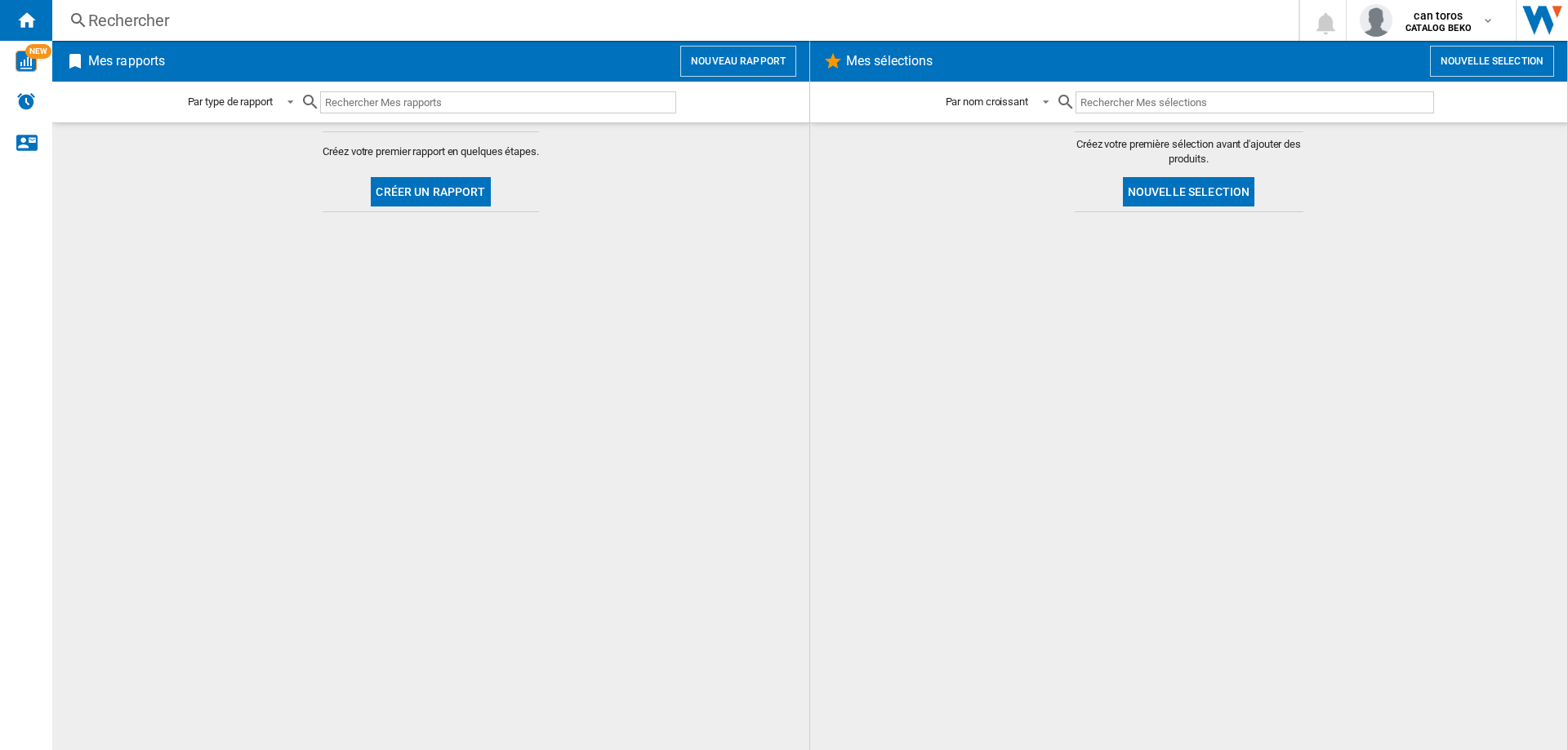
click at [114, 19] on div "Rechercher" at bounding box center [672, 20] width 1168 height 23
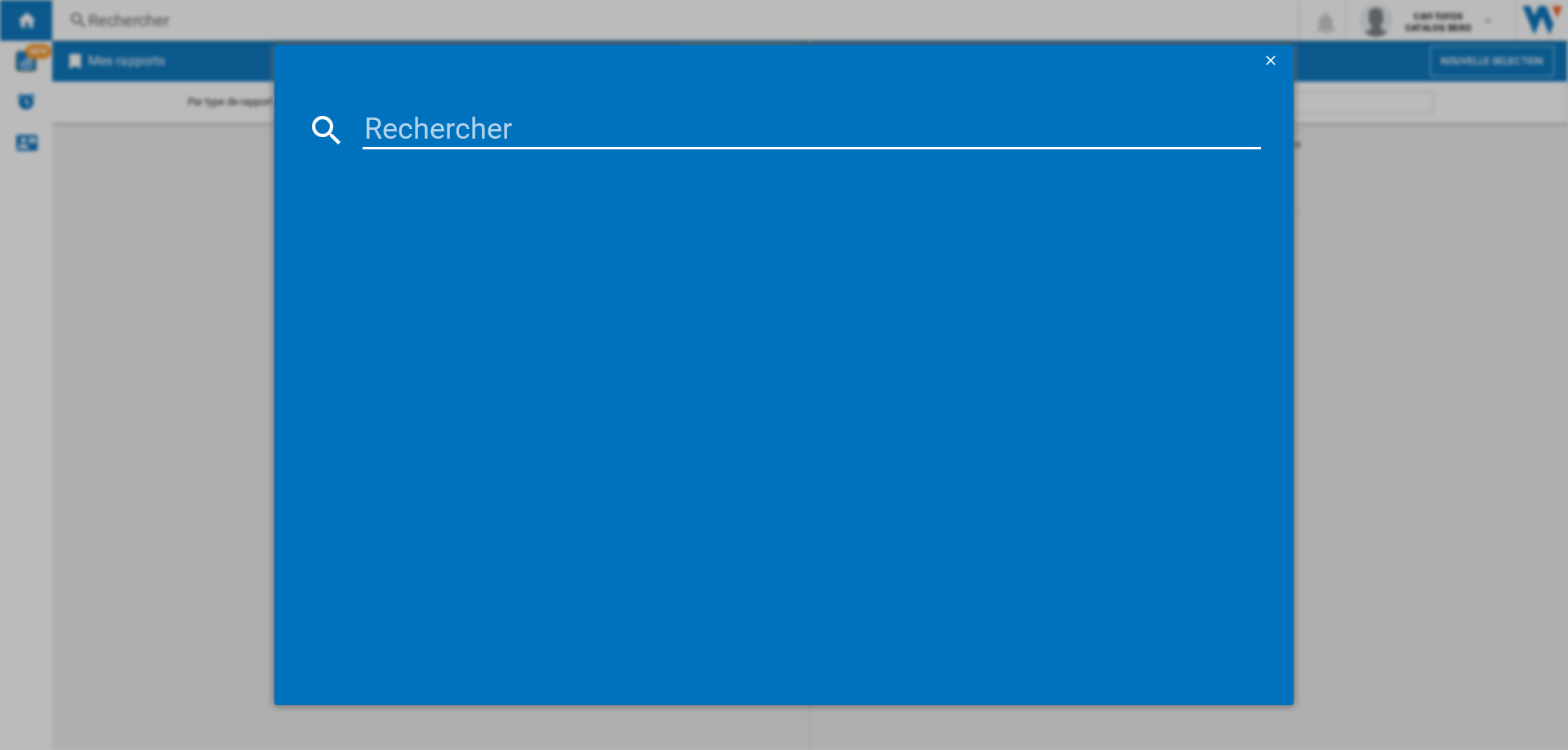
click at [422, 145] on input at bounding box center [811, 130] width 898 height 39
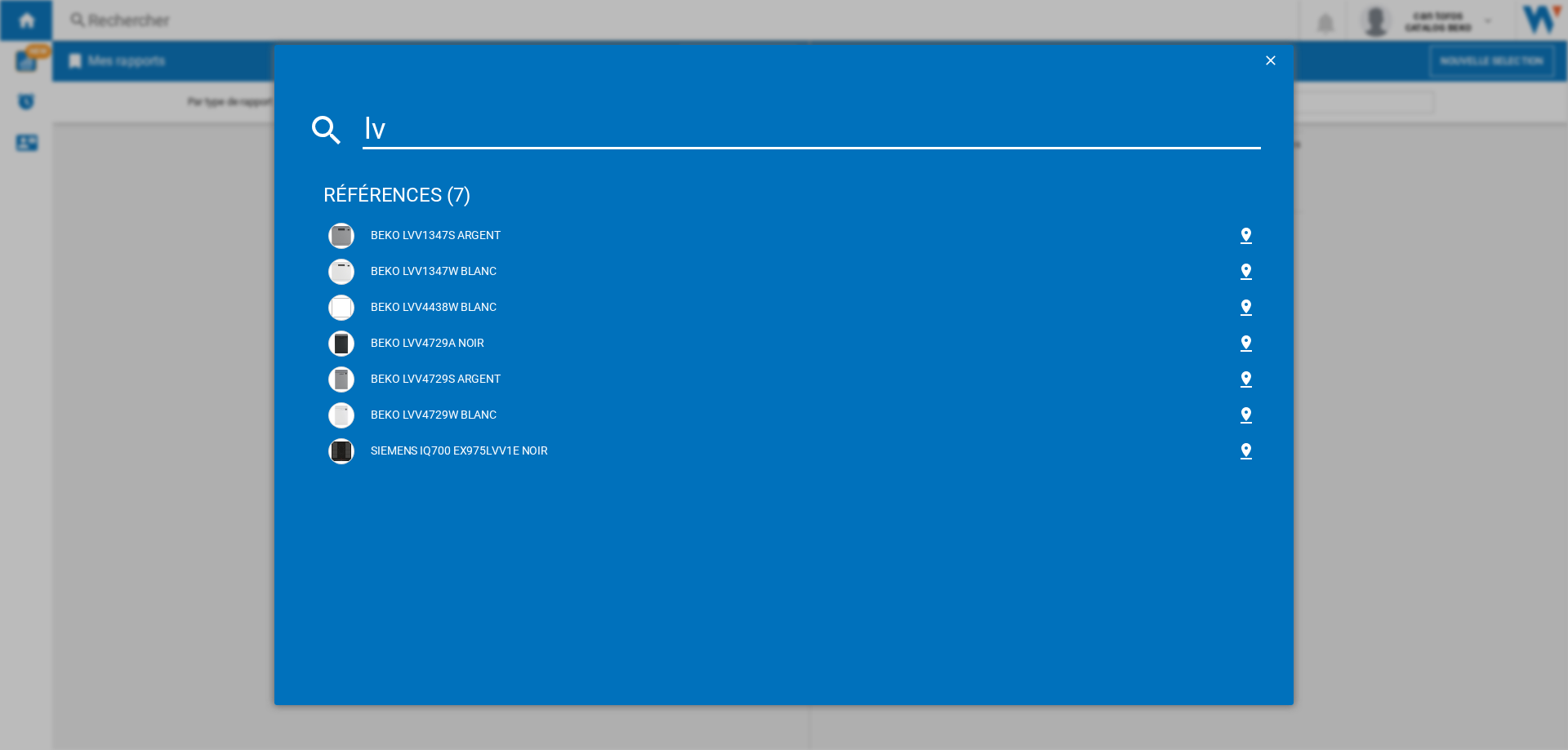
type input "l"
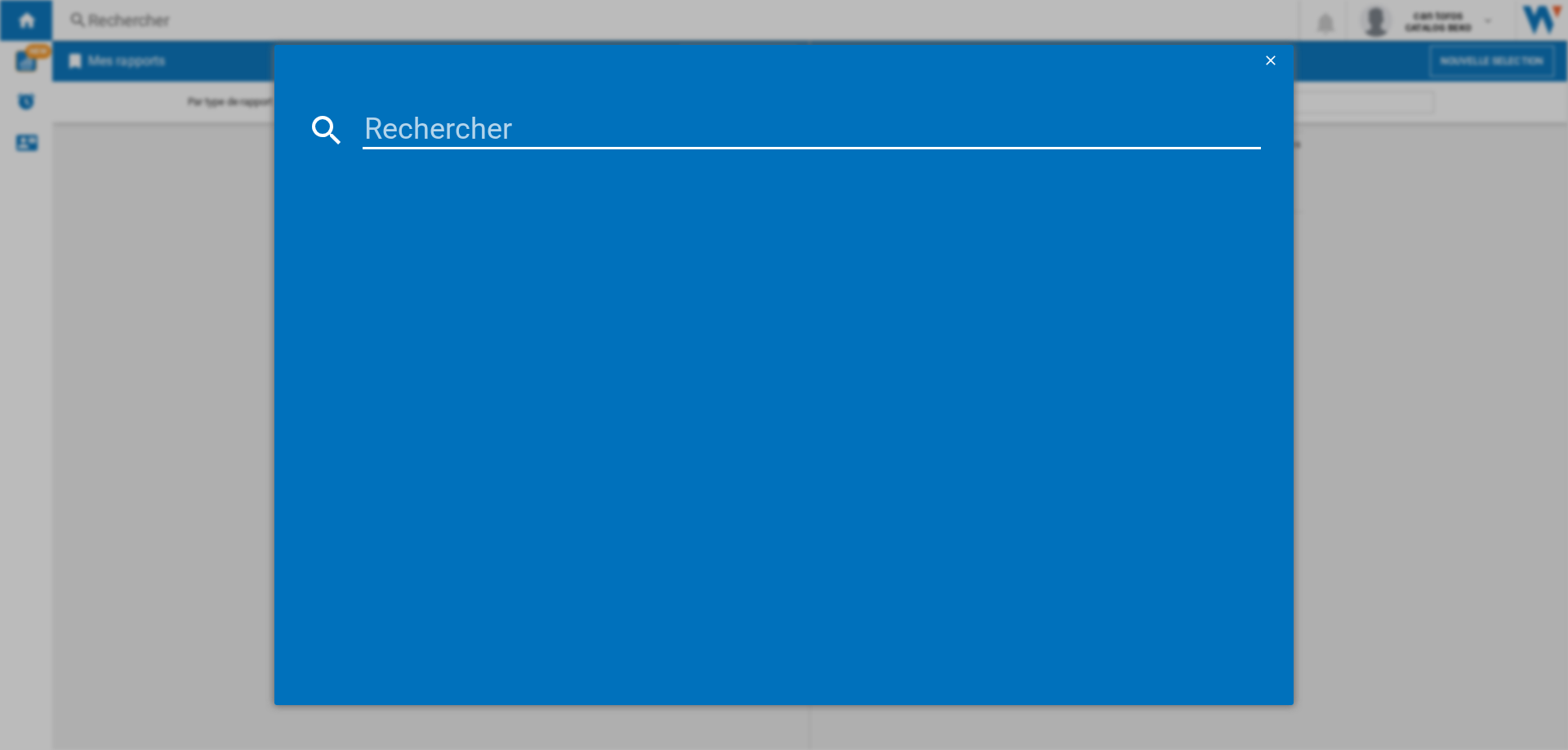
click at [219, 192] on div at bounding box center [784, 375] width 1568 height 750
